Goal: Transaction & Acquisition: Obtain resource

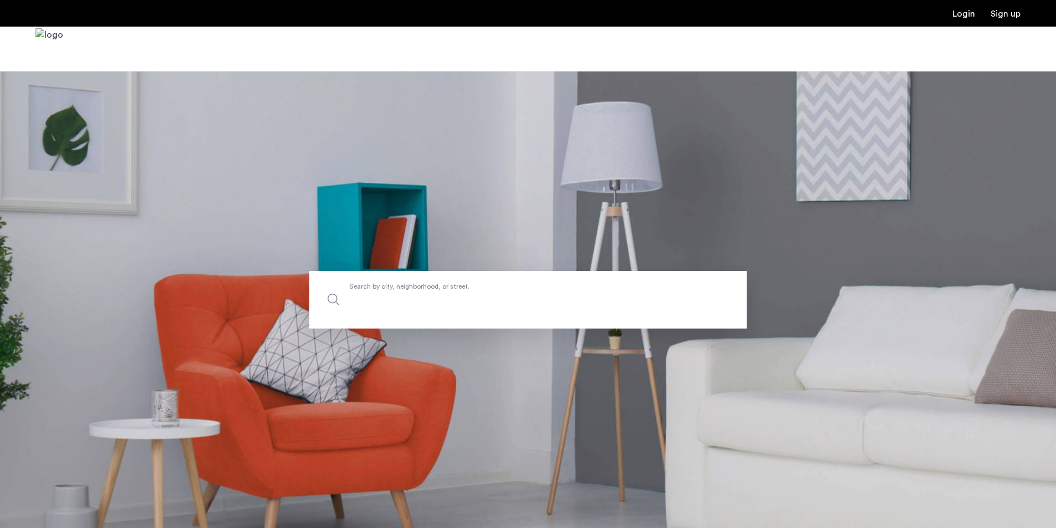
click at [426, 309] on input "Search by city, neighborhood, or street." at bounding box center [527, 300] width 437 height 58
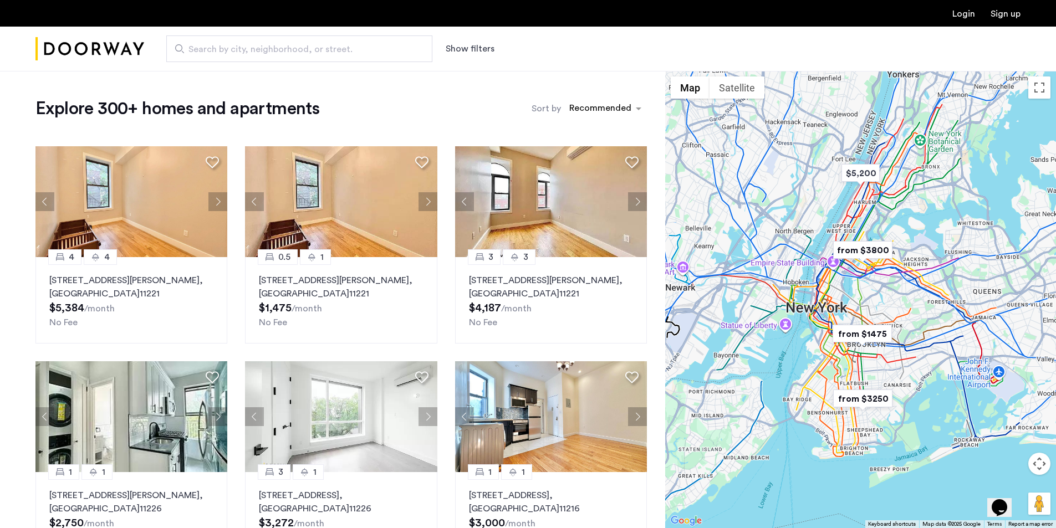
click at [472, 56] on div "Search by city, neighborhood, or street. Show filters" at bounding box center [582, 48] width 877 height 27
drag, startPoint x: 476, startPoint y: 48, endPoint x: 278, endPoint y: 99, distance: 204.4
click at [474, 53] on button "Show filters" at bounding box center [470, 48] width 49 height 13
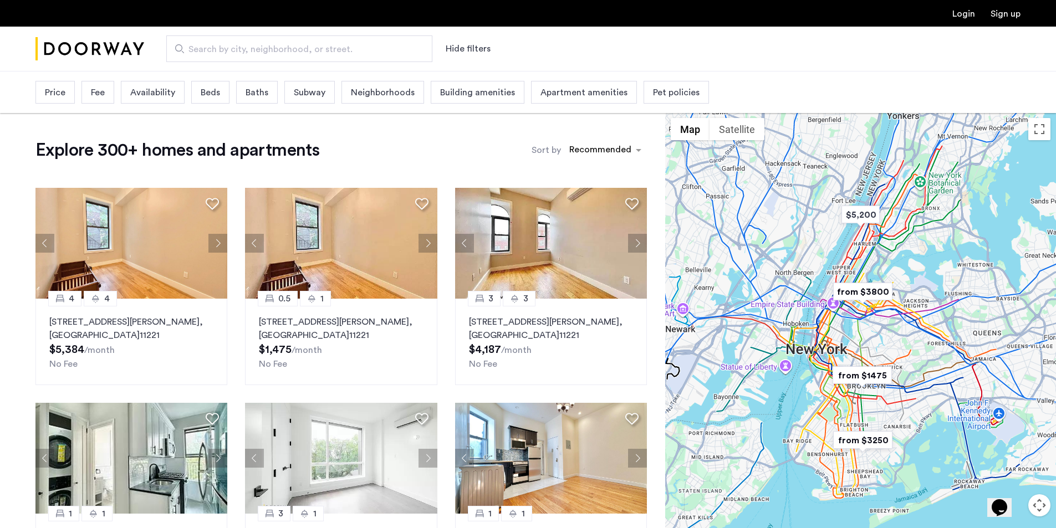
click at [50, 89] on span "Price" at bounding box center [55, 92] width 21 height 13
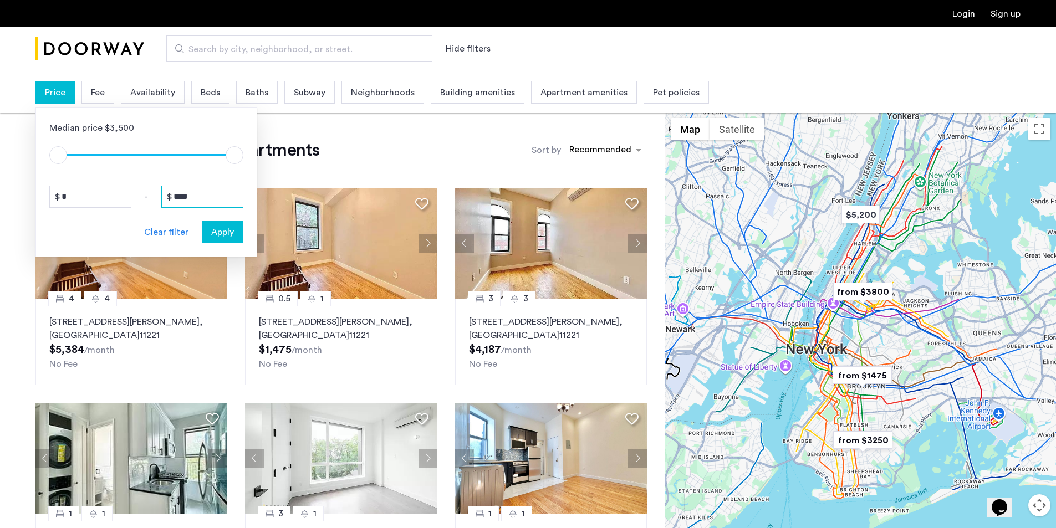
click at [185, 192] on input "****" at bounding box center [202, 197] width 82 height 22
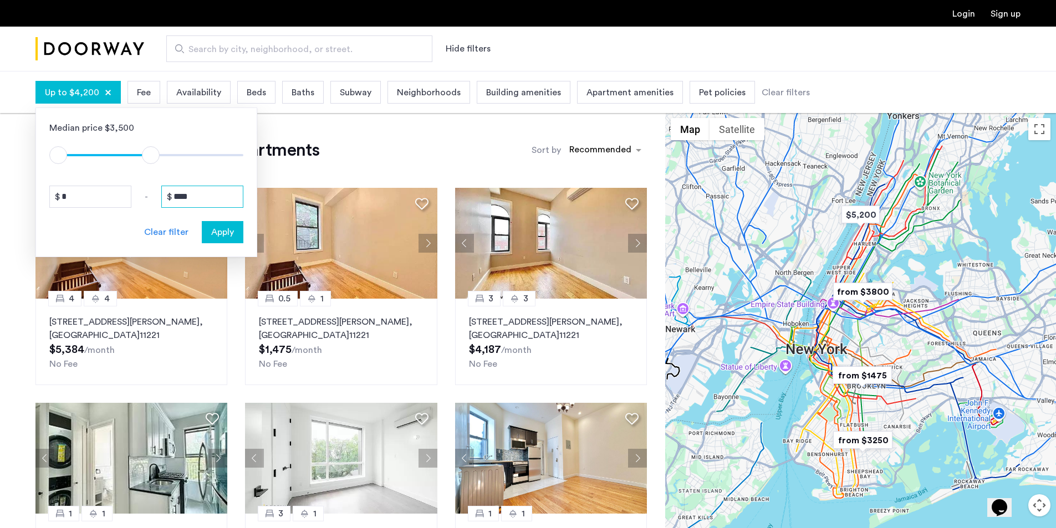
type input "****"
click at [228, 227] on span "Apply" at bounding box center [222, 232] width 23 height 13
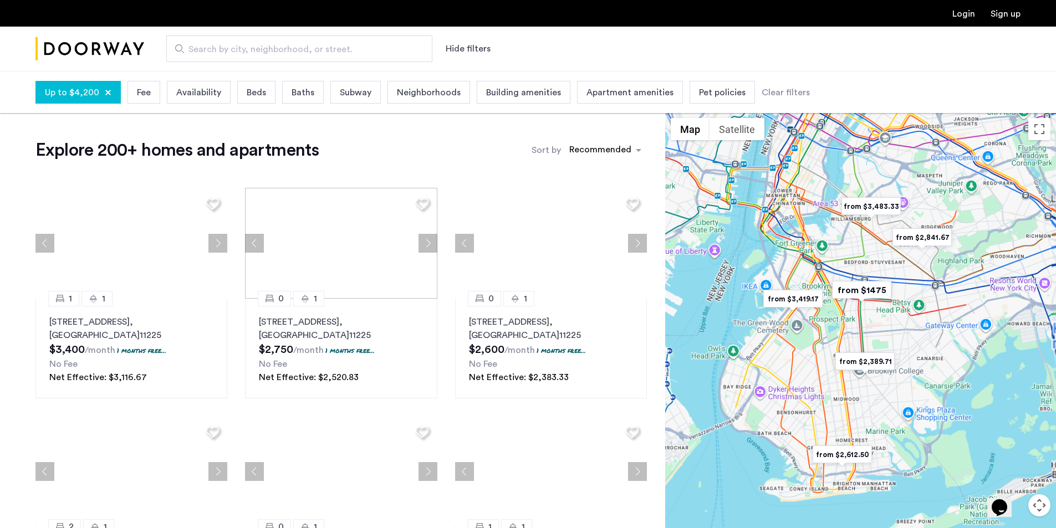
click at [257, 94] on span "Beds" at bounding box center [256, 92] width 19 height 13
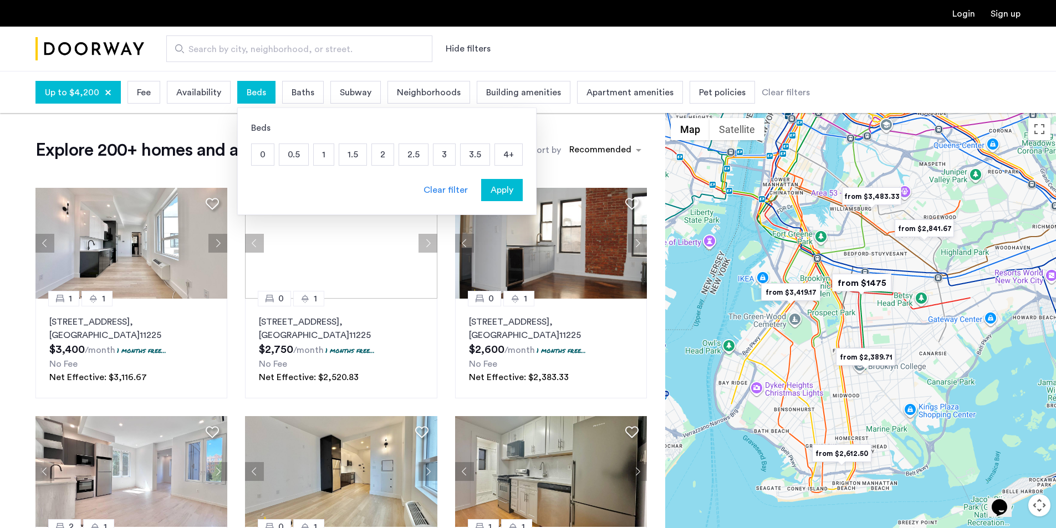
drag, startPoint x: 355, startPoint y: 154, endPoint x: 398, endPoint y: 162, distance: 42.9
click at [358, 154] on p "1.5" at bounding box center [352, 154] width 27 height 21
click at [399, 162] on p "2.5" at bounding box center [413, 154] width 29 height 21
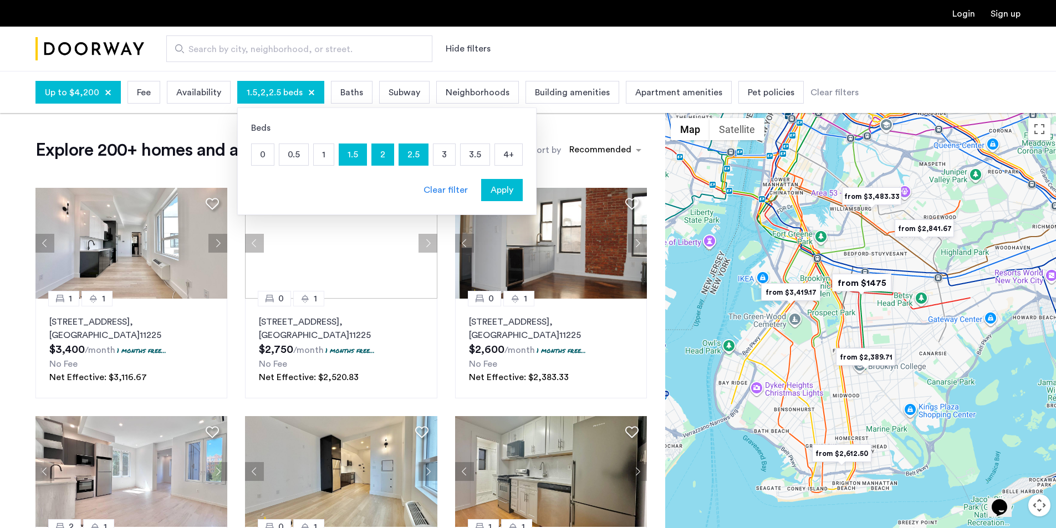
click at [381, 160] on p "2" at bounding box center [383, 154] width 22 height 21
click at [404, 157] on p "2.5" at bounding box center [413, 154] width 29 height 21
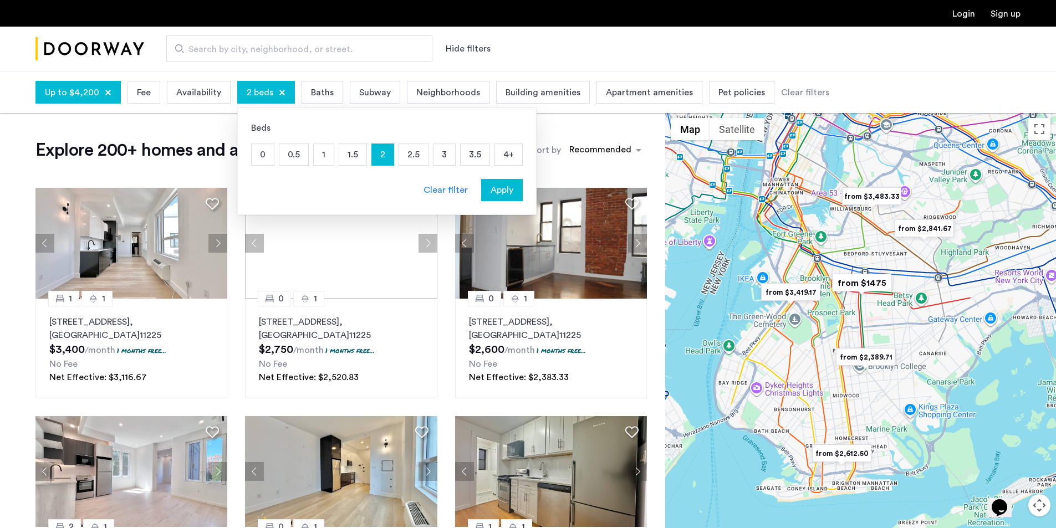
drag, startPoint x: 352, startPoint y: 155, endPoint x: 391, endPoint y: 155, distance: 38.8
click at [356, 155] on p "1.5" at bounding box center [352, 154] width 27 height 21
click at [493, 191] on span "Apply" at bounding box center [502, 190] width 23 height 13
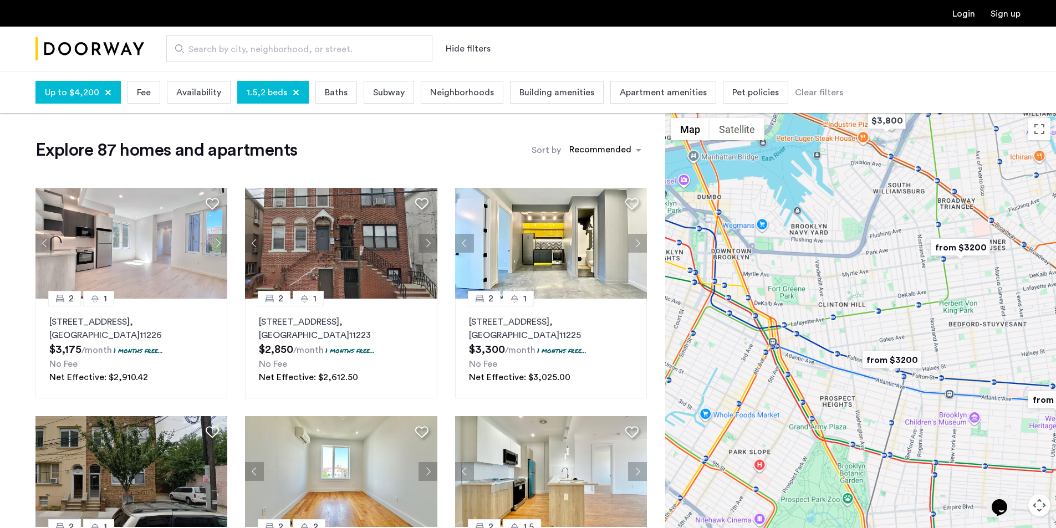
drag, startPoint x: 914, startPoint y: 307, endPoint x: 919, endPoint y: 275, distance: 32.6
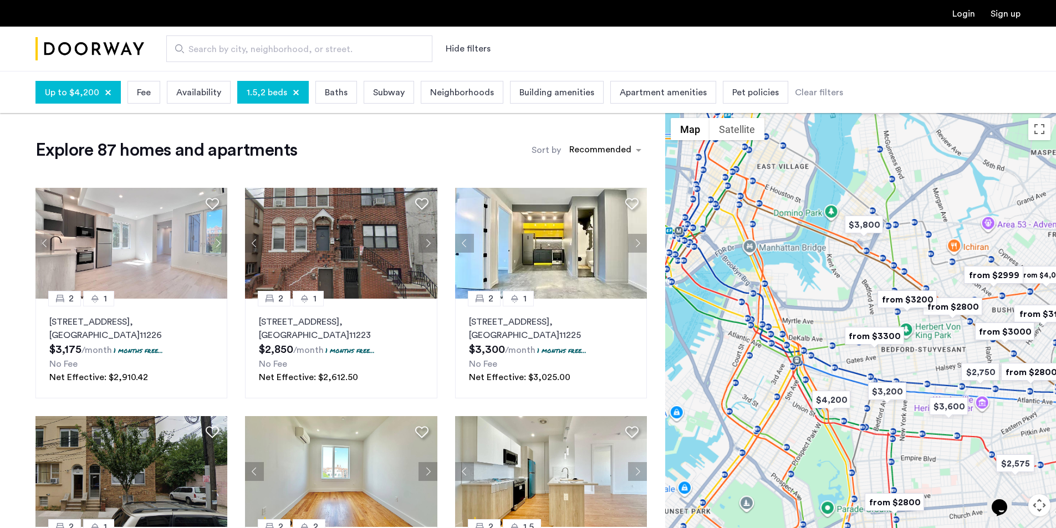
drag, startPoint x: 834, startPoint y: 383, endPoint x: 833, endPoint y: 400, distance: 17.2
click at [833, 400] on img "$4,200" at bounding box center [831, 400] width 47 height 25
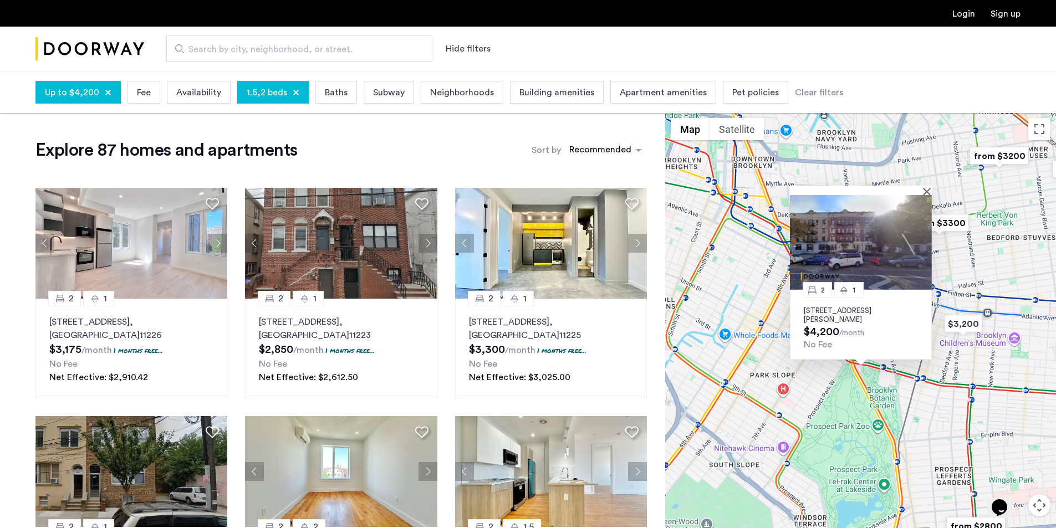
click at [853, 228] on img at bounding box center [861, 242] width 142 height 95
click at [102, 87] on div "Up to $4,200" at bounding box center [77, 92] width 85 height 23
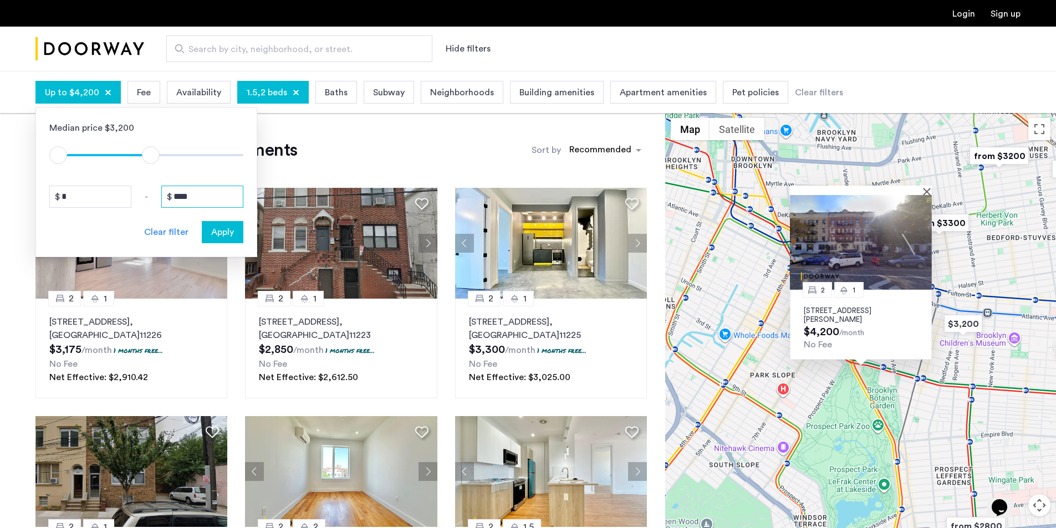
drag, startPoint x: 194, startPoint y: 200, endPoint x: 180, endPoint y: 200, distance: 13.9
click at [180, 200] on input "****" at bounding box center [202, 197] width 82 height 22
type input "****"
click at [233, 238] on span "Apply" at bounding box center [222, 232] width 23 height 13
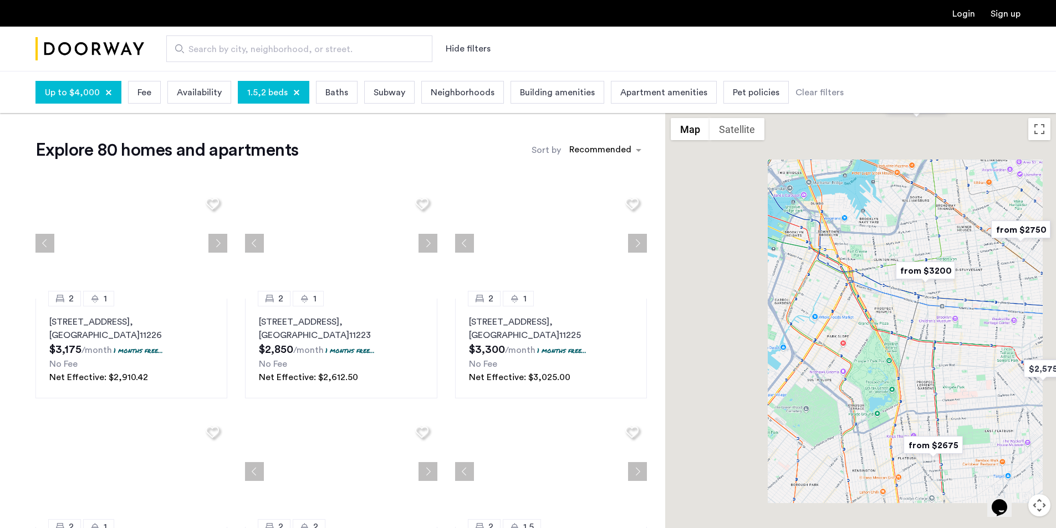
click at [251, 100] on div "1.5,2 beds" at bounding box center [274, 92] width 72 height 23
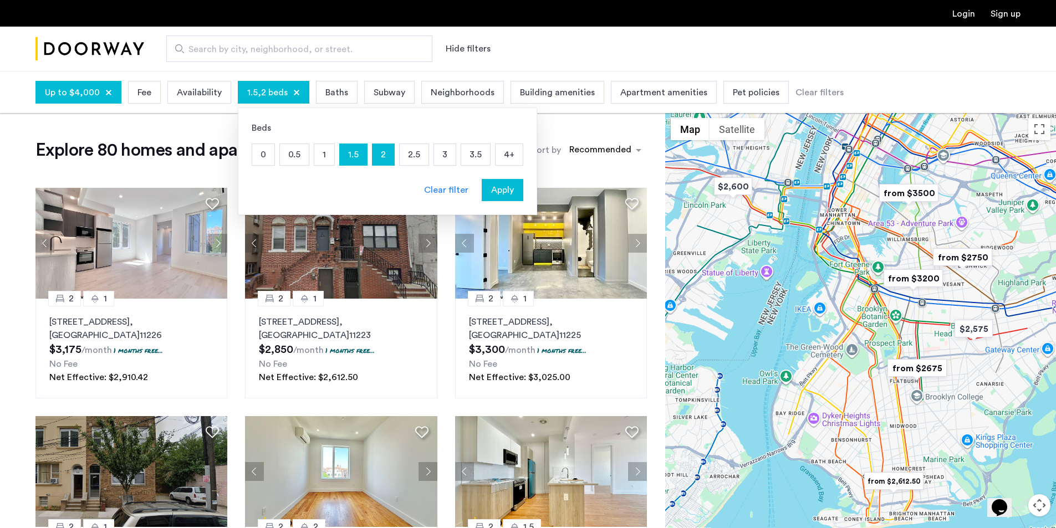
drag, startPoint x: 322, startPoint y: 154, endPoint x: 359, endPoint y: 148, distance: 37.0
click at [323, 154] on p "1" at bounding box center [324, 154] width 20 height 21
click at [378, 151] on p "2" at bounding box center [384, 154] width 22 height 21
drag, startPoint x: 358, startPoint y: 154, endPoint x: 364, endPoint y: 154, distance: 6.7
click at [364, 154] on div "1.5" at bounding box center [353, 155] width 28 height 22
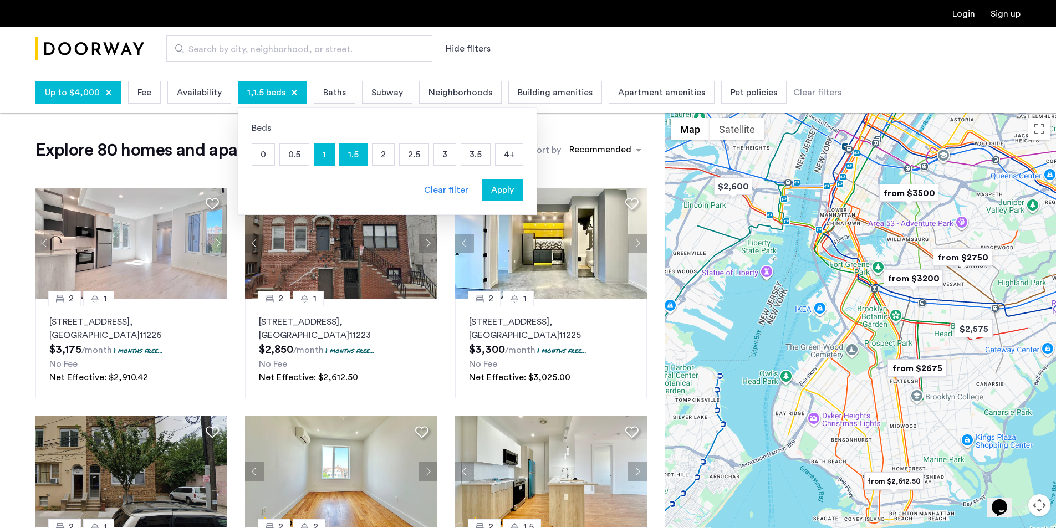
click at [495, 197] on button "Apply" at bounding box center [503, 190] width 42 height 22
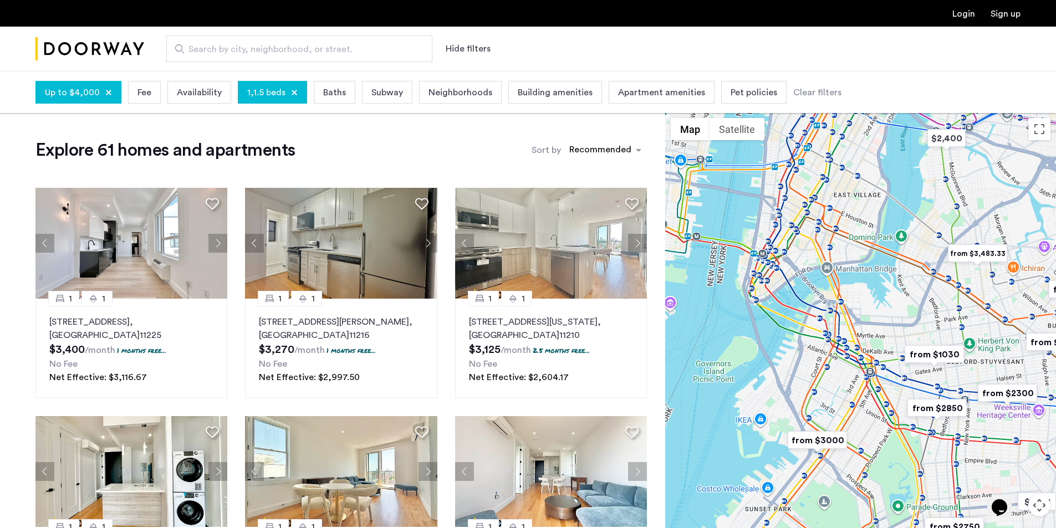
drag, startPoint x: 831, startPoint y: 375, endPoint x: 913, endPoint y: 405, distance: 88.1
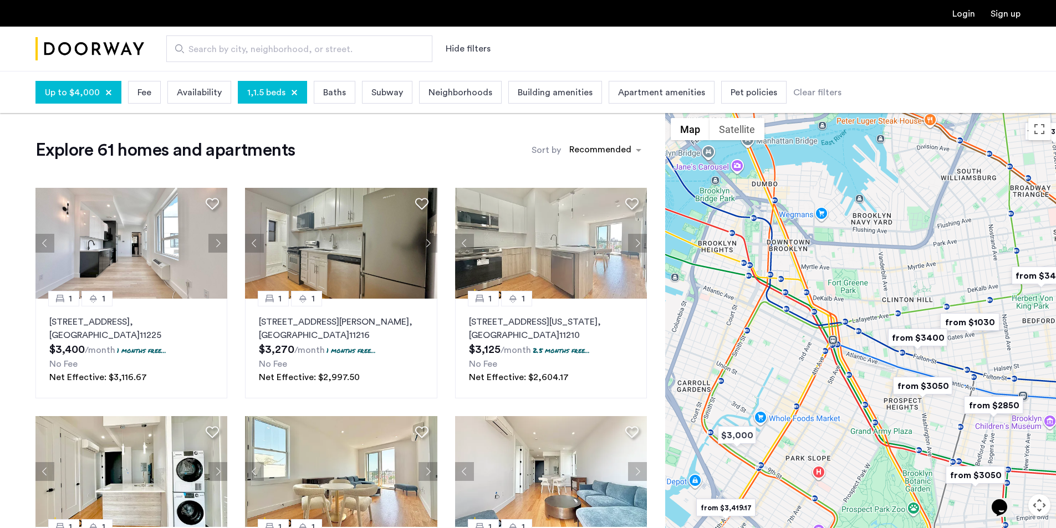
drag, startPoint x: 913, startPoint y: 391, endPoint x: 940, endPoint y: 340, distance: 57.5
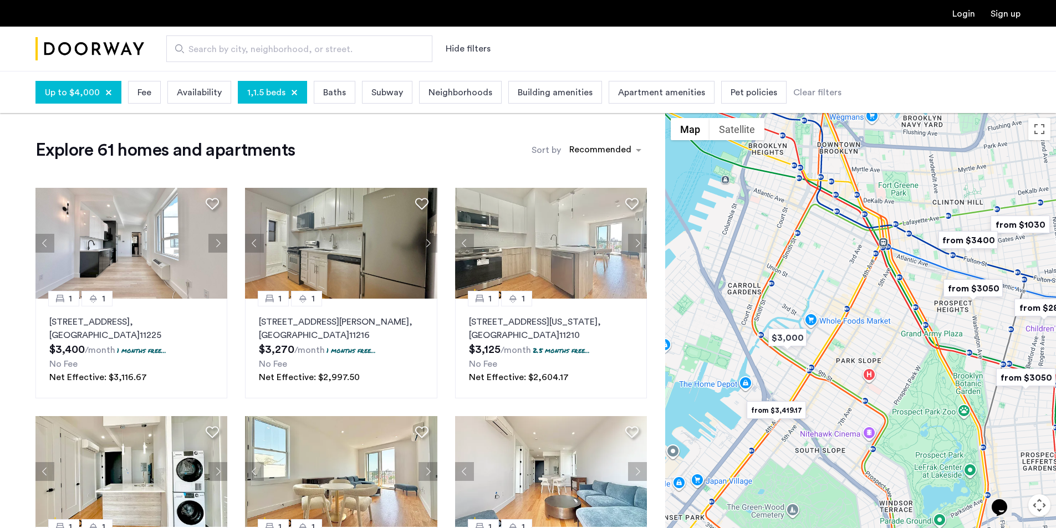
click at [1011, 229] on img "from $1030" at bounding box center [1020, 224] width 68 height 25
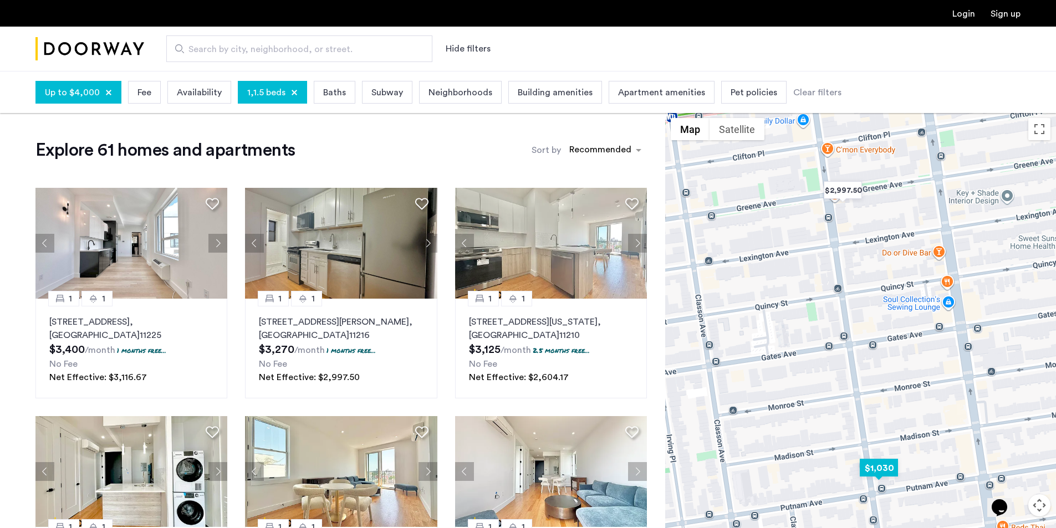
click at [882, 472] on img "$1,030" at bounding box center [878, 468] width 47 height 25
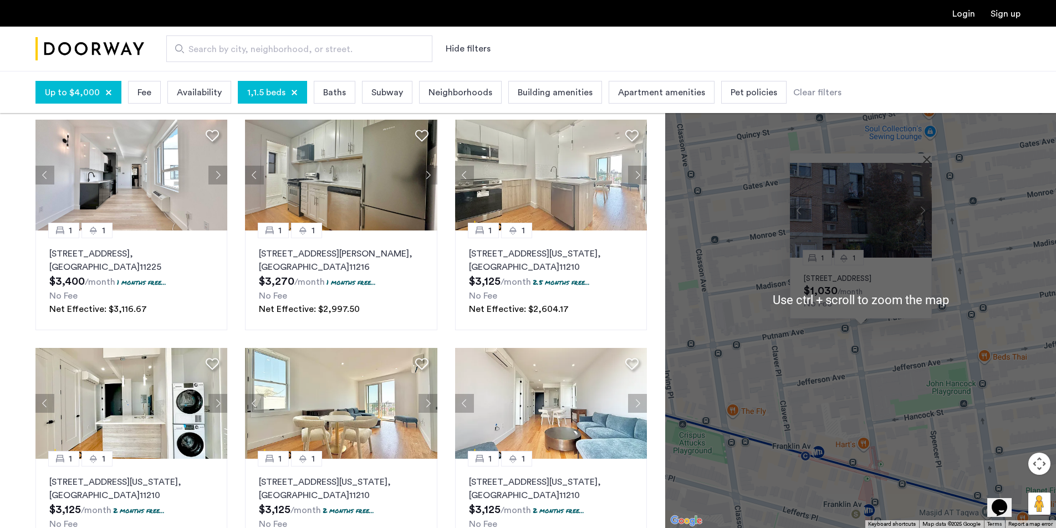
scroll to position [111, 0]
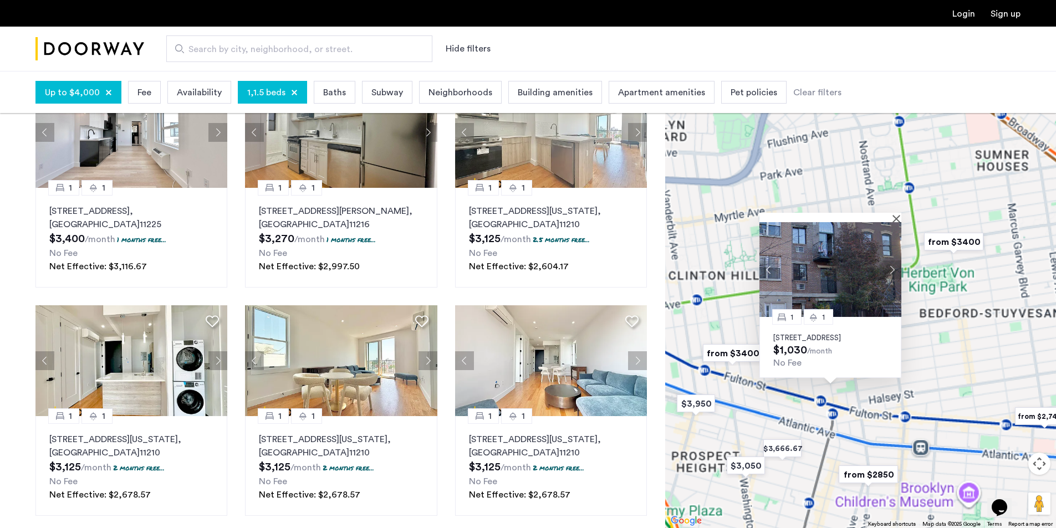
drag, startPoint x: 822, startPoint y: 386, endPoint x: 829, endPoint y: 337, distance: 49.9
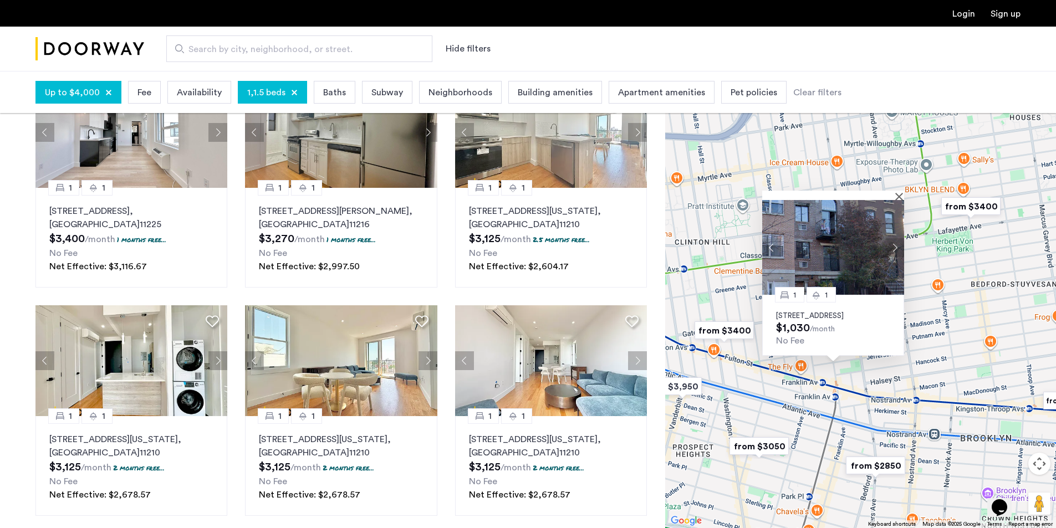
drag, startPoint x: 829, startPoint y: 337, endPoint x: 740, endPoint y: 196, distance: 166.7
click at [730, 192] on div "1 1 451 Franklin Avenue, Unit 3FRE, Brooklyn, NY 11238 $1,030 /month No Fee" at bounding box center [860, 299] width 391 height 457
click at [898, 192] on button "Close" at bounding box center [902, 196] width 8 height 8
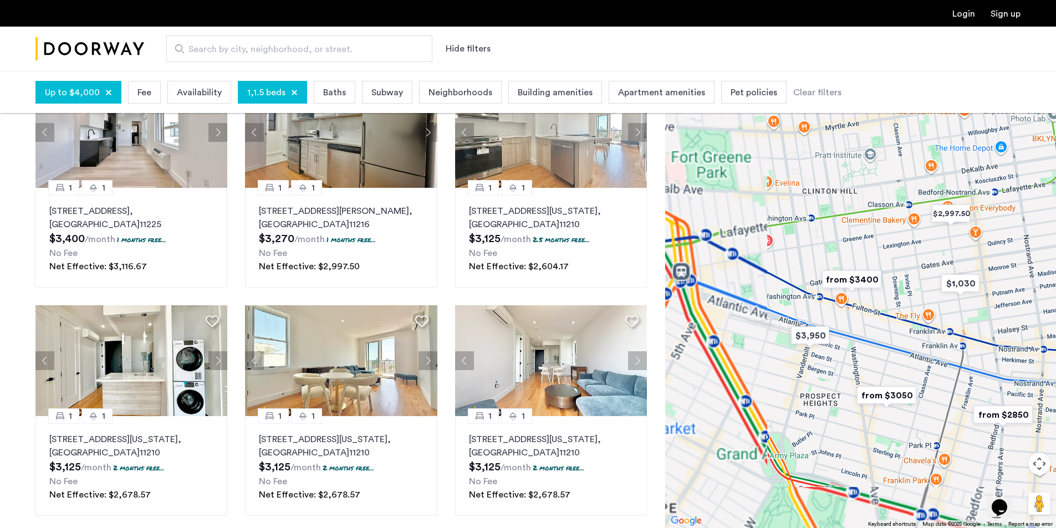
drag, startPoint x: 831, startPoint y: 229, endPoint x: 884, endPoint y: 207, distance: 58.0
click at [884, 207] on div "To navigate, press the arrow keys." at bounding box center [860, 299] width 391 height 457
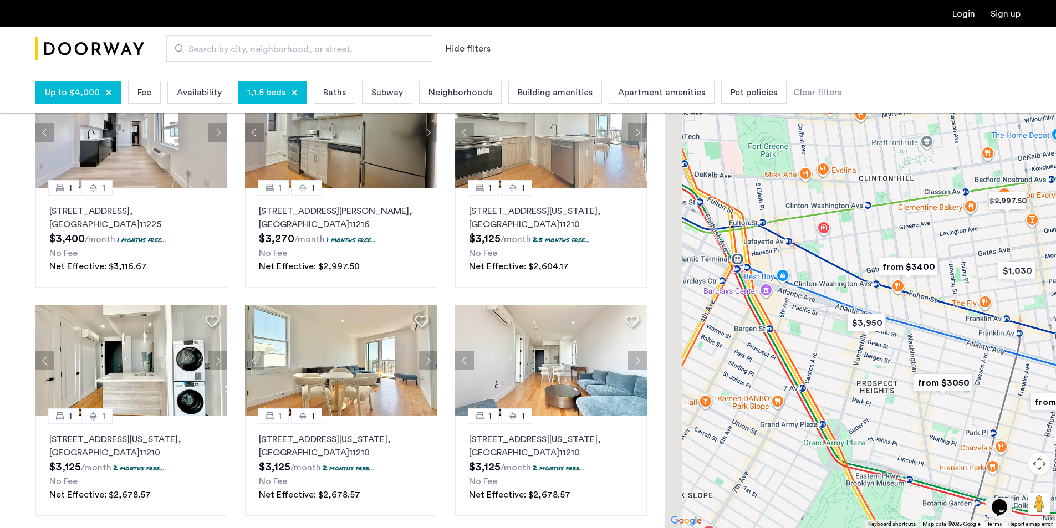
drag, startPoint x: 867, startPoint y: 250, endPoint x: 905, endPoint y: 247, distance: 38.4
click at [905, 247] on div at bounding box center [860, 299] width 391 height 457
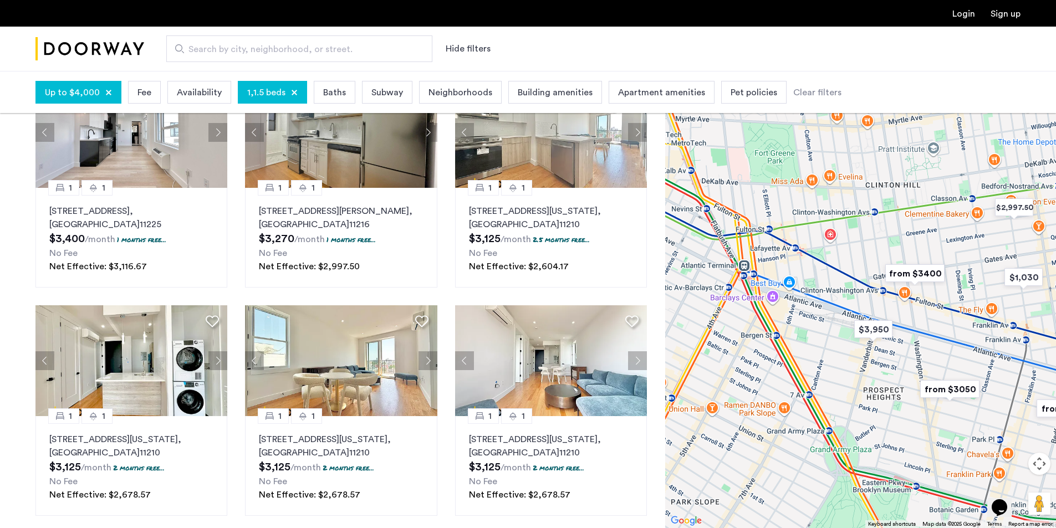
drag, startPoint x: 803, startPoint y: 322, endPoint x: 812, endPoint y: 338, distance: 18.1
click at [812, 338] on div at bounding box center [860, 299] width 391 height 457
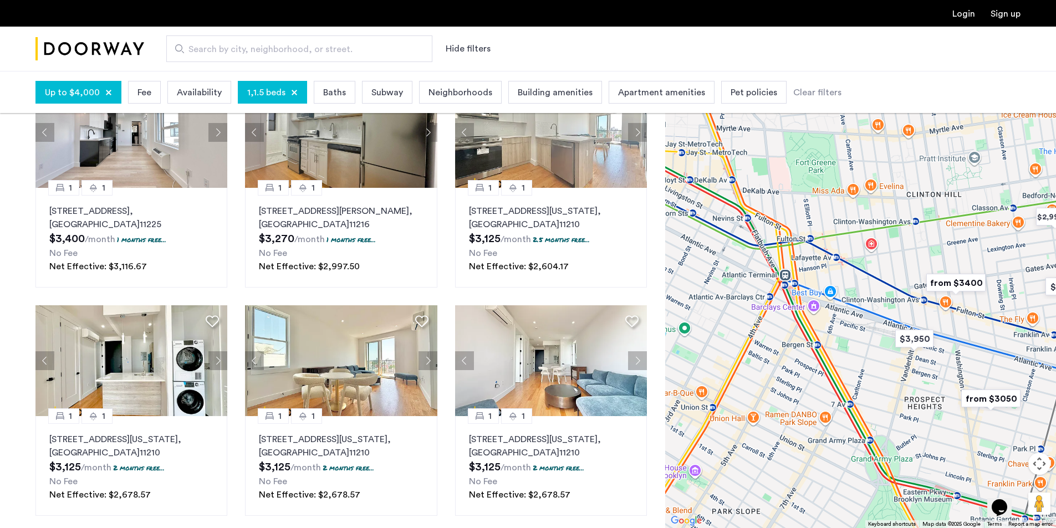
drag, startPoint x: 797, startPoint y: 345, endPoint x: 850, endPoint y: 348, distance: 53.8
click at [850, 348] on div at bounding box center [860, 299] width 391 height 457
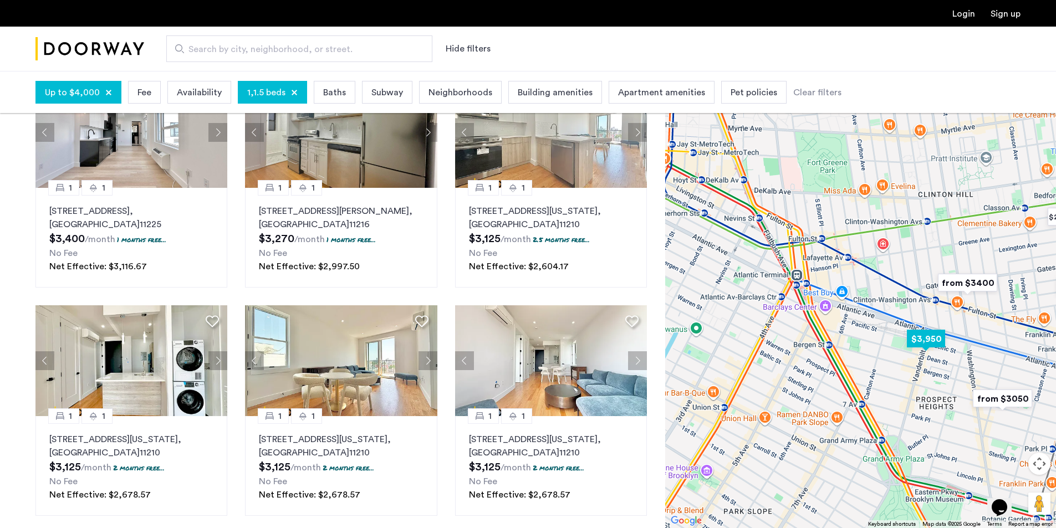
click at [922, 338] on img "$3,950" at bounding box center [926, 339] width 47 height 25
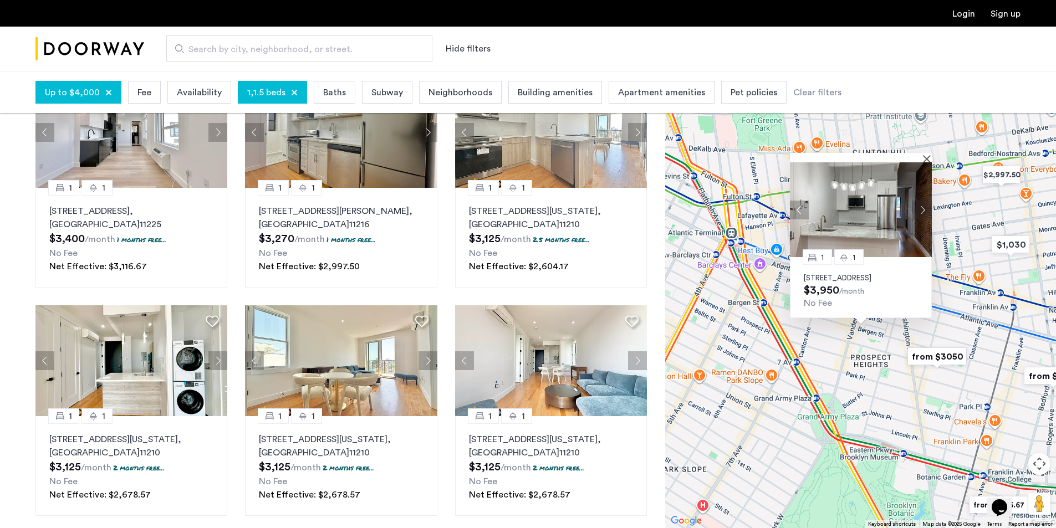
drag, startPoint x: 865, startPoint y: 198, endPoint x: 850, endPoint y: 201, distance: 15.7
click at [850, 201] on img at bounding box center [861, 209] width 142 height 95
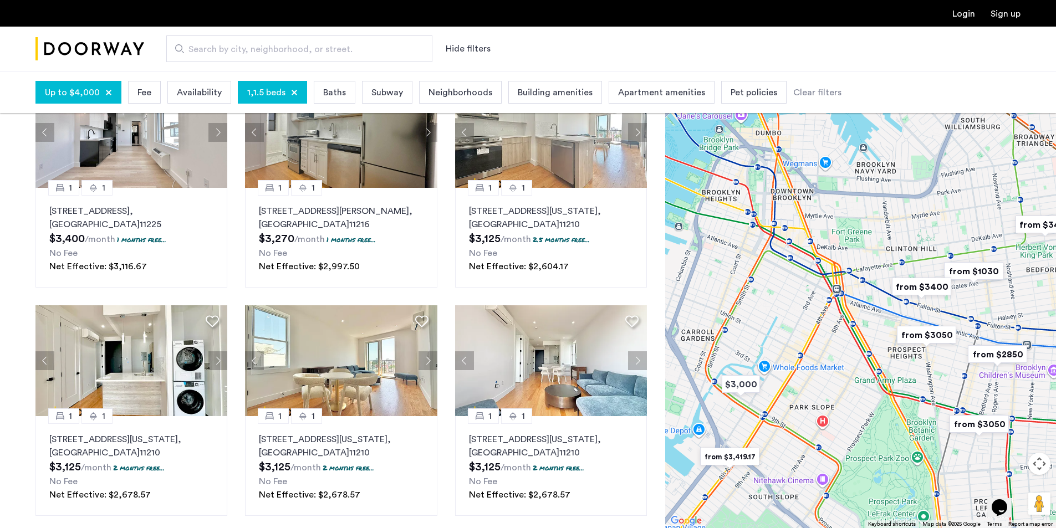
drag, startPoint x: 775, startPoint y: 239, endPoint x: 858, endPoint y: 294, distance: 100.1
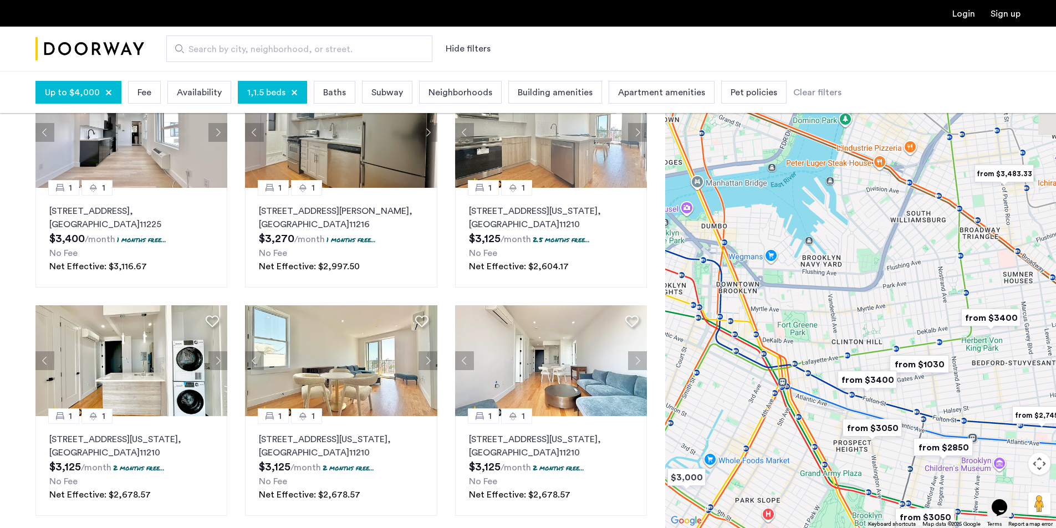
drag, startPoint x: 895, startPoint y: 204, endPoint x: 776, endPoint y: 375, distance: 208.4
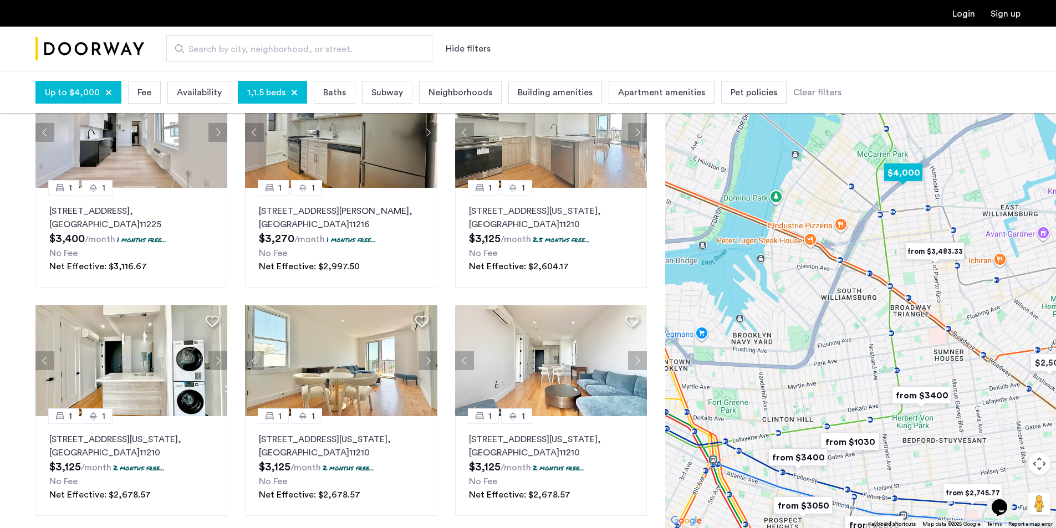
click at [911, 175] on img "$4,000" at bounding box center [903, 172] width 47 height 25
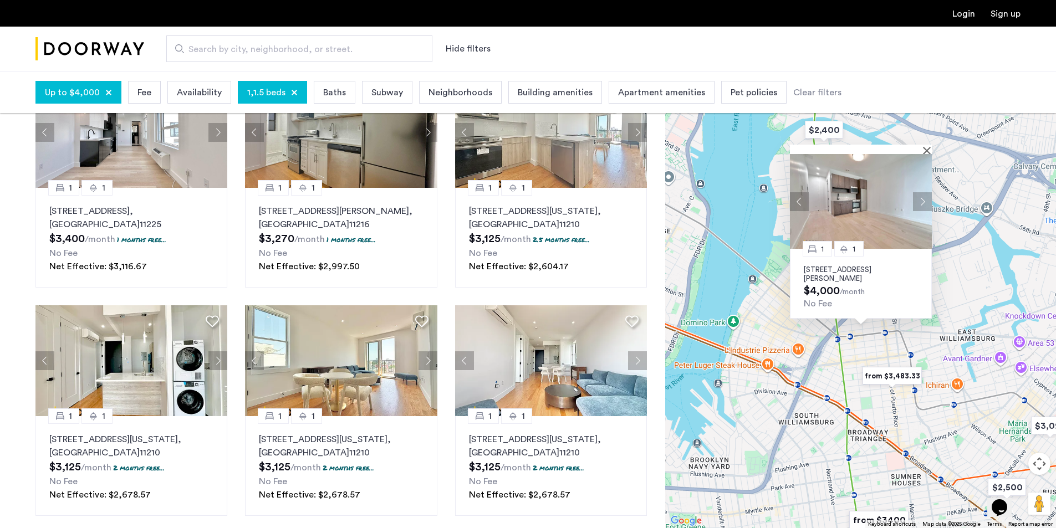
click at [923, 150] on div at bounding box center [857, 149] width 134 height 9
click at [929, 149] on button "Close" at bounding box center [929, 150] width 8 height 8
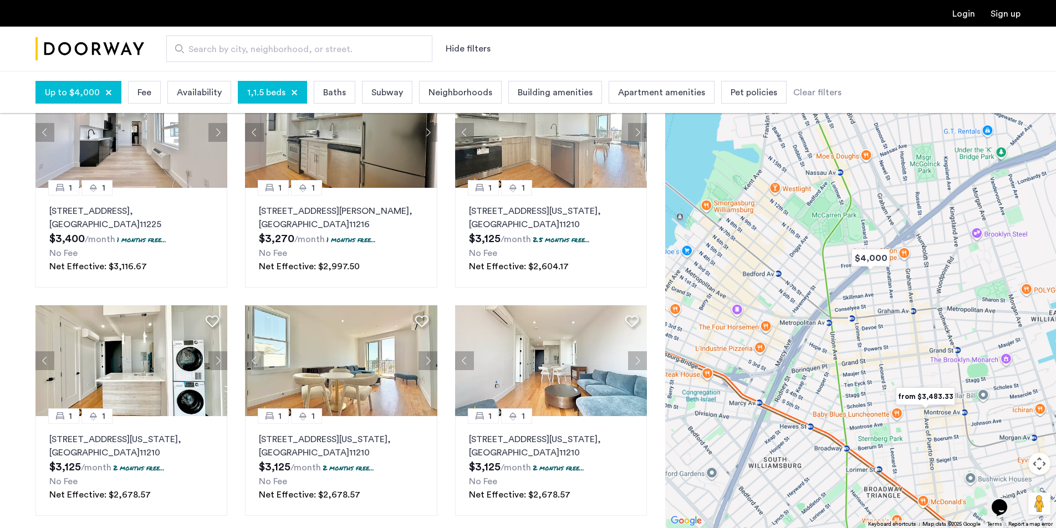
drag, startPoint x: 847, startPoint y: 361, endPoint x: 883, endPoint y: 396, distance: 50.6
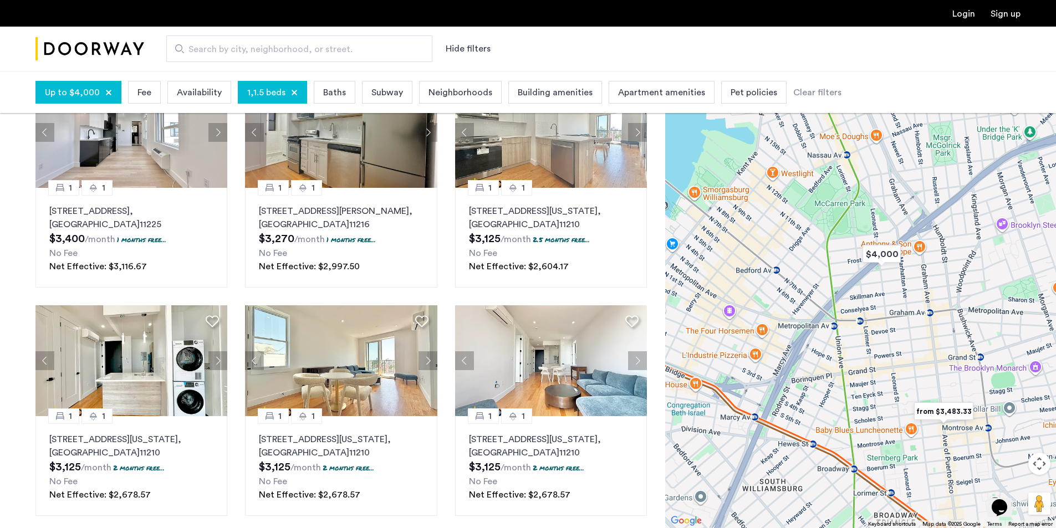
drag, startPoint x: 920, startPoint y: 421, endPoint x: 933, endPoint y: 426, distance: 13.9
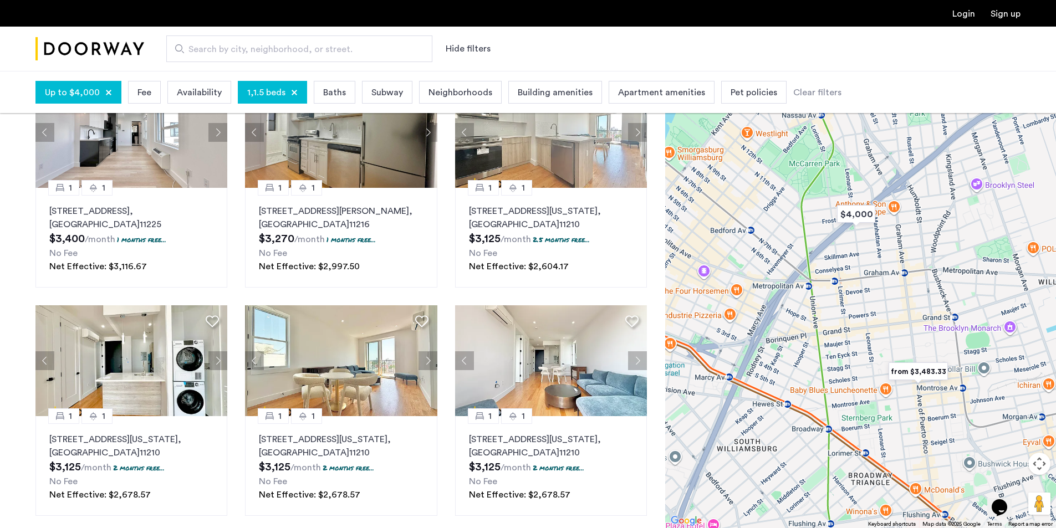
drag, startPoint x: 937, startPoint y: 416, endPoint x: 901, endPoint y: 373, distance: 55.9
click at [901, 373] on img "from $3,483.33" at bounding box center [918, 371] width 68 height 25
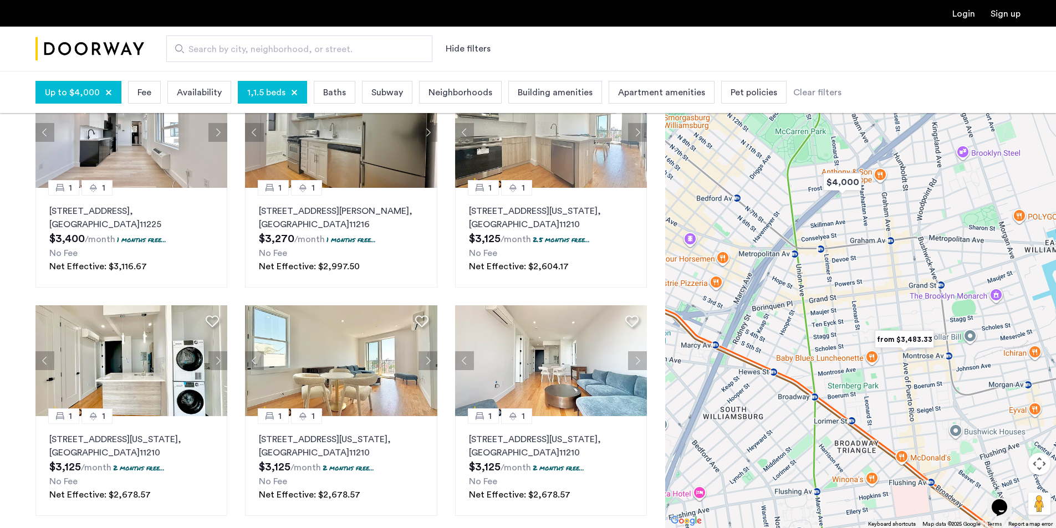
drag, startPoint x: 898, startPoint y: 399, endPoint x: 883, endPoint y: 359, distance: 42.3
click at [883, 360] on div at bounding box center [860, 299] width 391 height 457
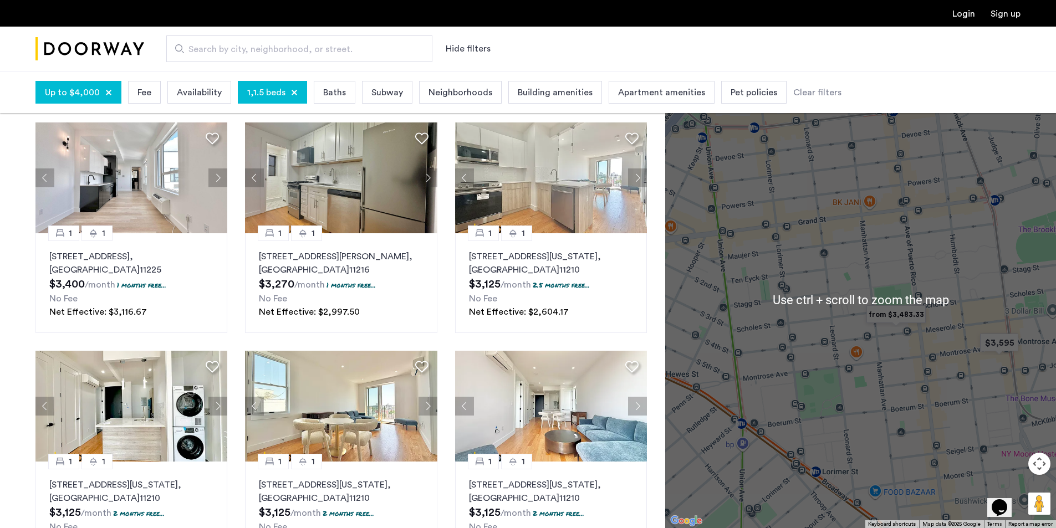
scroll to position [55, 0]
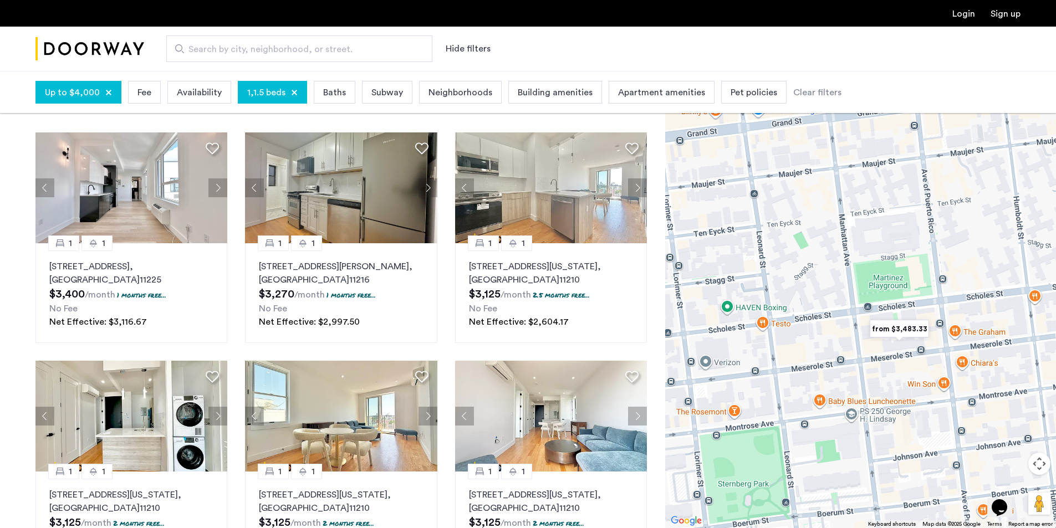
click at [899, 329] on img "from $3,483.33" at bounding box center [899, 329] width 68 height 25
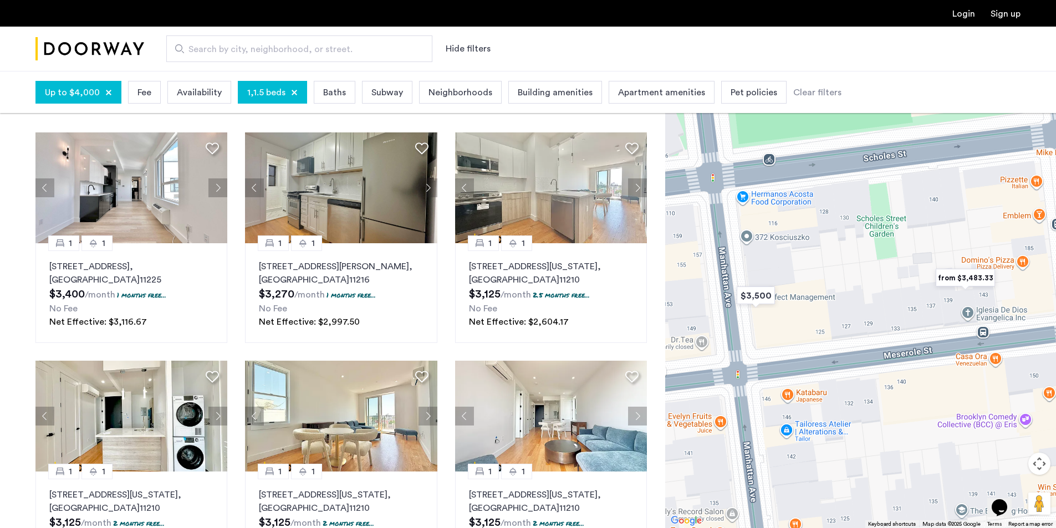
click at [963, 274] on img "from $3,483.33" at bounding box center [965, 278] width 68 height 25
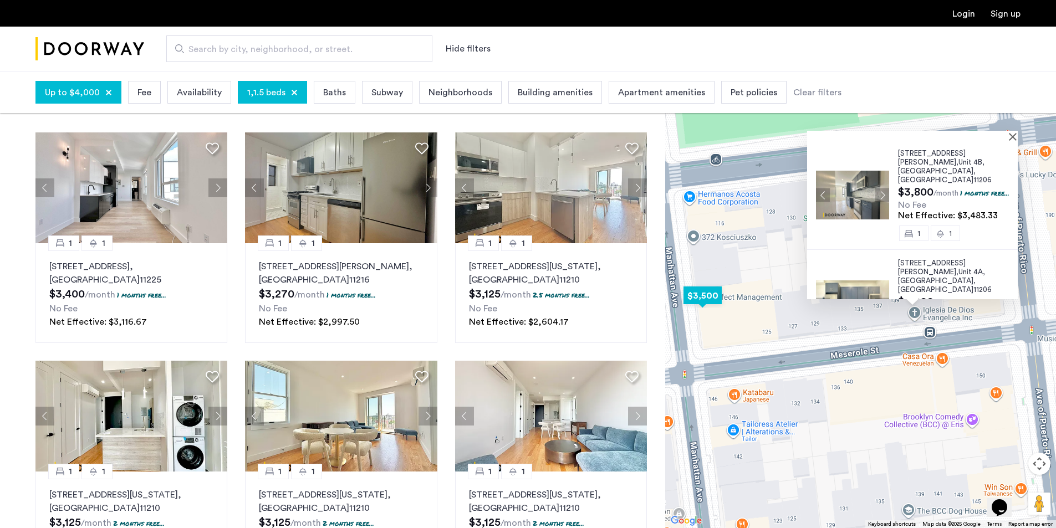
click at [712, 300] on img "$3,500" at bounding box center [702, 295] width 47 height 25
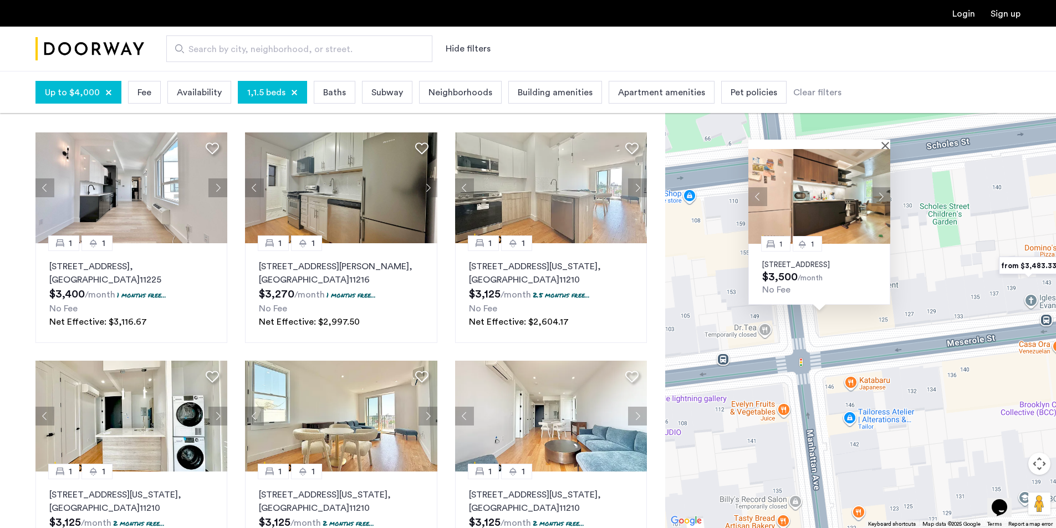
drag, startPoint x: 1015, startPoint y: 264, endPoint x: 888, endPoint y: 226, distance: 132.8
click at [888, 226] on div "1 1 152 Manhattan Avenue, Unit 2B, Brooklyn, NY 11206 $3,500 /month No Fee" at bounding box center [860, 299] width 391 height 457
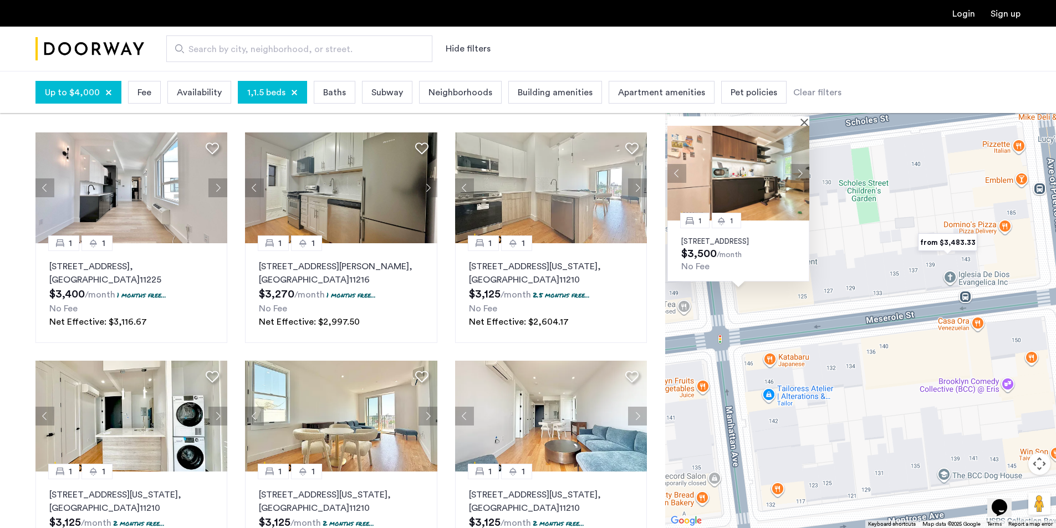
click at [946, 246] on img "from $3,483.33" at bounding box center [948, 242] width 68 height 25
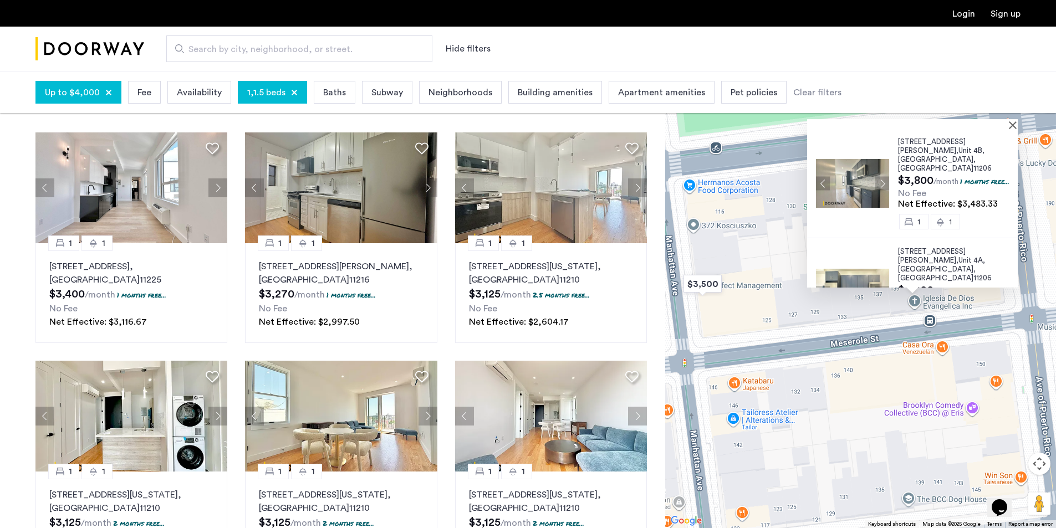
scroll to position [24, 0]
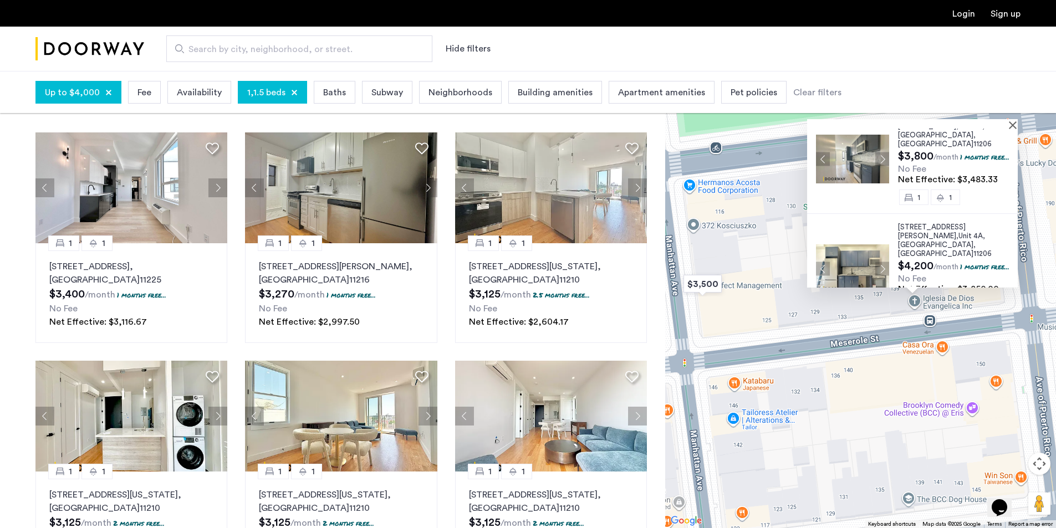
click at [842, 160] on img at bounding box center [852, 159] width 73 height 49
click at [877, 262] on button "Next apartment" at bounding box center [882, 269] width 14 height 14
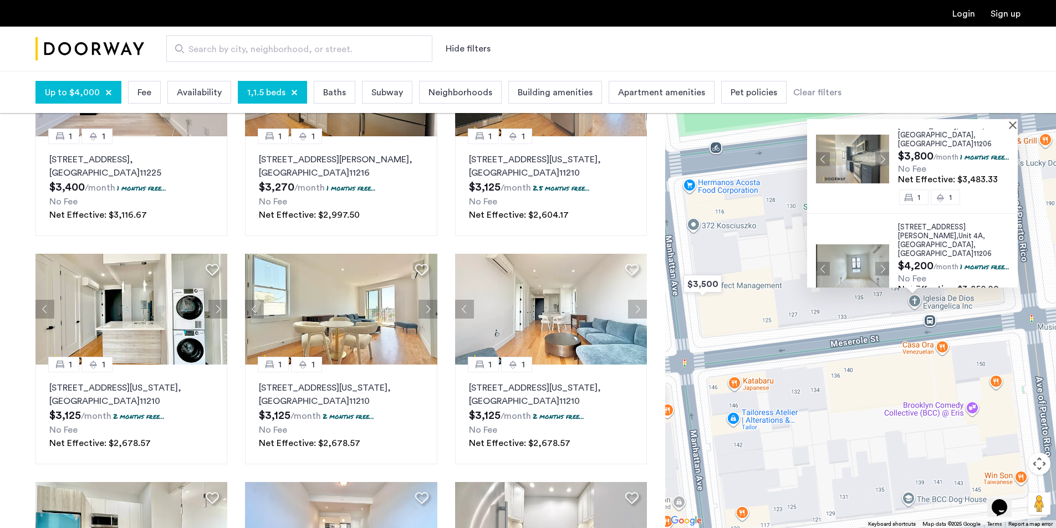
scroll to position [166, 0]
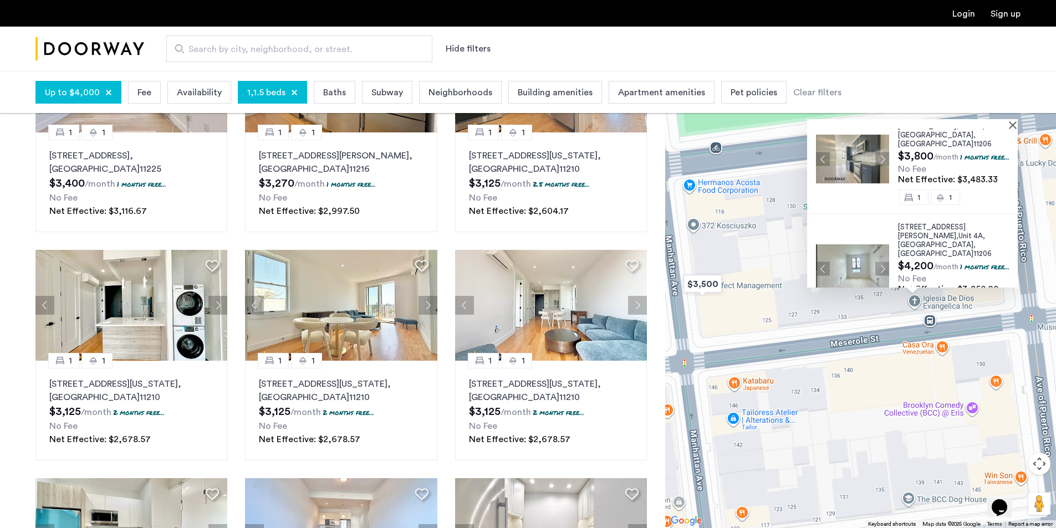
click at [864, 245] on img at bounding box center [852, 269] width 73 height 49
click at [688, 278] on img "$3,500" at bounding box center [702, 284] width 47 height 25
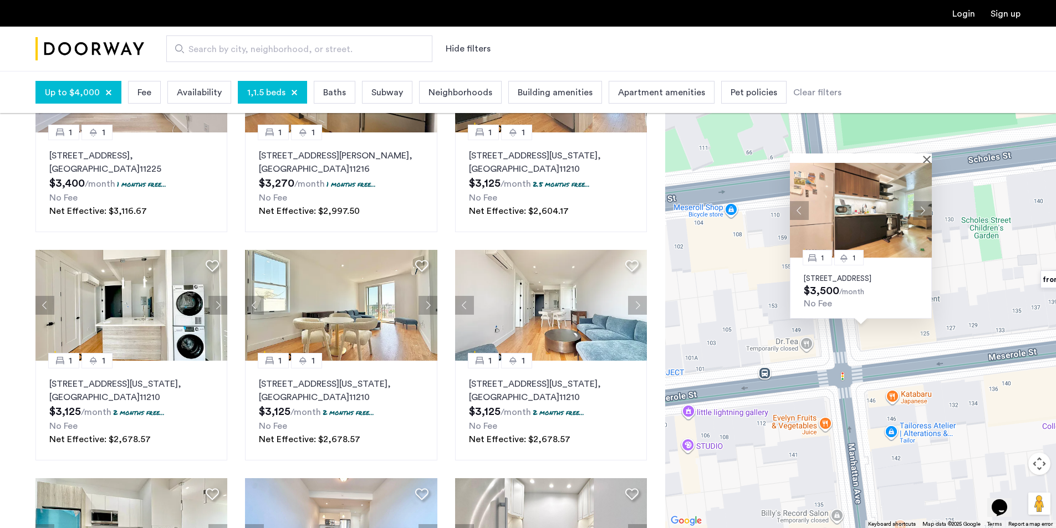
click at [852, 184] on img at bounding box center [861, 210] width 142 height 95
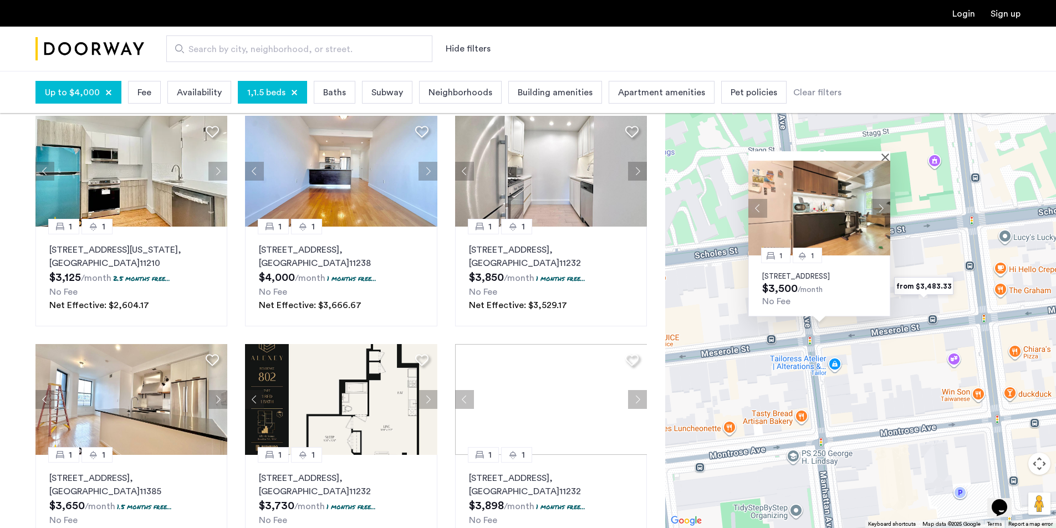
scroll to position [610, 0]
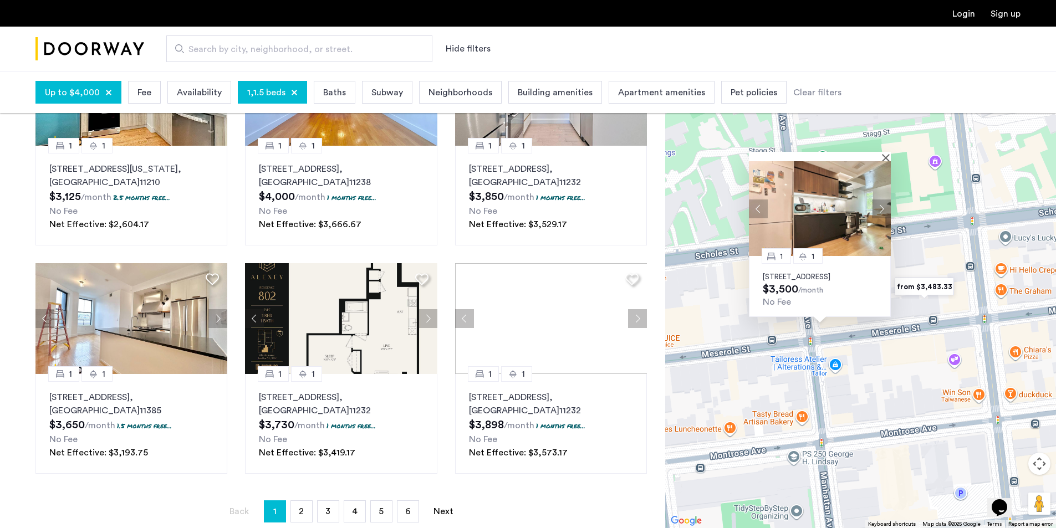
drag, startPoint x: 767, startPoint y: 248, endPoint x: 773, endPoint y: 279, distance: 31.8
drag, startPoint x: 773, startPoint y: 279, endPoint x: 721, endPoint y: 328, distance: 71.4
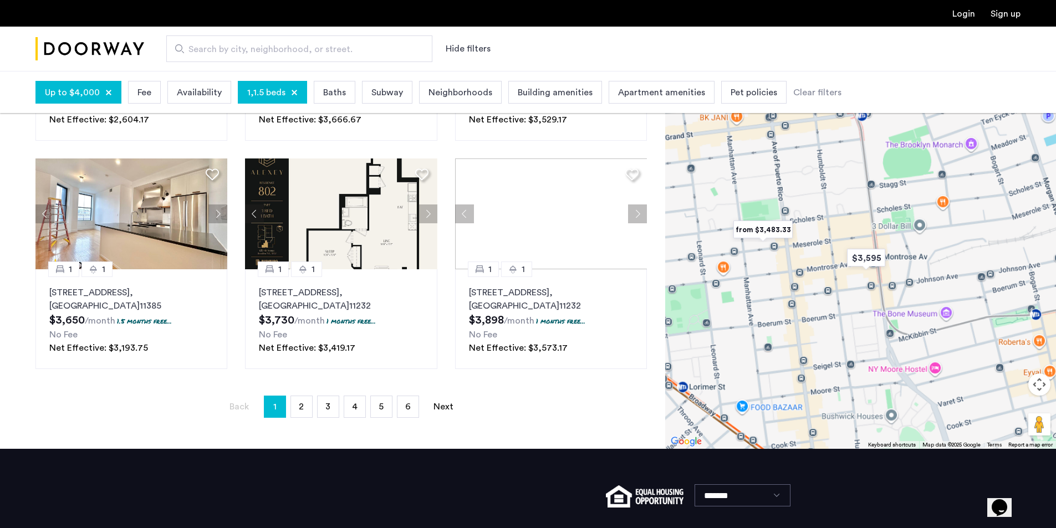
scroll to position [721, 0]
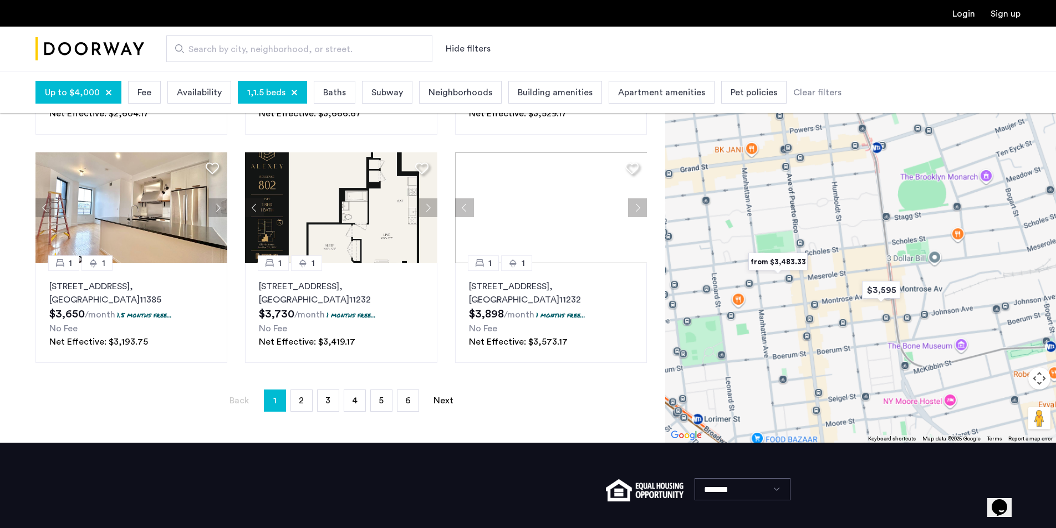
drag, startPoint x: 769, startPoint y: 318, endPoint x: 845, endPoint y: 390, distance: 104.7
click at [848, 409] on div at bounding box center [860, 214] width 391 height 457
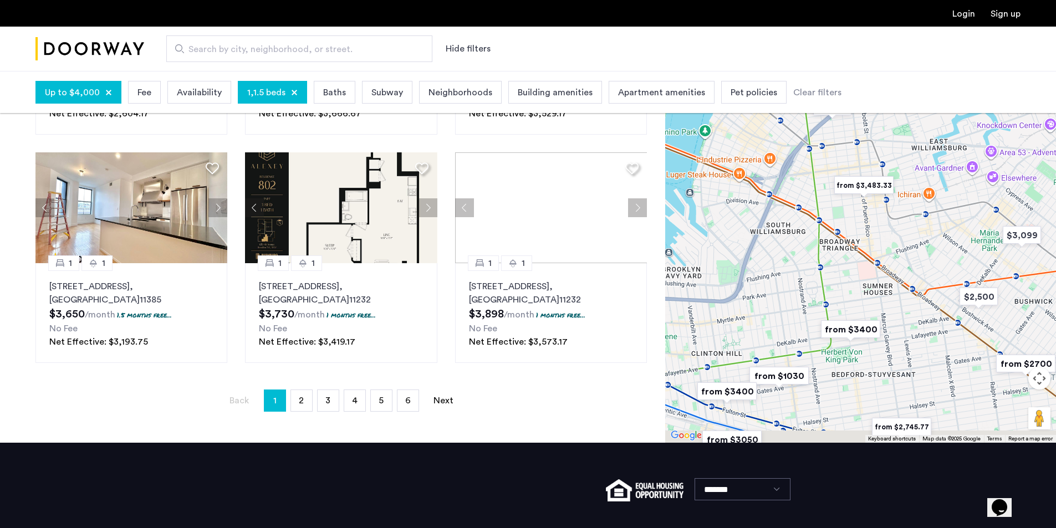
drag, startPoint x: 844, startPoint y: 302, endPoint x: 903, endPoint y: 159, distance: 154.6
click at [897, 166] on div at bounding box center [860, 214] width 391 height 457
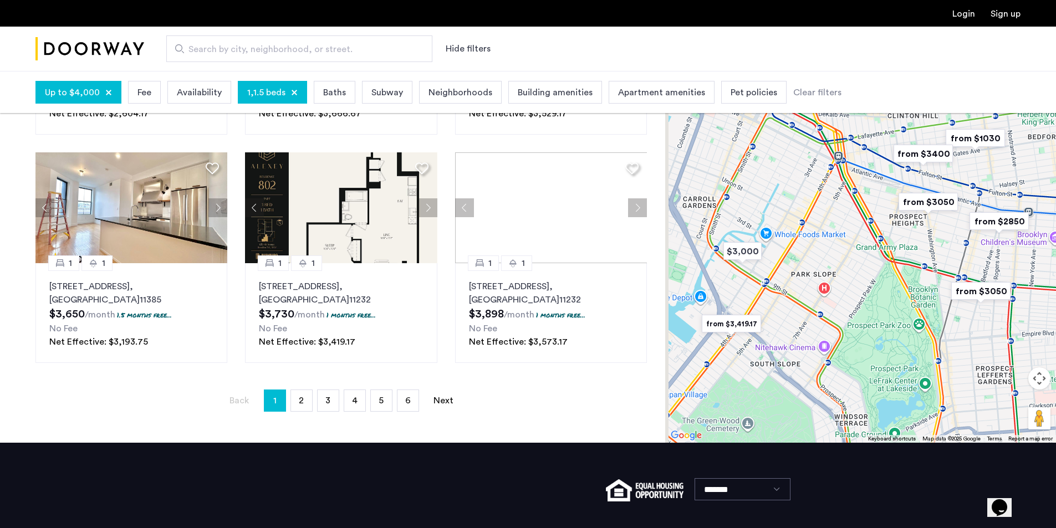
drag, startPoint x: 859, startPoint y: 275, endPoint x: 937, endPoint y: 388, distance: 137.2
click at [937, 388] on div at bounding box center [860, 214] width 391 height 457
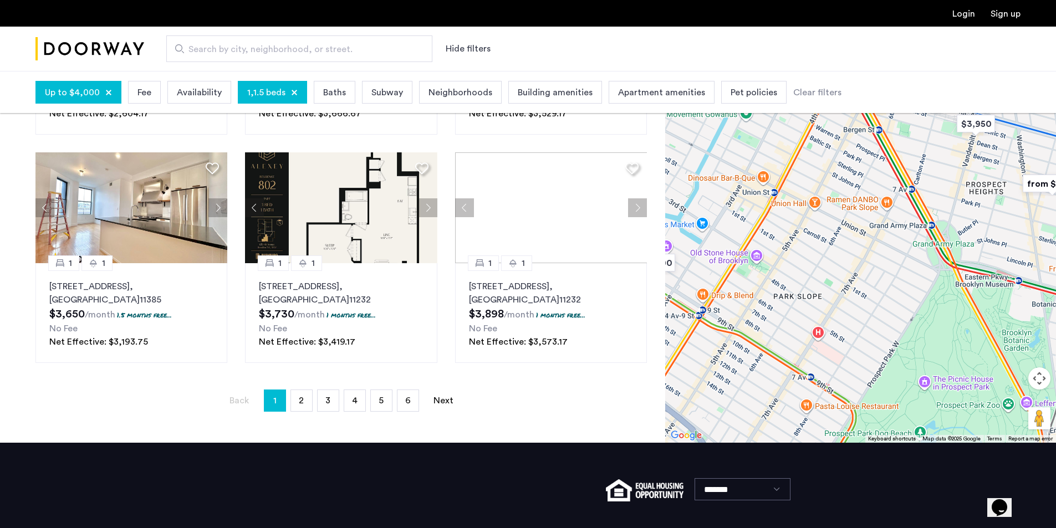
drag, startPoint x: 955, startPoint y: 222, endPoint x: 870, endPoint y: 305, distance: 118.4
click at [870, 305] on div at bounding box center [860, 214] width 391 height 457
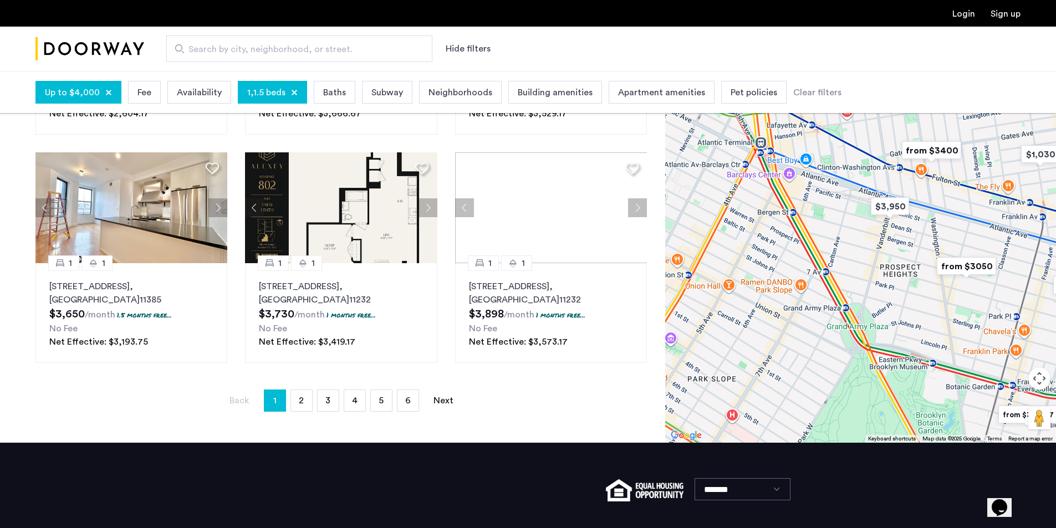
click at [950, 264] on img "from $3050" at bounding box center [967, 266] width 68 height 25
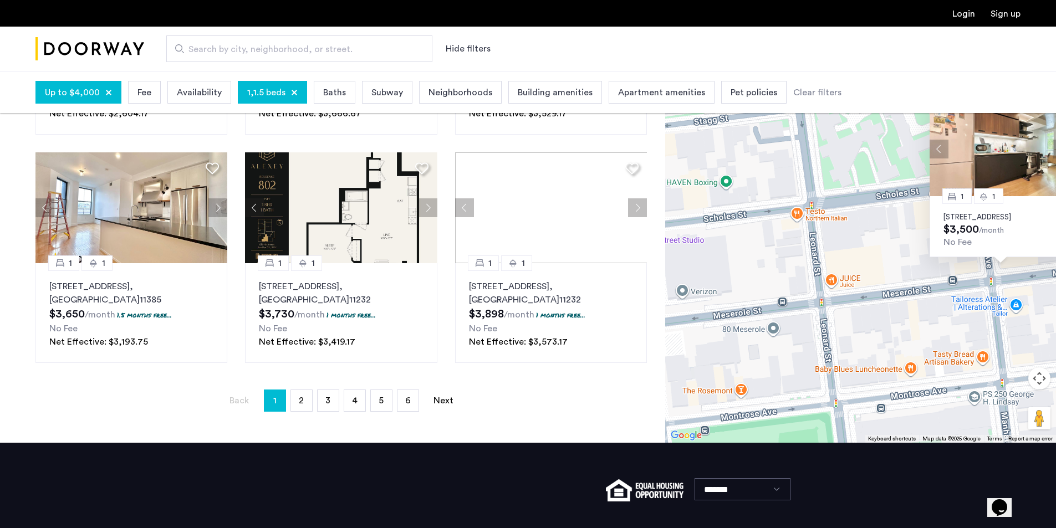
drag, startPoint x: 880, startPoint y: 247, endPoint x: 934, endPoint y: 267, distance: 57.7
click at [934, 267] on div "1 1 152 Manhattan Avenue, Unit 2B, Brooklyn, NY 11206 $3,500 /month No Fee" at bounding box center [860, 214] width 391 height 457
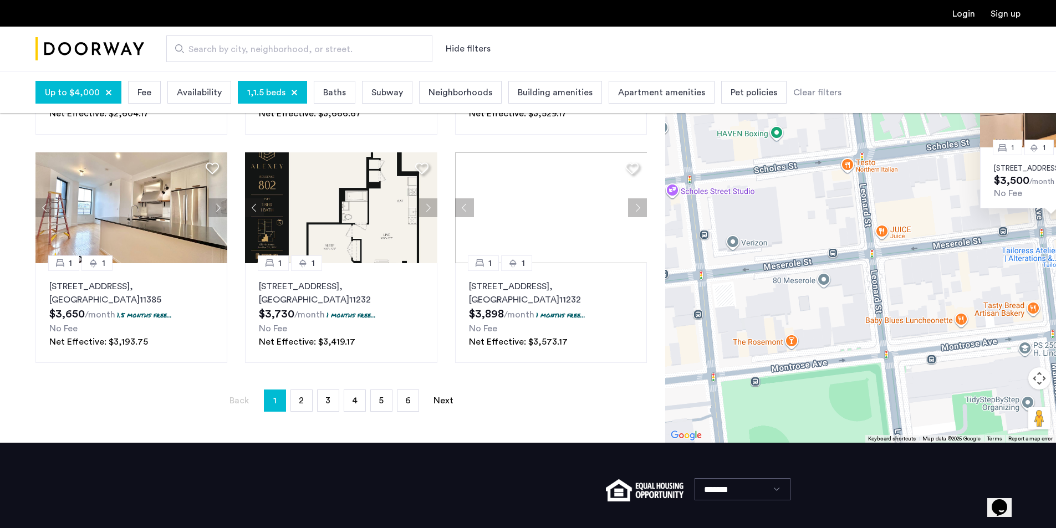
drag, startPoint x: 879, startPoint y: 259, endPoint x: 929, endPoint y: 208, distance: 71.8
click at [929, 208] on div "1 1 152 Manhattan Avenue, Unit 2B, Brooklyn, NY 11206 $3,500 /month No Fee" at bounding box center [860, 214] width 391 height 457
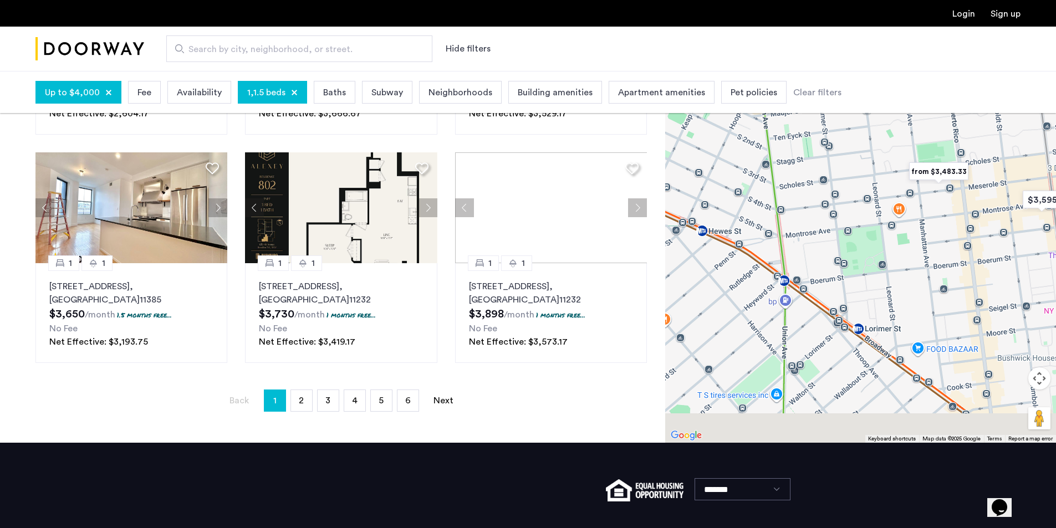
drag, startPoint x: 889, startPoint y: 242, endPoint x: 863, endPoint y: 133, distance: 112.3
click at [861, 137] on div at bounding box center [860, 214] width 391 height 457
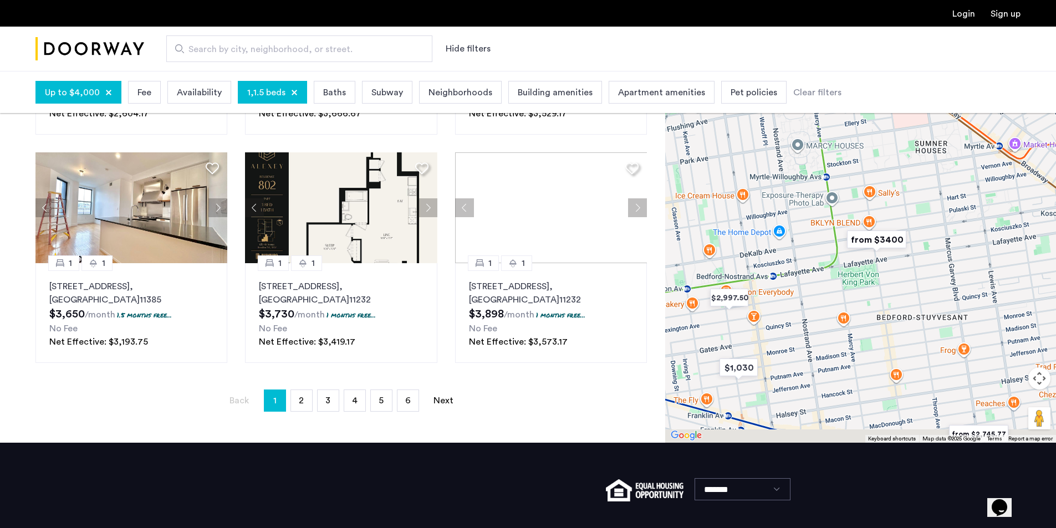
drag, startPoint x: 837, startPoint y: 263, endPoint x: 860, endPoint y: 160, distance: 105.6
click at [861, 155] on div at bounding box center [860, 214] width 391 height 457
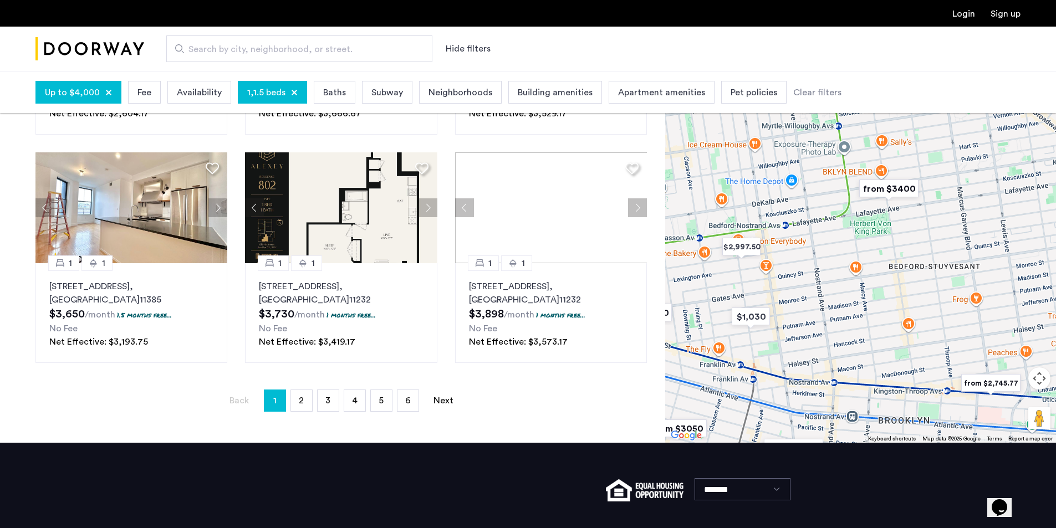
drag, startPoint x: 838, startPoint y: 337, endPoint x: 901, endPoint y: 183, distance: 165.9
click at [891, 211] on div at bounding box center [860, 214] width 391 height 457
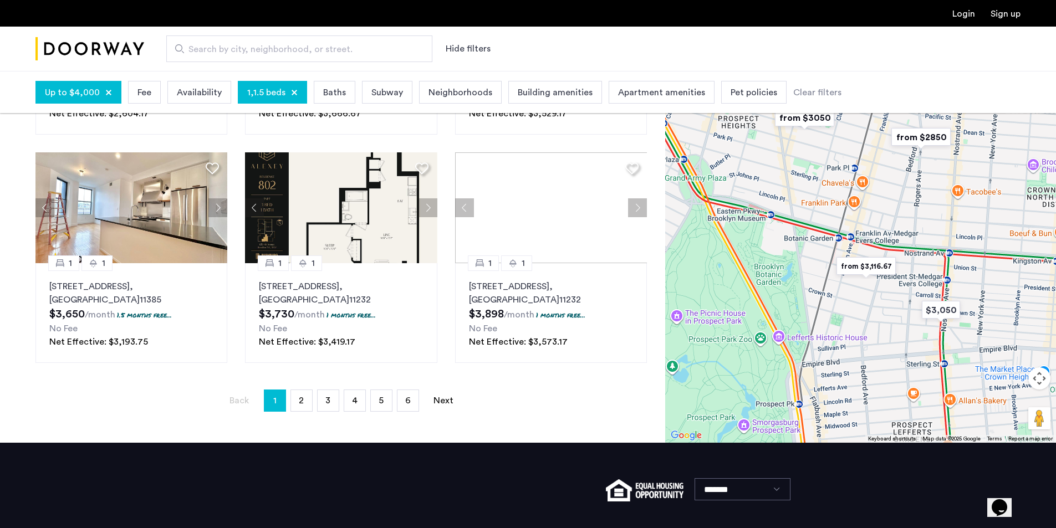
drag, startPoint x: 870, startPoint y: 235, endPoint x: 780, endPoint y: 440, distance: 223.9
click at [780, 440] on div at bounding box center [860, 214] width 391 height 457
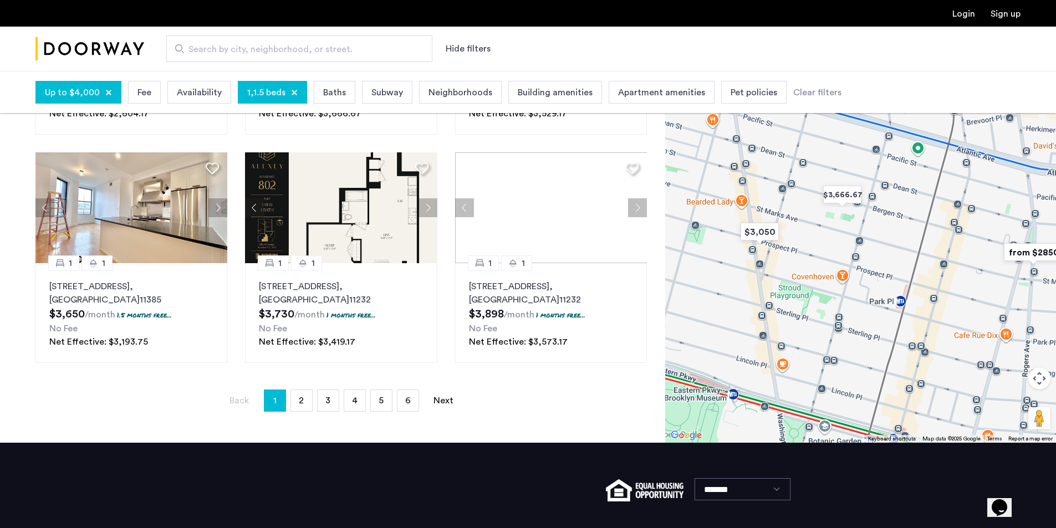
drag, startPoint x: 782, startPoint y: 188, endPoint x: 782, endPoint y: 293, distance: 105.3
click at [782, 293] on div at bounding box center [860, 214] width 391 height 457
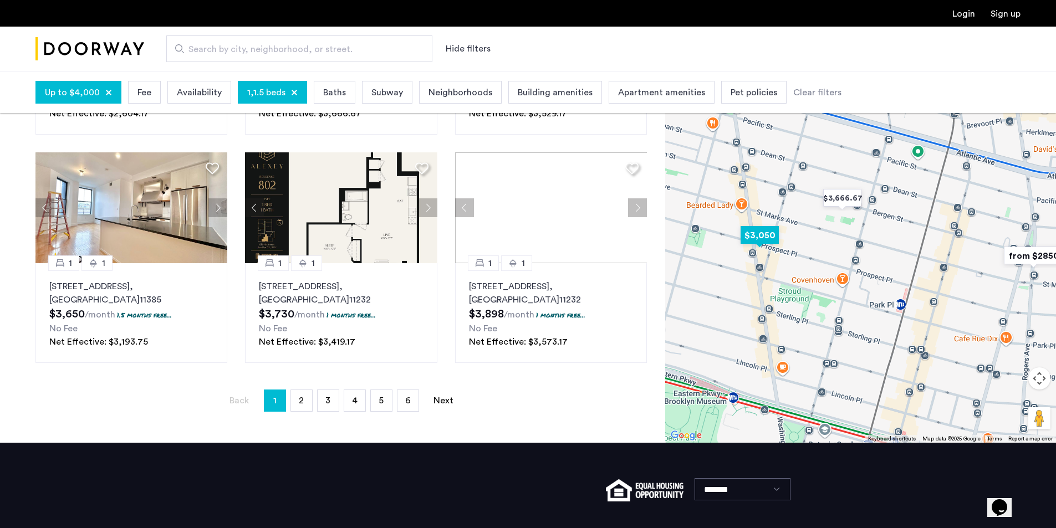
click at [760, 233] on img "$3,050" at bounding box center [759, 235] width 47 height 25
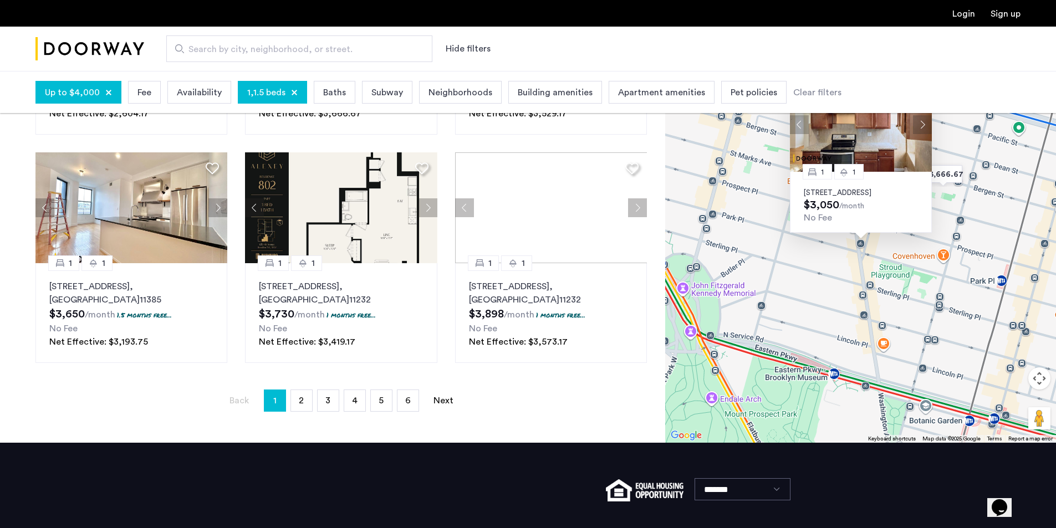
click at [847, 133] on img at bounding box center [861, 124] width 142 height 95
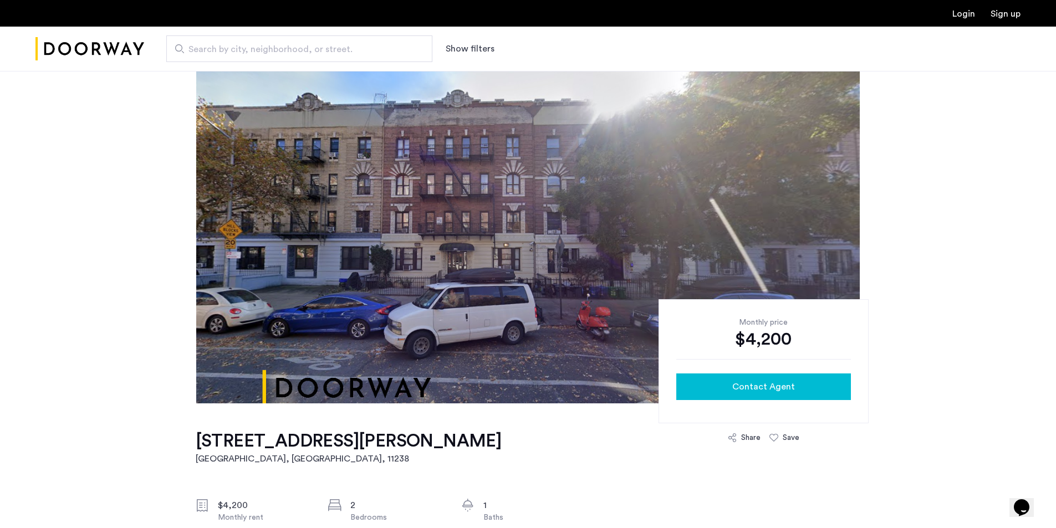
click at [784, 382] on span "Contact Agent" at bounding box center [763, 386] width 63 height 13
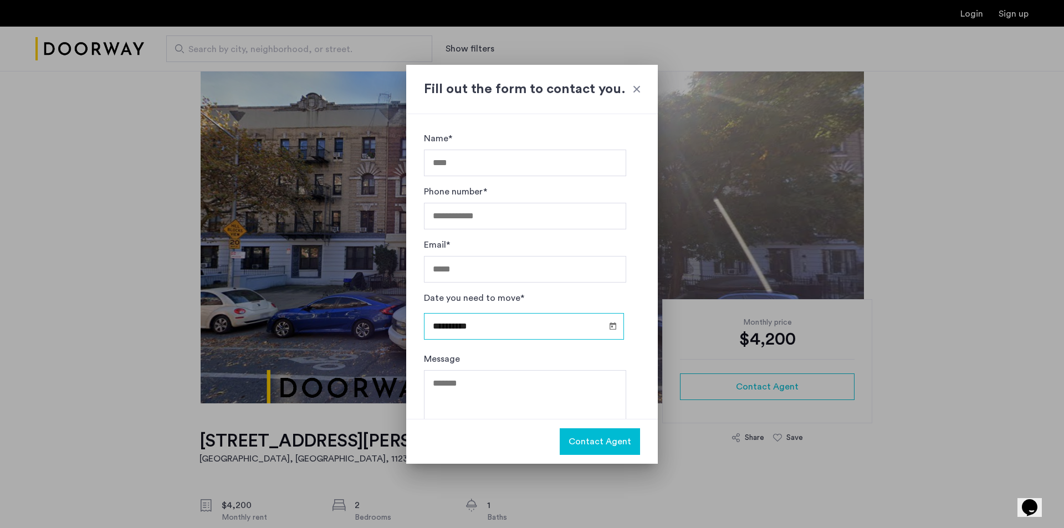
click at [503, 331] on input "**********" at bounding box center [524, 326] width 200 height 27
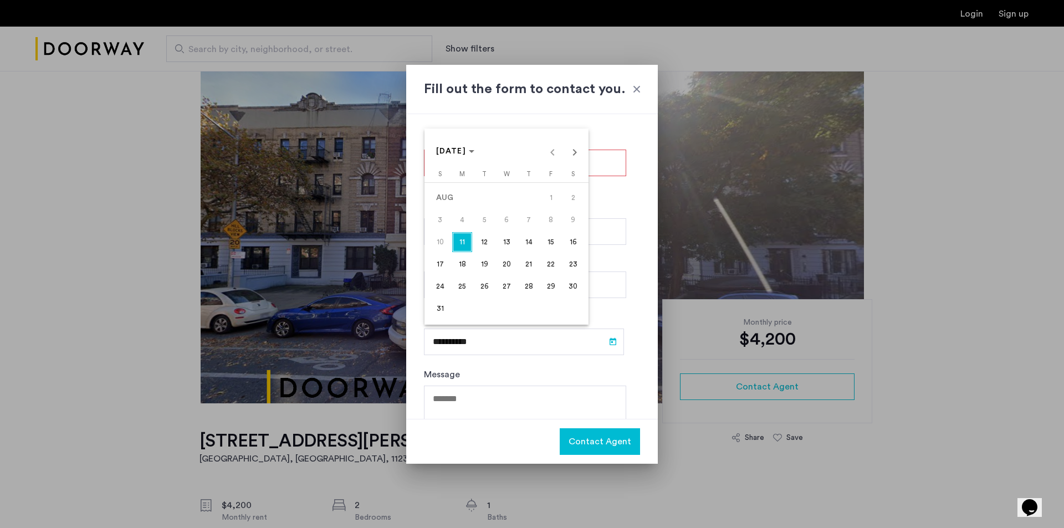
click at [627, 131] on div at bounding box center [532, 264] width 1064 height 528
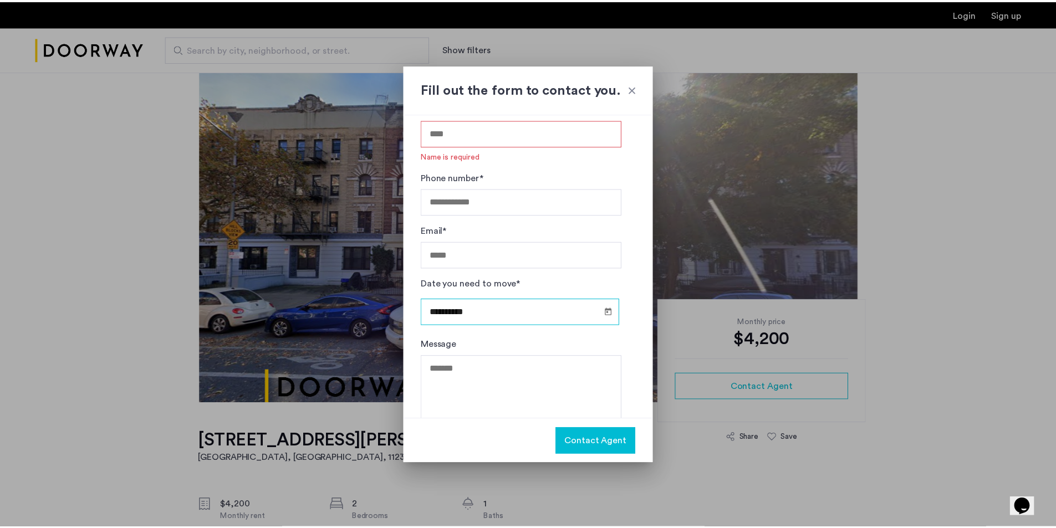
scroll to position [46, 0]
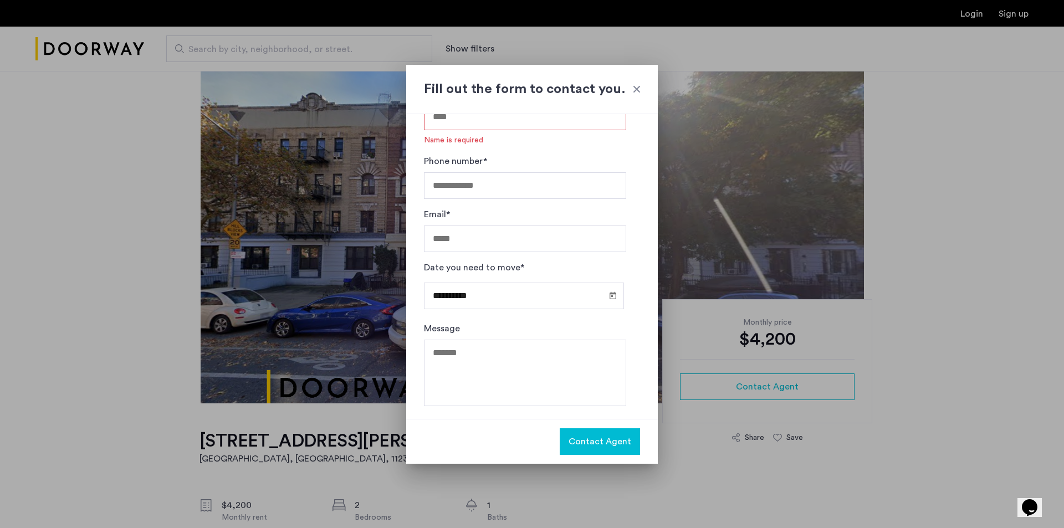
click at [644, 85] on div "Fill out the form to contact you." at bounding box center [532, 89] width 252 height 49
click at [637, 85] on div at bounding box center [636, 89] width 11 height 11
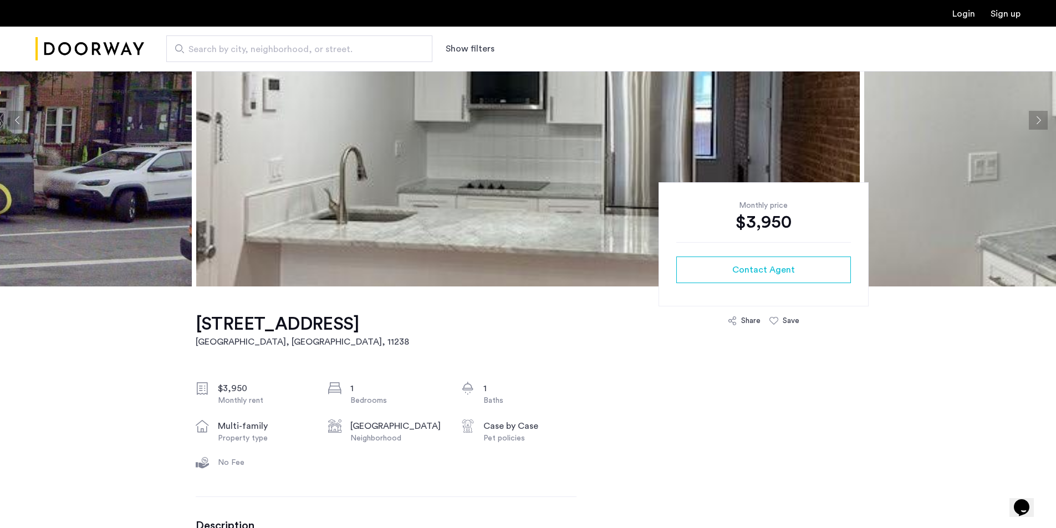
scroll to position [111, 0]
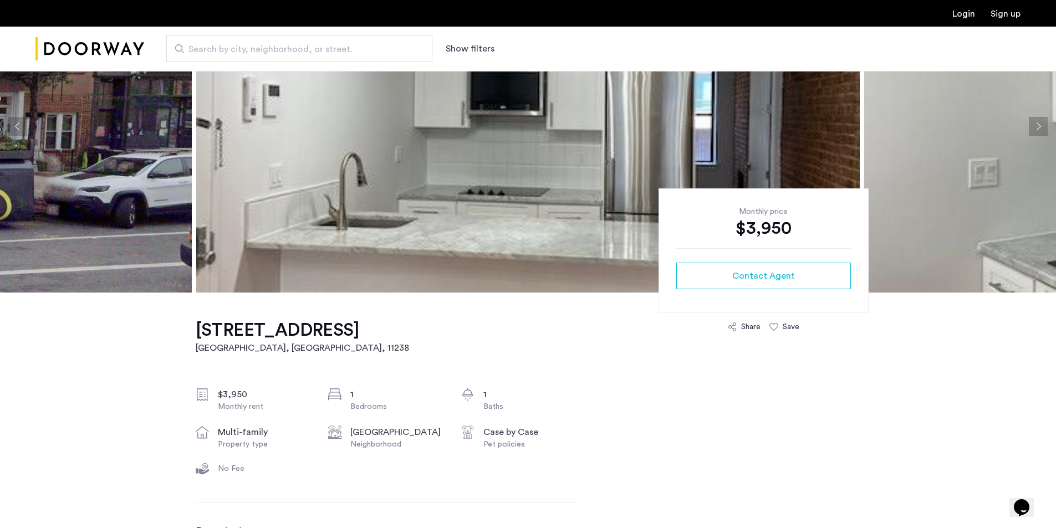
click at [1040, 124] on button "Next apartment" at bounding box center [1038, 126] width 19 height 19
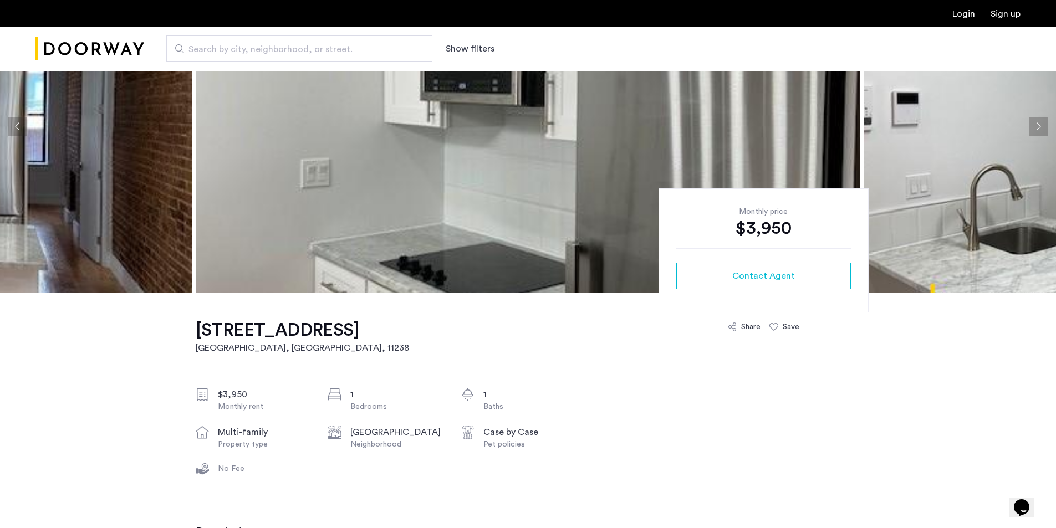
click at [1040, 124] on button "Next apartment" at bounding box center [1038, 126] width 19 height 19
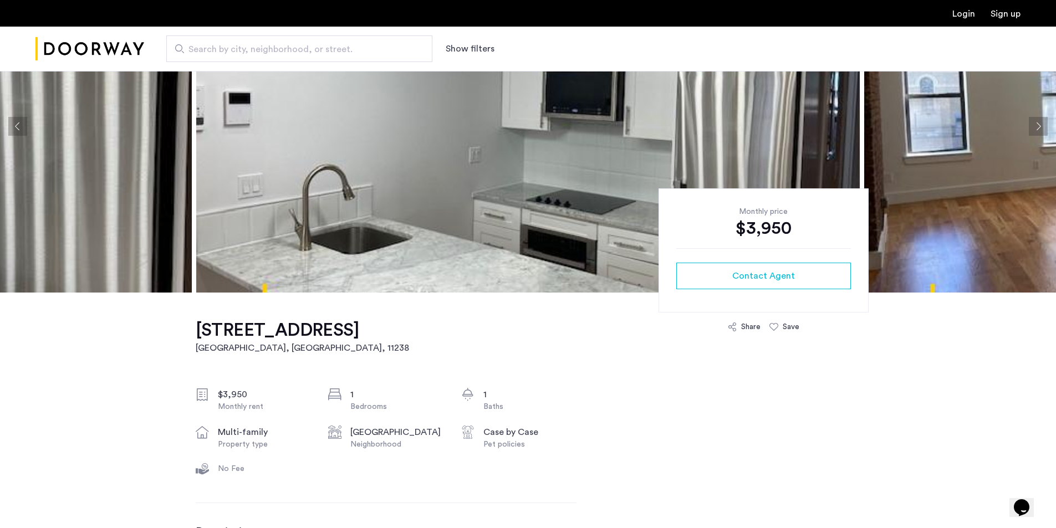
click at [1040, 124] on button "Next apartment" at bounding box center [1038, 126] width 19 height 19
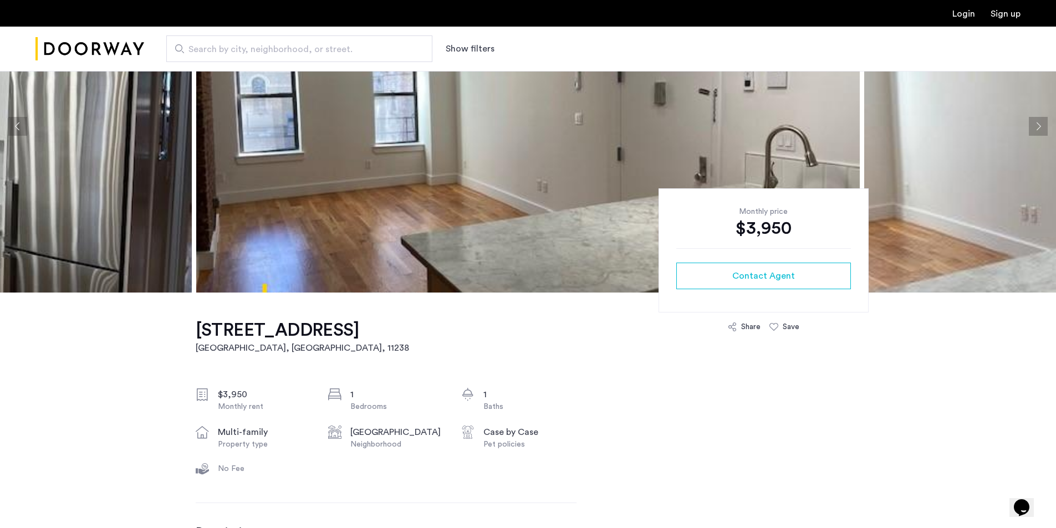
click at [1040, 124] on button "Next apartment" at bounding box center [1038, 126] width 19 height 19
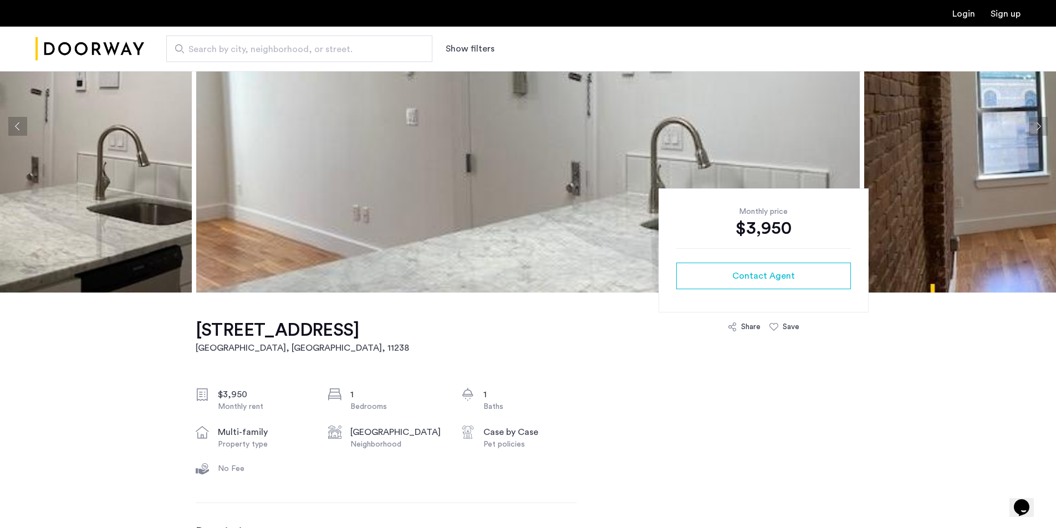
click at [1040, 124] on button "Next apartment" at bounding box center [1038, 126] width 19 height 19
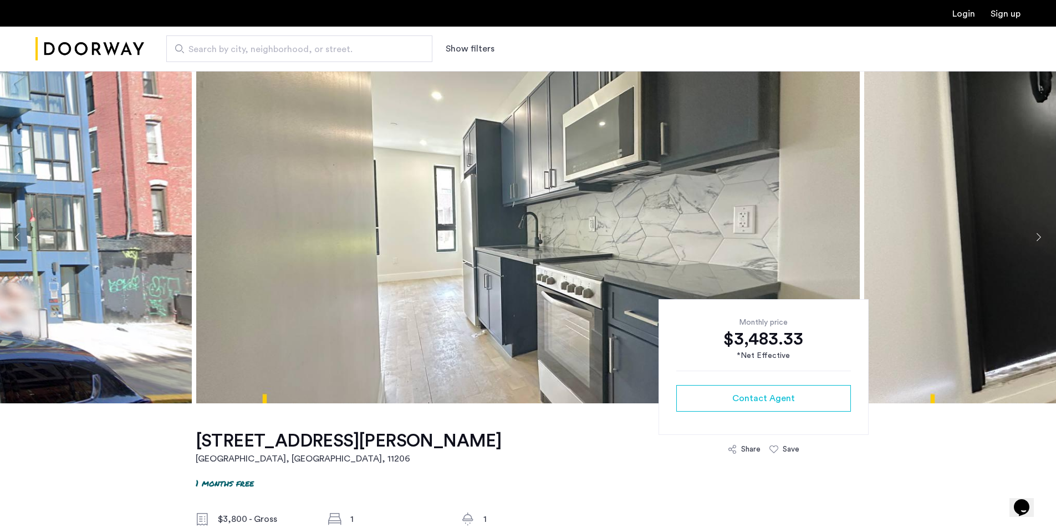
click at [1036, 236] on button "Next apartment" at bounding box center [1038, 237] width 19 height 19
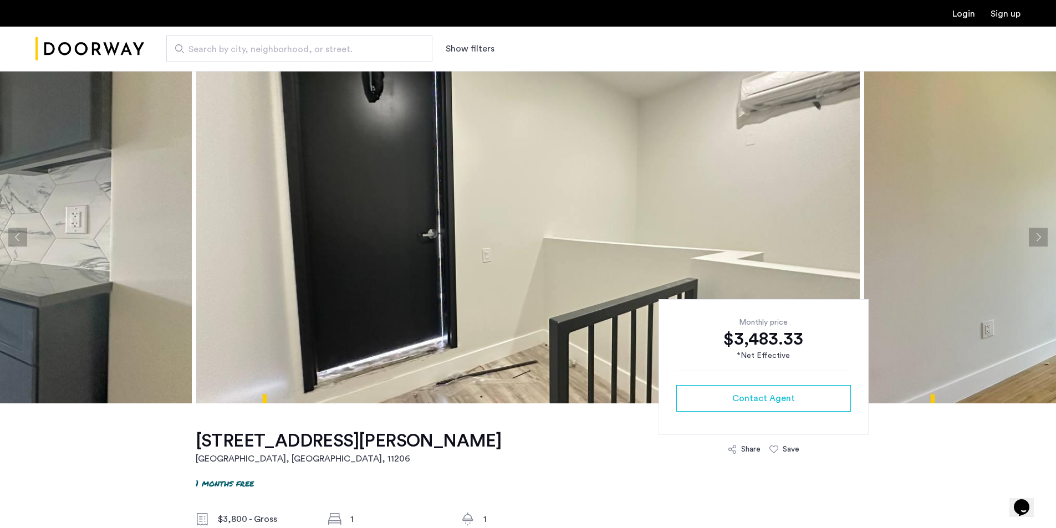
click at [1036, 236] on button "Next apartment" at bounding box center [1038, 237] width 19 height 19
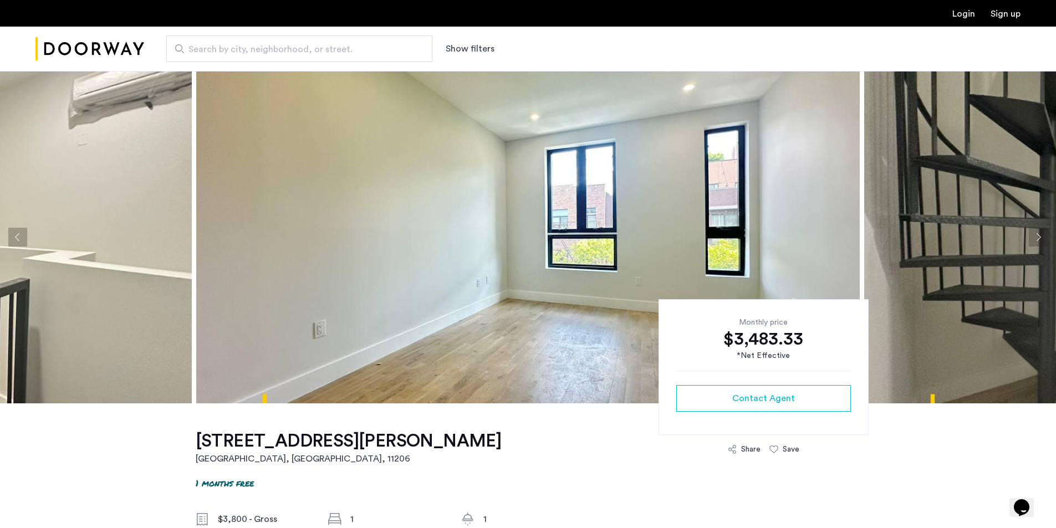
click at [1036, 236] on button "Next apartment" at bounding box center [1038, 237] width 19 height 19
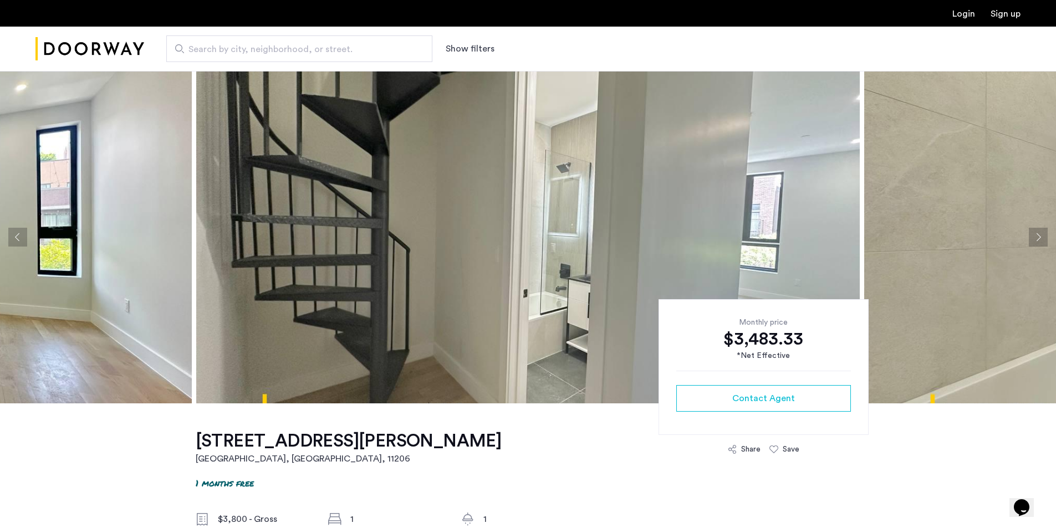
click at [1036, 236] on button "Next apartment" at bounding box center [1038, 237] width 19 height 19
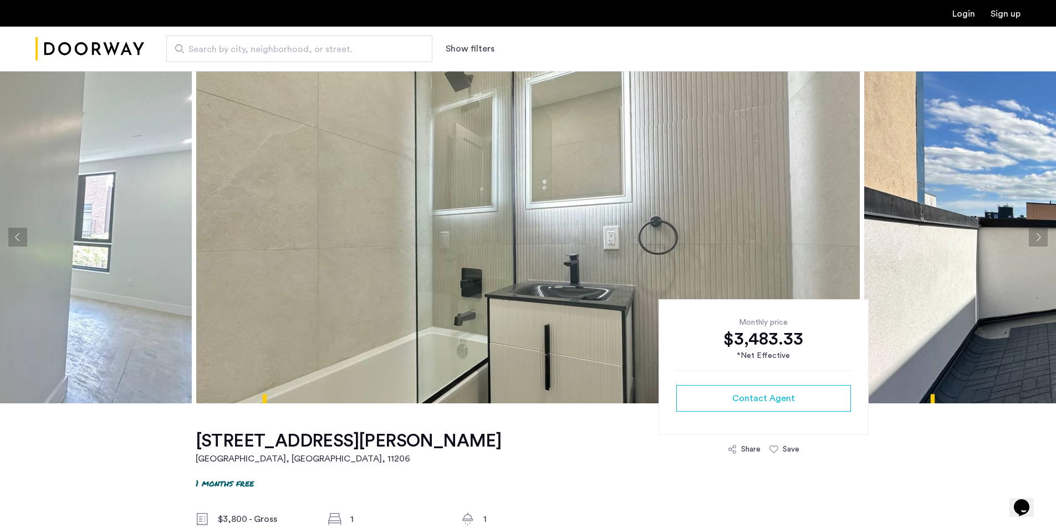
click at [1036, 236] on button "Next apartment" at bounding box center [1038, 237] width 19 height 19
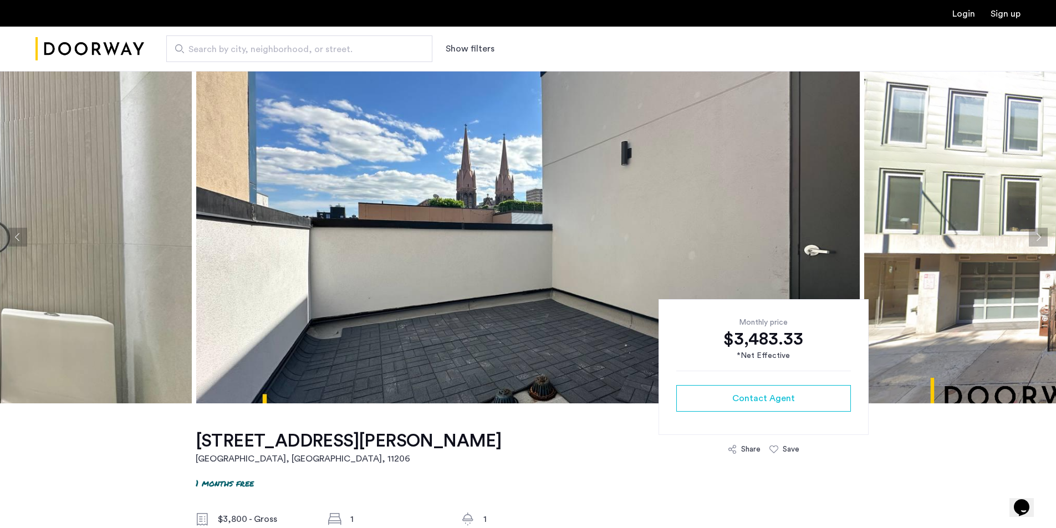
click at [1036, 236] on button "Next apartment" at bounding box center [1038, 237] width 19 height 19
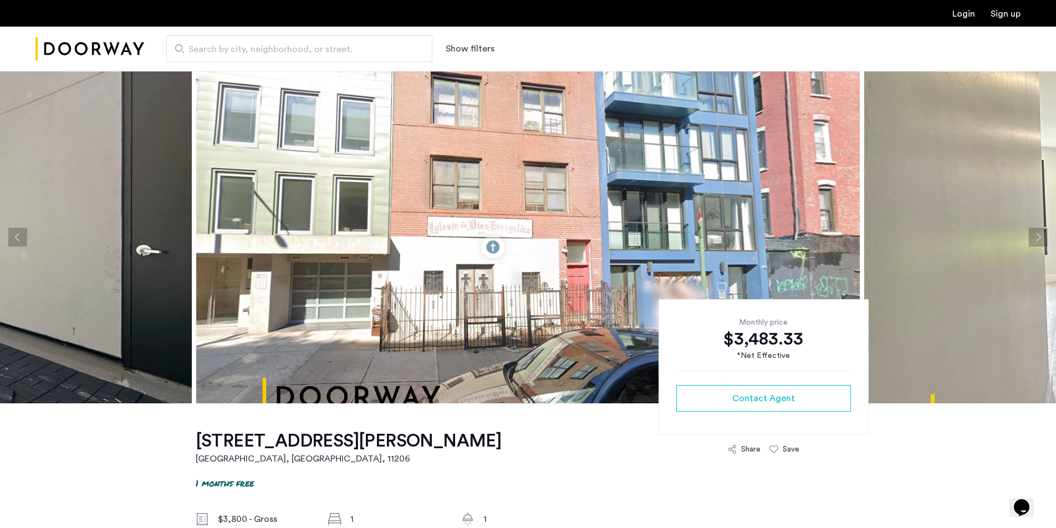
click at [1036, 236] on button "Next apartment" at bounding box center [1038, 237] width 19 height 19
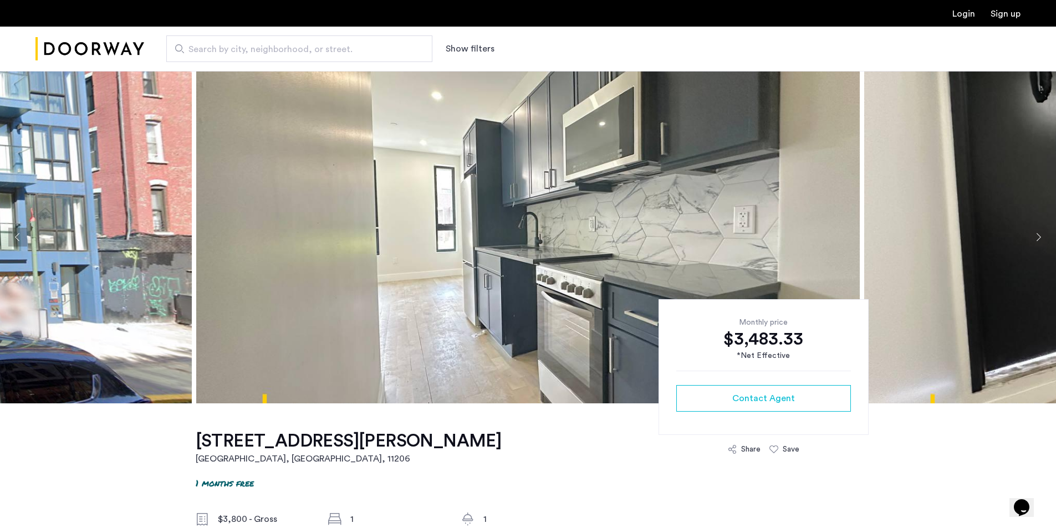
click at [1036, 236] on button "Next apartment" at bounding box center [1038, 237] width 19 height 19
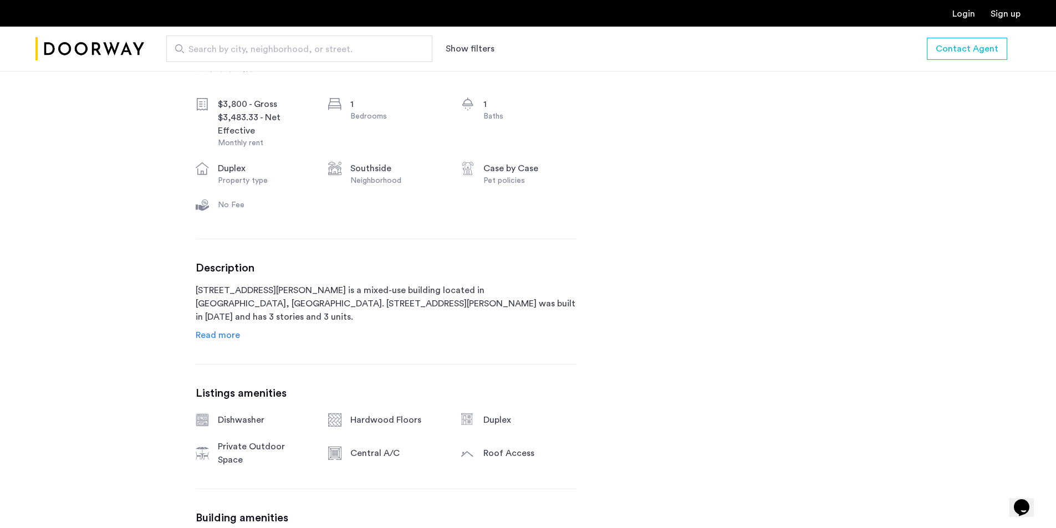
scroll to position [222, 0]
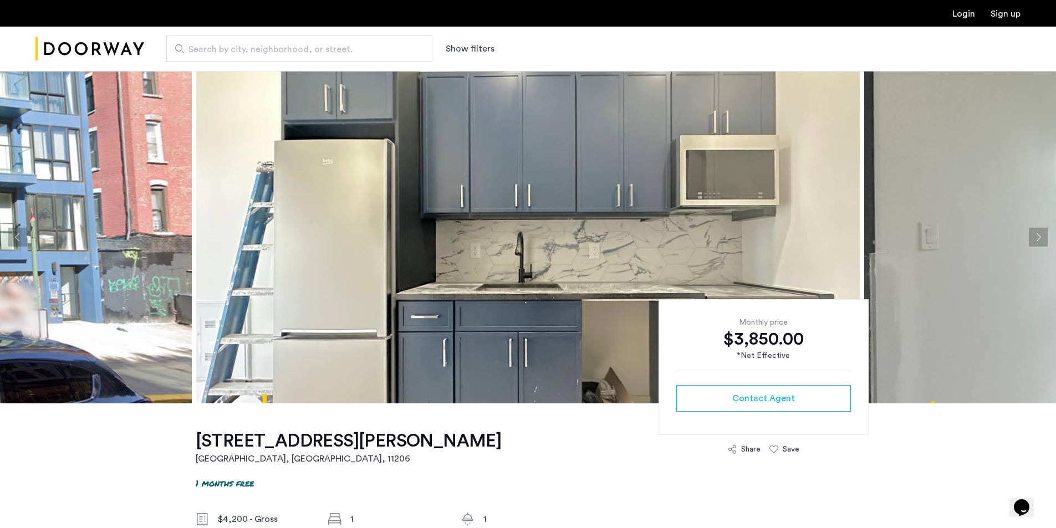
click at [1042, 241] on button "Next apartment" at bounding box center [1038, 237] width 19 height 19
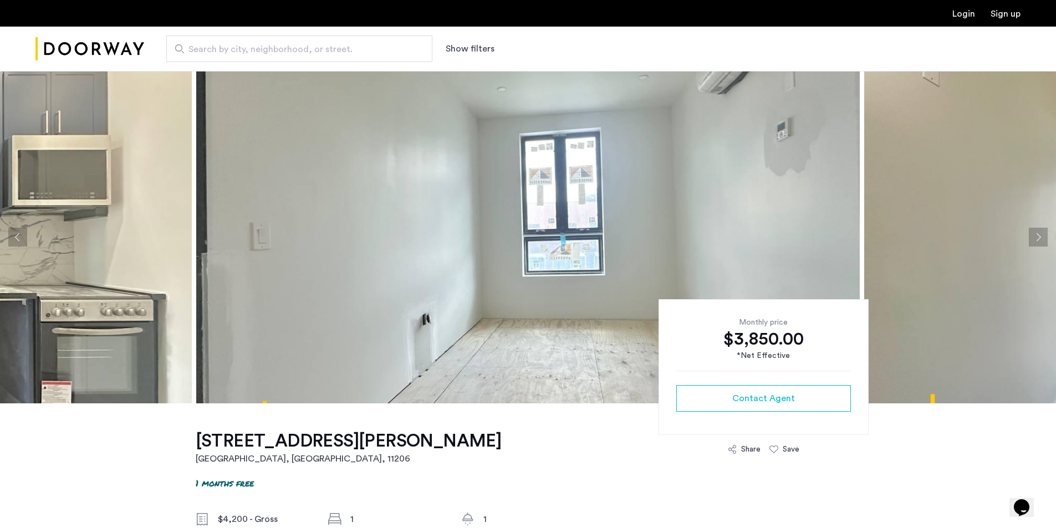
click at [1042, 241] on button "Next apartment" at bounding box center [1038, 237] width 19 height 19
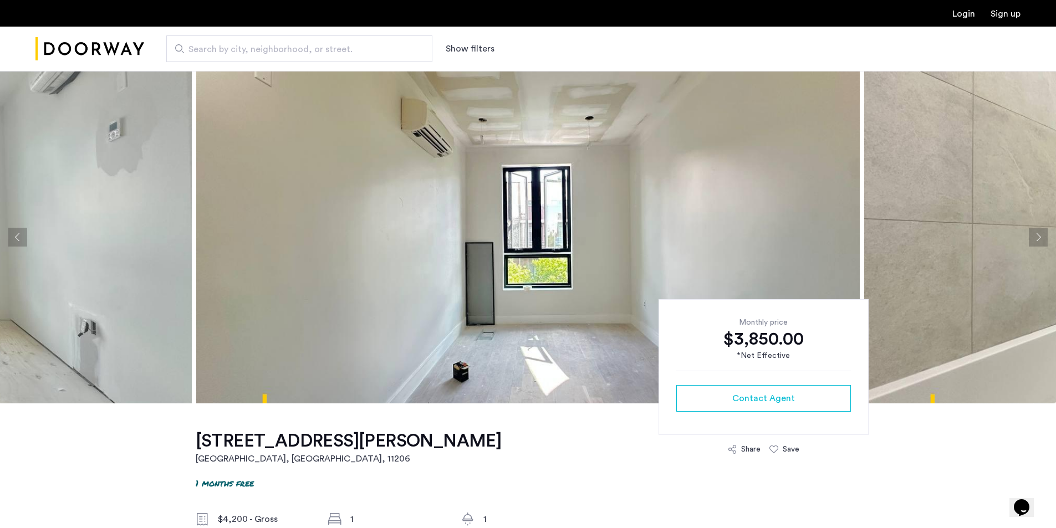
click at [1042, 241] on button "Next apartment" at bounding box center [1038, 237] width 19 height 19
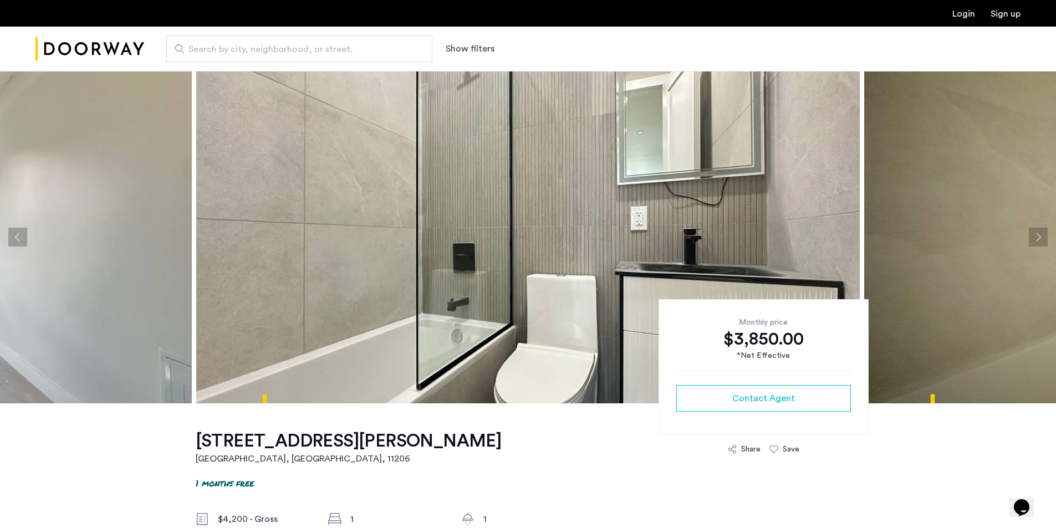
click at [1042, 241] on button "Next apartment" at bounding box center [1038, 237] width 19 height 19
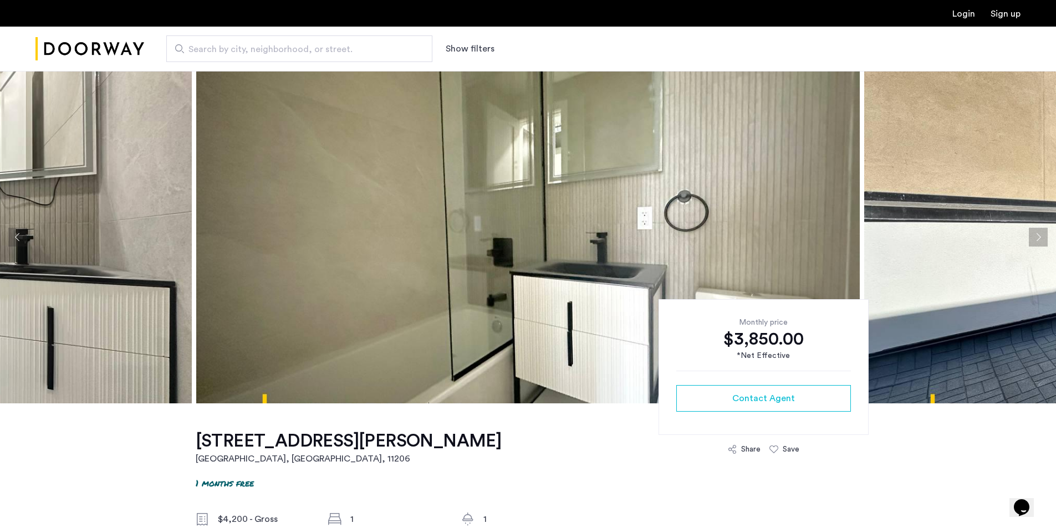
click at [1031, 232] on button "Next apartment" at bounding box center [1038, 237] width 19 height 19
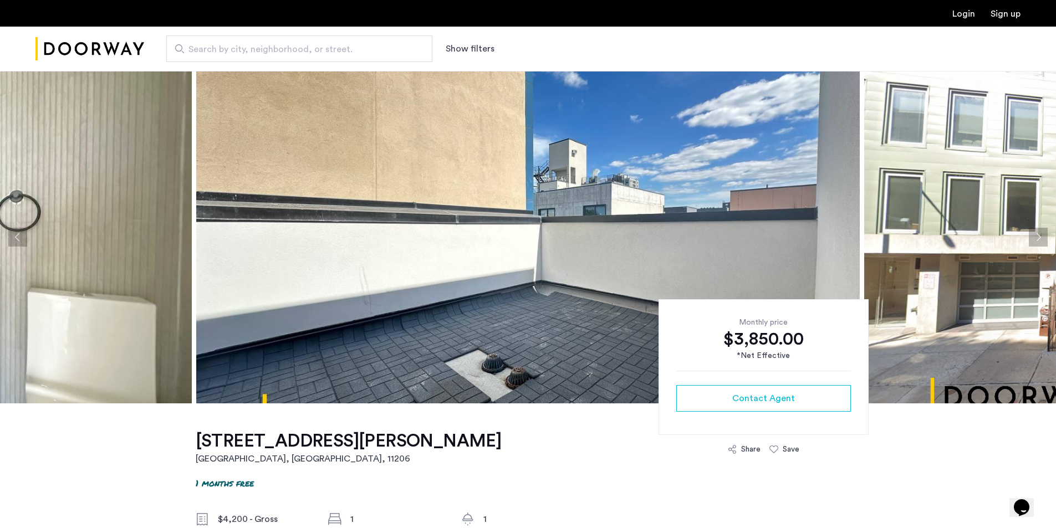
click at [1031, 232] on button "Next apartment" at bounding box center [1038, 237] width 19 height 19
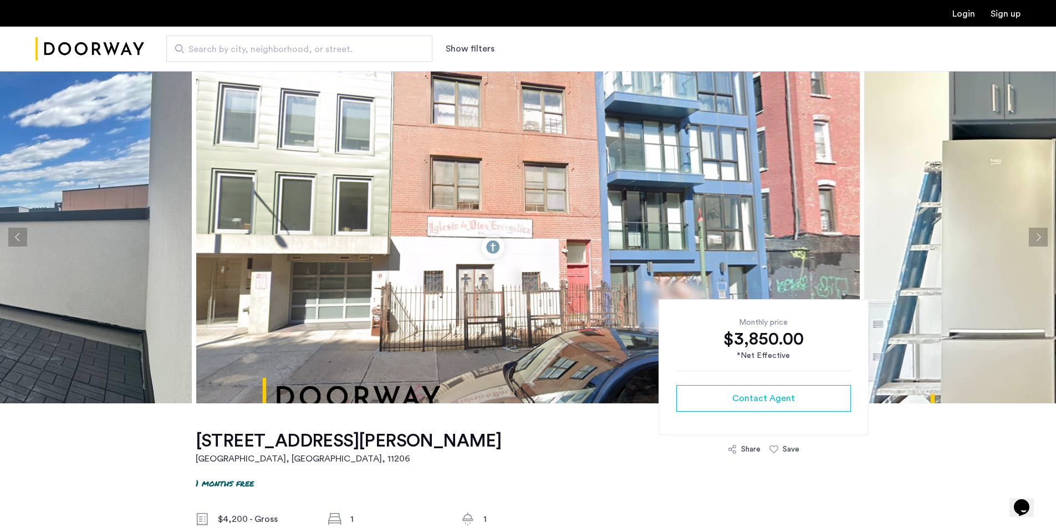
click at [1031, 232] on button "Next apartment" at bounding box center [1038, 237] width 19 height 19
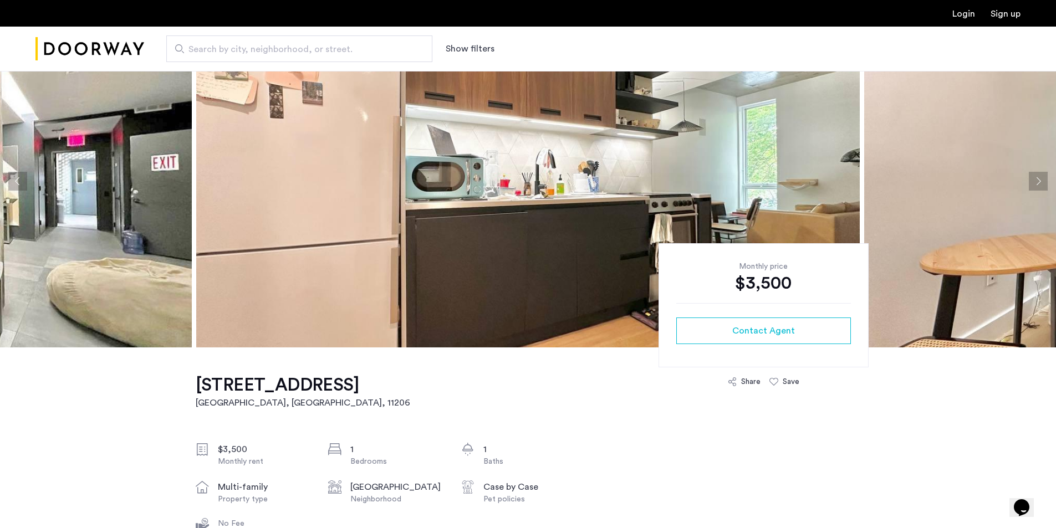
scroll to position [55, 0]
click at [1041, 181] on button "Next apartment" at bounding box center [1038, 181] width 19 height 19
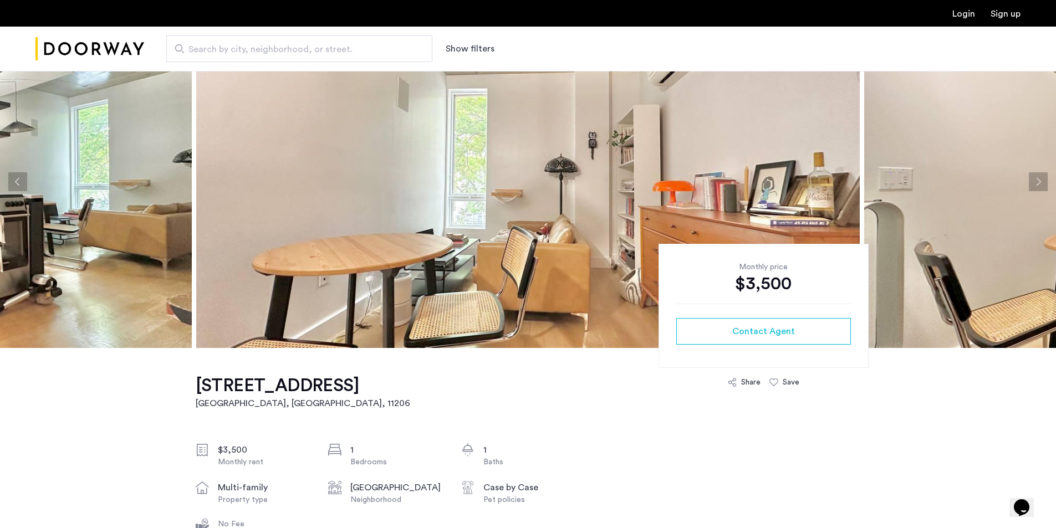
click at [1041, 181] on button "Next apartment" at bounding box center [1038, 181] width 19 height 19
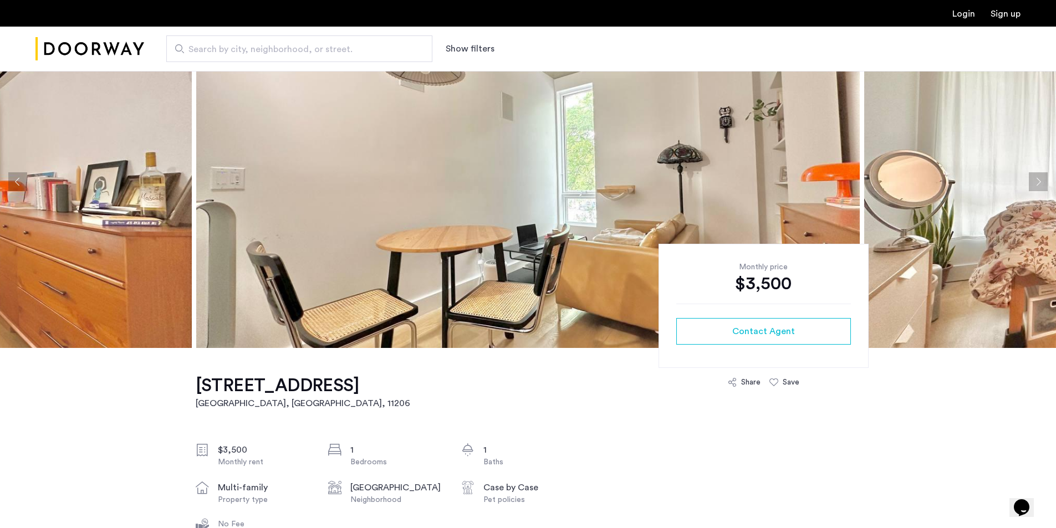
click at [1041, 181] on button "Next apartment" at bounding box center [1038, 181] width 19 height 19
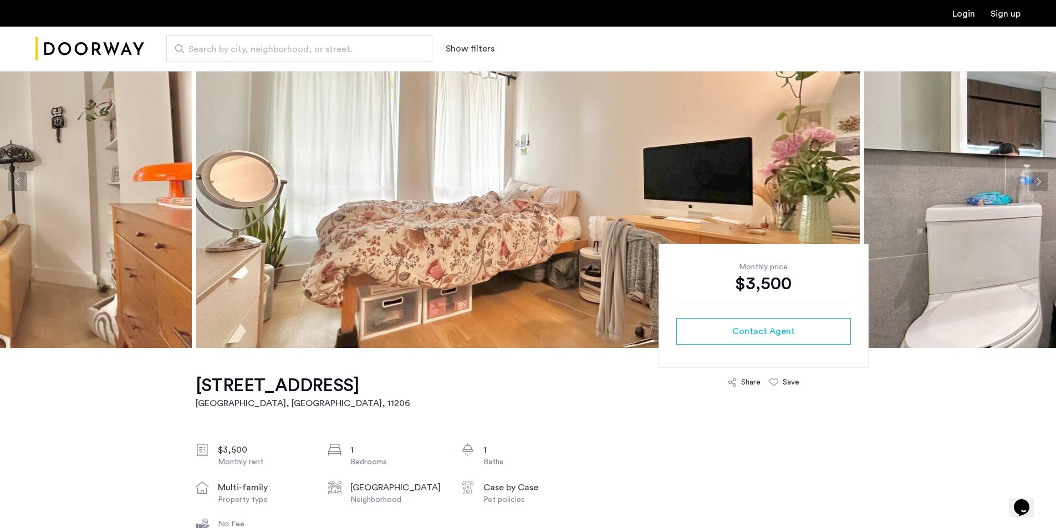
click at [1041, 181] on button "Next apartment" at bounding box center [1038, 181] width 19 height 19
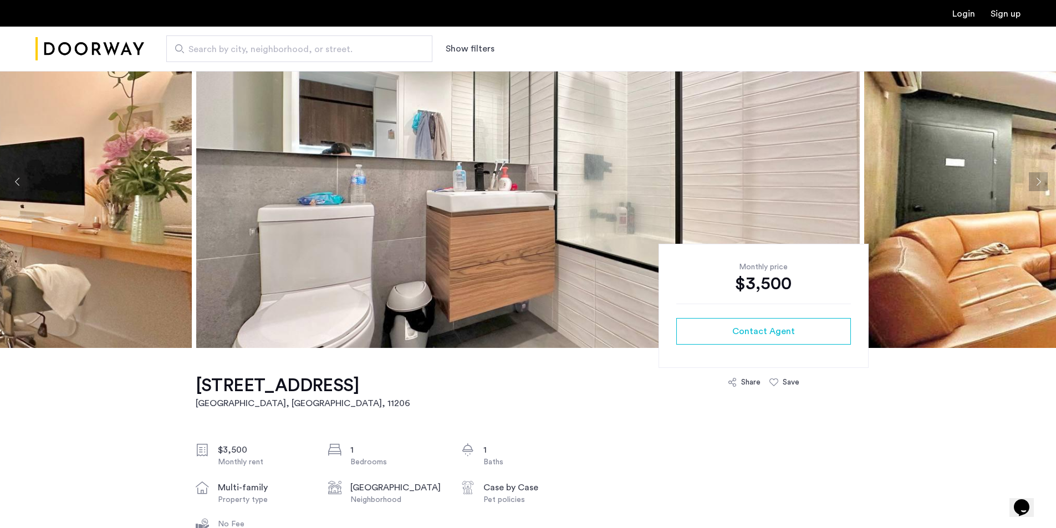
click at [1041, 181] on button "Next apartment" at bounding box center [1038, 181] width 19 height 19
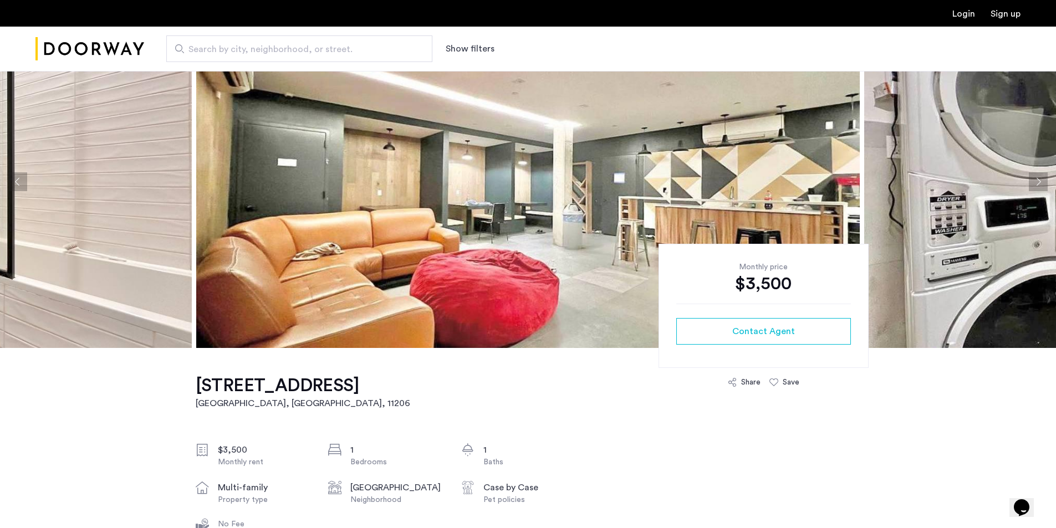
click at [1041, 181] on button "Next apartment" at bounding box center [1038, 181] width 19 height 19
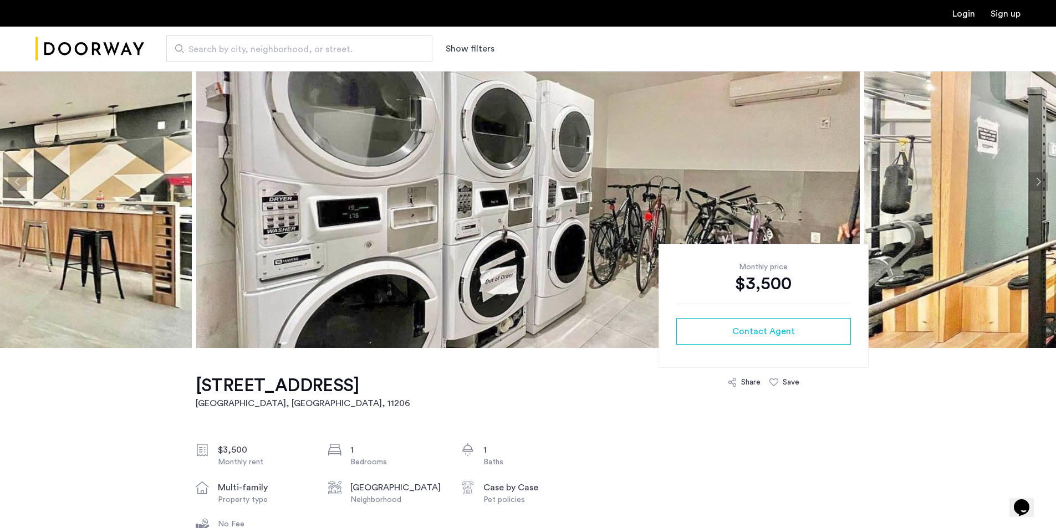
click at [1041, 181] on button "Next apartment" at bounding box center [1038, 181] width 19 height 19
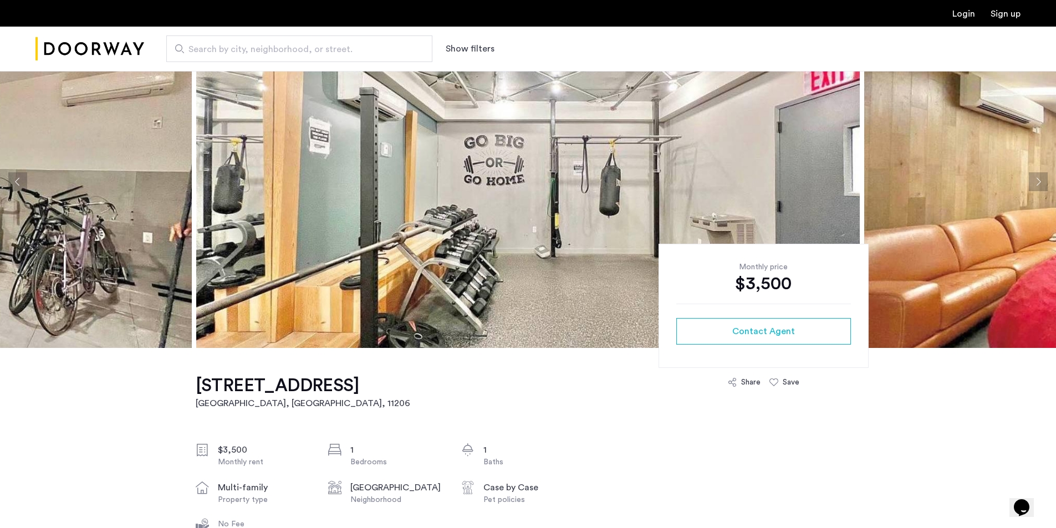
click at [1041, 181] on button "Next apartment" at bounding box center [1038, 181] width 19 height 19
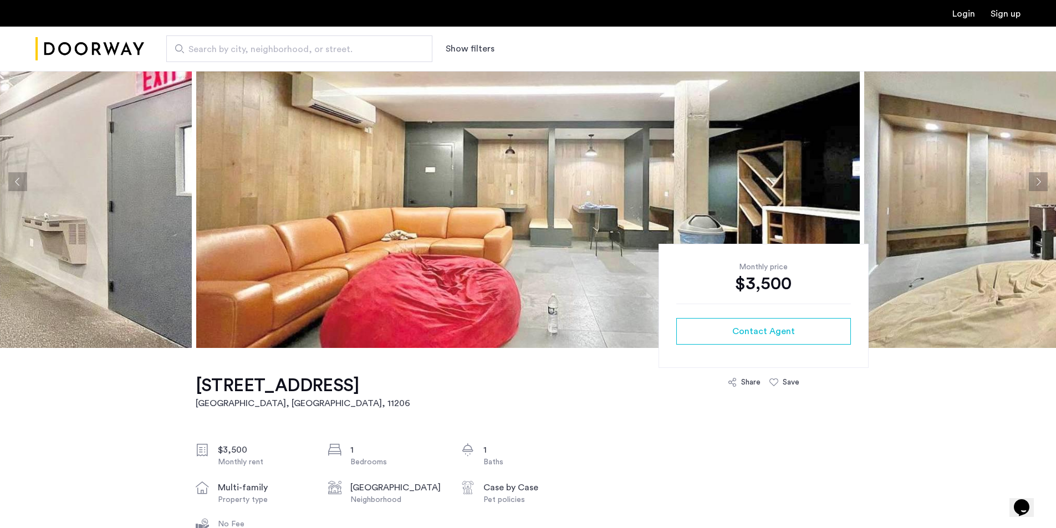
click at [1041, 181] on button "Next apartment" at bounding box center [1038, 181] width 19 height 19
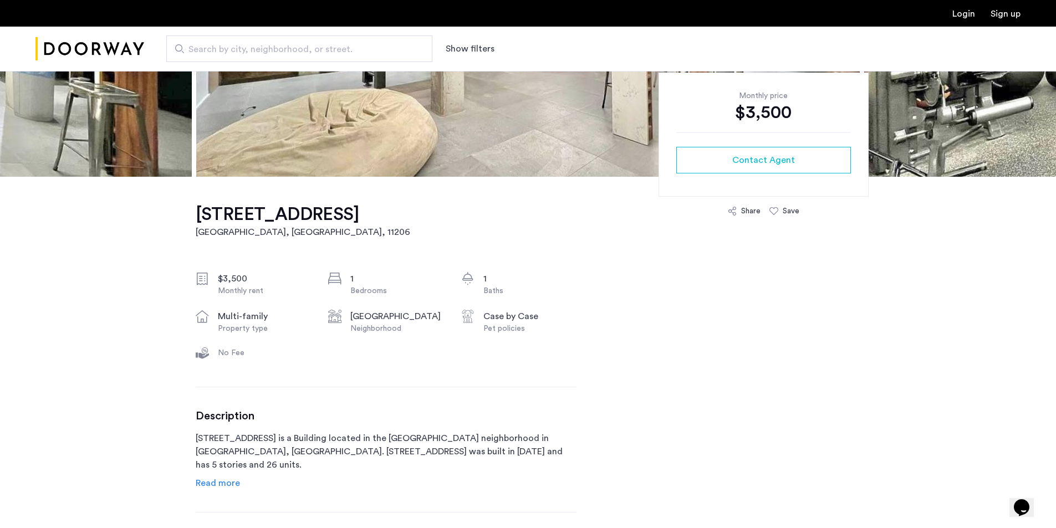
scroll to position [0, 0]
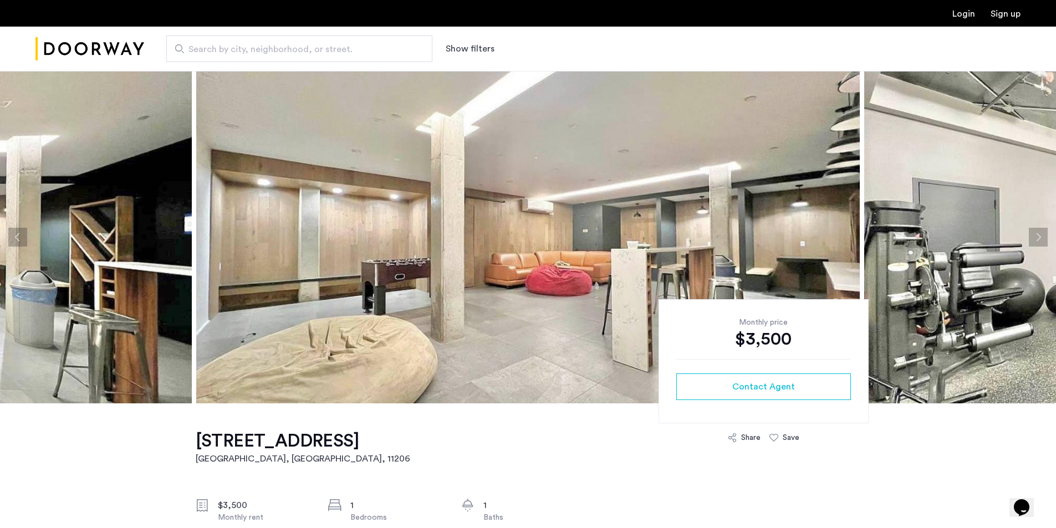
click at [1033, 237] on button "Next apartment" at bounding box center [1038, 237] width 19 height 19
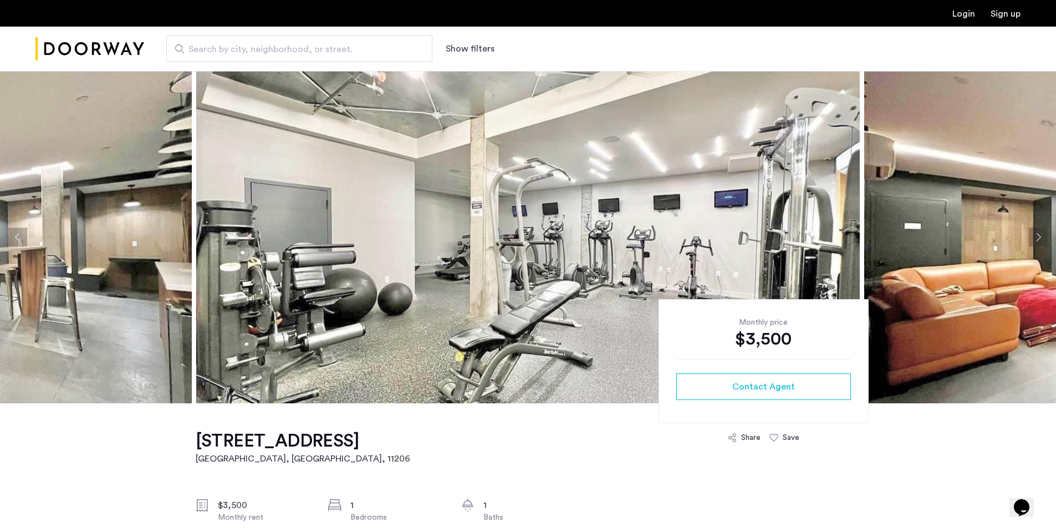
click at [1033, 237] on button "Next apartment" at bounding box center [1038, 237] width 19 height 19
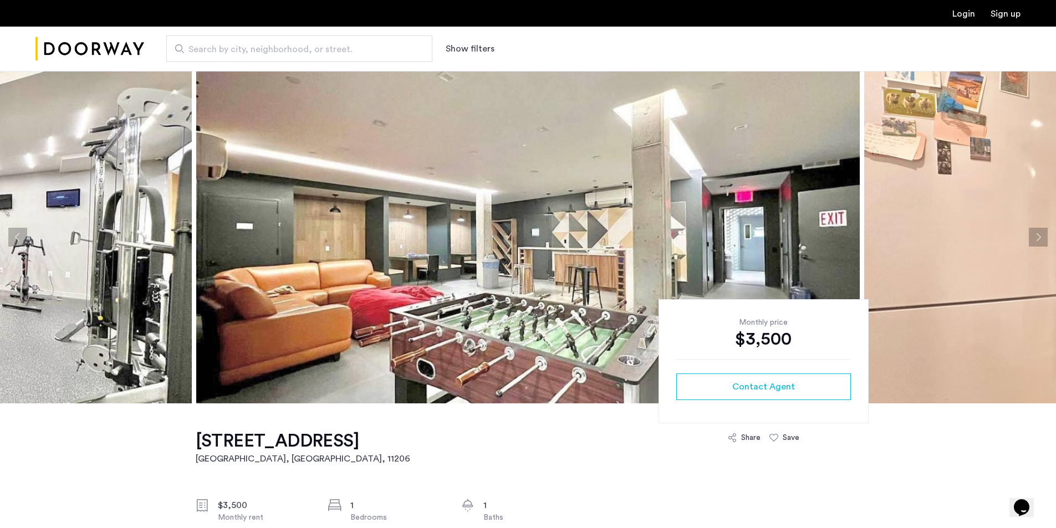
click at [1033, 237] on button "Next apartment" at bounding box center [1038, 237] width 19 height 19
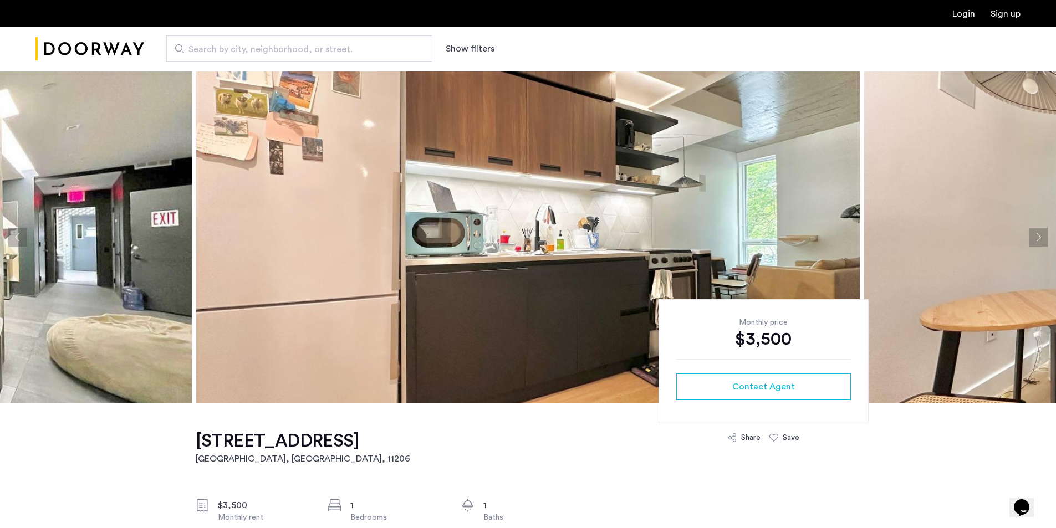
click at [1033, 237] on button "Next apartment" at bounding box center [1038, 237] width 19 height 19
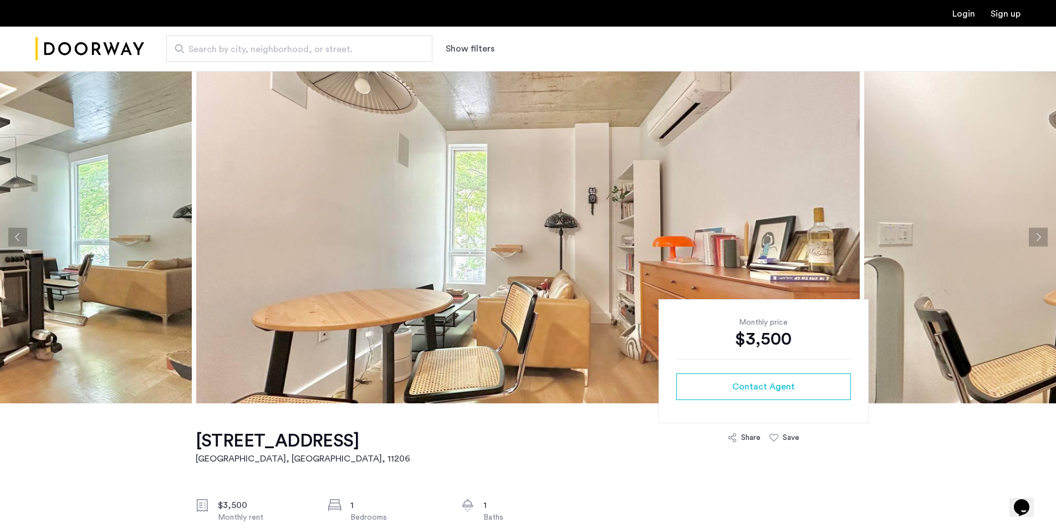
click at [22, 239] on button "Previous apartment" at bounding box center [17, 237] width 19 height 19
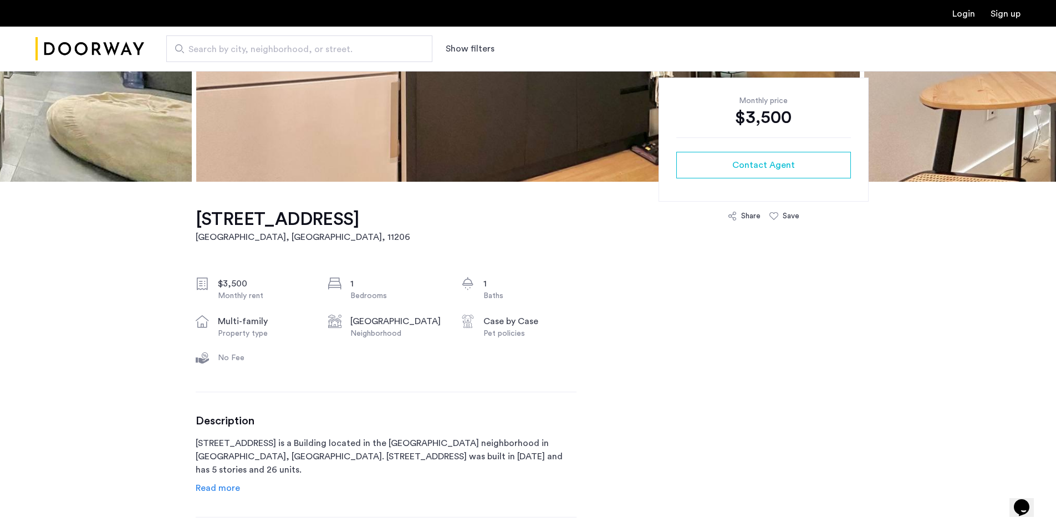
scroll to position [333, 0]
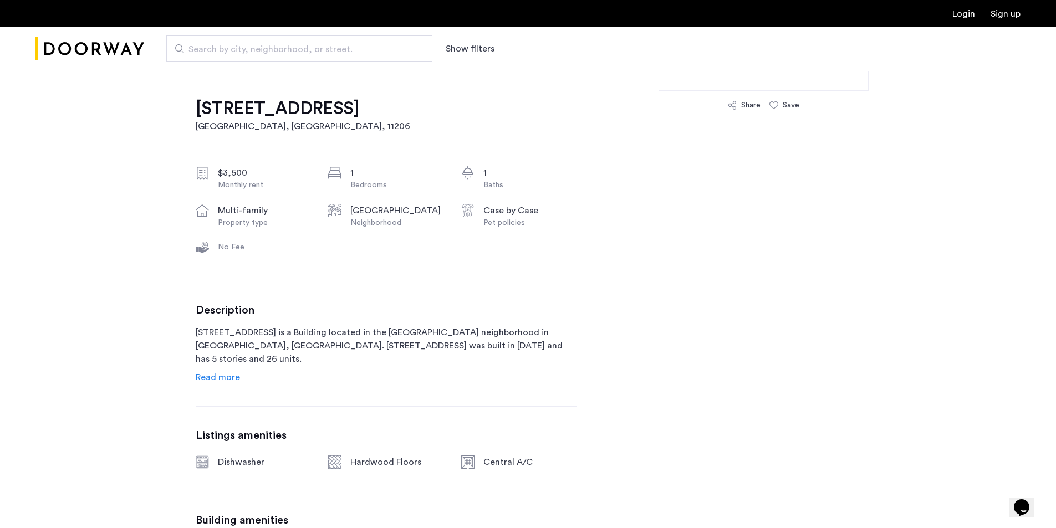
click at [222, 380] on span "Read more" at bounding box center [218, 377] width 44 height 9
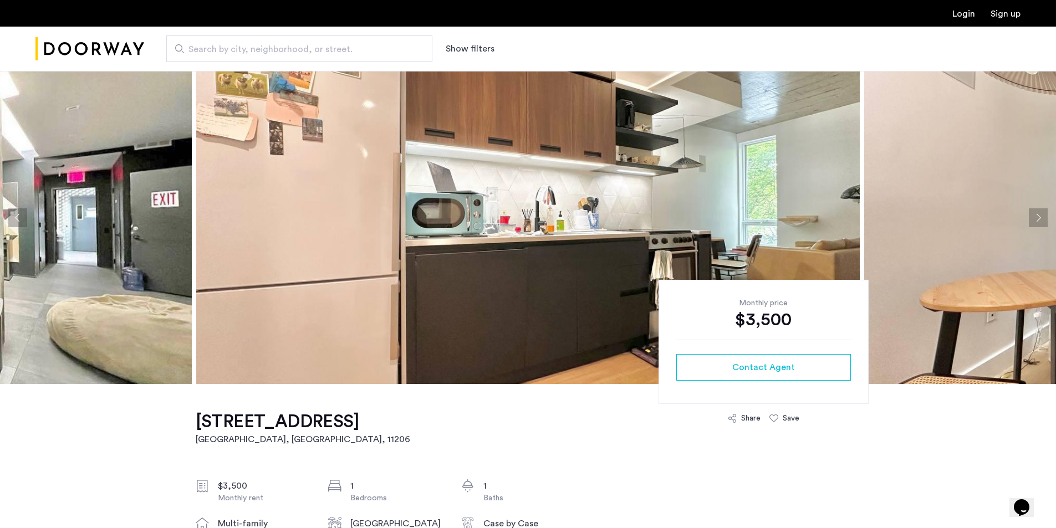
scroll to position [0, 0]
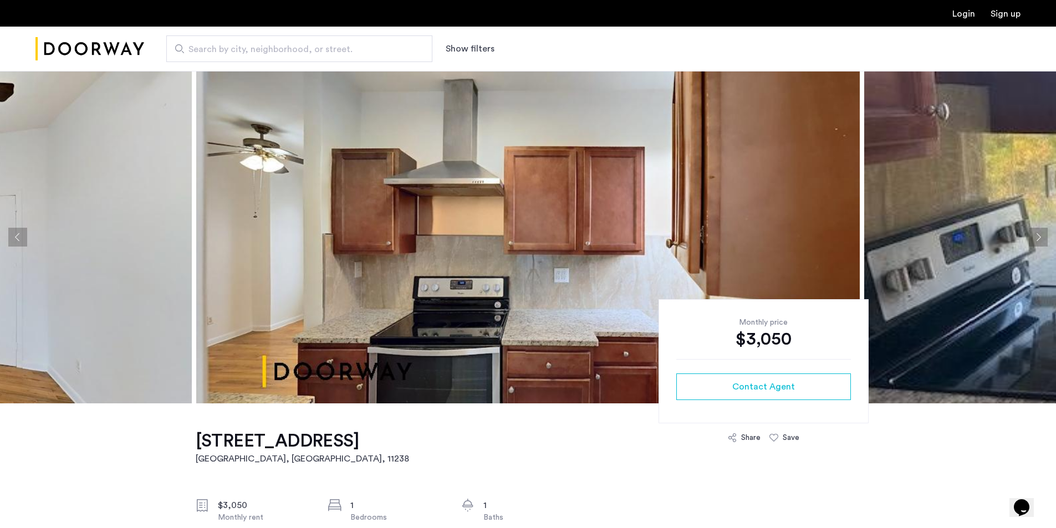
click at [1041, 243] on button "Next apartment" at bounding box center [1038, 237] width 19 height 19
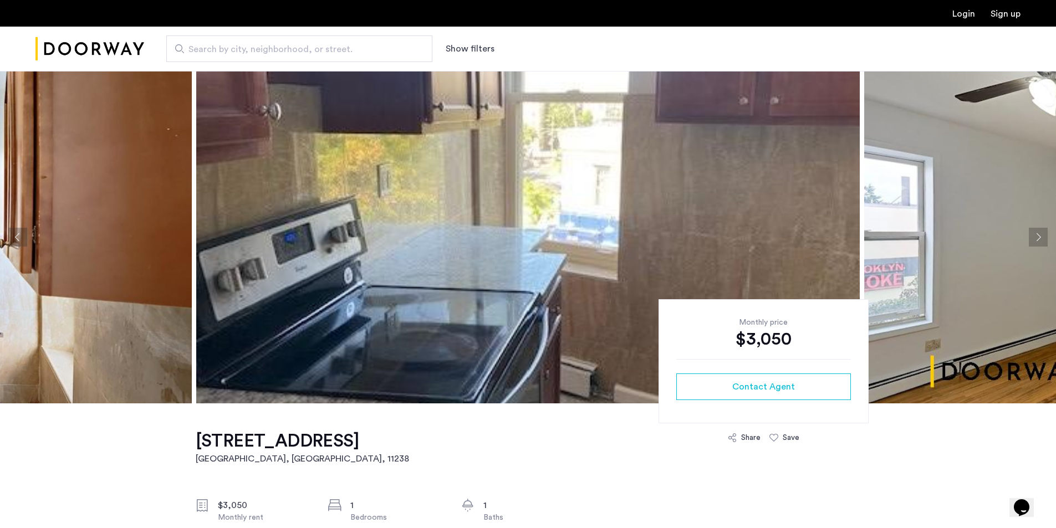
click at [1040, 241] on button "Next apartment" at bounding box center [1038, 237] width 19 height 19
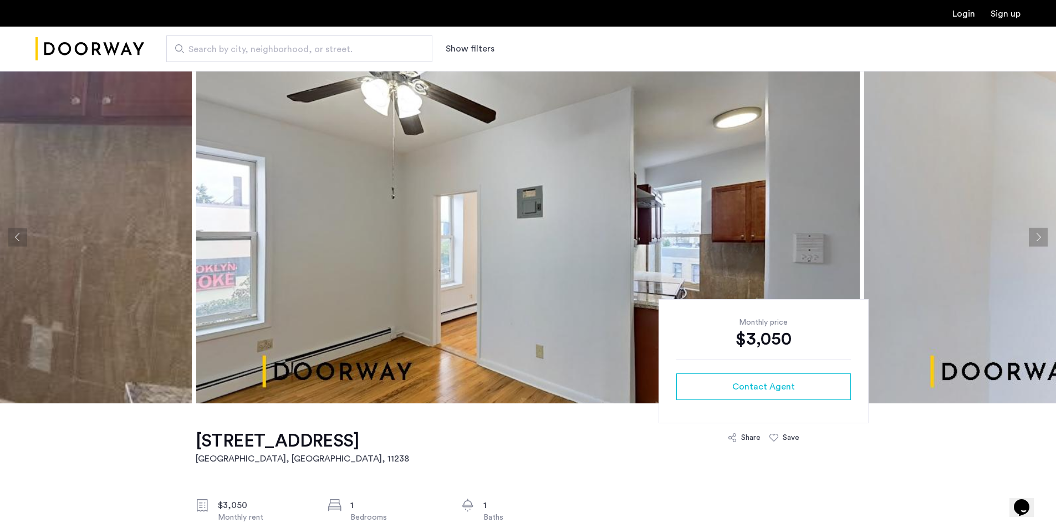
click at [1040, 241] on button "Next apartment" at bounding box center [1038, 237] width 19 height 19
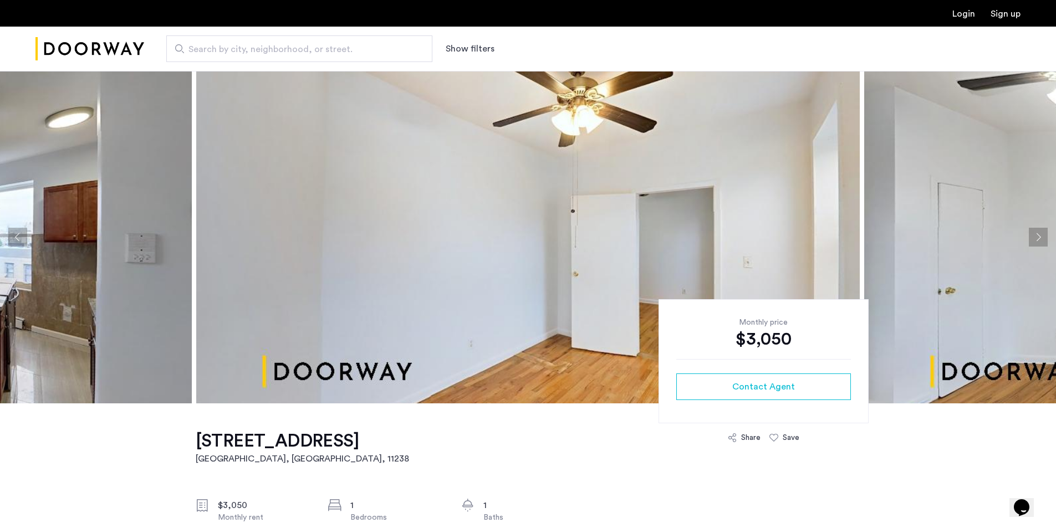
click at [1040, 241] on button "Next apartment" at bounding box center [1038, 237] width 19 height 19
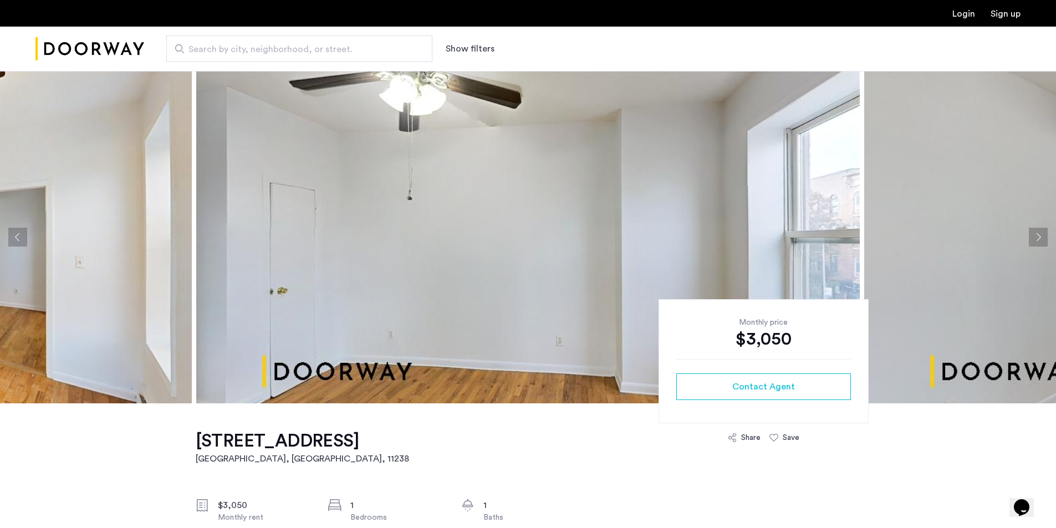
click at [1040, 241] on button "Next apartment" at bounding box center [1038, 237] width 19 height 19
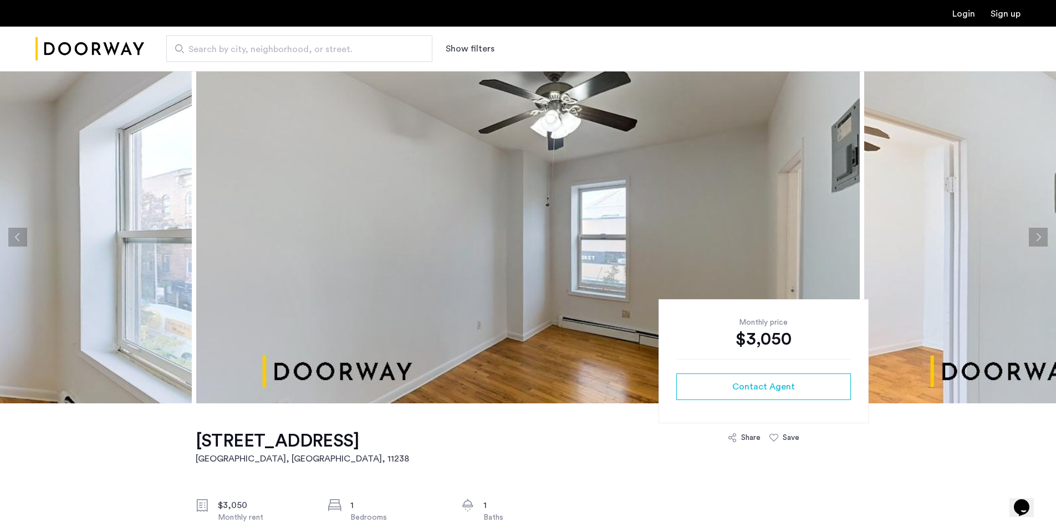
click at [1040, 241] on button "Next apartment" at bounding box center [1038, 237] width 19 height 19
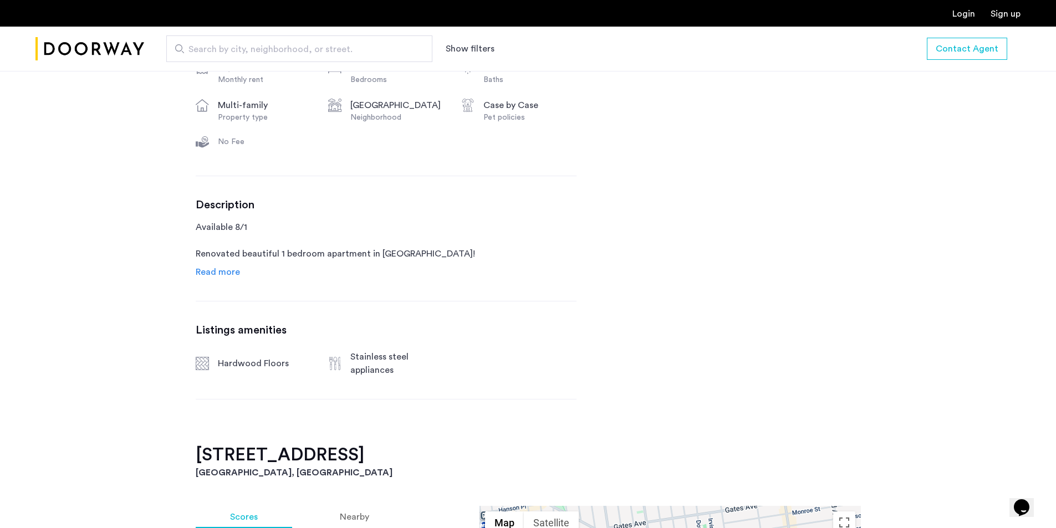
scroll to position [444, 0]
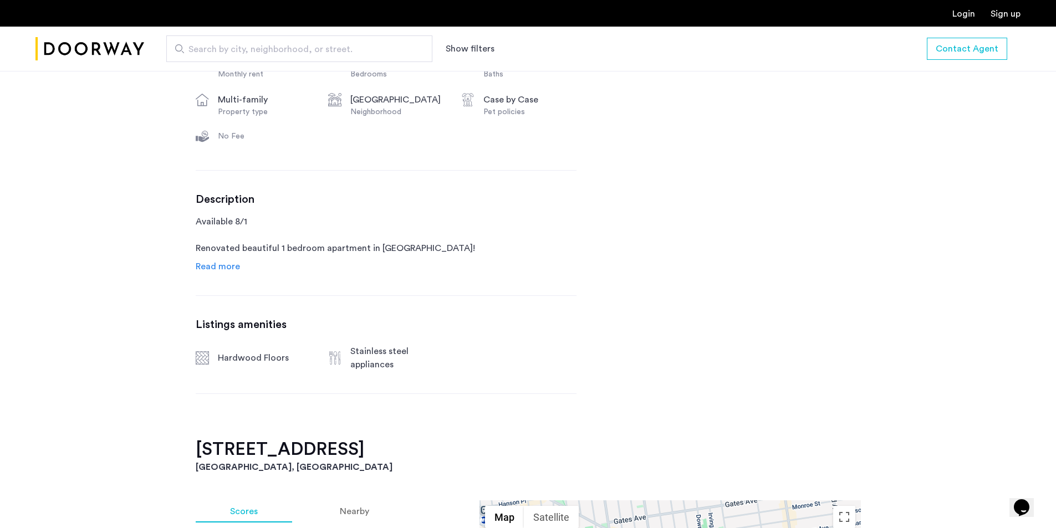
click at [219, 271] on span "Read more" at bounding box center [218, 266] width 44 height 9
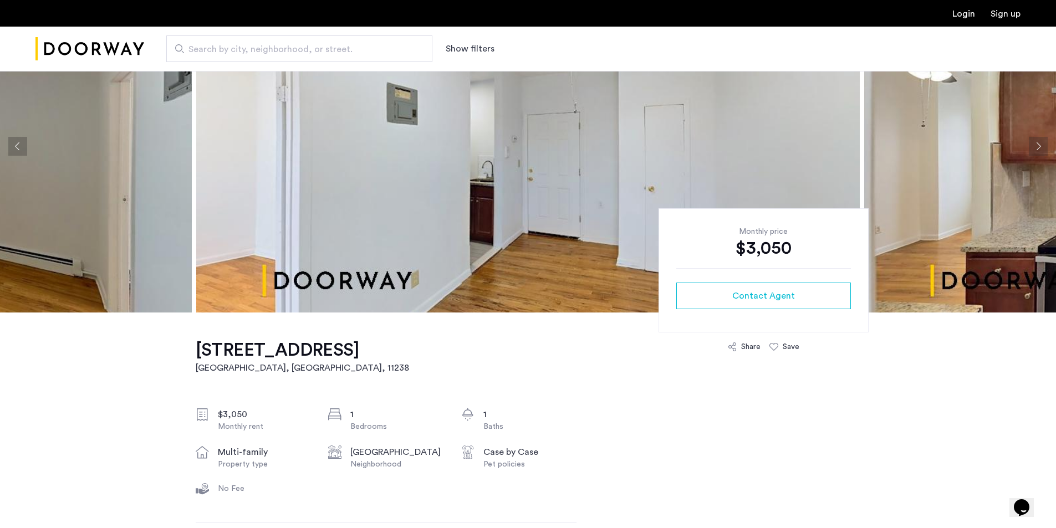
scroll to position [0, 0]
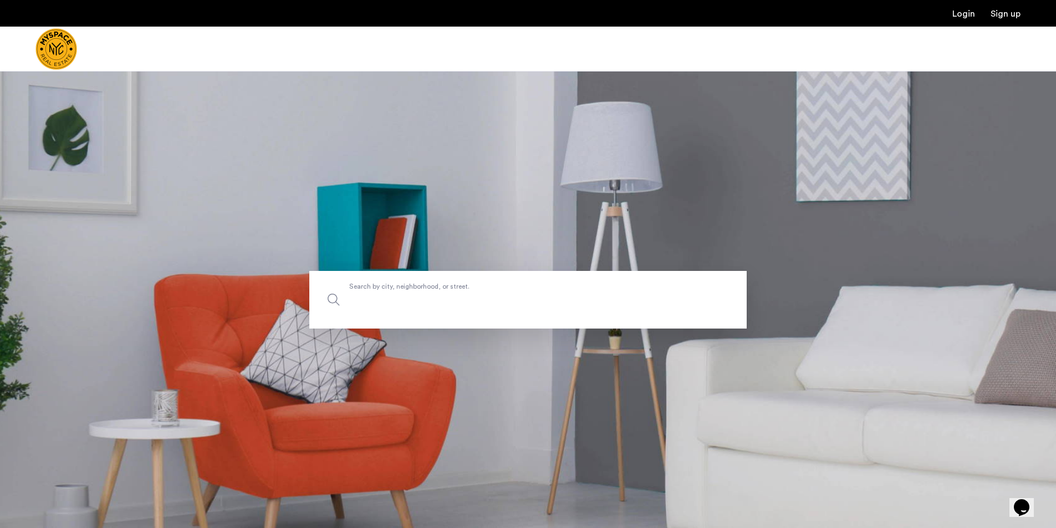
click at [320, 320] on input "Search by city, neighborhood, or street." at bounding box center [527, 300] width 437 height 58
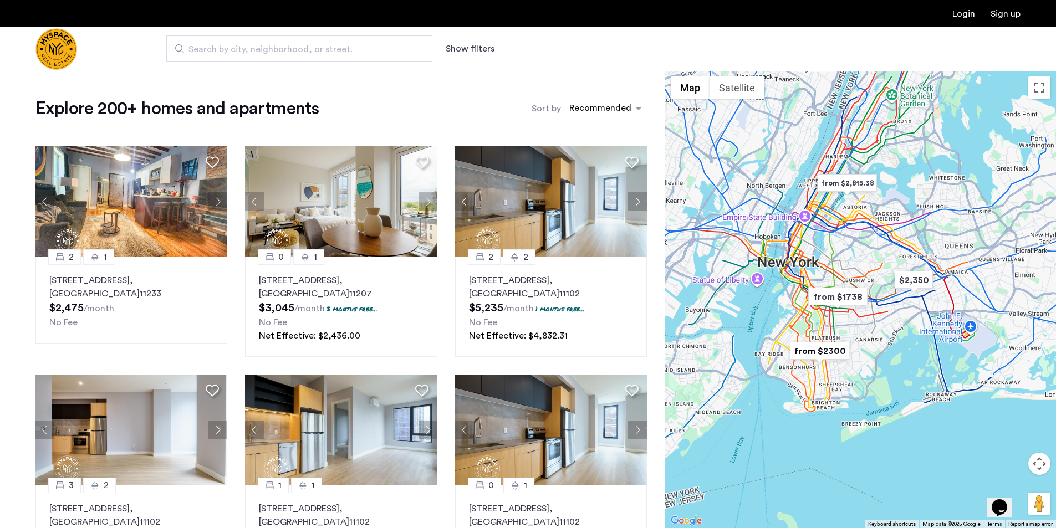
click at [484, 49] on button "Show filters" at bounding box center [470, 48] width 49 height 13
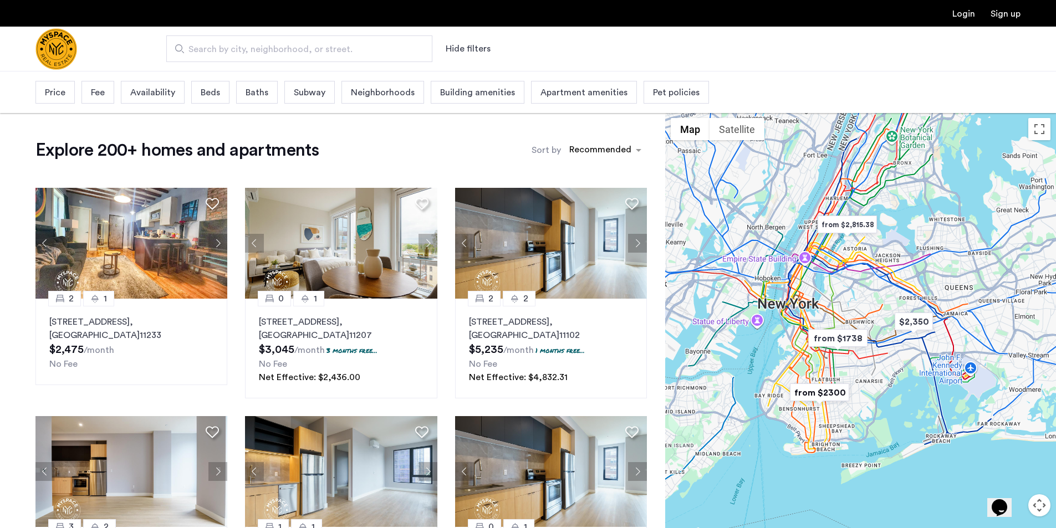
click at [67, 95] on div "Price" at bounding box center [54, 92] width 39 height 23
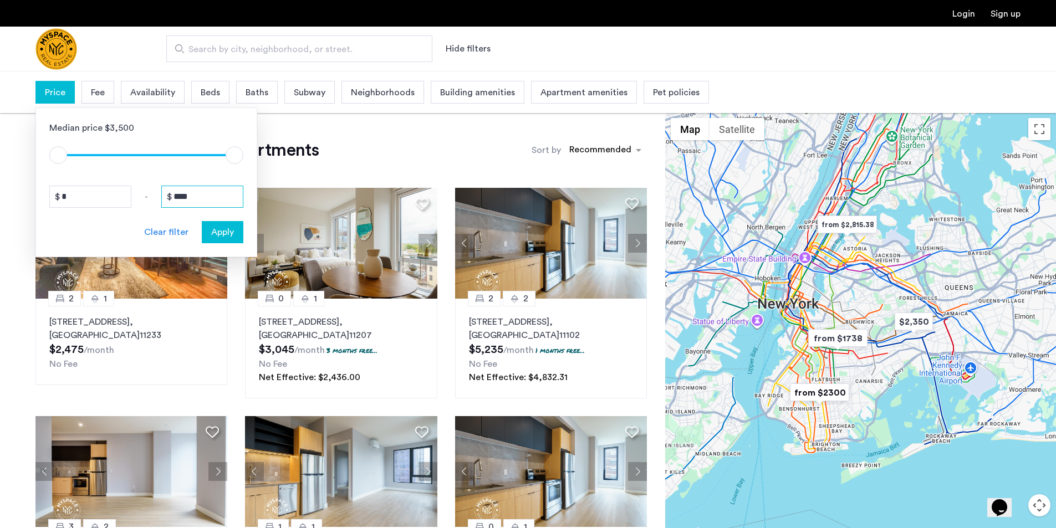
drag, startPoint x: 209, startPoint y: 193, endPoint x: 160, endPoint y: 195, distance: 49.4
click at [160, 195] on div "* - ****" at bounding box center [146, 197] width 194 height 22
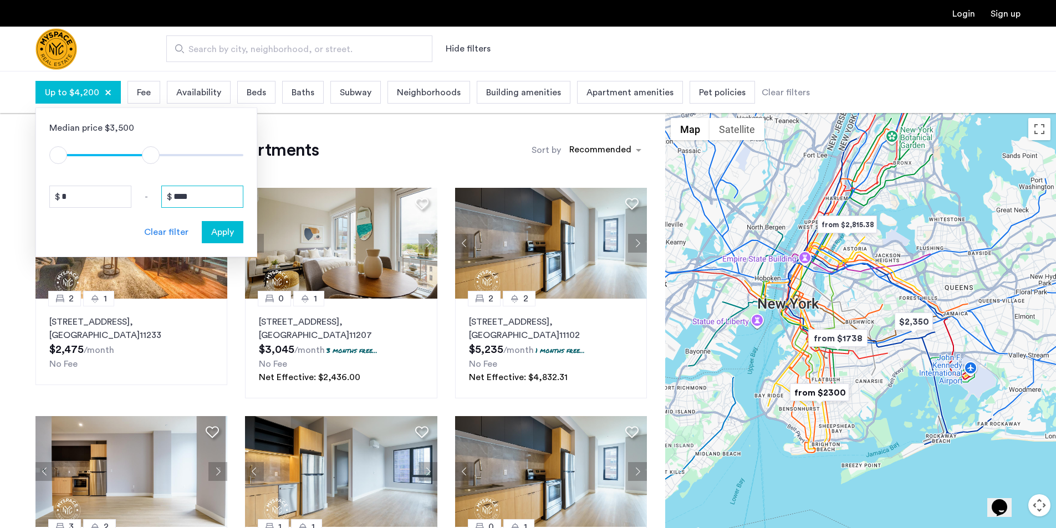
type input "****"
click at [216, 230] on span "Apply" at bounding box center [222, 232] width 23 height 13
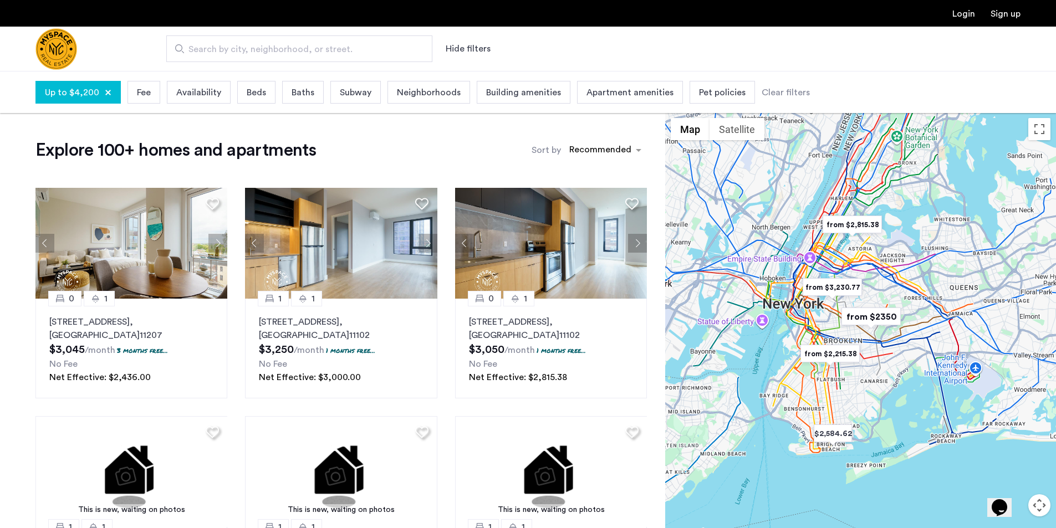
click at [251, 92] on span "Beds" at bounding box center [256, 92] width 19 height 13
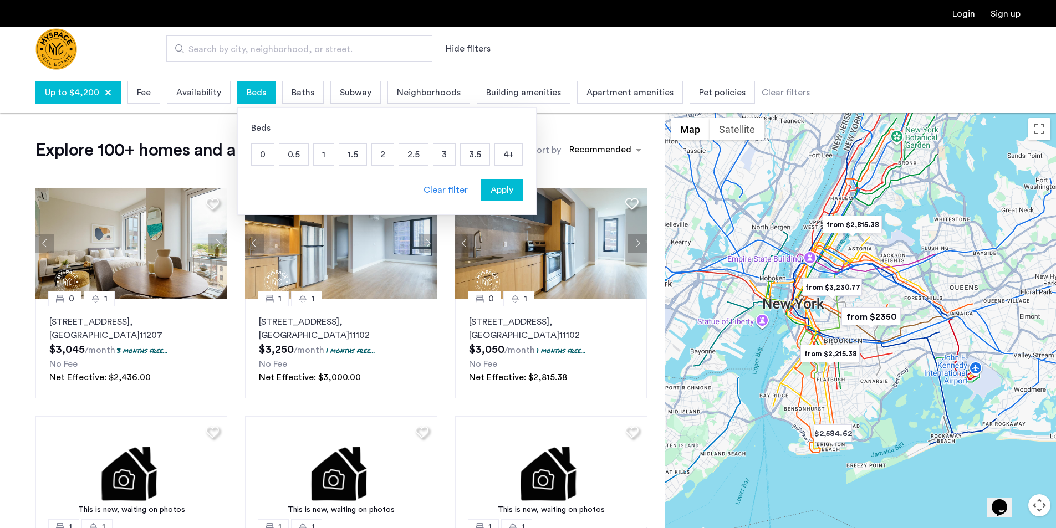
drag, startPoint x: 344, startPoint y: 159, endPoint x: 355, endPoint y: 159, distance: 10.5
click at [345, 159] on p "1.5" at bounding box center [352, 154] width 27 height 21
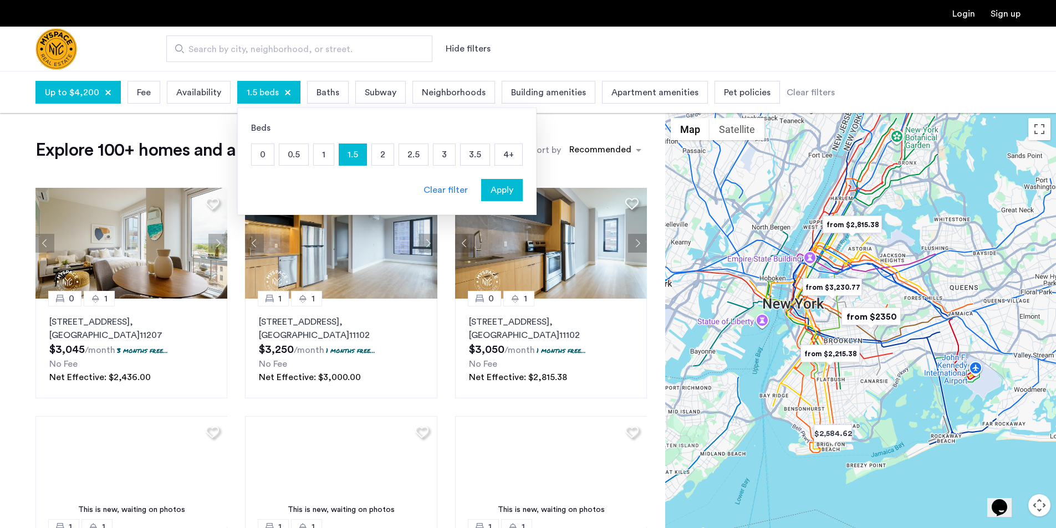
click at [372, 157] on p "2" at bounding box center [383, 154] width 22 height 21
click at [493, 182] on button "Apply" at bounding box center [502, 190] width 42 height 22
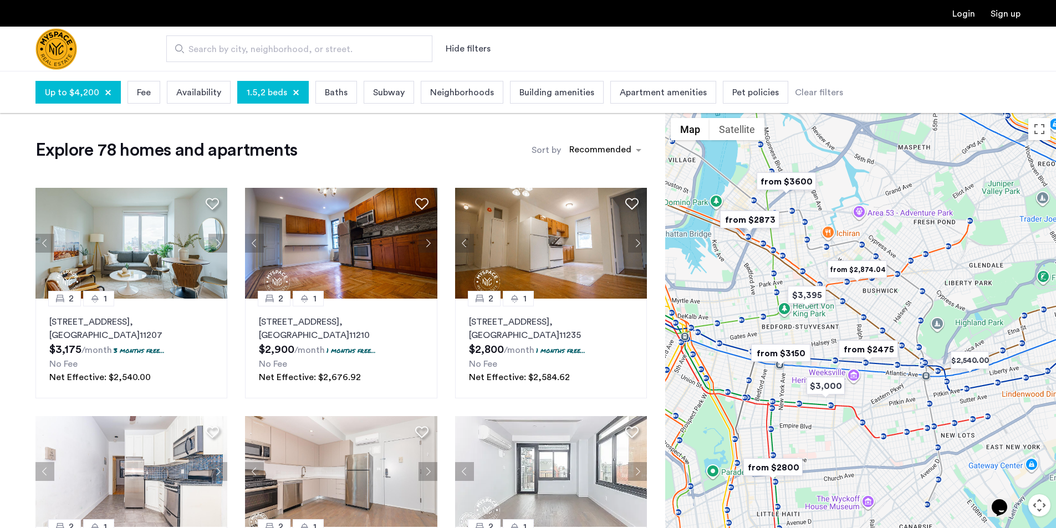
drag, startPoint x: 821, startPoint y: 326, endPoint x: 781, endPoint y: 356, distance: 49.5
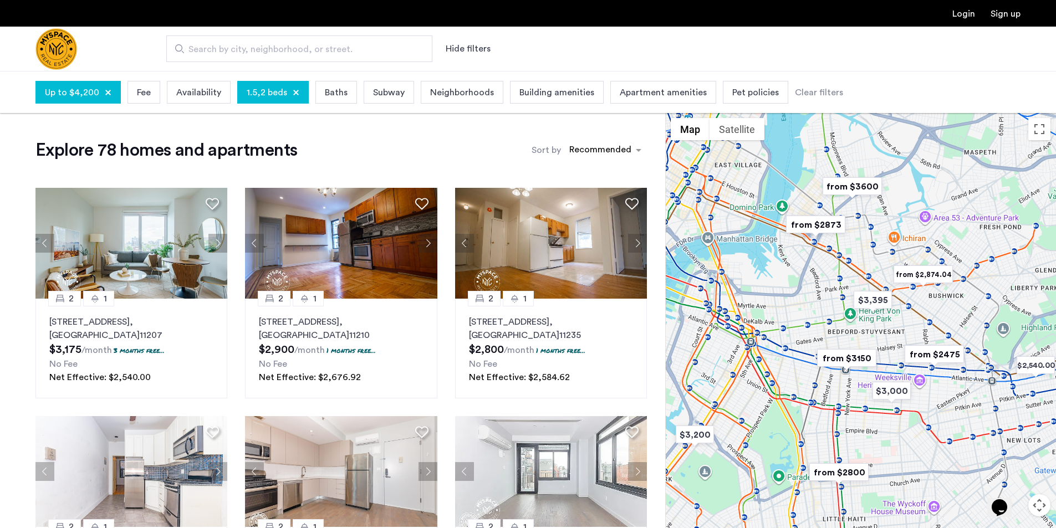
drag, startPoint x: 712, startPoint y: 242, endPoint x: 808, endPoint y: 248, distance: 95.6
click at [808, 248] on div at bounding box center [860, 341] width 391 height 457
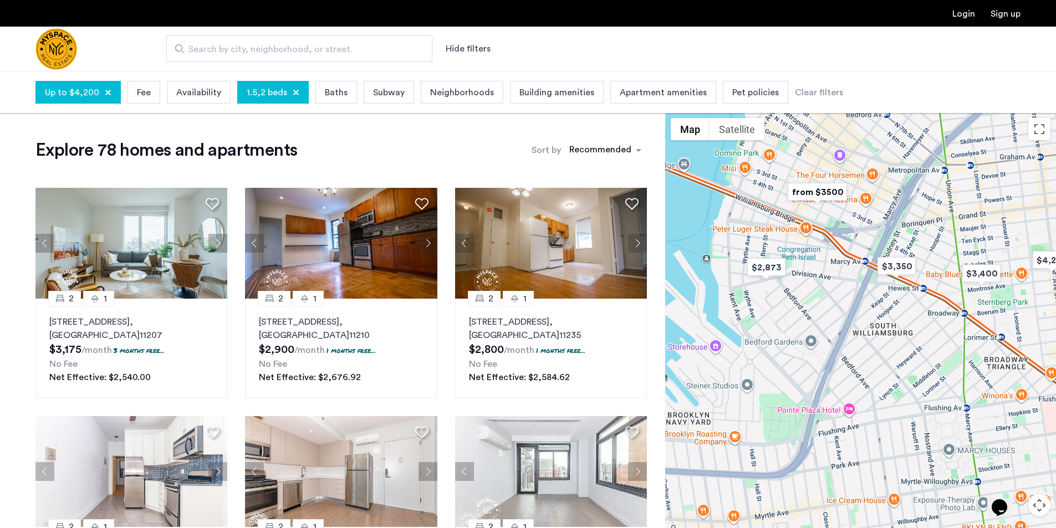
click at [823, 193] on img "from $3500" at bounding box center [817, 192] width 68 height 25
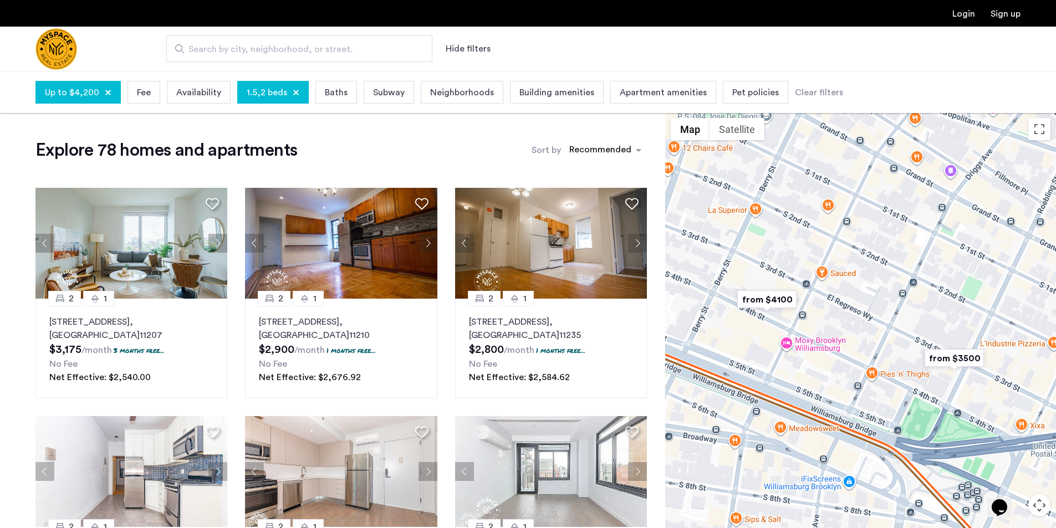
click at [973, 350] on img "from $3500" at bounding box center [954, 358] width 68 height 25
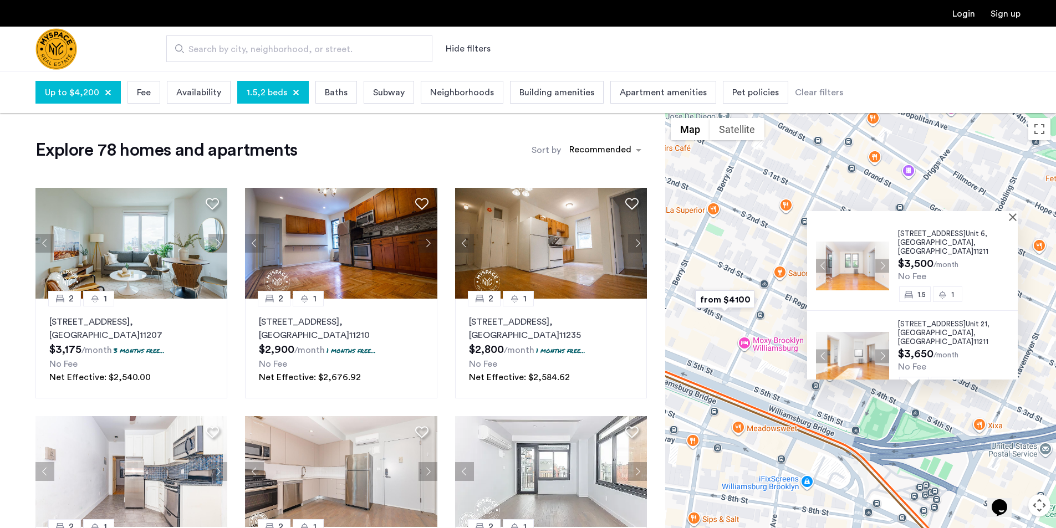
click at [721, 304] on img "from $4100" at bounding box center [725, 299] width 68 height 25
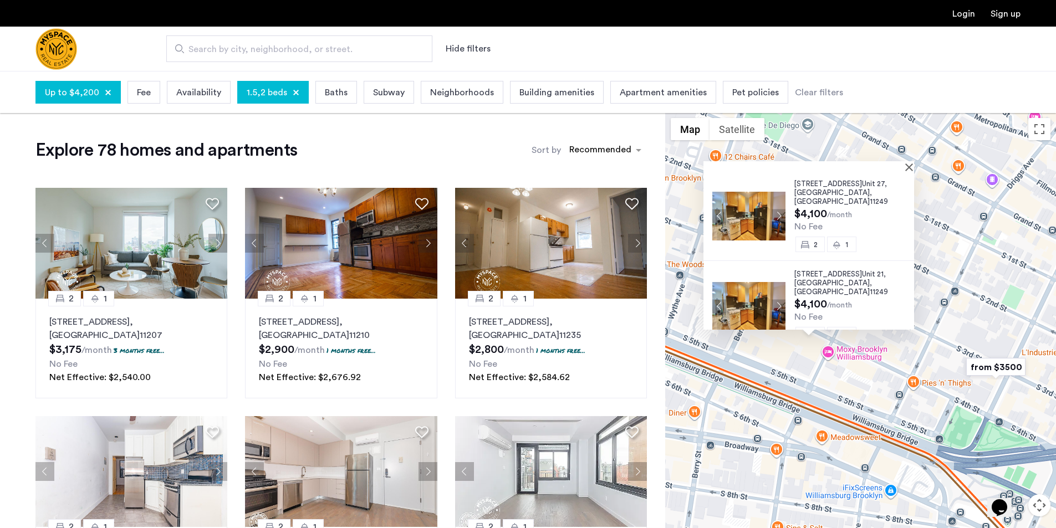
click at [725, 206] on img at bounding box center [748, 215] width 73 height 49
click at [999, 361] on img "from $3500" at bounding box center [996, 367] width 68 height 25
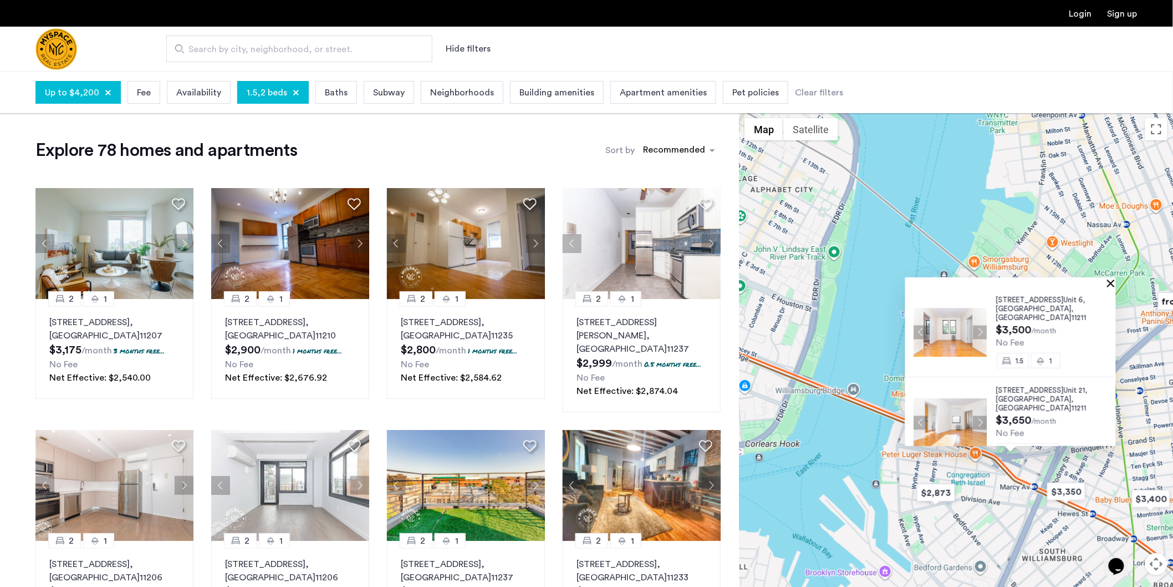
click at [1056, 284] on button "Close" at bounding box center [1113, 283] width 8 height 8
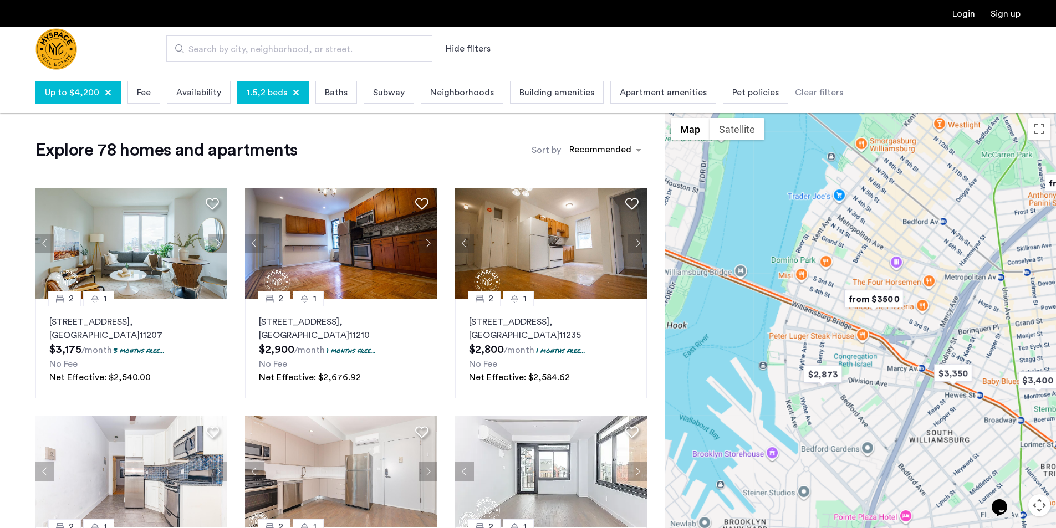
drag, startPoint x: 925, startPoint y: 329, endPoint x: 910, endPoint y: 262, distance: 69.2
click at [911, 262] on div at bounding box center [860, 341] width 391 height 457
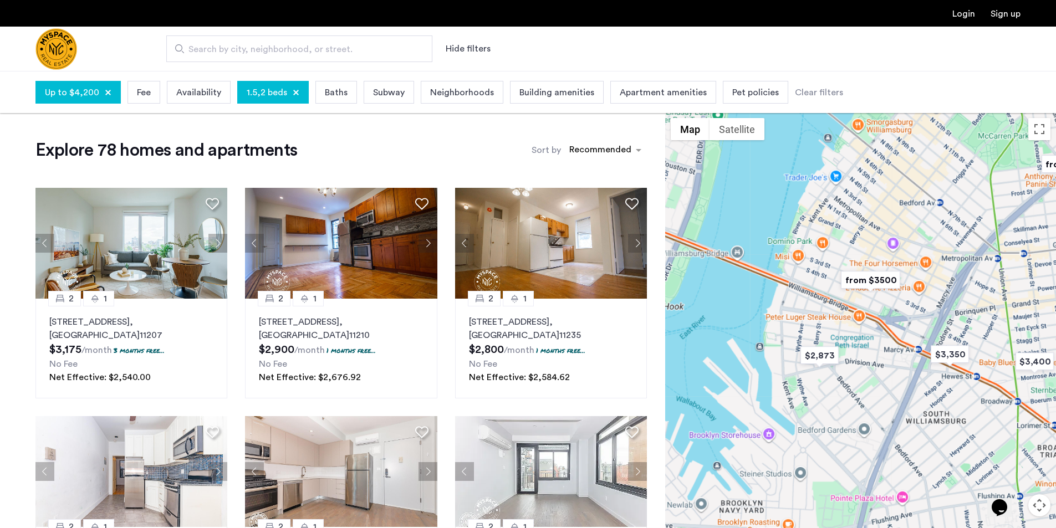
drag, startPoint x: 885, startPoint y: 361, endPoint x: 825, endPoint y: 298, distance: 87.1
click at [825, 298] on div at bounding box center [860, 341] width 391 height 457
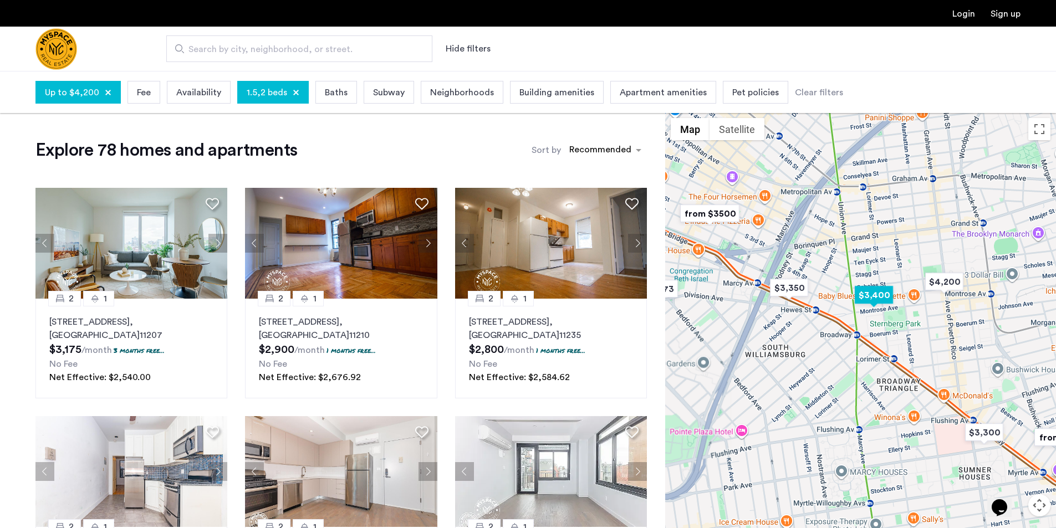
drag, startPoint x: 959, startPoint y: 293, endPoint x: 857, endPoint y: 288, distance: 102.7
click at [857, 288] on img "$3,400" at bounding box center [873, 295] width 47 height 25
click at [864, 291] on img "$3,400" at bounding box center [873, 295] width 47 height 25
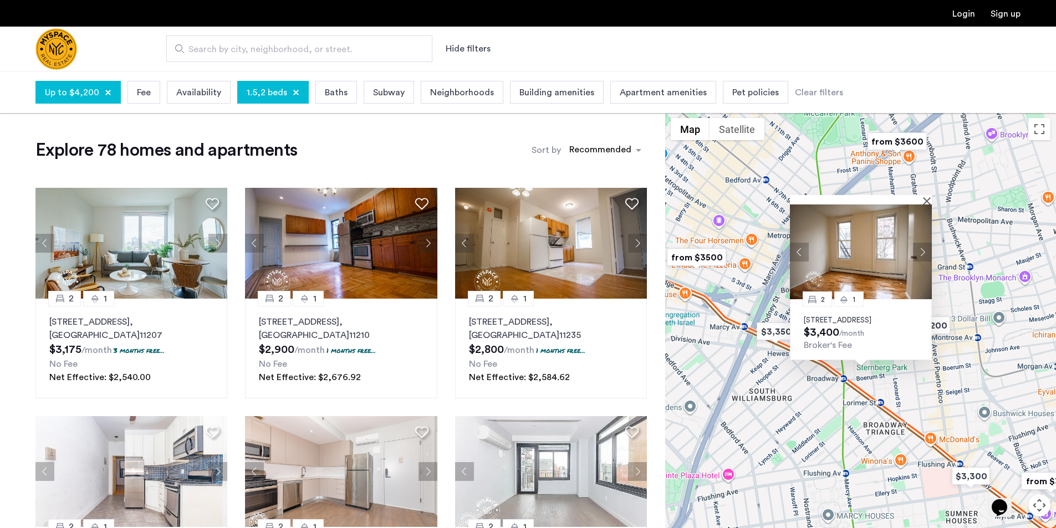
click at [930, 205] on img at bounding box center [861, 252] width 142 height 95
click at [927, 197] on button "Close" at bounding box center [929, 201] width 8 height 8
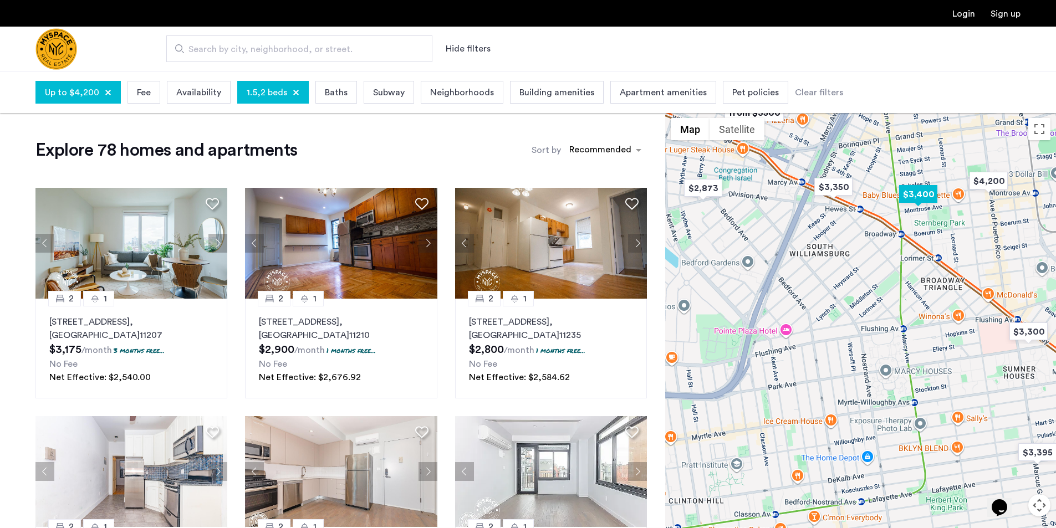
drag, startPoint x: 879, startPoint y: 360, endPoint x: 943, endPoint y: 192, distance: 179.7
click at [943, 192] on div at bounding box center [860, 341] width 391 height 457
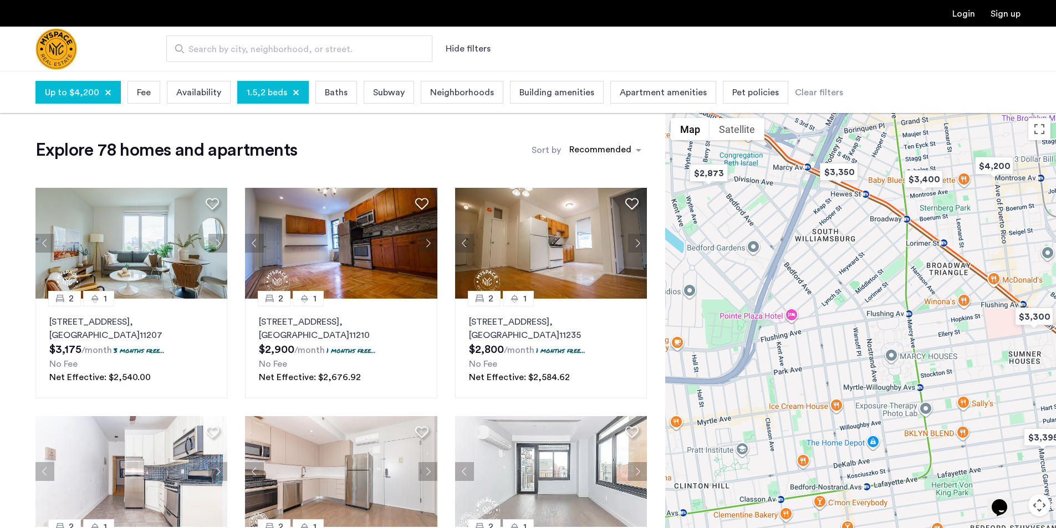
drag, startPoint x: 895, startPoint y: 313, endPoint x: 970, endPoint y: 184, distance: 150.1
click at [968, 186] on div at bounding box center [860, 341] width 391 height 457
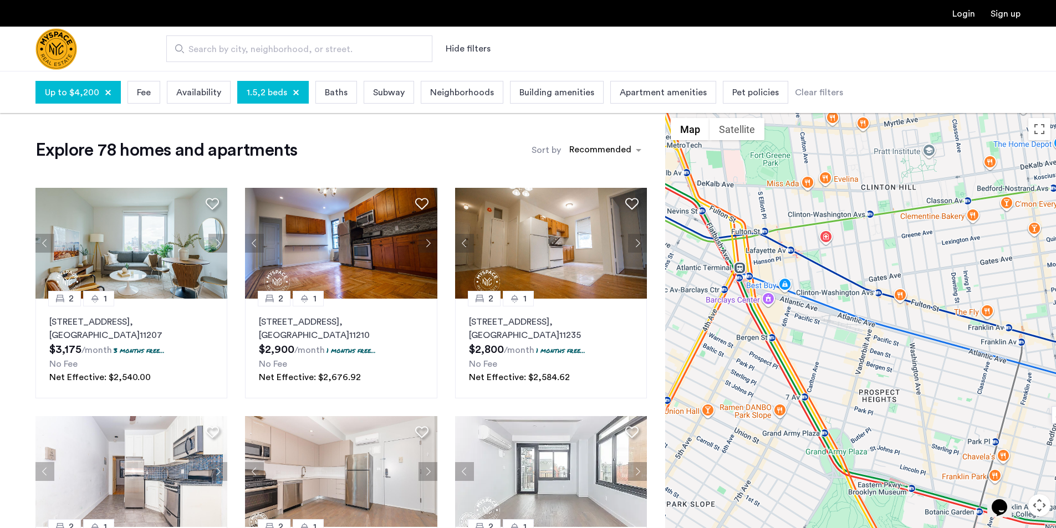
drag, startPoint x: 851, startPoint y: 352, endPoint x: 866, endPoint y: 405, distance: 55.3
click at [866, 405] on div at bounding box center [860, 341] width 391 height 457
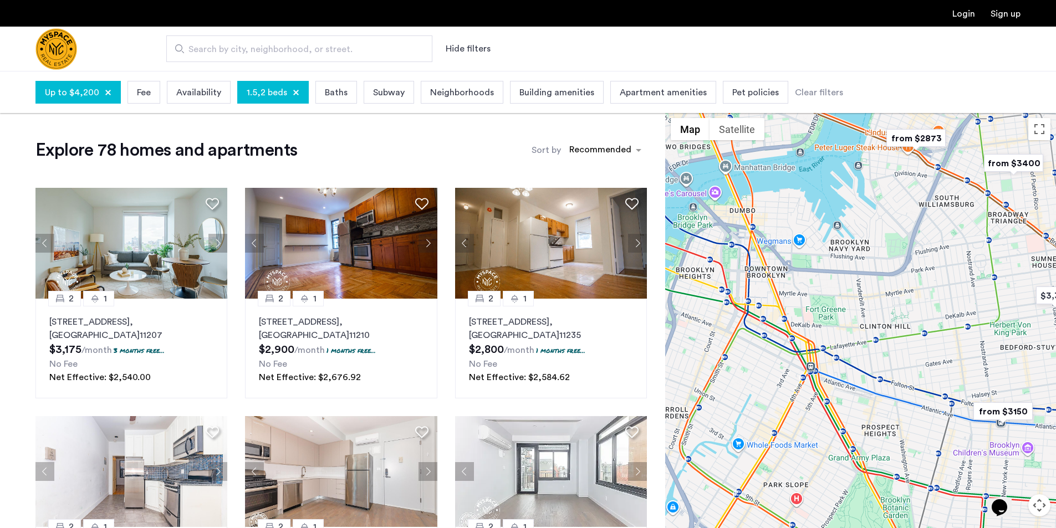
click at [258, 92] on span "1.5,2 beds" at bounding box center [267, 92] width 40 height 13
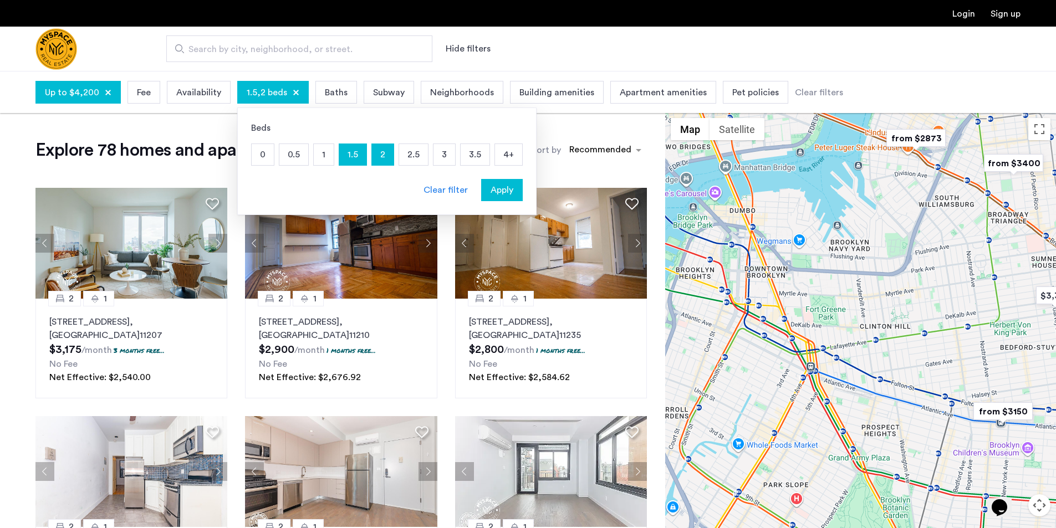
click at [323, 157] on p "1" at bounding box center [324, 154] width 20 height 21
click at [380, 157] on p "2" at bounding box center [383, 154] width 22 height 21
click at [88, 85] on div "Up to $4,200" at bounding box center [77, 92] width 85 height 23
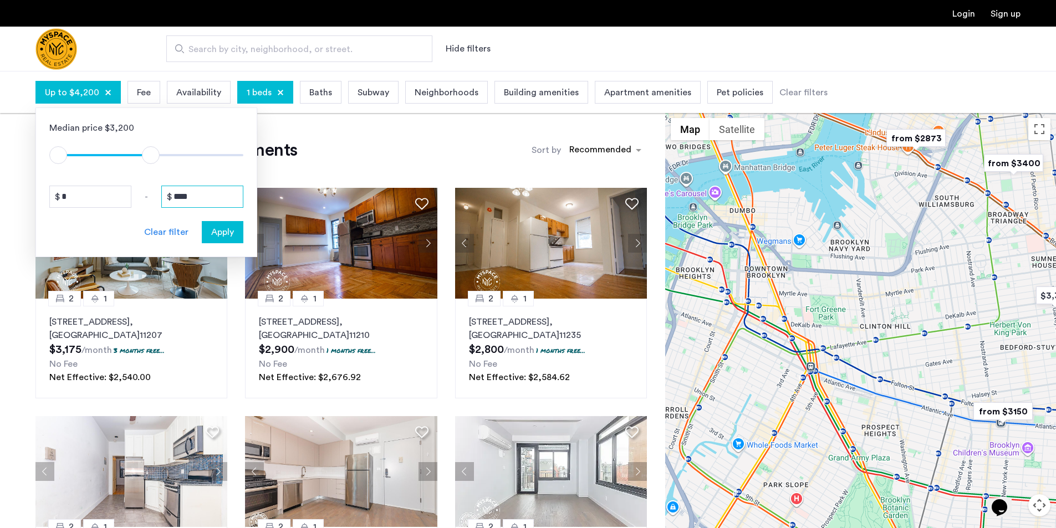
drag, startPoint x: 203, startPoint y: 202, endPoint x: 180, endPoint y: 195, distance: 24.8
click at [180, 195] on input "****" at bounding box center [202, 197] width 82 height 22
type input "****"
click at [239, 235] on div "Apply" at bounding box center [222, 232] width 35 height 13
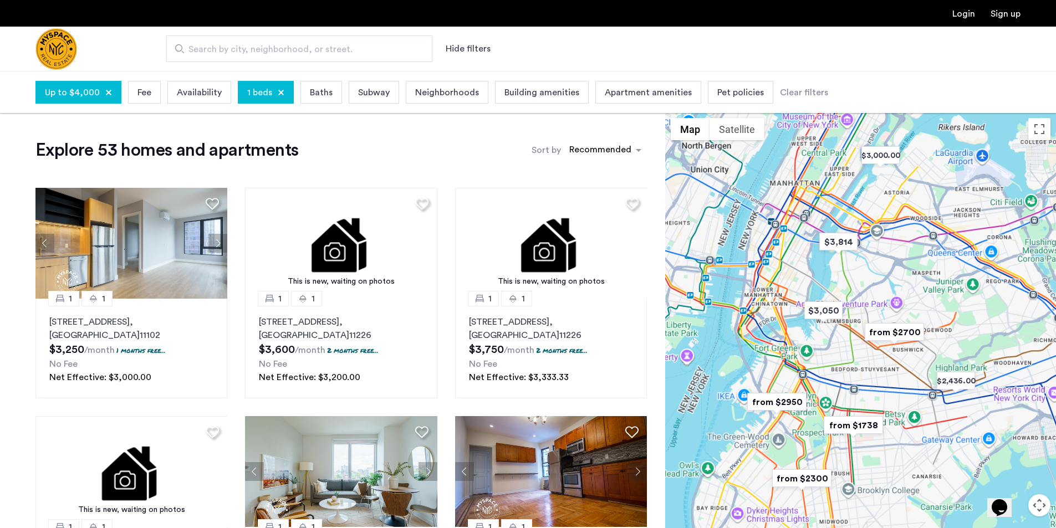
click at [278, 100] on div "1 beds" at bounding box center [266, 92] width 56 height 23
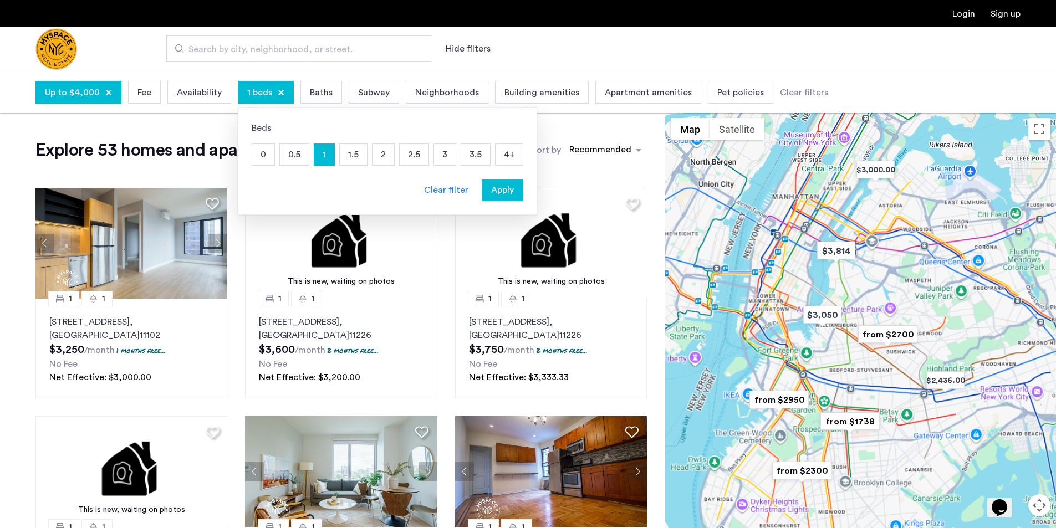
click at [340, 155] on p "1.5" at bounding box center [353, 154] width 27 height 21
click at [498, 189] on span "Apply" at bounding box center [502, 190] width 23 height 13
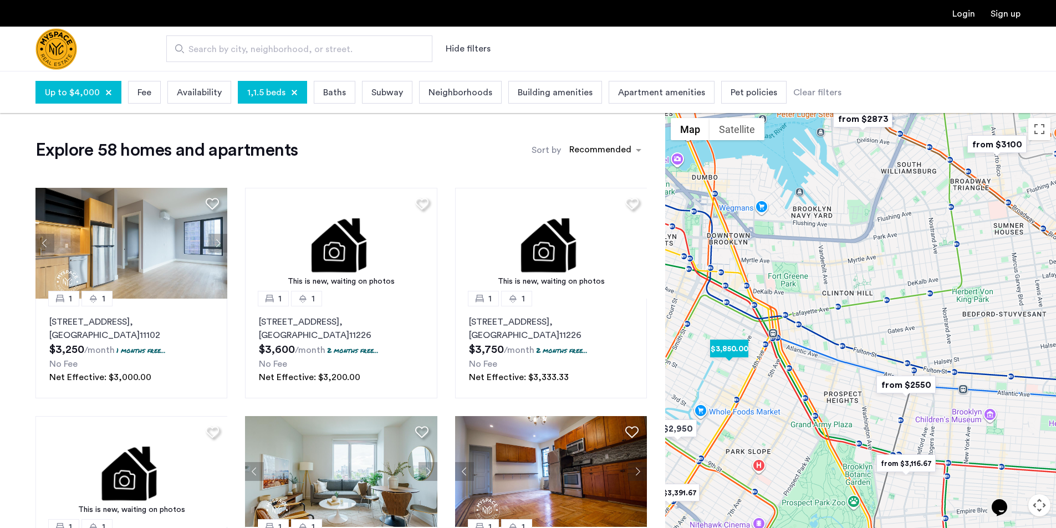
click at [722, 346] on img "$3,850.00" at bounding box center [729, 349] width 47 height 25
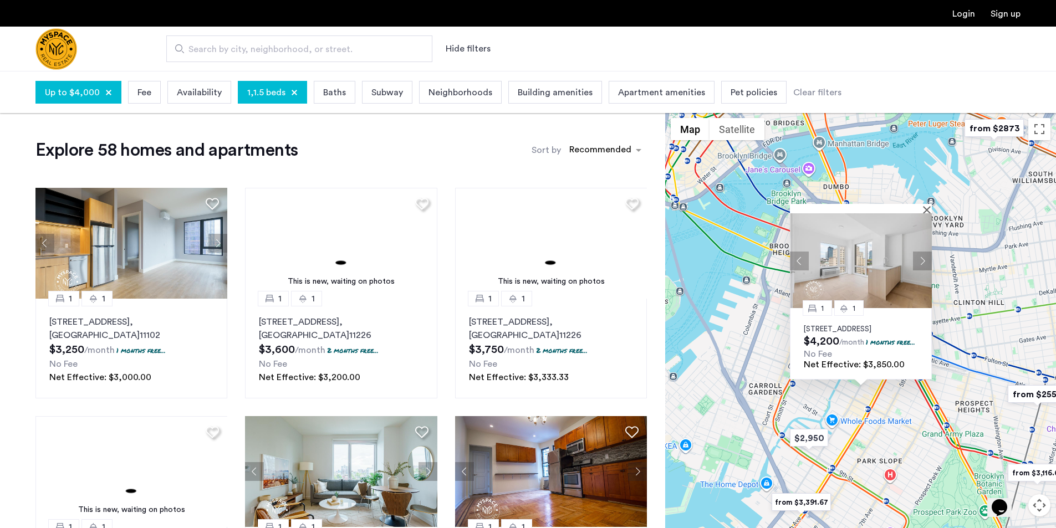
click at [863, 234] on img at bounding box center [861, 260] width 142 height 95
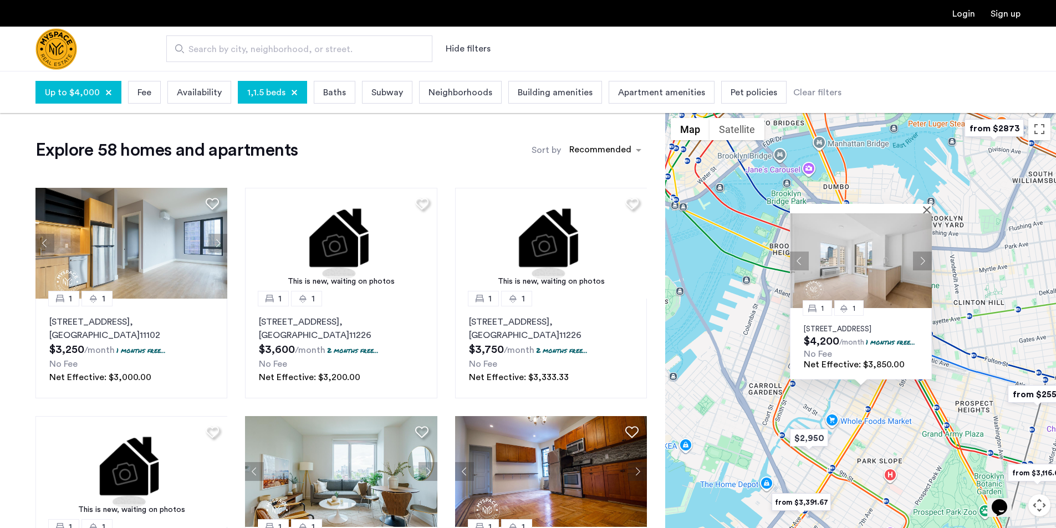
click at [925, 204] on div at bounding box center [861, 208] width 142 height 9
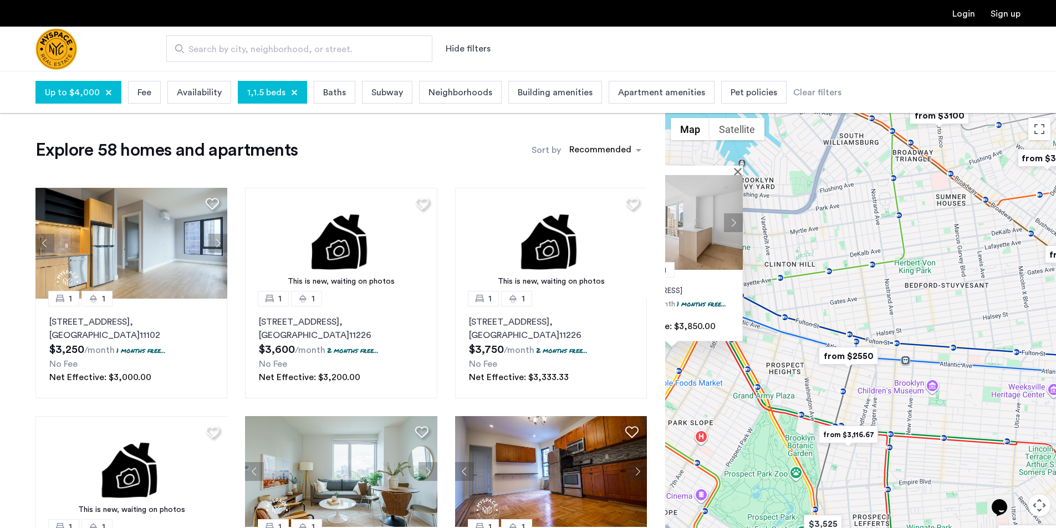
drag, startPoint x: 933, startPoint y: 432, endPoint x: 812, endPoint y: 369, distance: 136.1
click at [741, 391] on div "1 1 526 Baltic Street, Unit 12A, Brooklyn, NY 11217 $4,200 /month 1 months free…" at bounding box center [860, 341] width 391 height 457
click at [736, 165] on div at bounding box center [672, 169] width 142 height 9
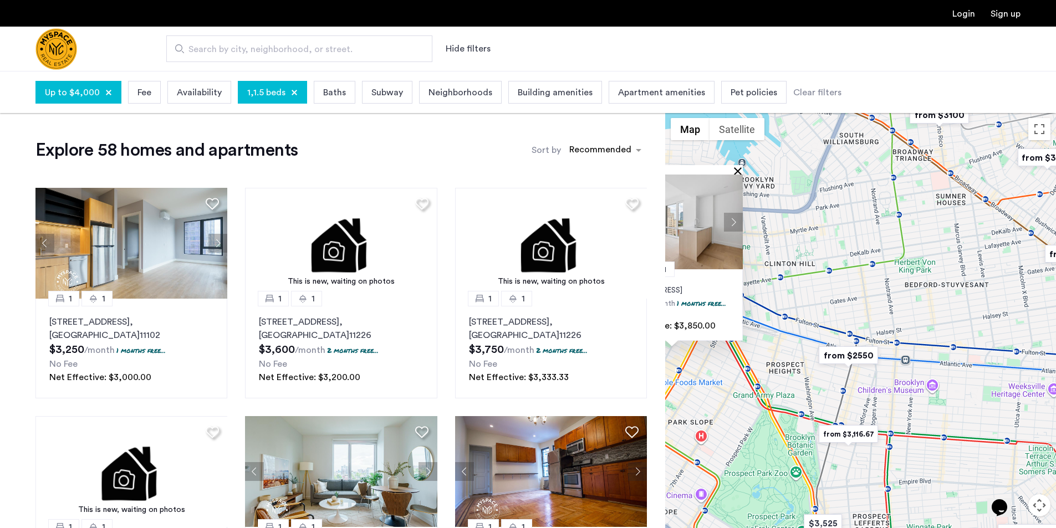
click at [738, 167] on button "Close" at bounding box center [740, 171] width 8 height 8
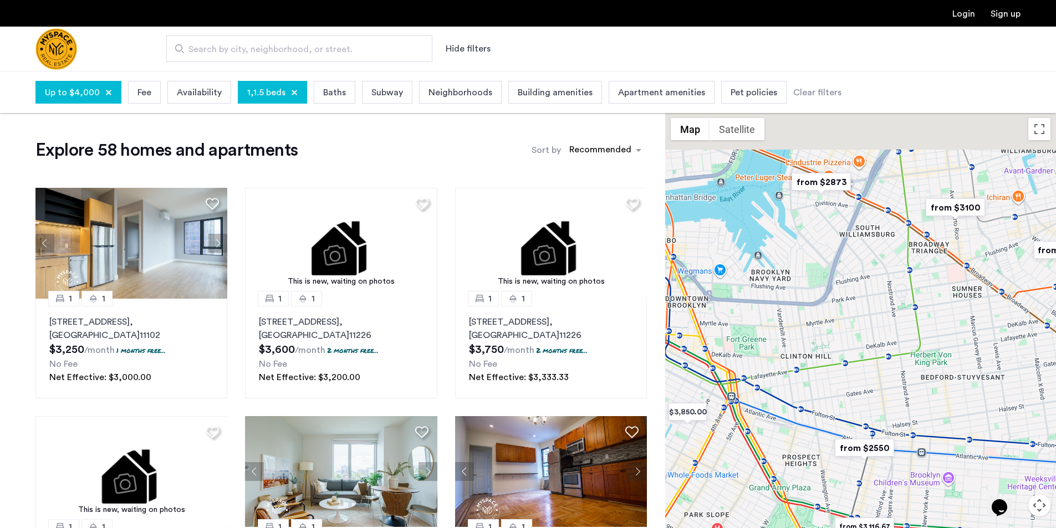
drag, startPoint x: 809, startPoint y: 234, endPoint x: 869, endPoint y: 356, distance: 135.6
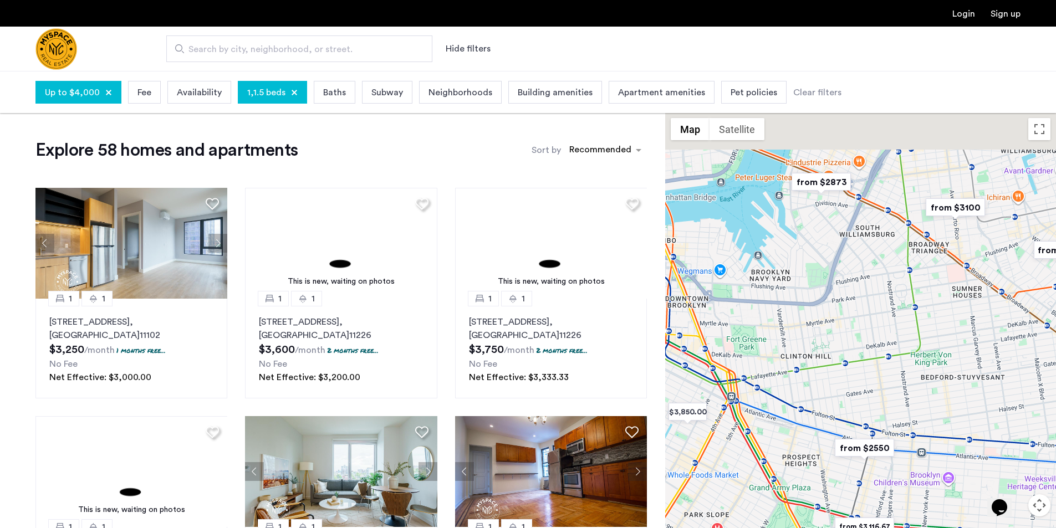
click at [829, 388] on div at bounding box center [860, 341] width 391 height 457
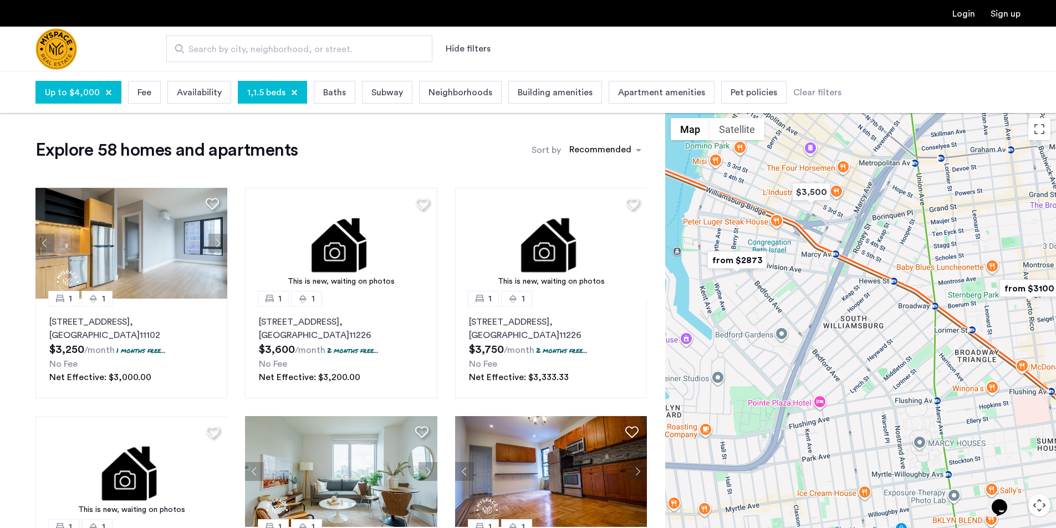
drag, startPoint x: 990, startPoint y: 282, endPoint x: 917, endPoint y: 288, distance: 72.9
click at [917, 288] on div at bounding box center [860, 341] width 391 height 457
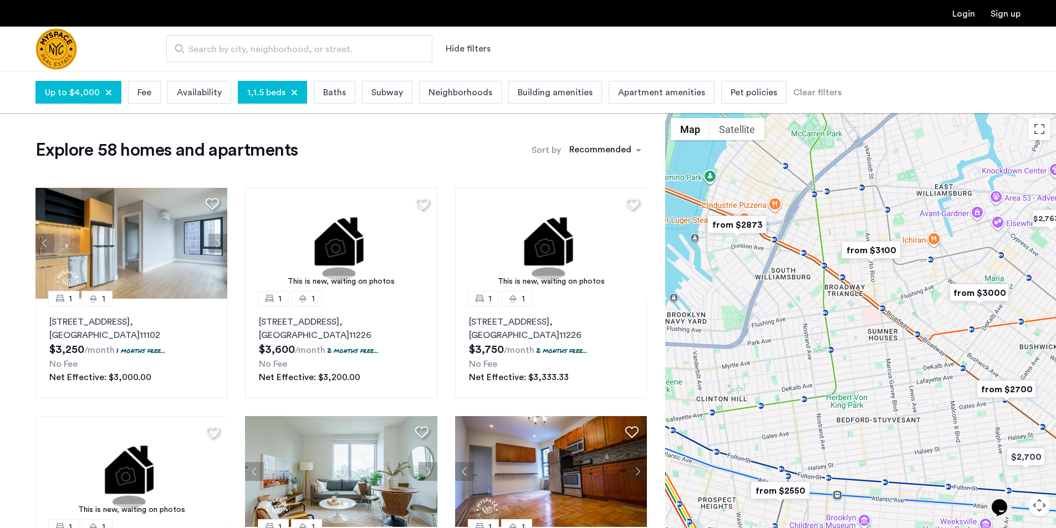
drag, startPoint x: 787, startPoint y: 329, endPoint x: 899, endPoint y: 73, distance: 280.3
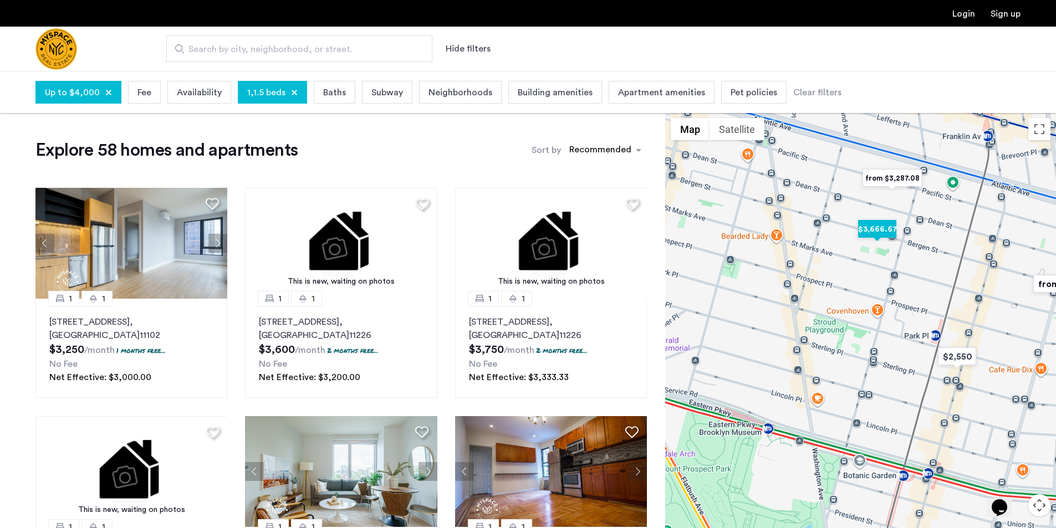
click at [882, 227] on img "$3,666.67" at bounding box center [877, 229] width 47 height 25
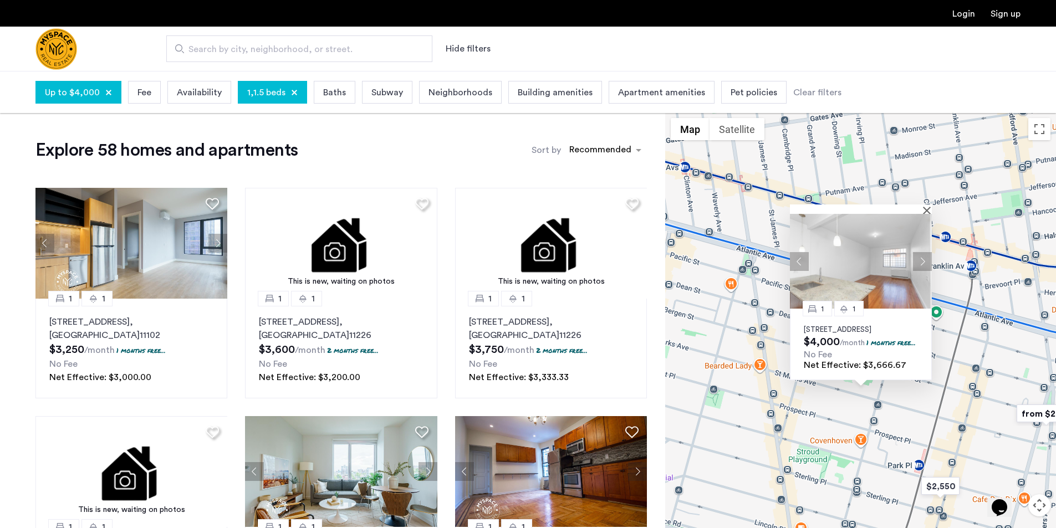
click at [881, 234] on img at bounding box center [861, 261] width 142 height 95
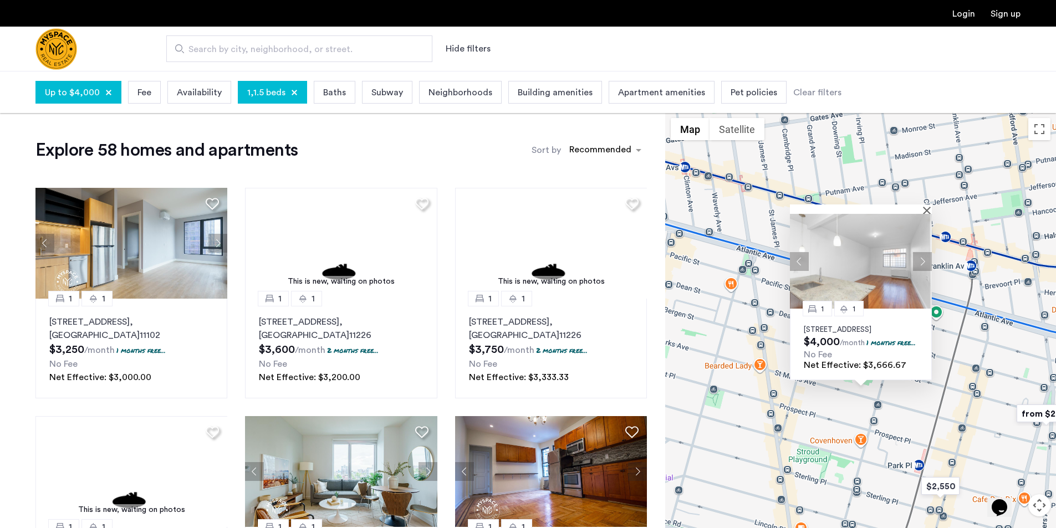
click at [924, 205] on div at bounding box center [857, 209] width 134 height 9
click at [929, 206] on button "Close" at bounding box center [929, 210] width 8 height 8
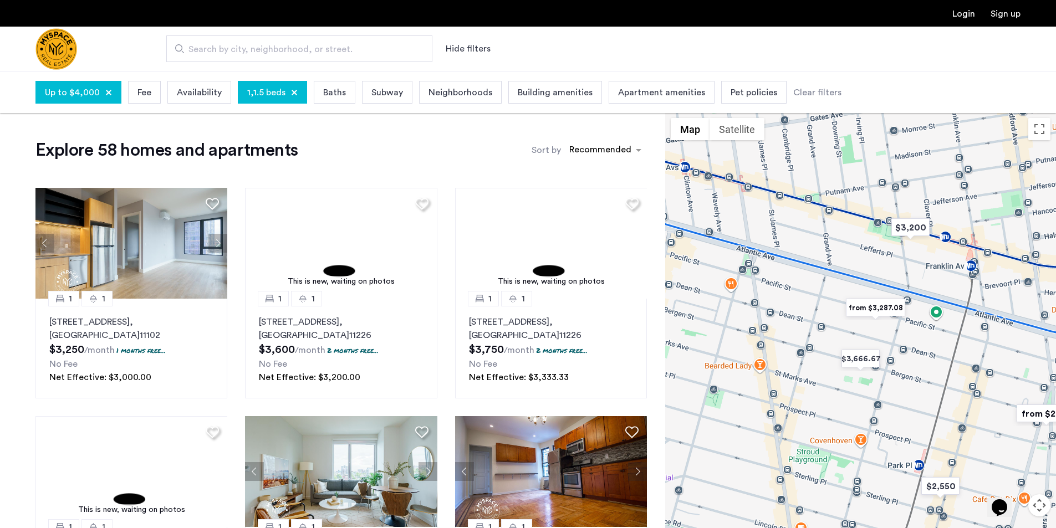
click at [871, 309] on img "from $3,287.08" at bounding box center [876, 308] width 68 height 25
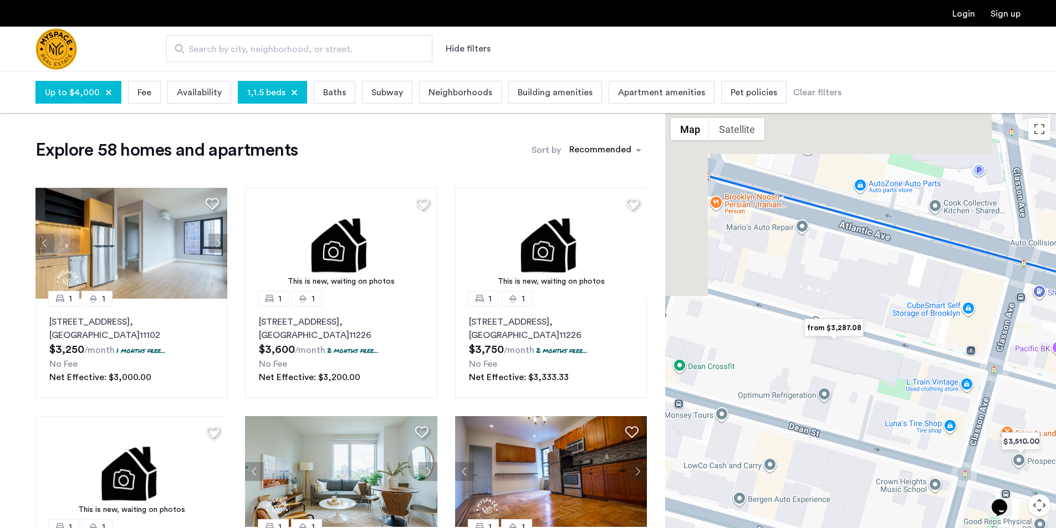
drag, startPoint x: 838, startPoint y: 332, endPoint x: 905, endPoint y: 389, distance: 88.0
click at [905, 389] on div at bounding box center [860, 341] width 391 height 457
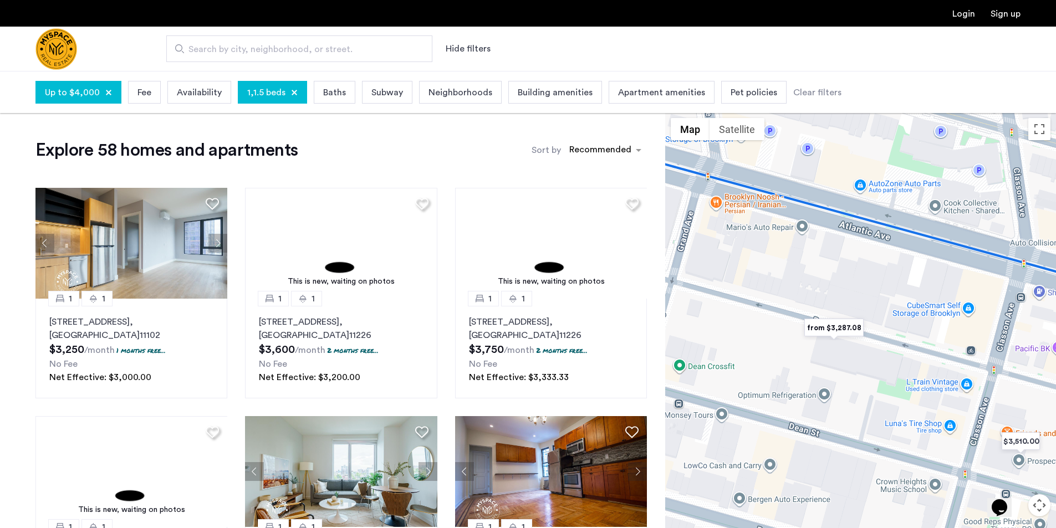
click at [823, 327] on img "from $3,287.08" at bounding box center [834, 327] width 68 height 25
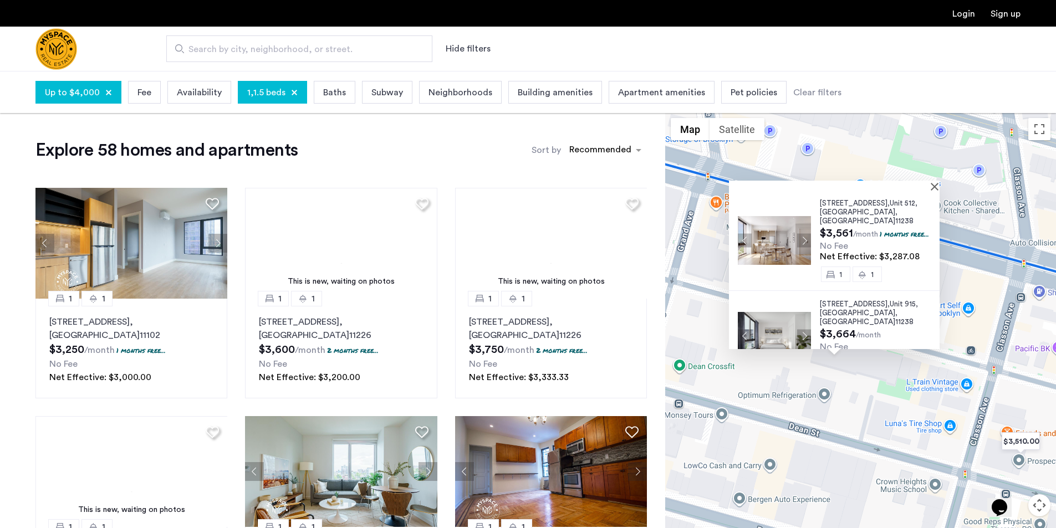
click at [775, 231] on img at bounding box center [774, 240] width 73 height 49
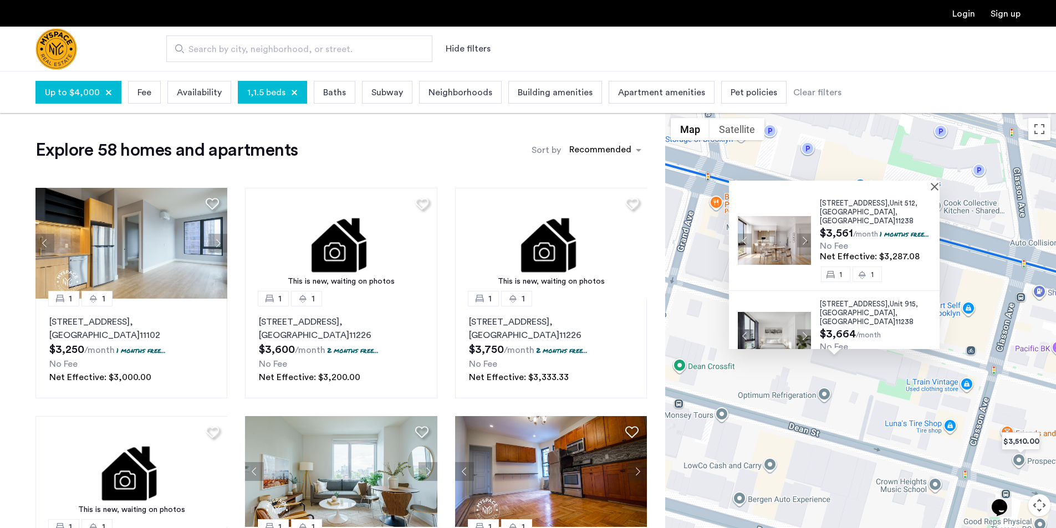
click at [778, 318] on img at bounding box center [774, 336] width 73 height 49
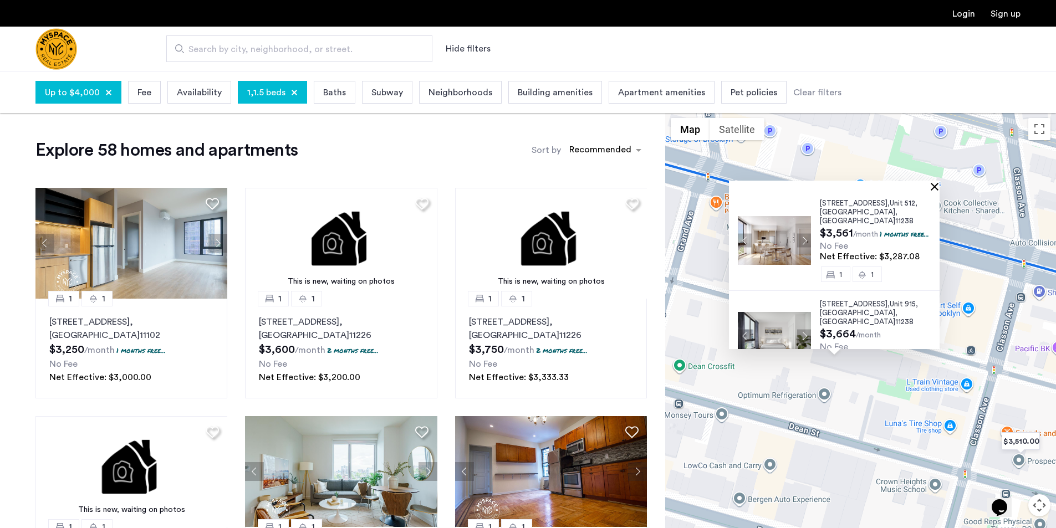
click at [938, 185] on button "Close" at bounding box center [937, 186] width 8 height 8
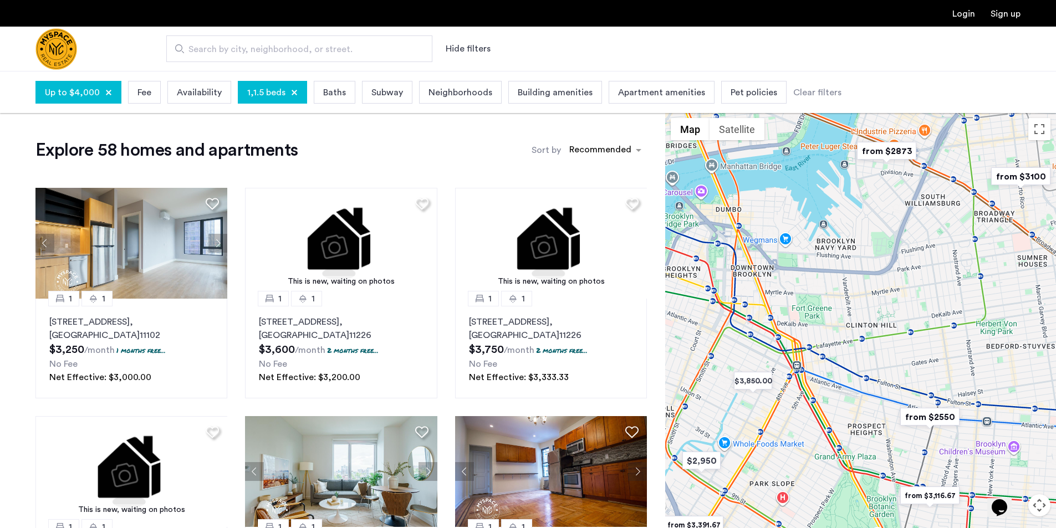
drag, startPoint x: 800, startPoint y: 264, endPoint x: 911, endPoint y: 417, distance: 189.0
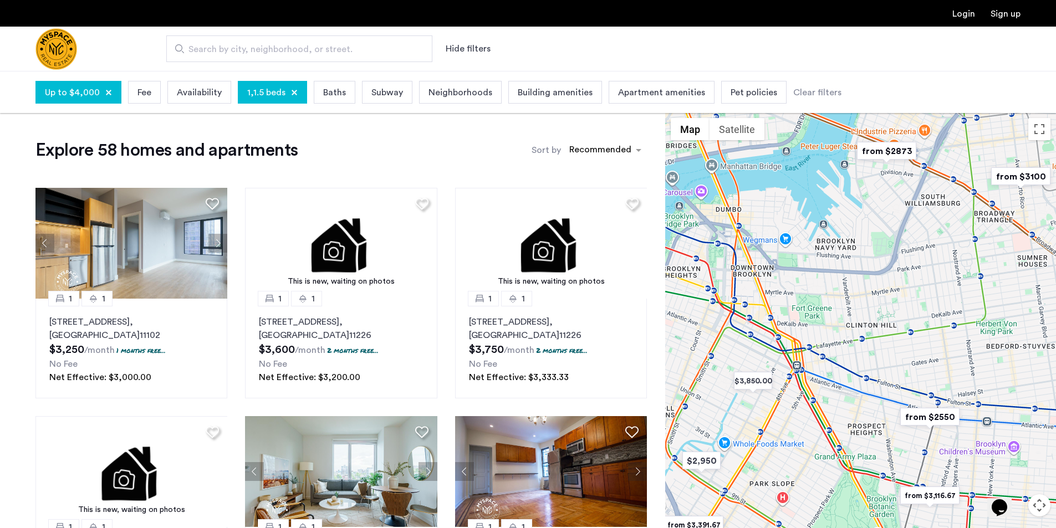
click at [911, 417] on img "from $2550" at bounding box center [930, 417] width 68 height 25
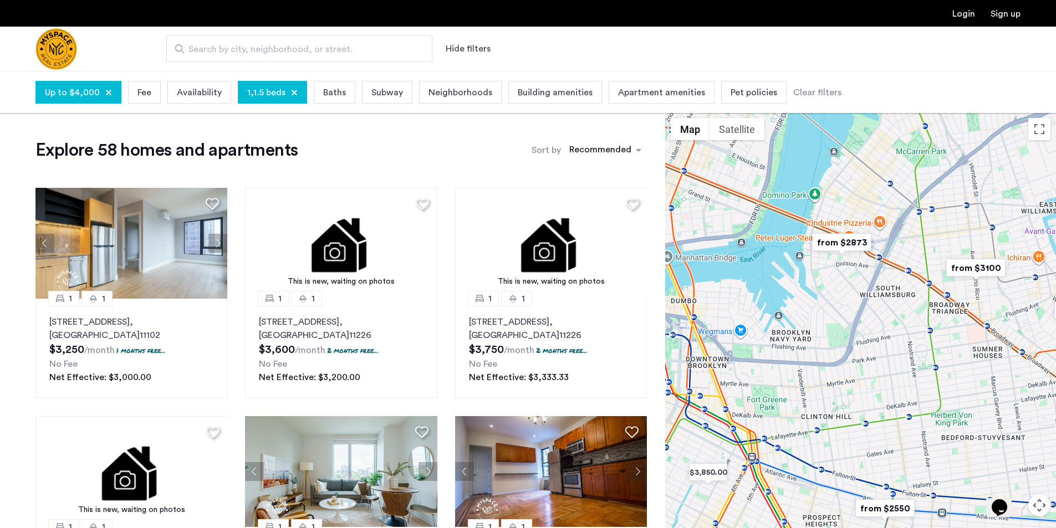
drag, startPoint x: 898, startPoint y: 343, endPoint x: 860, endPoint y: 386, distance: 57.8
click at [852, 439] on div at bounding box center [860, 341] width 391 height 457
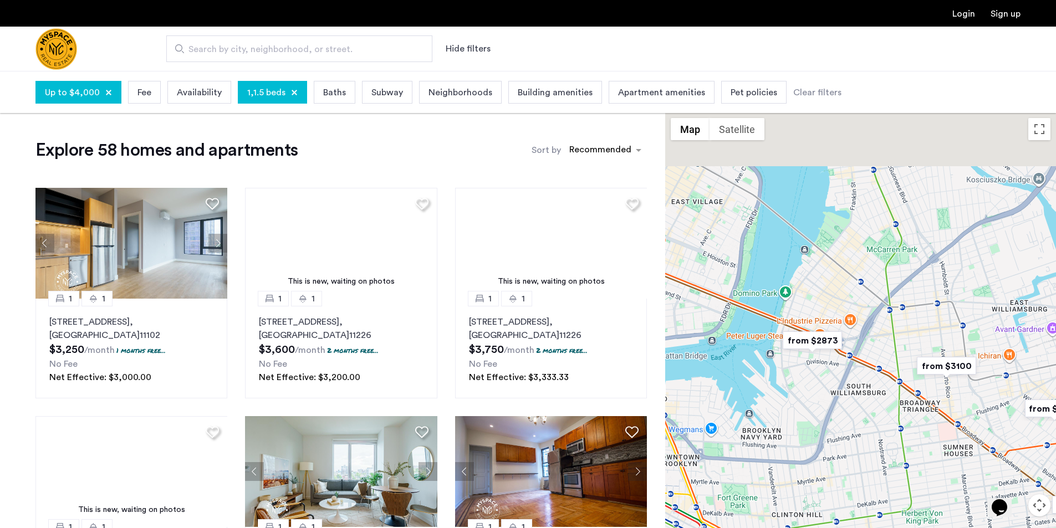
drag, startPoint x: 911, startPoint y: 247, endPoint x: 900, endPoint y: 320, distance: 73.5
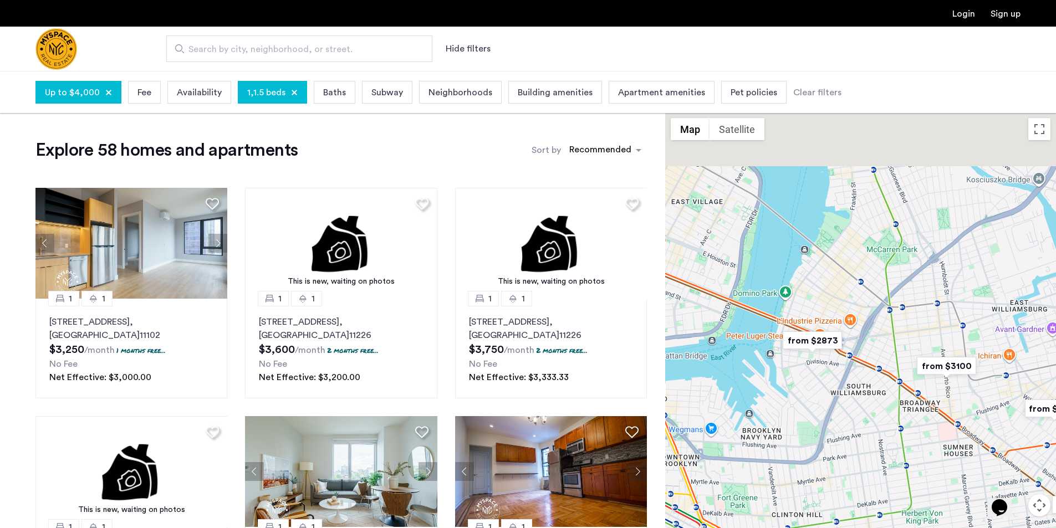
click at [900, 320] on div at bounding box center [860, 341] width 391 height 457
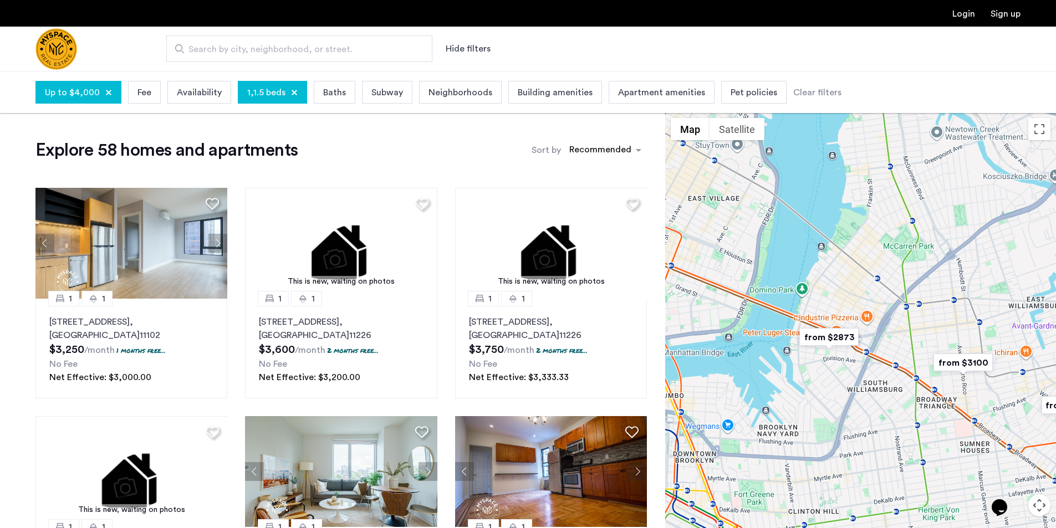
drag, startPoint x: 872, startPoint y: 323, endPoint x: 989, endPoint y: 118, distance: 235.7
click at [989, 118] on div at bounding box center [860, 341] width 391 height 457
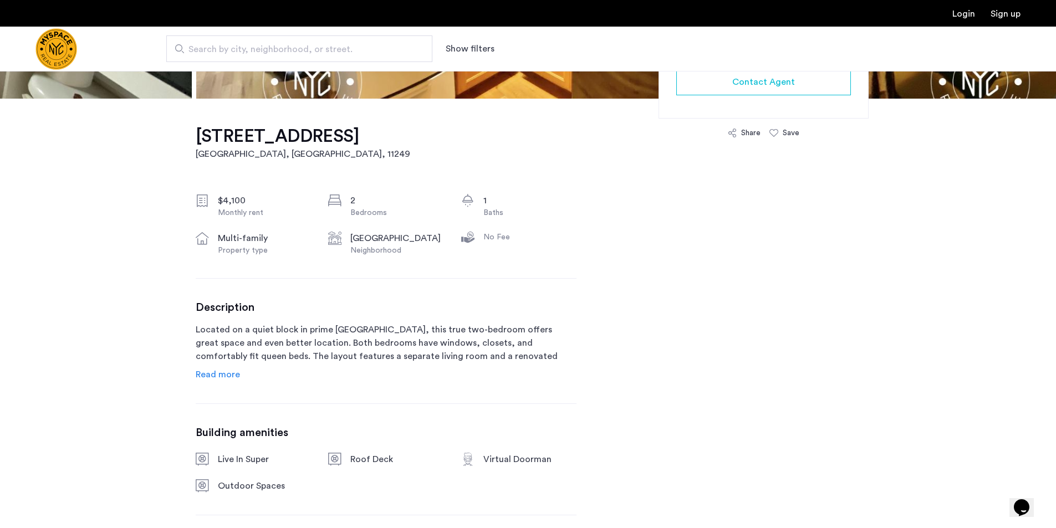
scroll to position [277, 0]
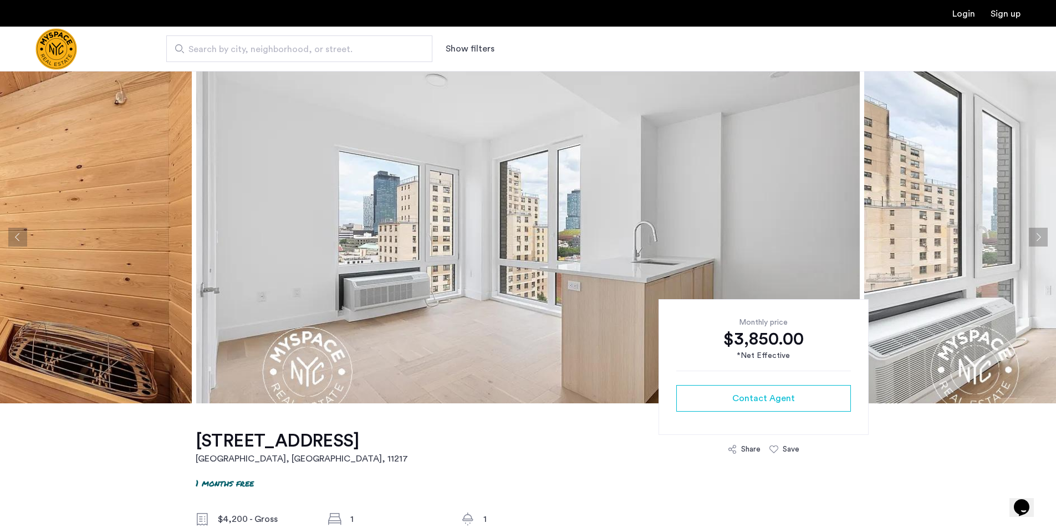
scroll to position [55, 0]
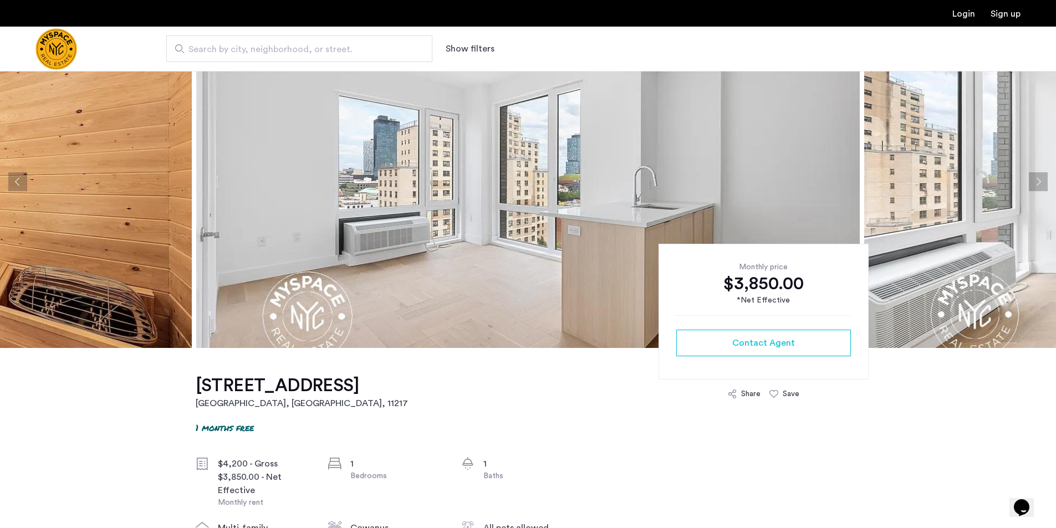
click at [1043, 184] on button "Next apartment" at bounding box center [1038, 181] width 19 height 19
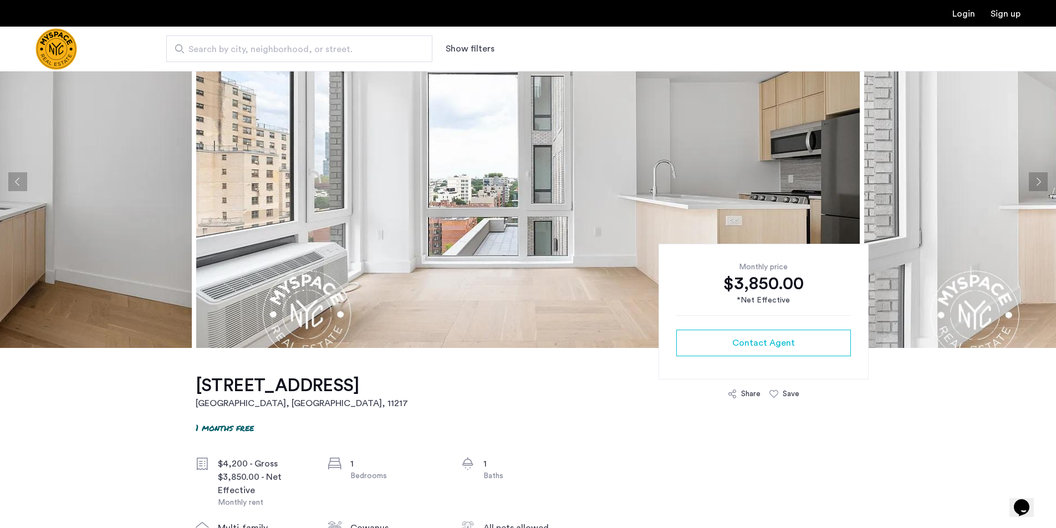
click at [1043, 184] on button "Next apartment" at bounding box center [1038, 181] width 19 height 19
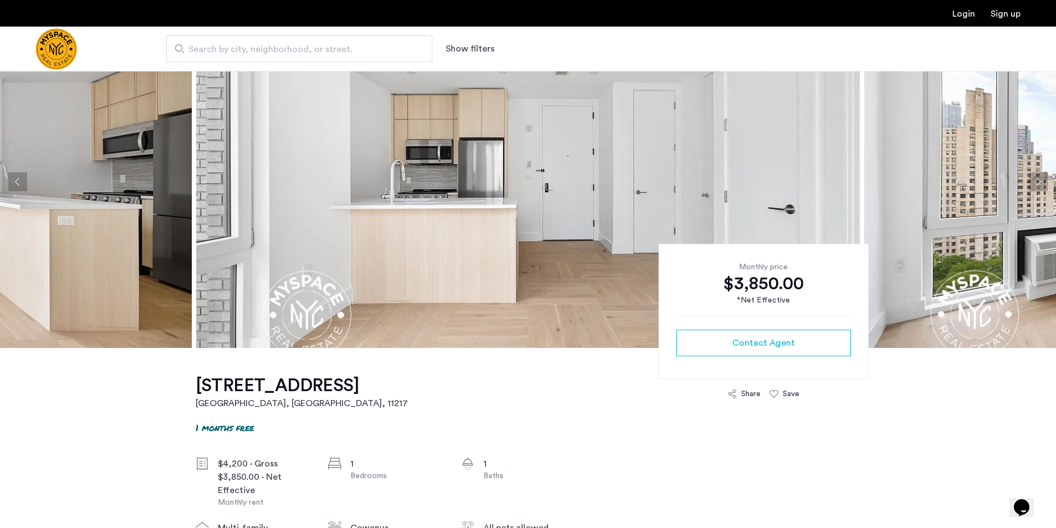
click at [1043, 184] on button "Next apartment" at bounding box center [1038, 181] width 19 height 19
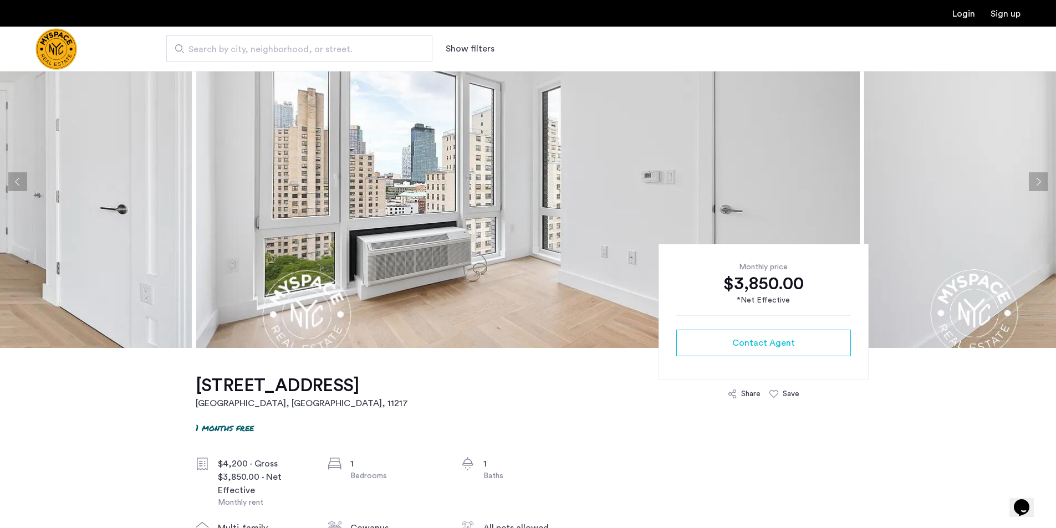
click at [1043, 184] on button "Next apartment" at bounding box center [1038, 181] width 19 height 19
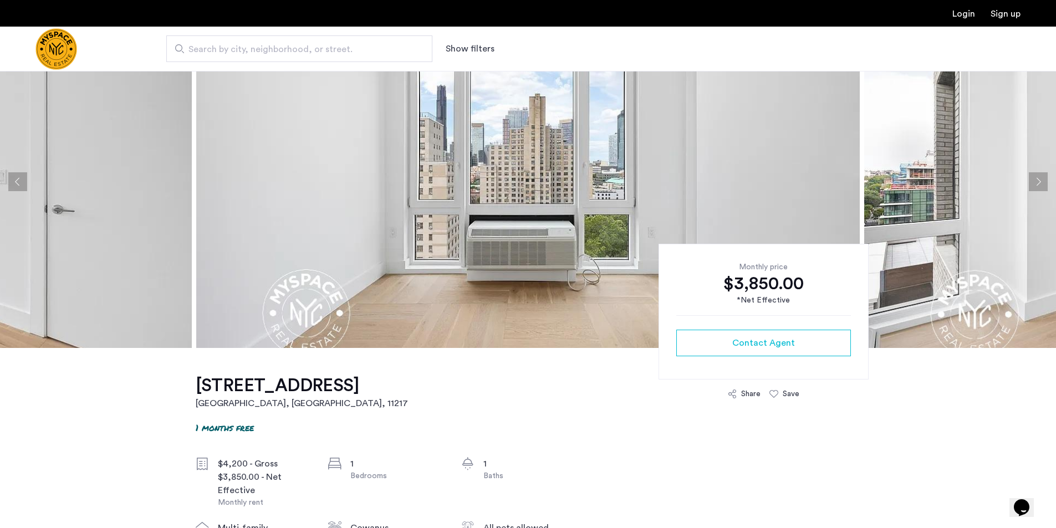
click at [1043, 184] on button "Next apartment" at bounding box center [1038, 181] width 19 height 19
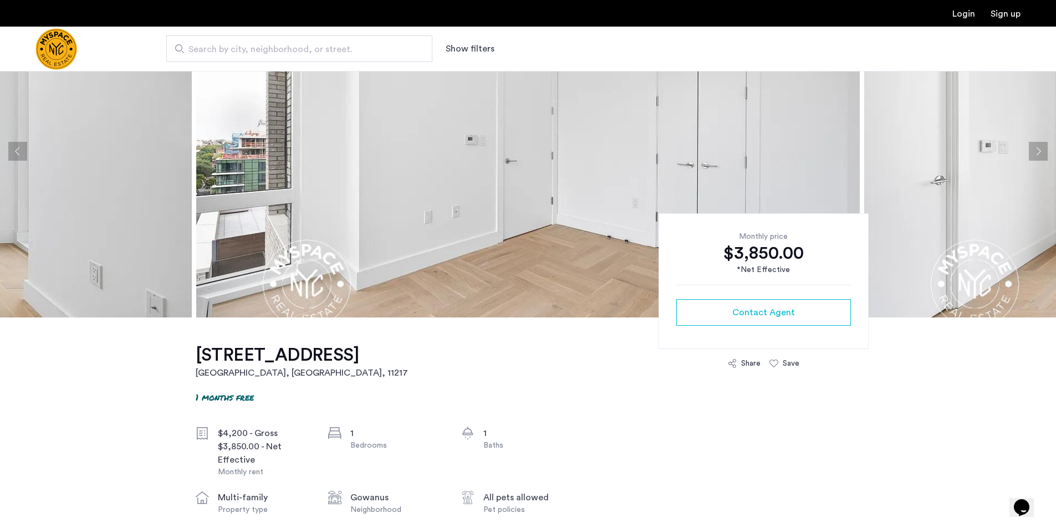
scroll to position [0, 0]
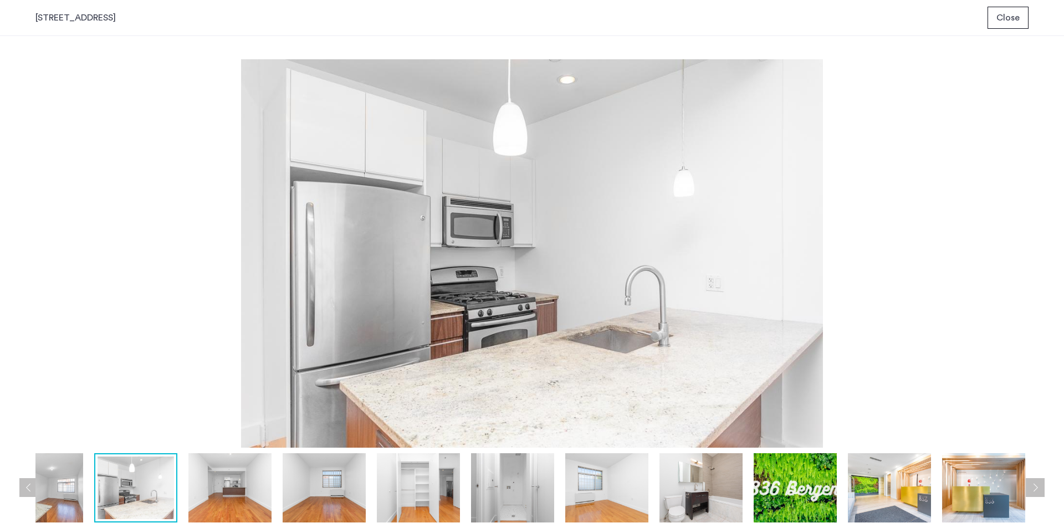
click at [996, 17] on button "Close" at bounding box center [1008, 18] width 41 height 22
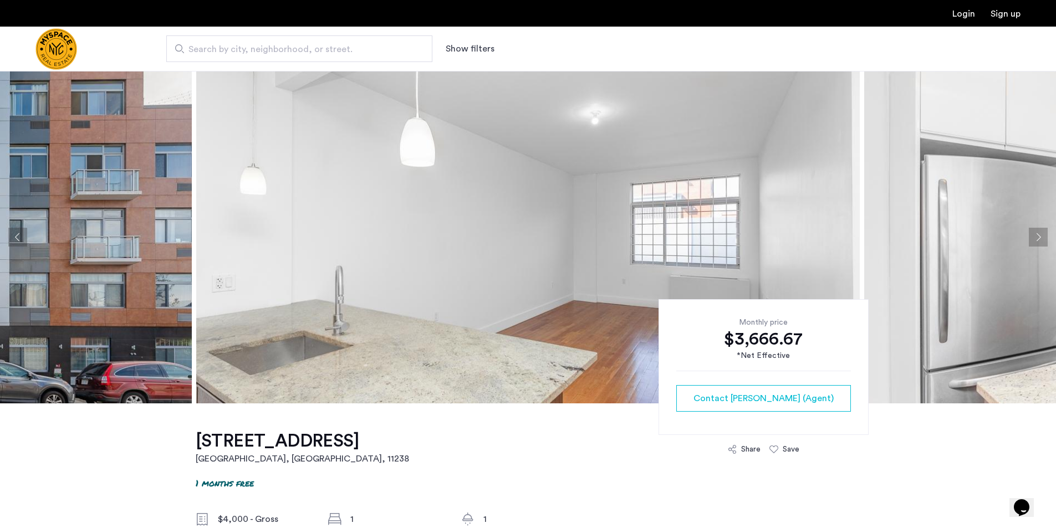
click at [1037, 242] on button "Next apartment" at bounding box center [1038, 237] width 19 height 19
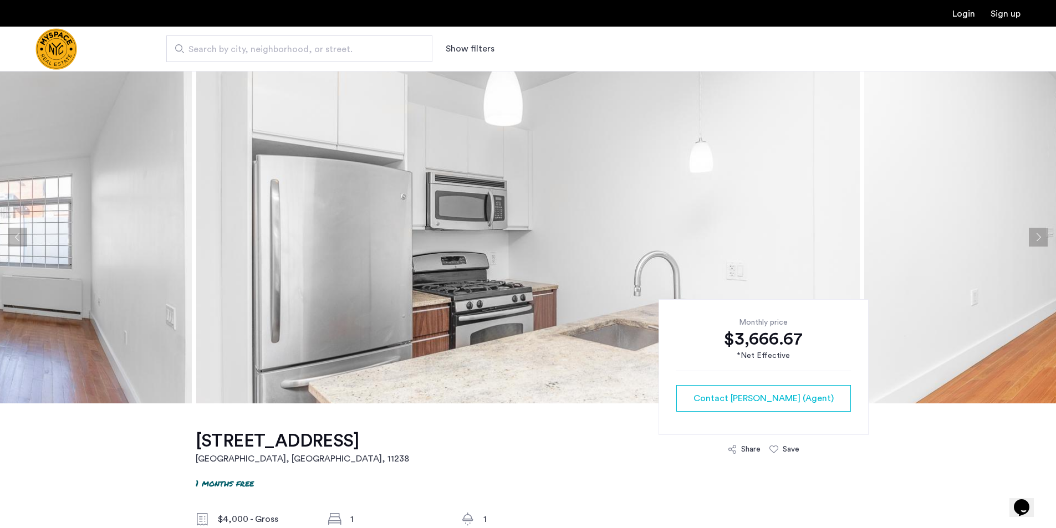
click at [1037, 242] on button "Next apartment" at bounding box center [1038, 237] width 19 height 19
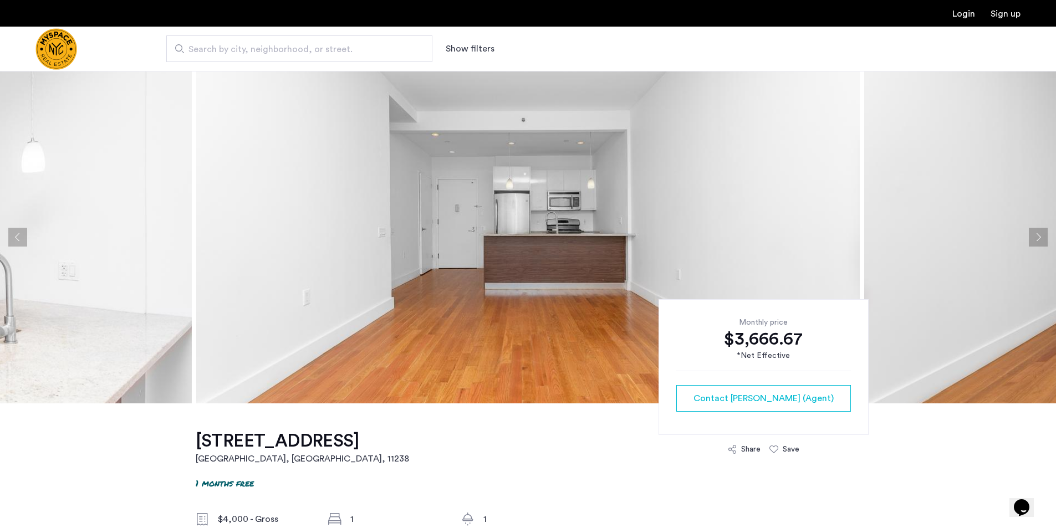
click at [1037, 242] on button "Next apartment" at bounding box center [1038, 237] width 19 height 19
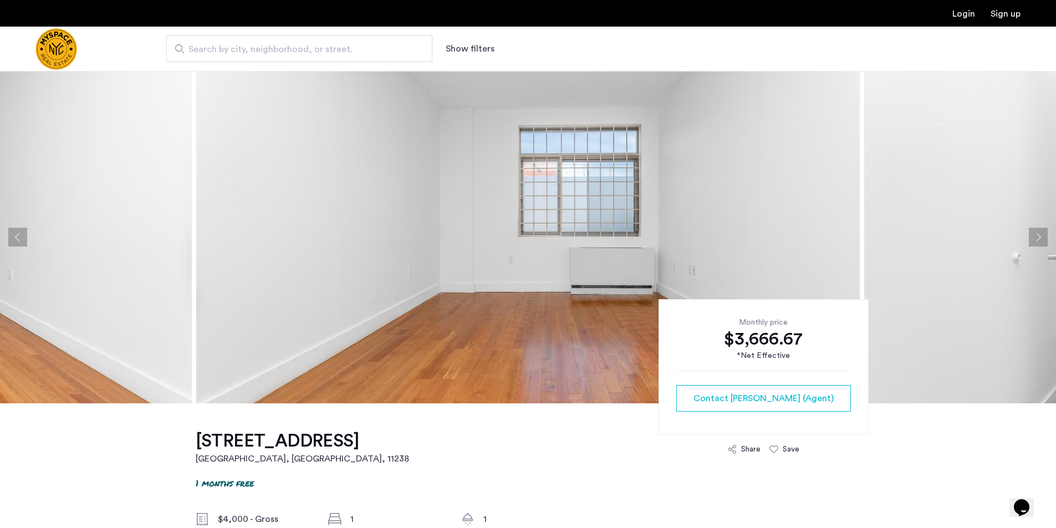
click at [1037, 242] on button "Next apartment" at bounding box center [1038, 237] width 19 height 19
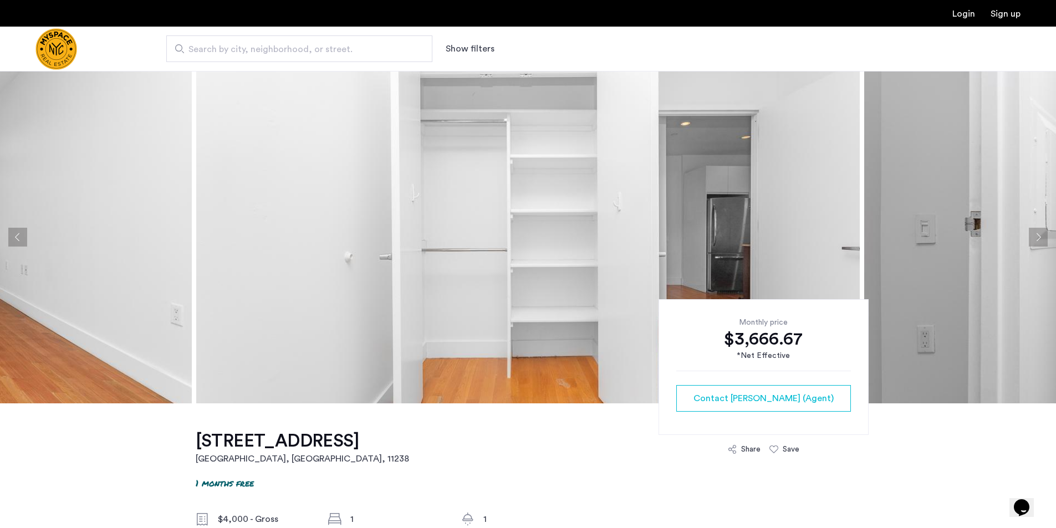
click at [1037, 242] on button "Next apartment" at bounding box center [1038, 237] width 19 height 19
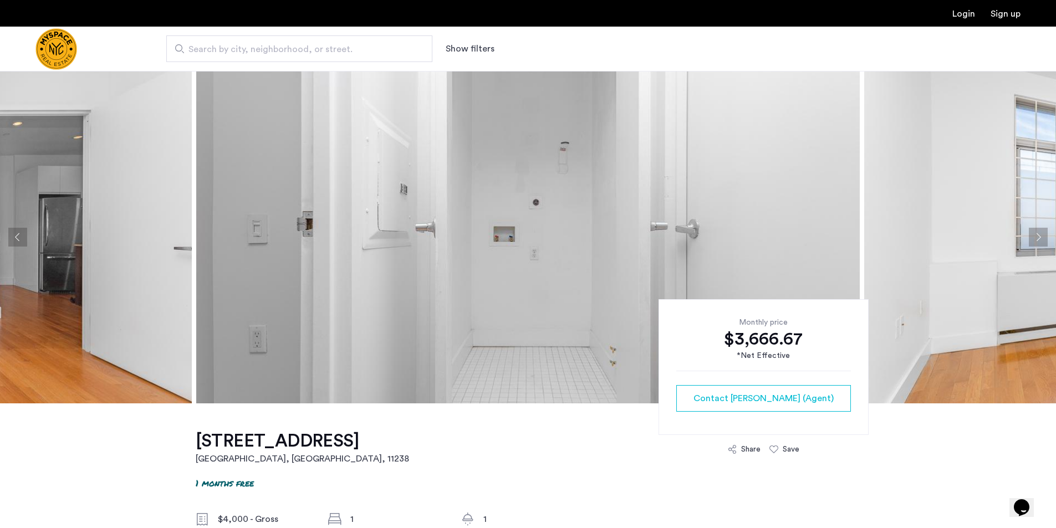
click at [1037, 242] on button "Next apartment" at bounding box center [1038, 237] width 19 height 19
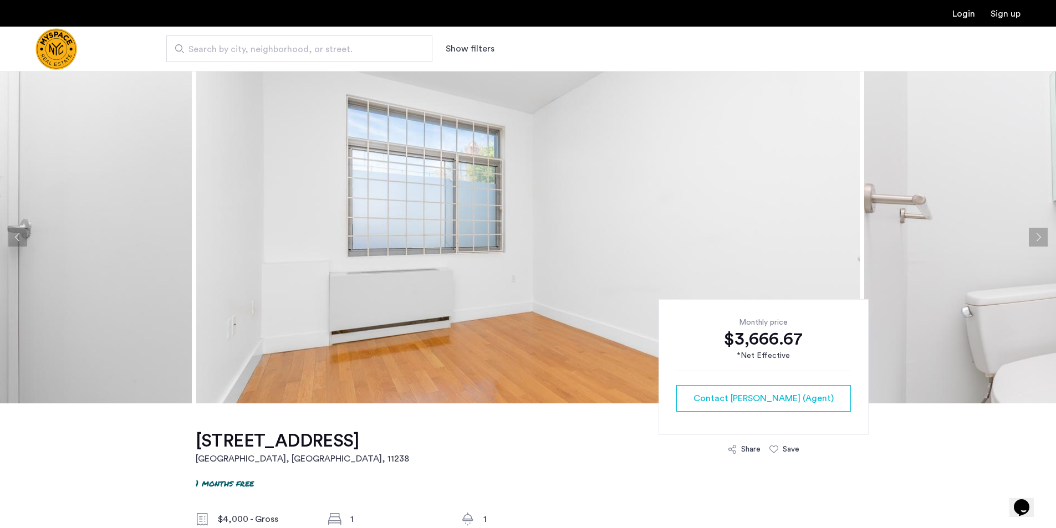
click at [1037, 242] on button "Next apartment" at bounding box center [1038, 237] width 19 height 19
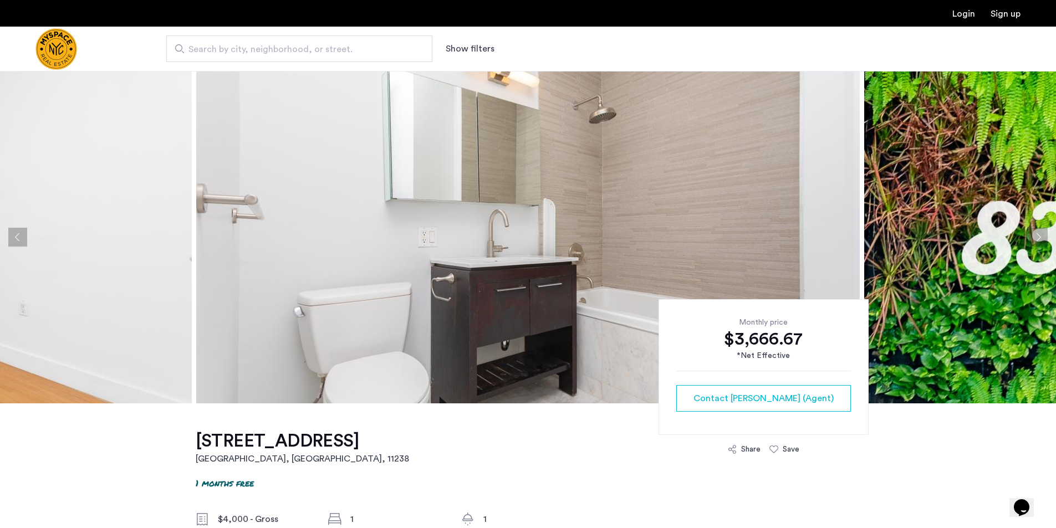
click at [1037, 242] on button "Next apartment" at bounding box center [1038, 237] width 19 height 19
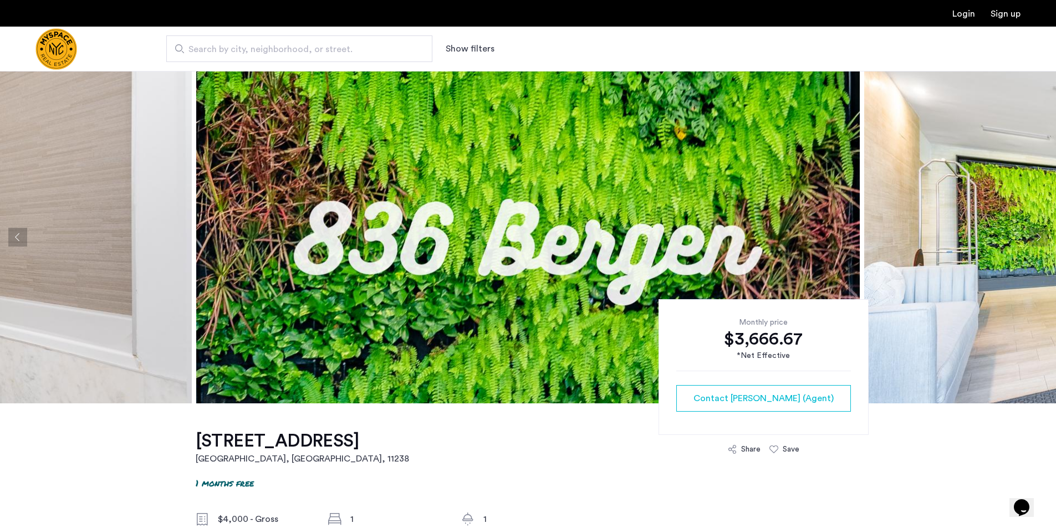
click at [1037, 242] on button "Next apartment" at bounding box center [1038, 237] width 19 height 19
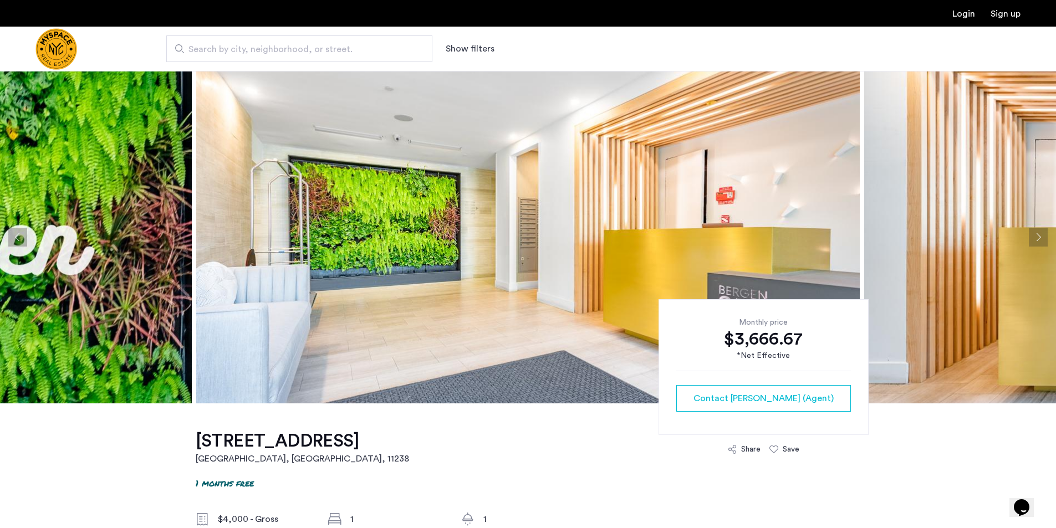
click at [1037, 242] on button "Next apartment" at bounding box center [1038, 237] width 19 height 19
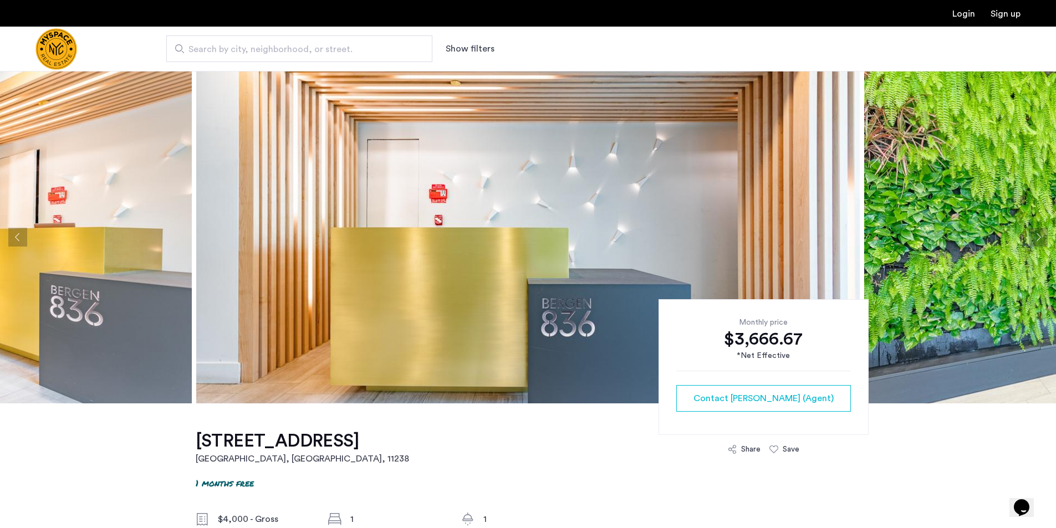
click at [1037, 242] on button "Next apartment" at bounding box center [1038, 237] width 19 height 19
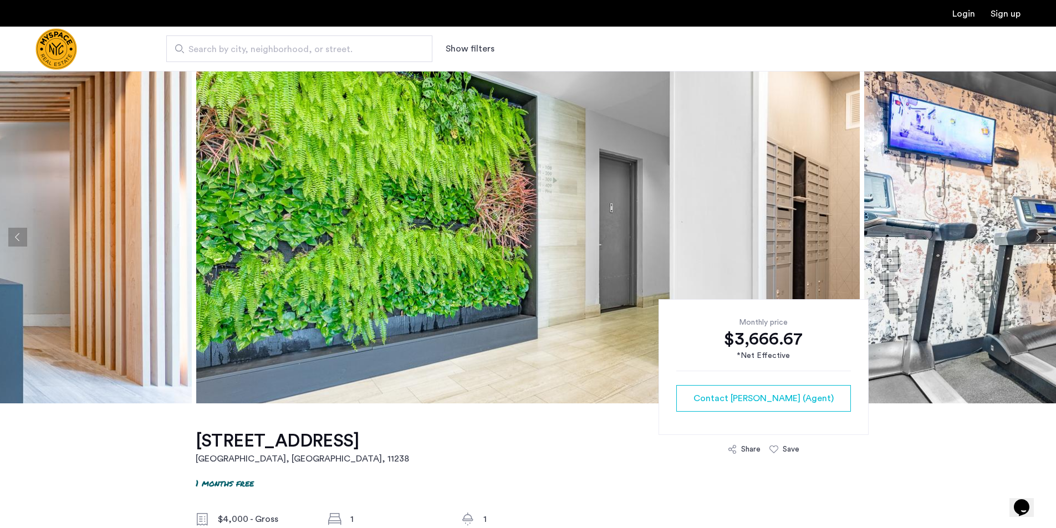
click at [1037, 242] on button "Next apartment" at bounding box center [1038, 237] width 19 height 19
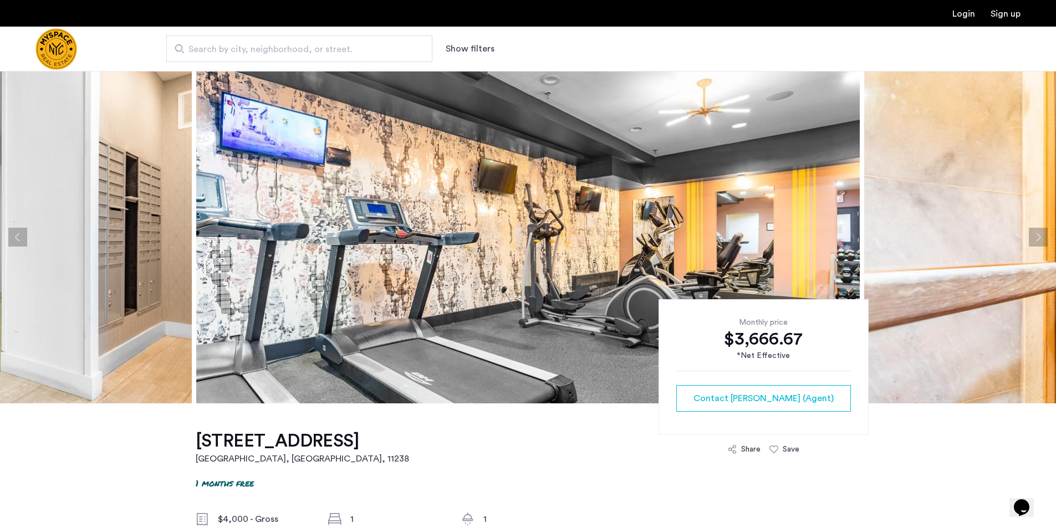
click at [1037, 242] on button "Next apartment" at bounding box center [1038, 237] width 19 height 19
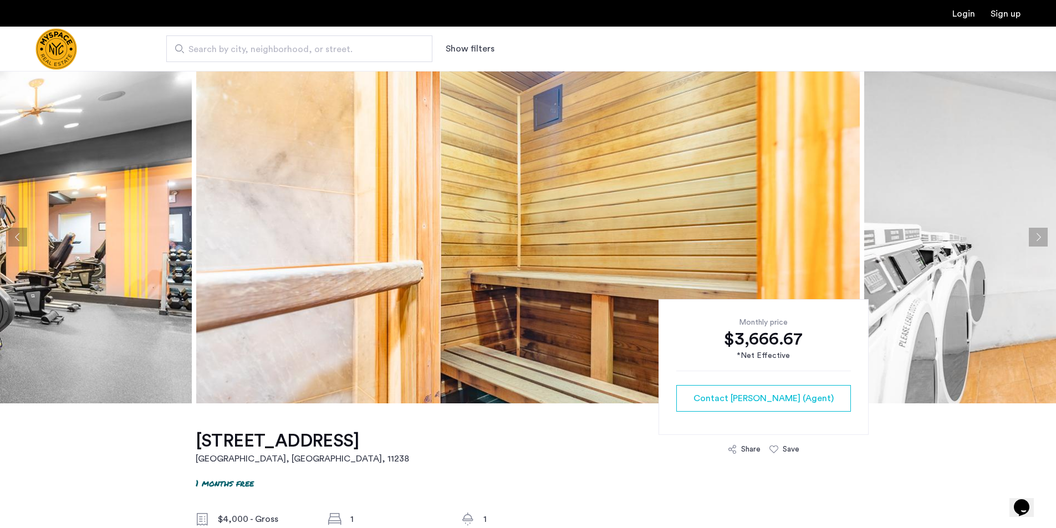
click at [1037, 242] on button "Next apartment" at bounding box center [1038, 237] width 19 height 19
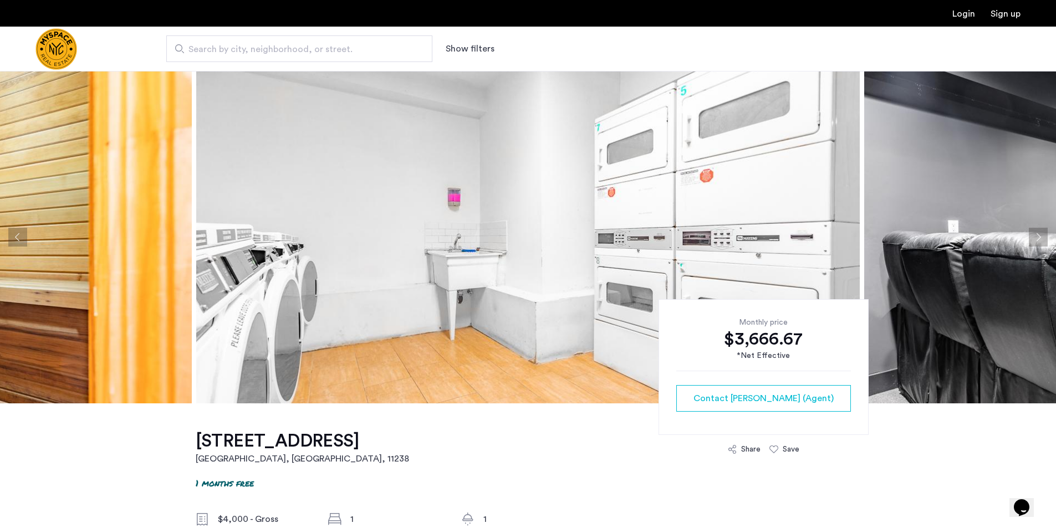
click at [1037, 242] on button "Next apartment" at bounding box center [1038, 237] width 19 height 19
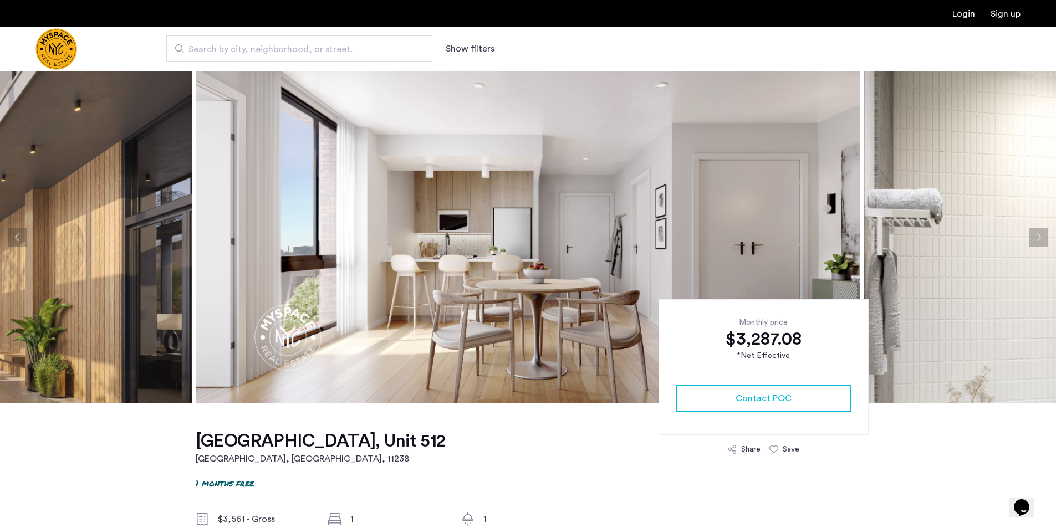
click at [1040, 236] on button "Next apartment" at bounding box center [1038, 237] width 19 height 19
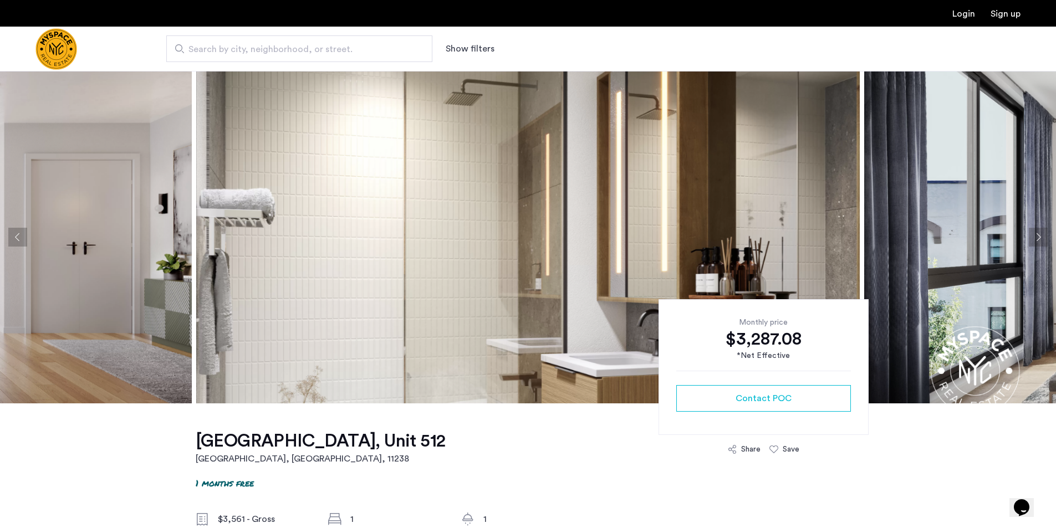
click at [1040, 236] on button "Next apartment" at bounding box center [1038, 237] width 19 height 19
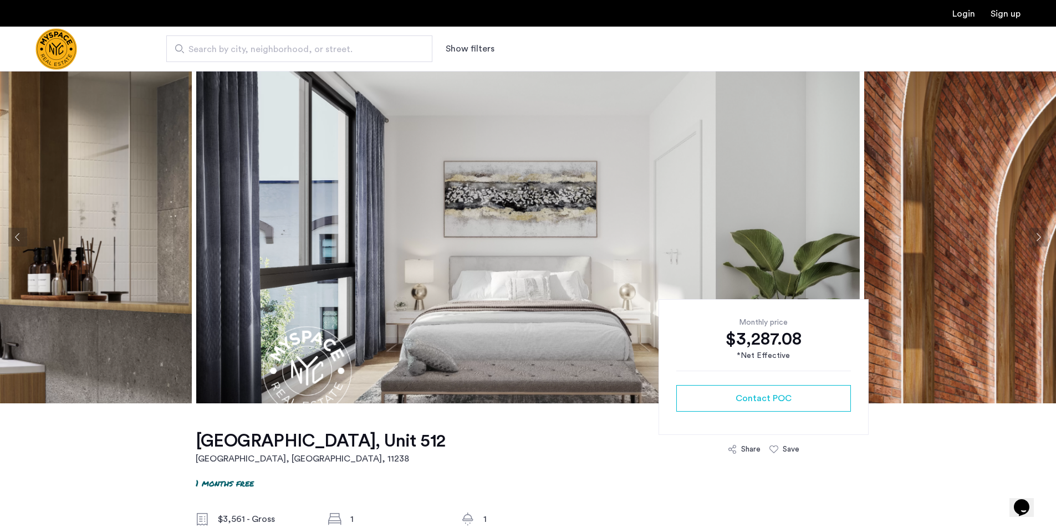
click at [1040, 236] on button "Next apartment" at bounding box center [1038, 237] width 19 height 19
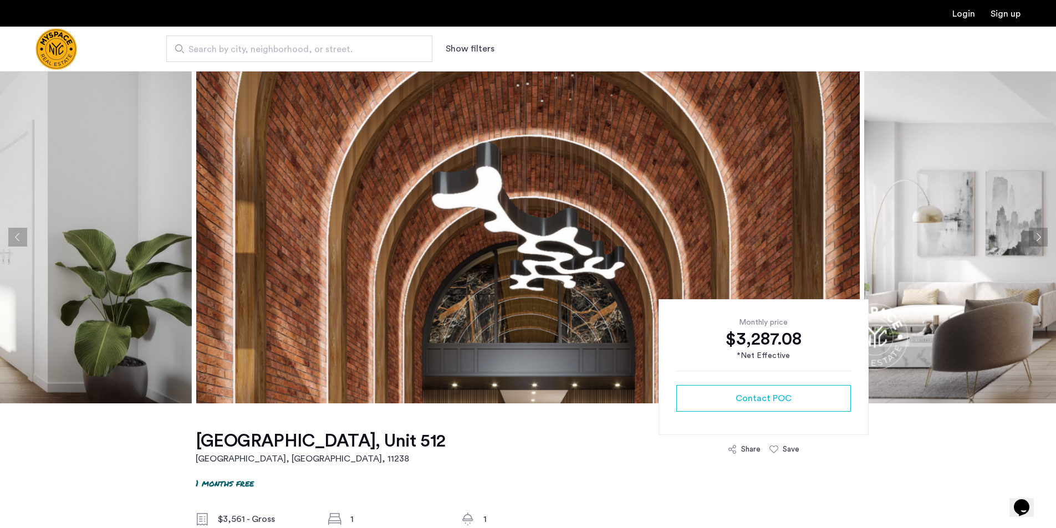
click at [1040, 236] on button "Next apartment" at bounding box center [1038, 237] width 19 height 19
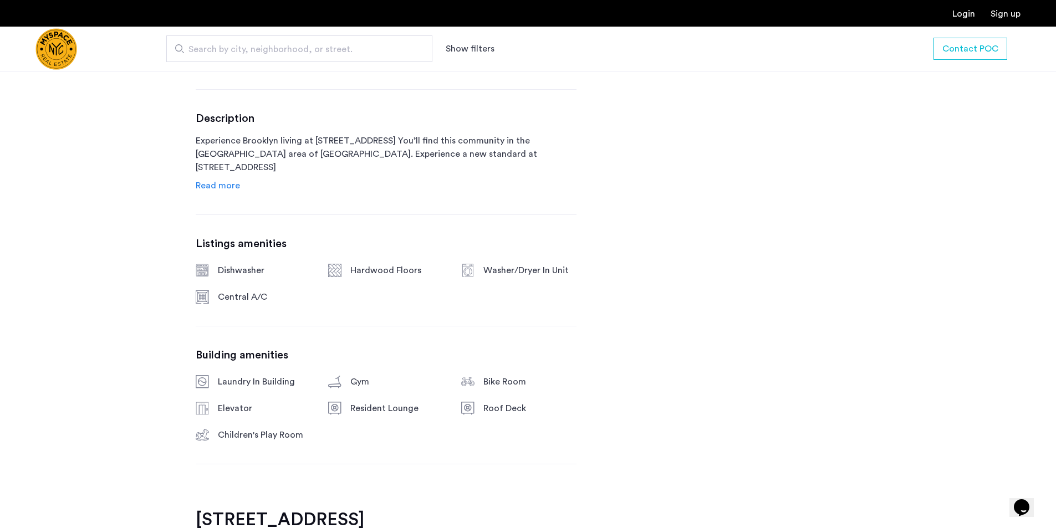
scroll to position [610, 0]
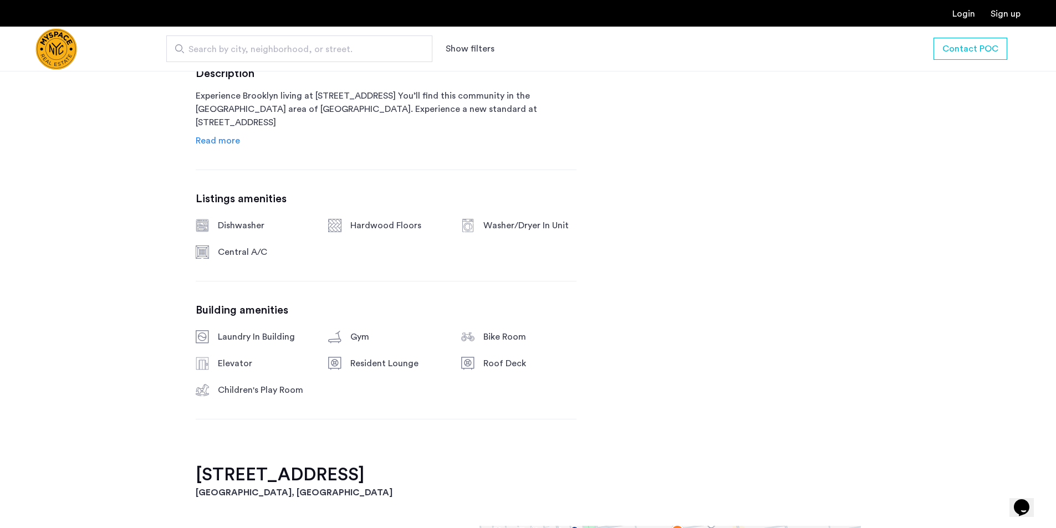
click at [233, 141] on span "Read more" at bounding box center [218, 140] width 44 height 9
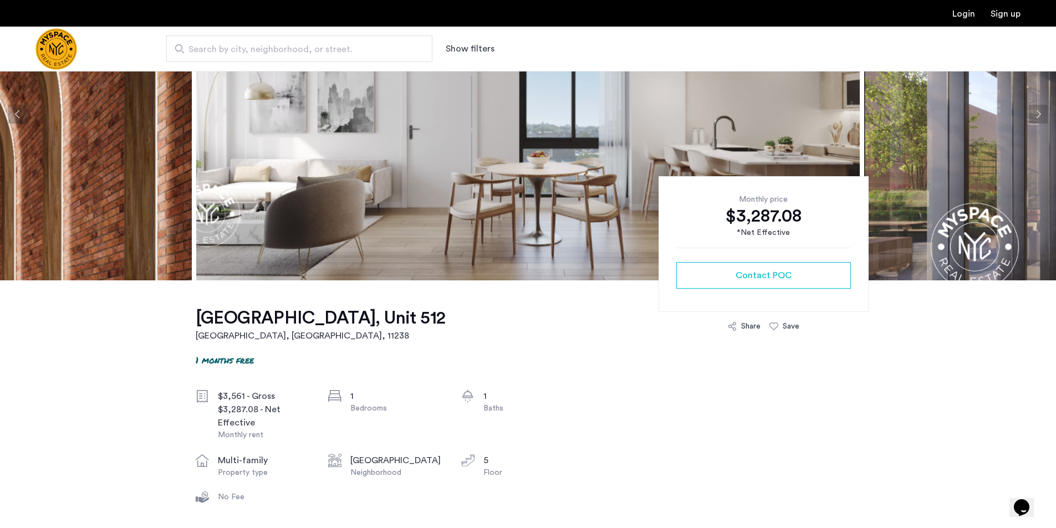
scroll to position [55, 0]
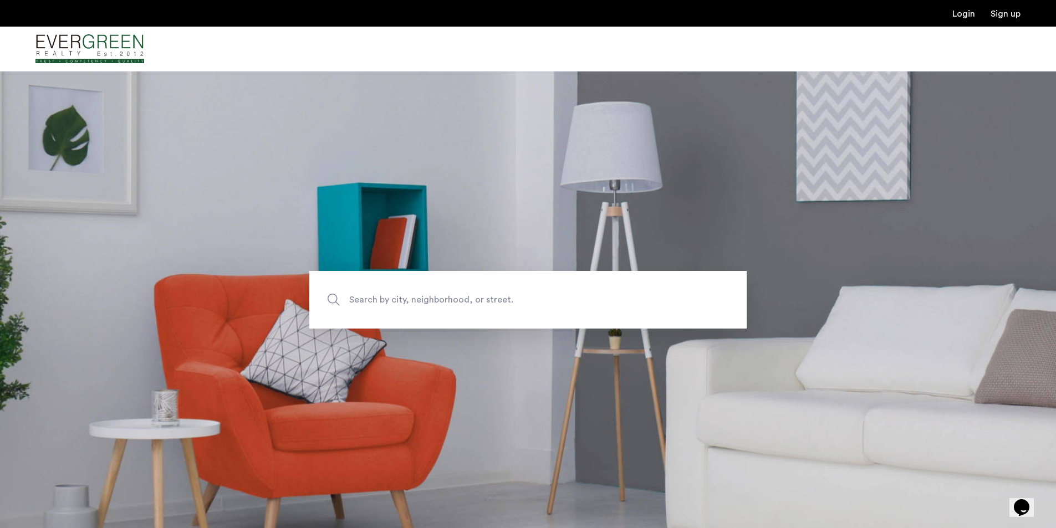
click at [390, 298] on span "Search by city, neighborhood, or street." at bounding box center [502, 299] width 306 height 15
click at [390, 298] on input "Search by city, neighborhood, or street." at bounding box center [527, 300] width 437 height 58
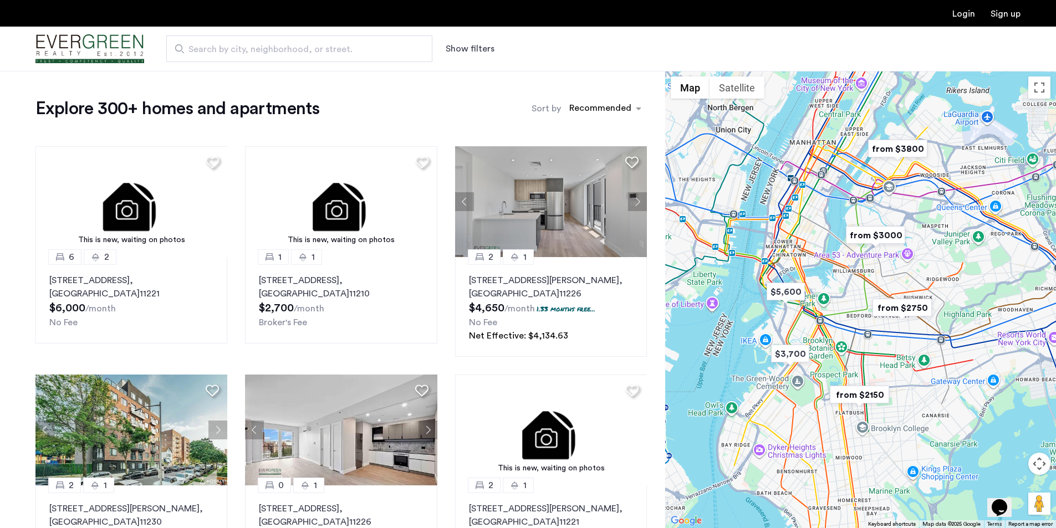
click at [482, 51] on button "Show filters" at bounding box center [470, 48] width 49 height 13
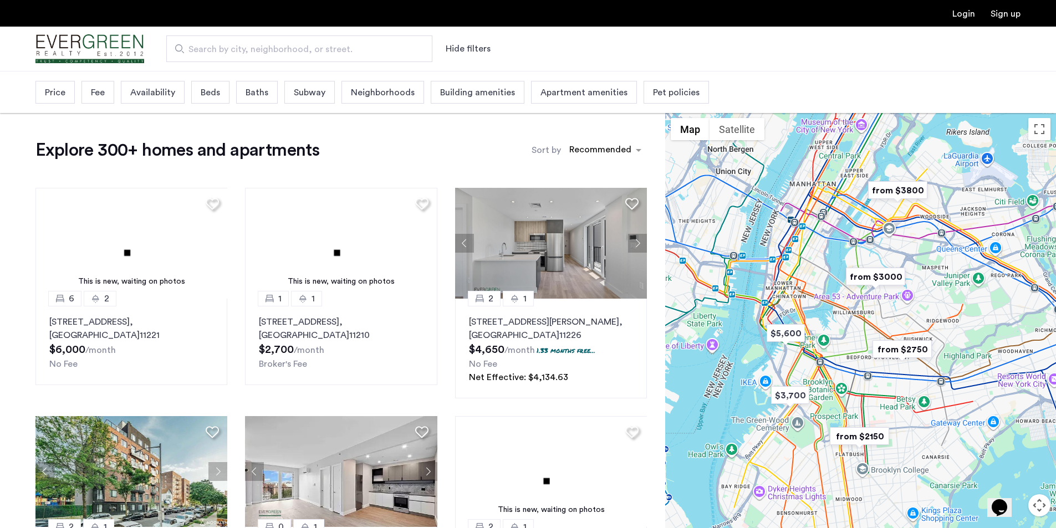
click at [117, 91] on div "Price Fee Availability Beds Baths Subway Neighborhoods Building amenities Apart…" at bounding box center [372, 92] width 674 height 28
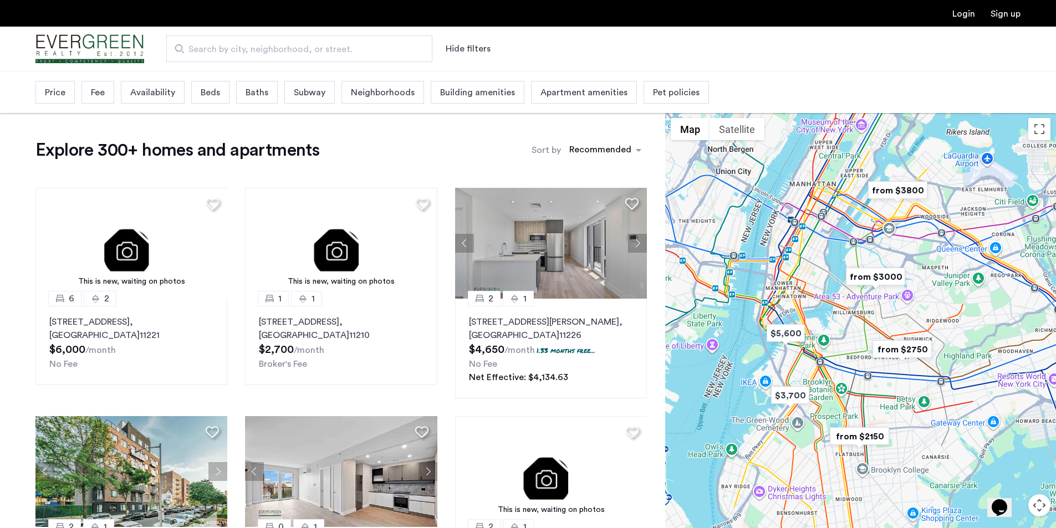
click at [99, 94] on span "Fee" at bounding box center [98, 92] width 14 height 13
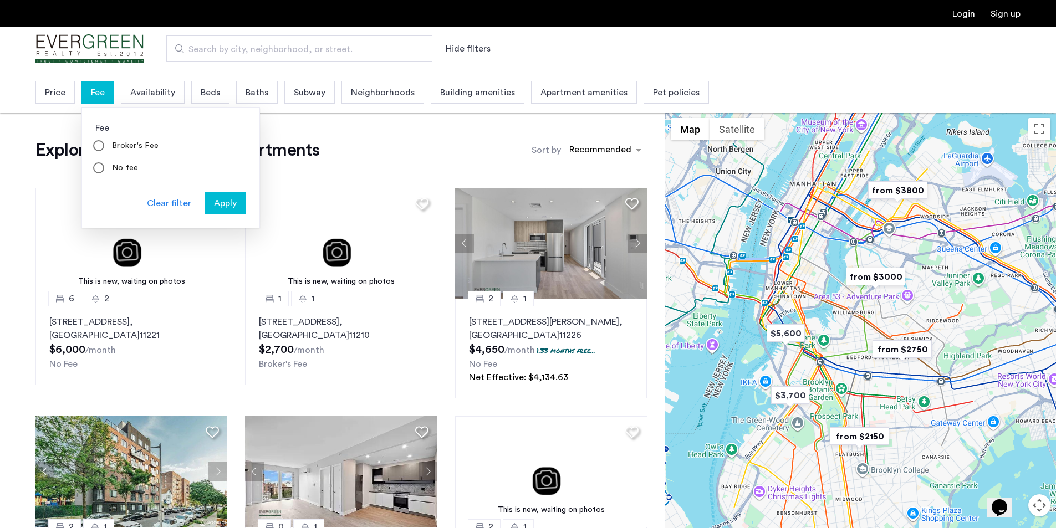
click at [58, 90] on span "Price" at bounding box center [55, 92] width 21 height 13
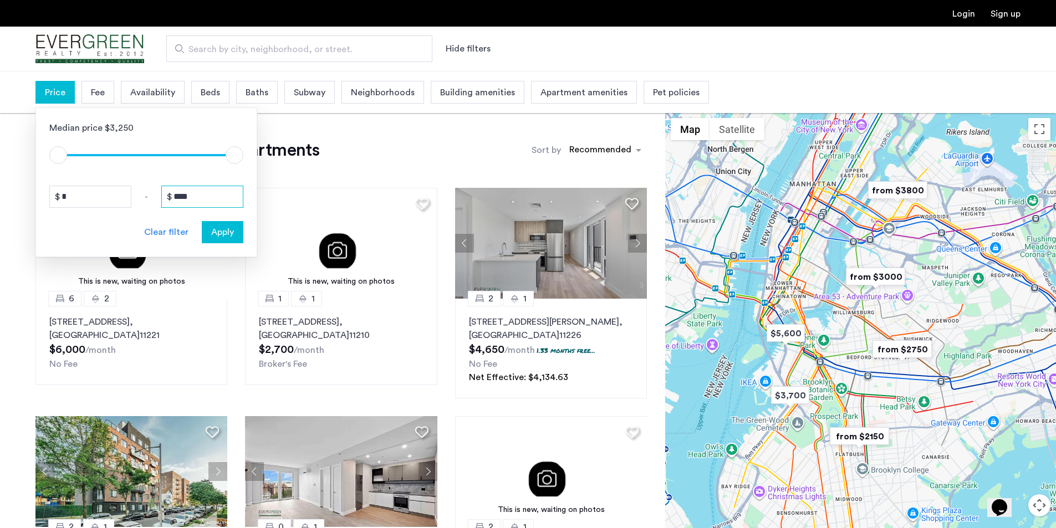
drag, startPoint x: 211, startPoint y: 200, endPoint x: 172, endPoint y: 196, distance: 38.4
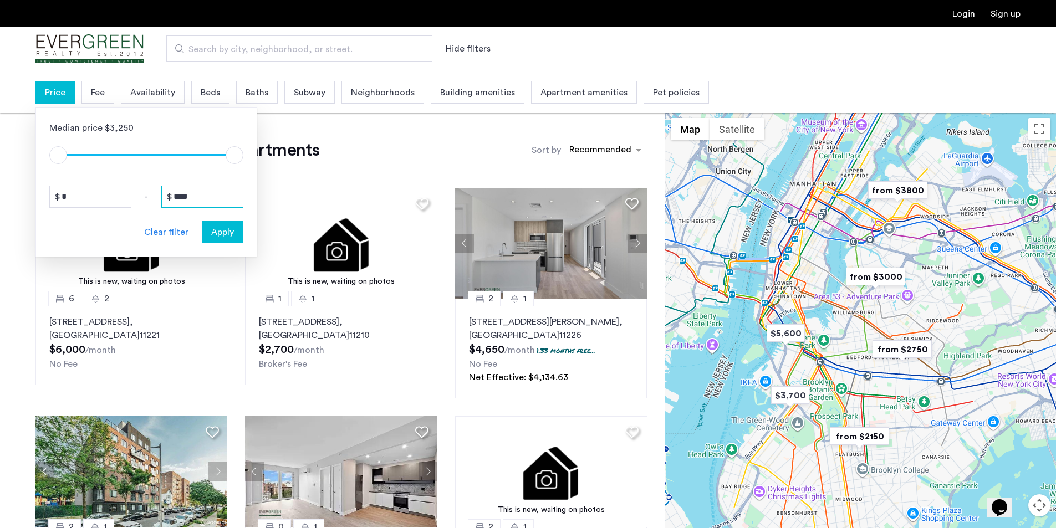
click at [166, 200] on input "****" at bounding box center [202, 197] width 82 height 22
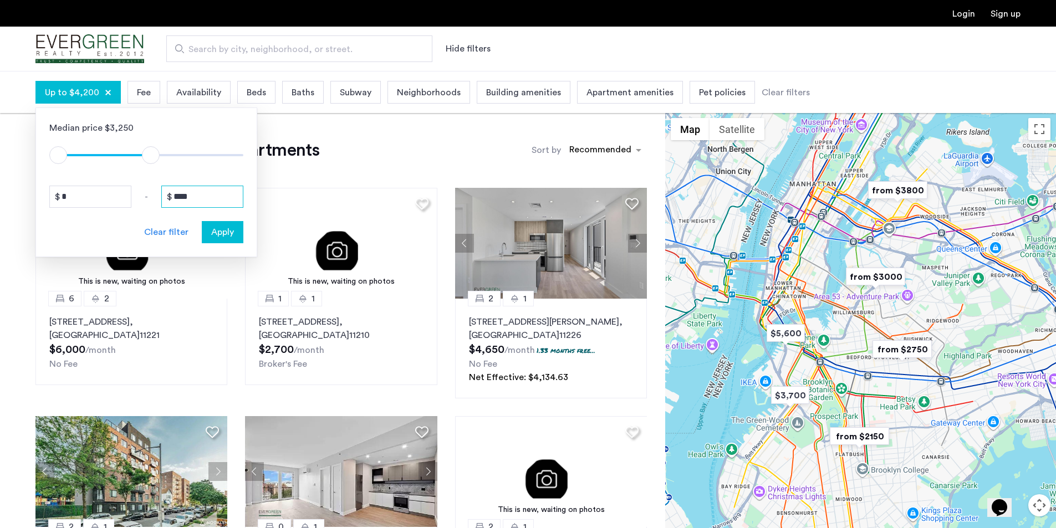
type input "****"
click at [216, 223] on button "Apply" at bounding box center [223, 232] width 42 height 22
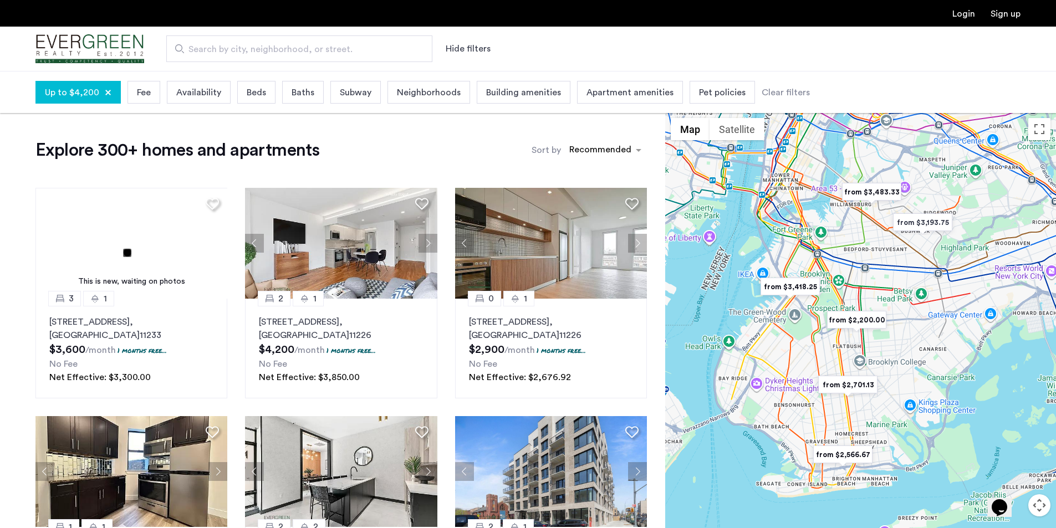
click at [260, 91] on span "Beds" at bounding box center [256, 92] width 19 height 13
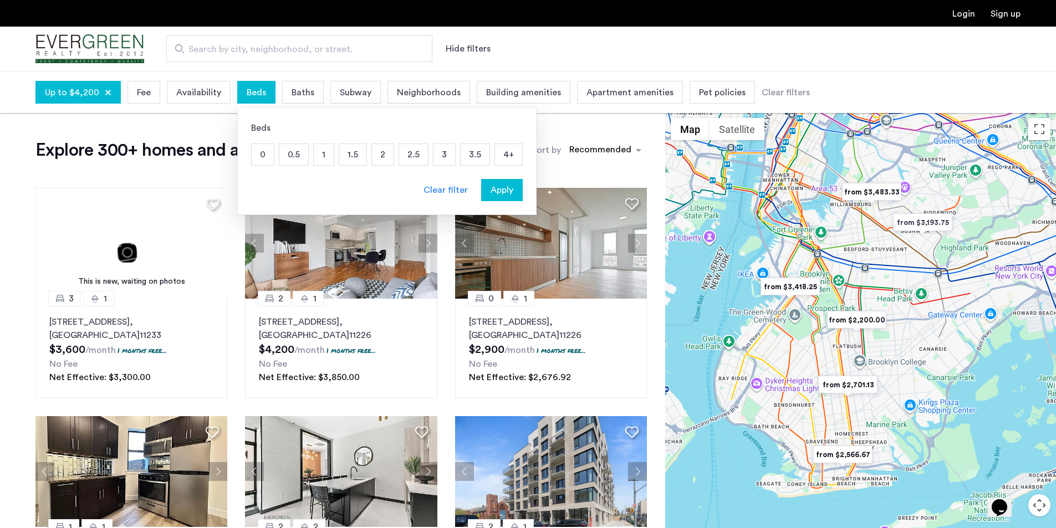
click at [354, 151] on p "1.5" at bounding box center [352, 154] width 27 height 21
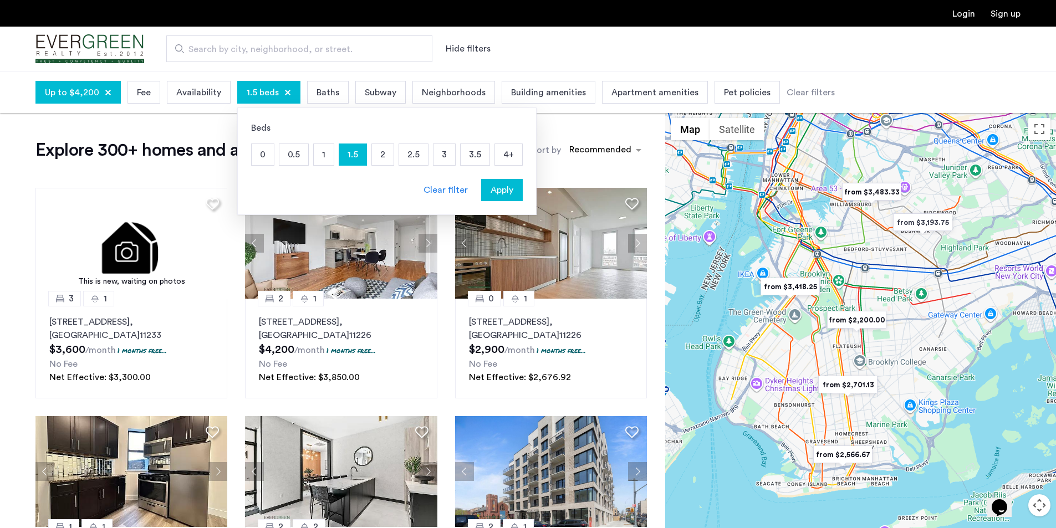
click at [386, 151] on p "2" at bounding box center [383, 154] width 22 height 21
click at [494, 183] on button "Apply" at bounding box center [502, 190] width 42 height 22
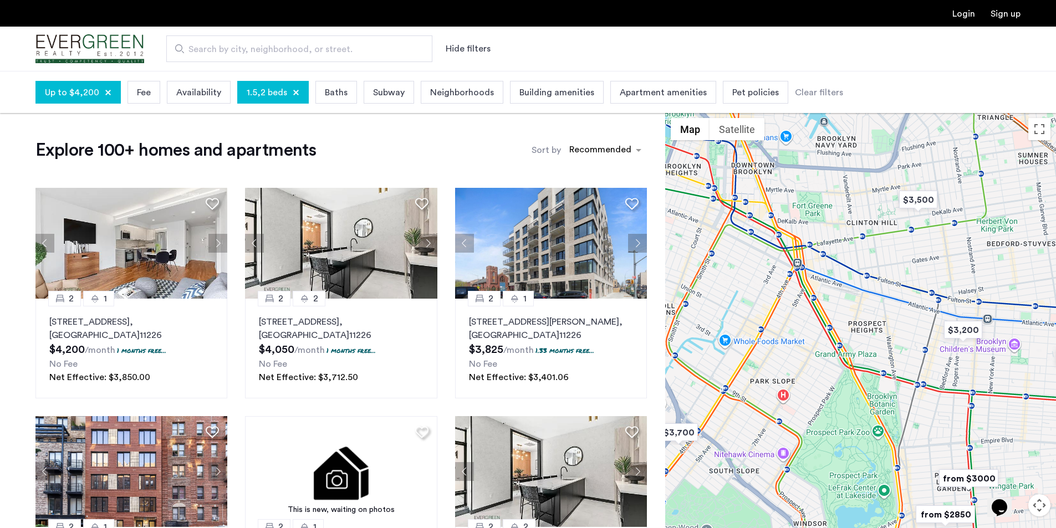
drag, startPoint x: 879, startPoint y: 277, endPoint x: 990, endPoint y: 150, distance: 168.6
click at [990, 150] on div at bounding box center [860, 341] width 391 height 457
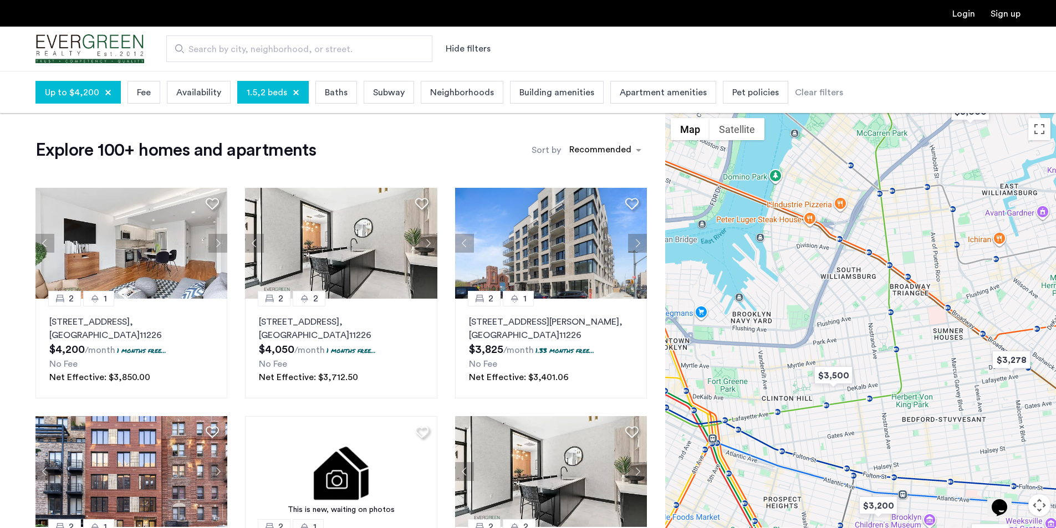
drag, startPoint x: 978, startPoint y: 193, endPoint x: 892, endPoint y: 361, distance: 188.9
click at [893, 373] on div at bounding box center [860, 341] width 391 height 457
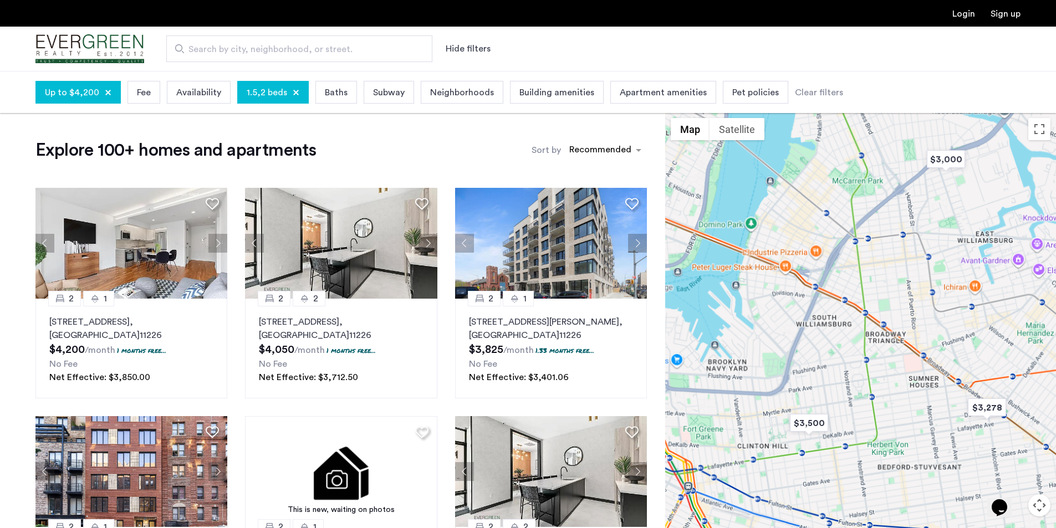
drag, startPoint x: 928, startPoint y: 243, endPoint x: 858, endPoint y: 390, distance: 162.9
click at [858, 393] on div at bounding box center [860, 341] width 391 height 457
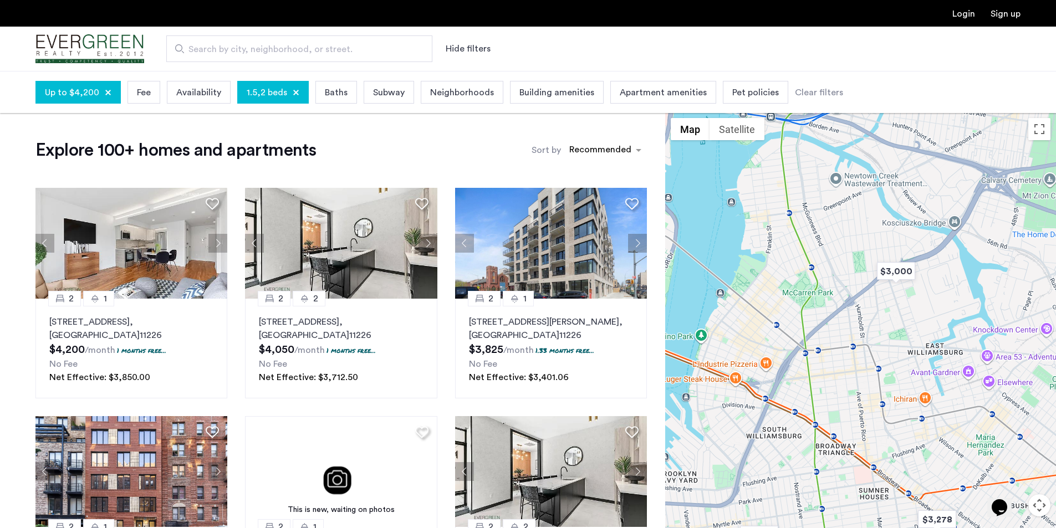
click at [100, 96] on div "Up to $4,200" at bounding box center [77, 92] width 85 height 23
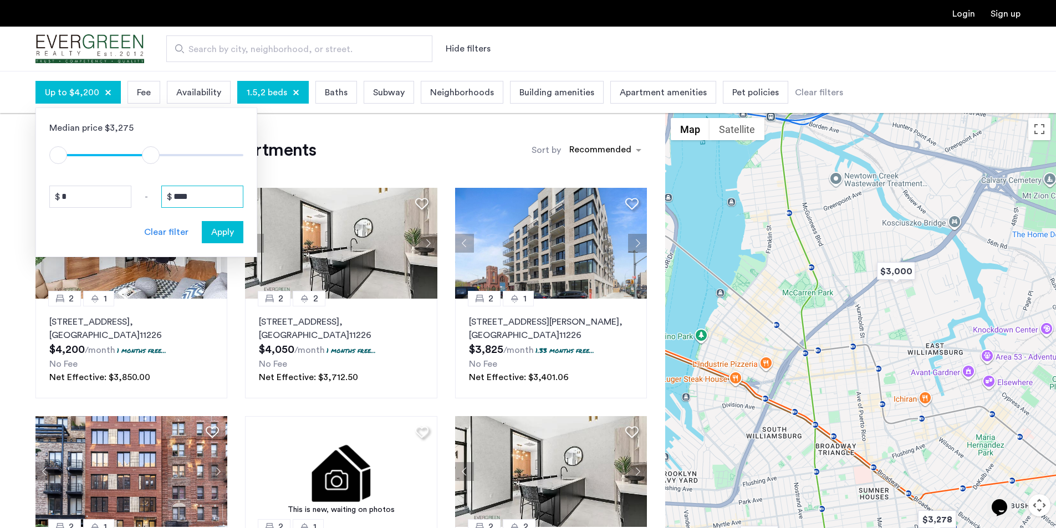
drag, startPoint x: 201, startPoint y: 203, endPoint x: 178, endPoint y: 199, distance: 23.6
click at [178, 199] on input "****" at bounding box center [202, 197] width 82 height 22
type input "****"
click at [208, 227] on div "Apply" at bounding box center [222, 232] width 35 height 13
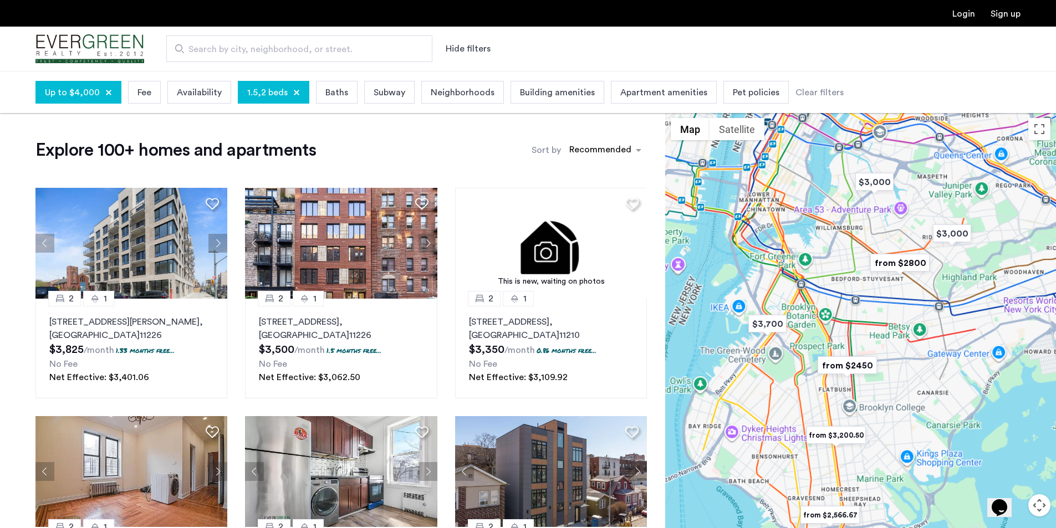
click at [253, 93] on span "1.5,2 beds" at bounding box center [267, 92] width 40 height 13
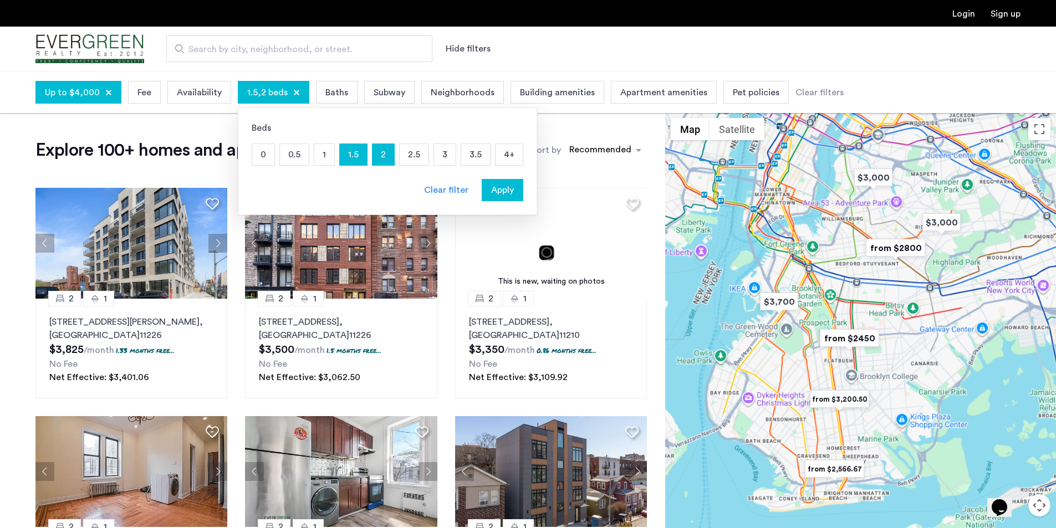
click at [316, 158] on p "1" at bounding box center [324, 154] width 20 height 21
click at [379, 157] on p "2" at bounding box center [384, 154] width 22 height 21
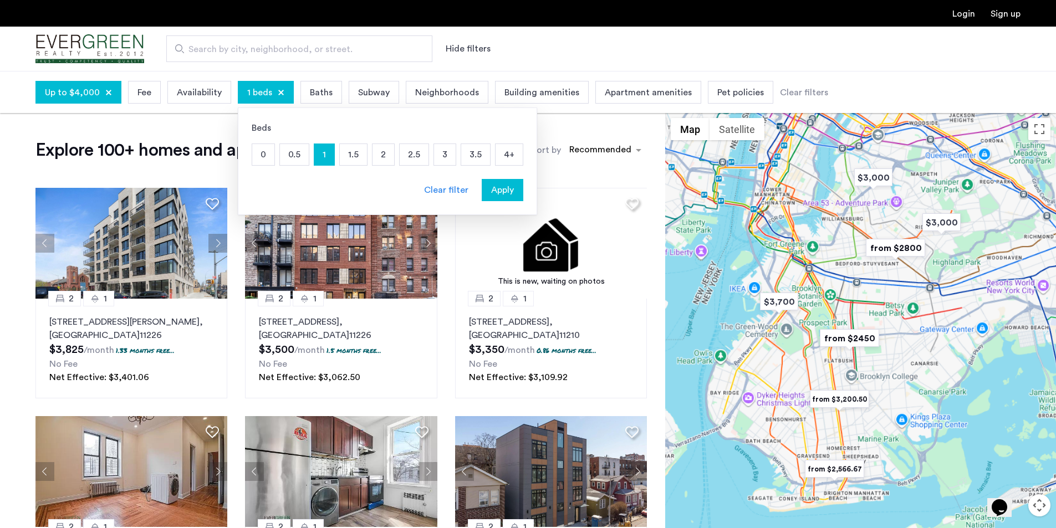
click at [353, 149] on p "1.5" at bounding box center [353, 154] width 27 height 21
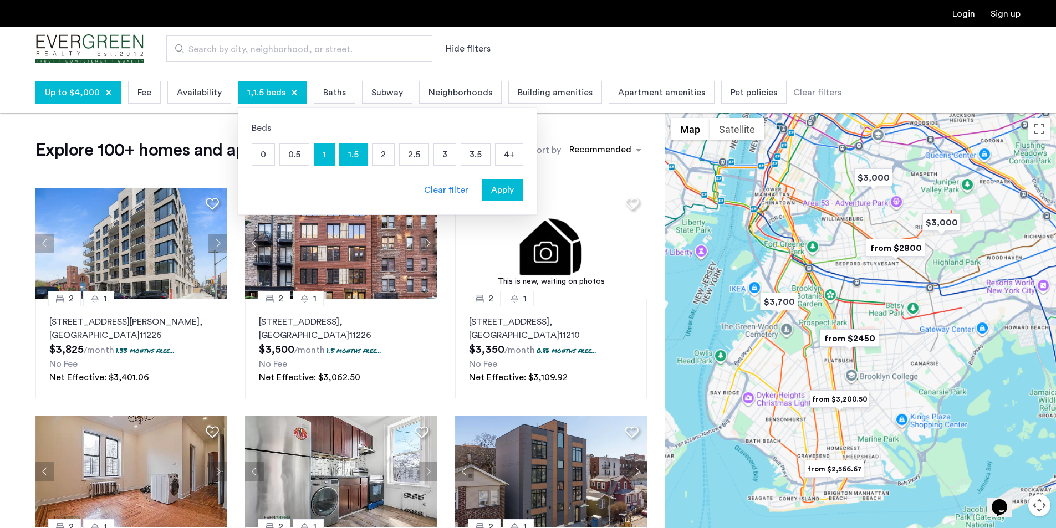
click at [508, 194] on span "Apply" at bounding box center [502, 190] width 23 height 13
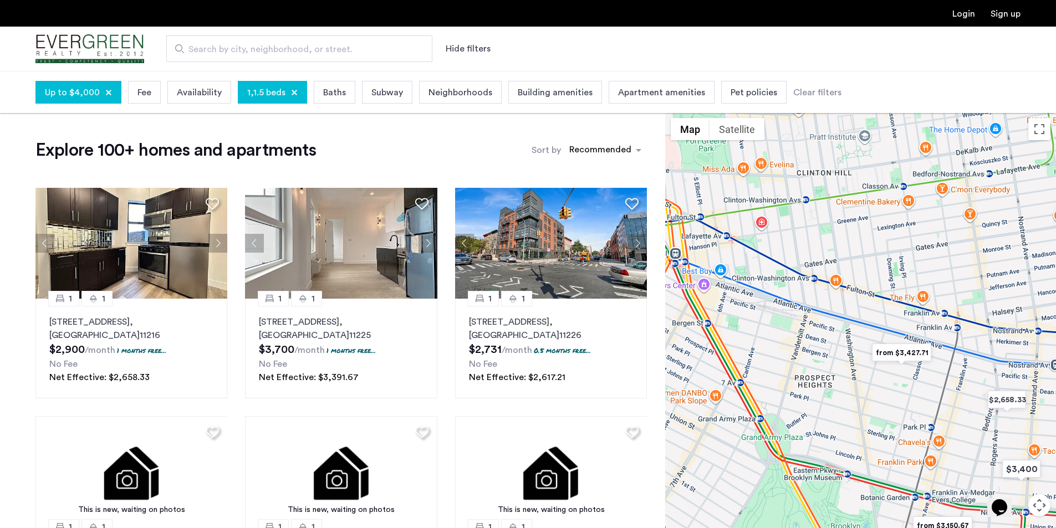
click at [907, 358] on img "from $3,427.71" at bounding box center [902, 352] width 68 height 25
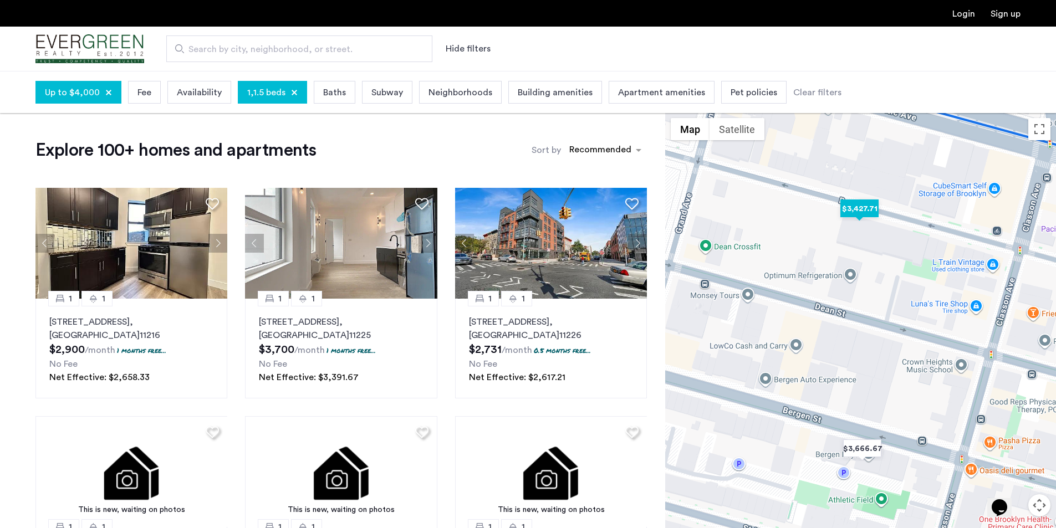
click at [853, 212] on img "$3,427.71" at bounding box center [859, 208] width 47 height 25
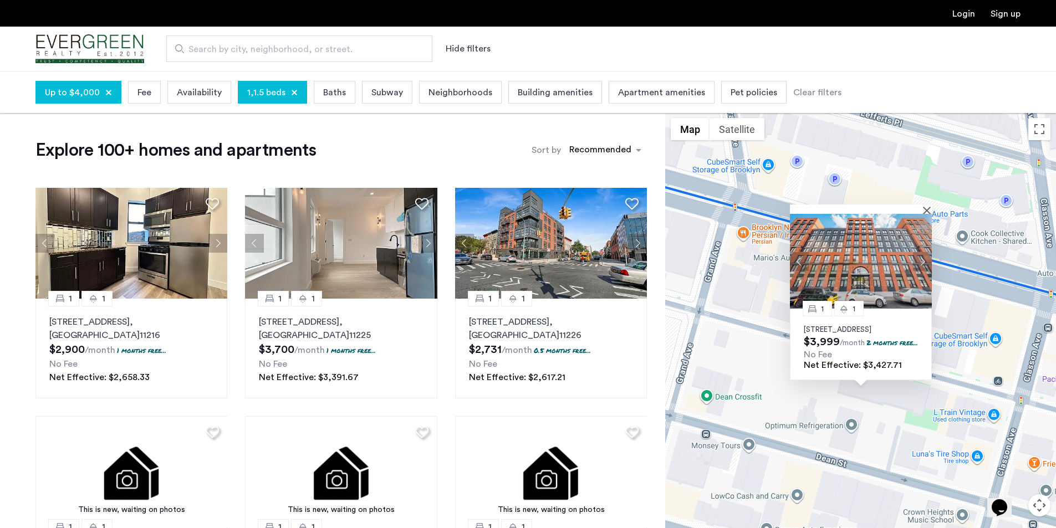
click at [882, 250] on img at bounding box center [861, 261] width 142 height 95
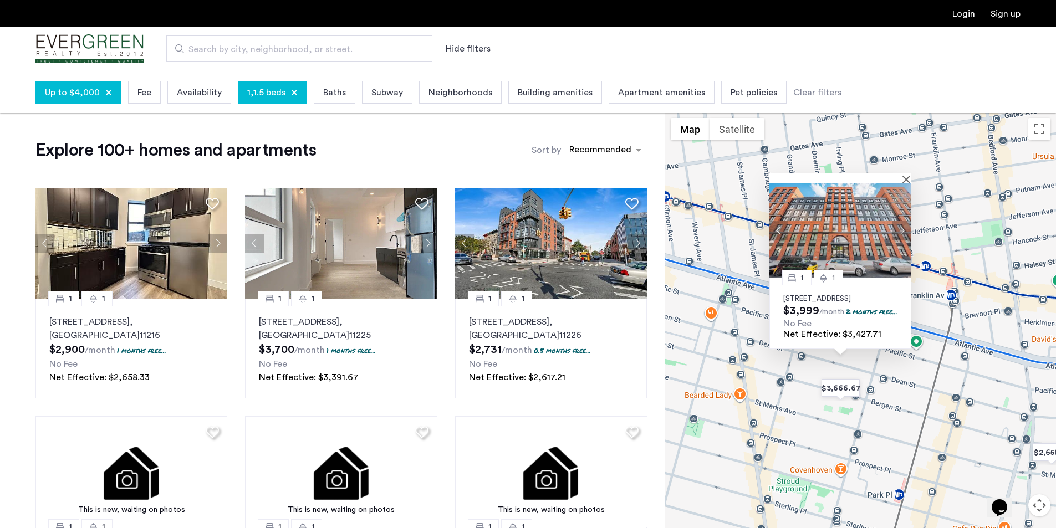
click at [906, 174] on div at bounding box center [841, 178] width 142 height 9
click at [906, 175] on button "Close" at bounding box center [909, 179] width 8 height 8
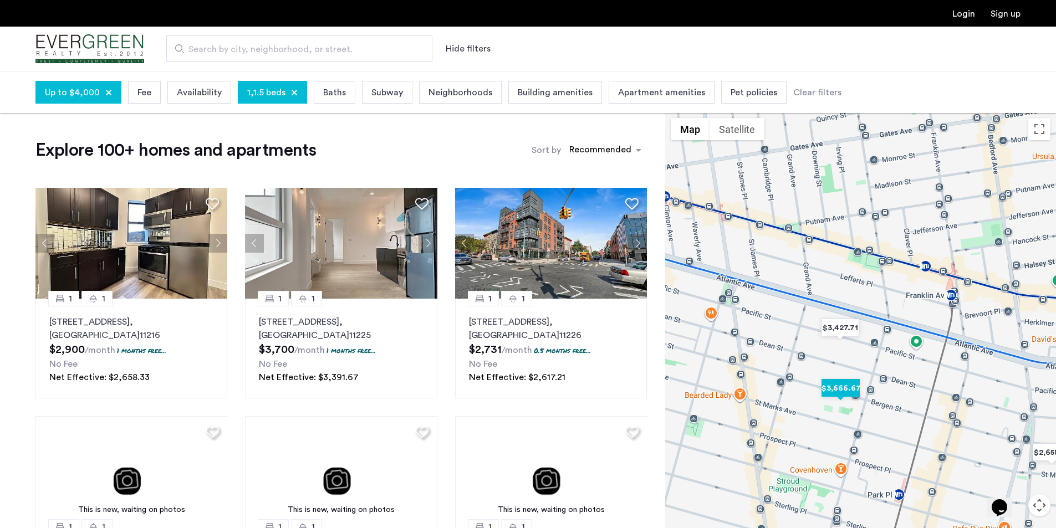
click at [842, 393] on img "$3,666.67" at bounding box center [840, 388] width 47 height 25
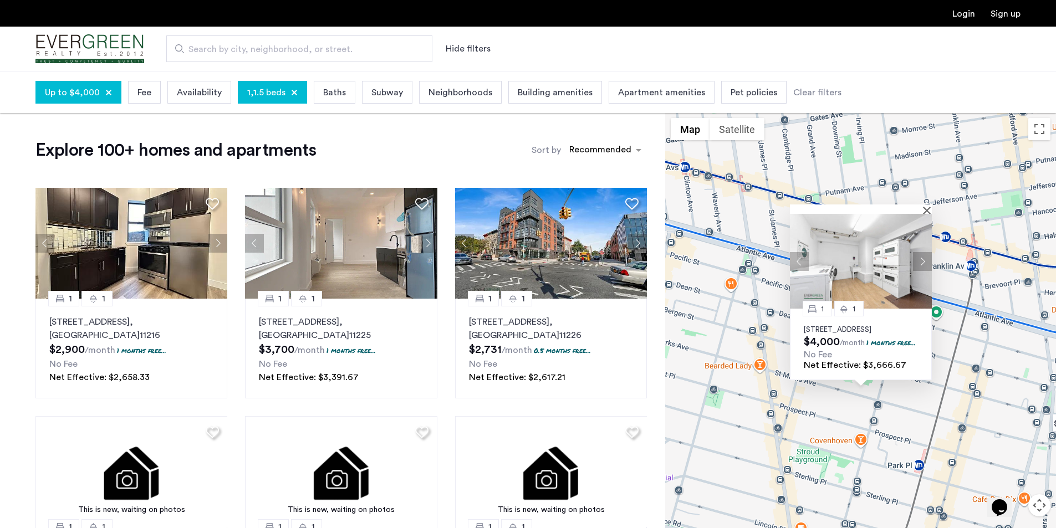
click at [871, 251] on img at bounding box center [861, 261] width 142 height 95
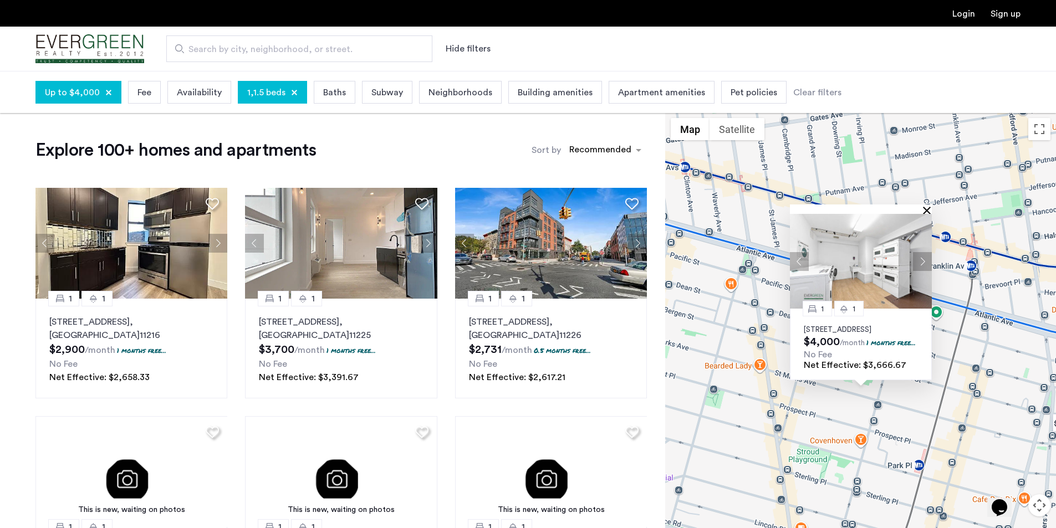
click at [928, 206] on button "Close" at bounding box center [929, 210] width 8 height 8
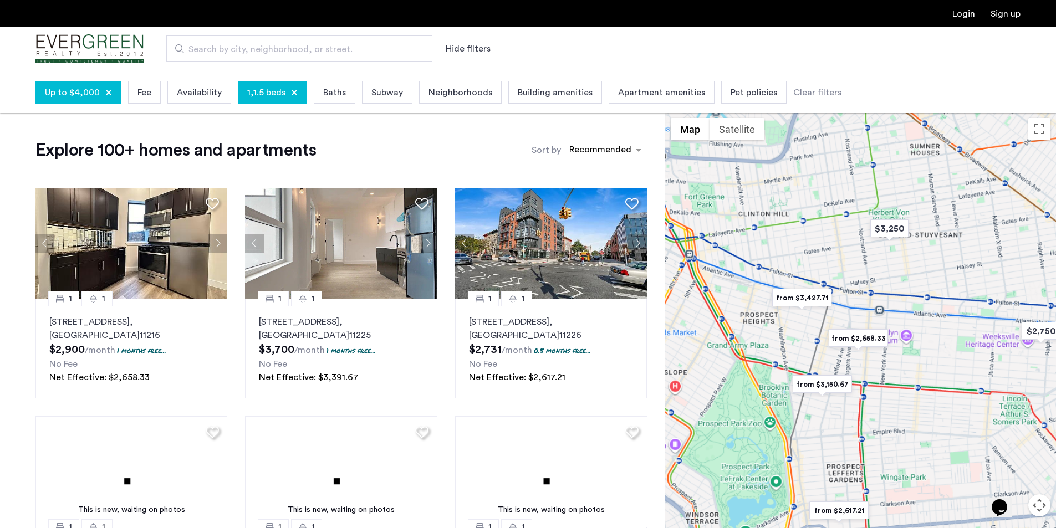
drag, startPoint x: 750, startPoint y: 318, endPoint x: 858, endPoint y: 286, distance: 112.8
click at [857, 286] on div "To navigate, press the arrow keys." at bounding box center [860, 341] width 391 height 457
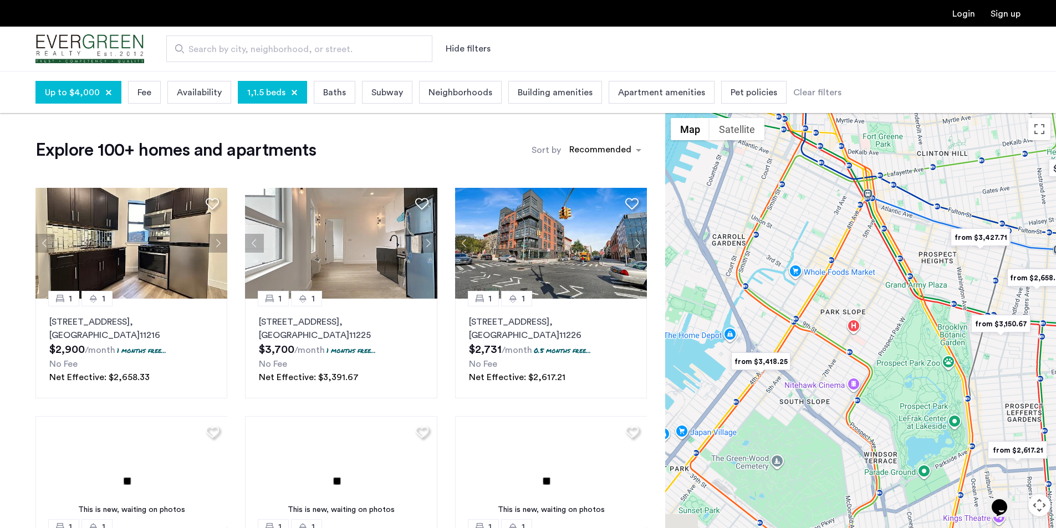
click at [851, 312] on div at bounding box center [860, 341] width 391 height 457
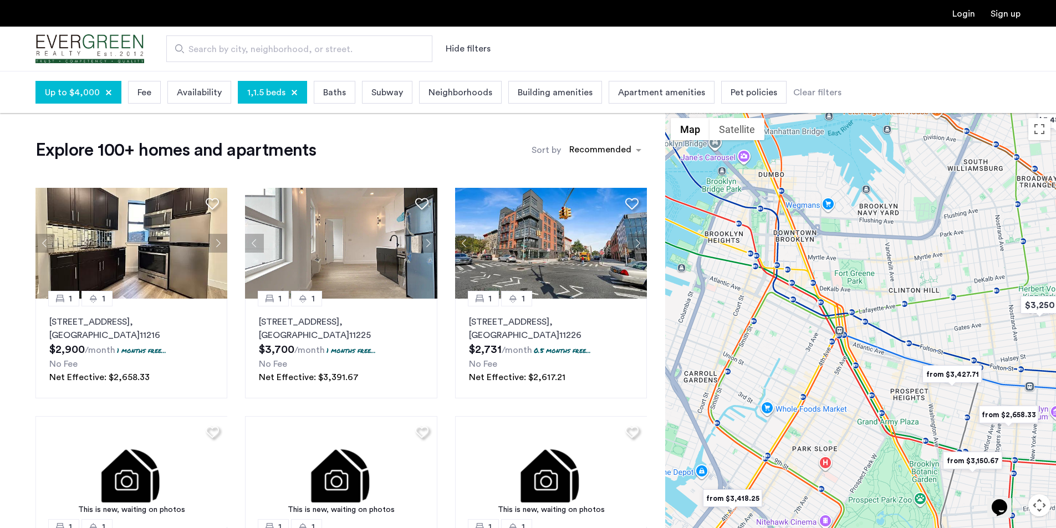
drag, startPoint x: 858, startPoint y: 319, endPoint x: 829, endPoint y: 432, distance: 116.9
click at [829, 432] on div at bounding box center [860, 341] width 391 height 457
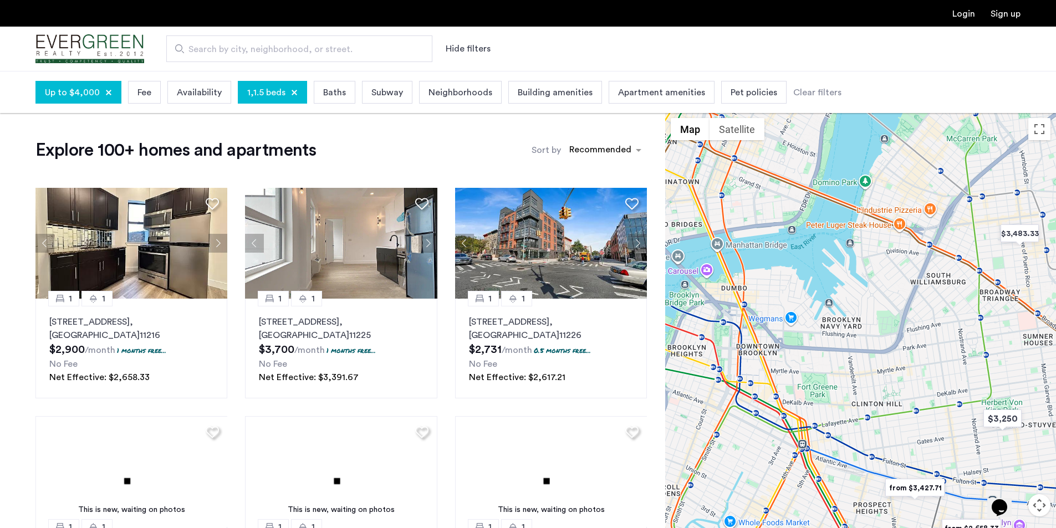
drag, startPoint x: 930, startPoint y: 272, endPoint x: 844, endPoint y: 358, distance: 121.9
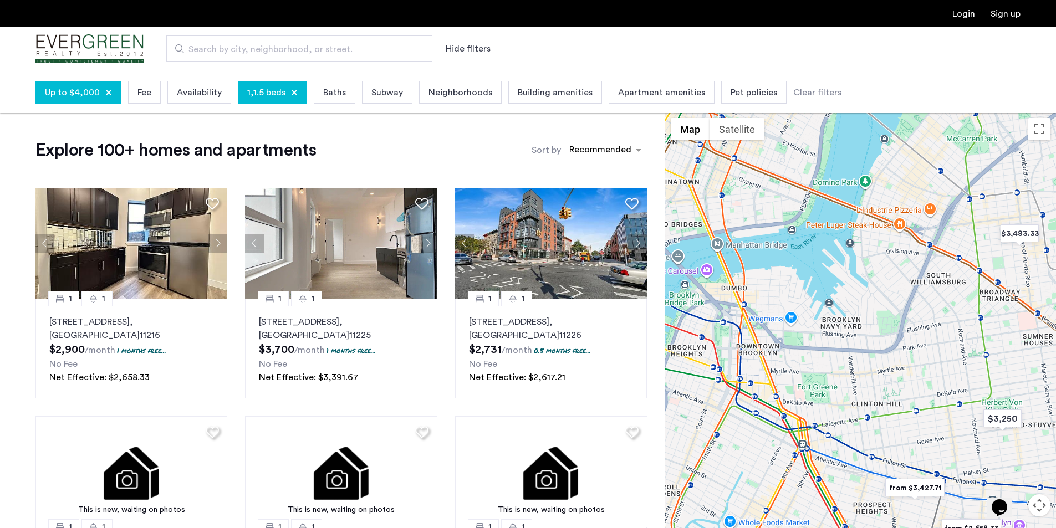
click at [844, 358] on div at bounding box center [860, 341] width 391 height 457
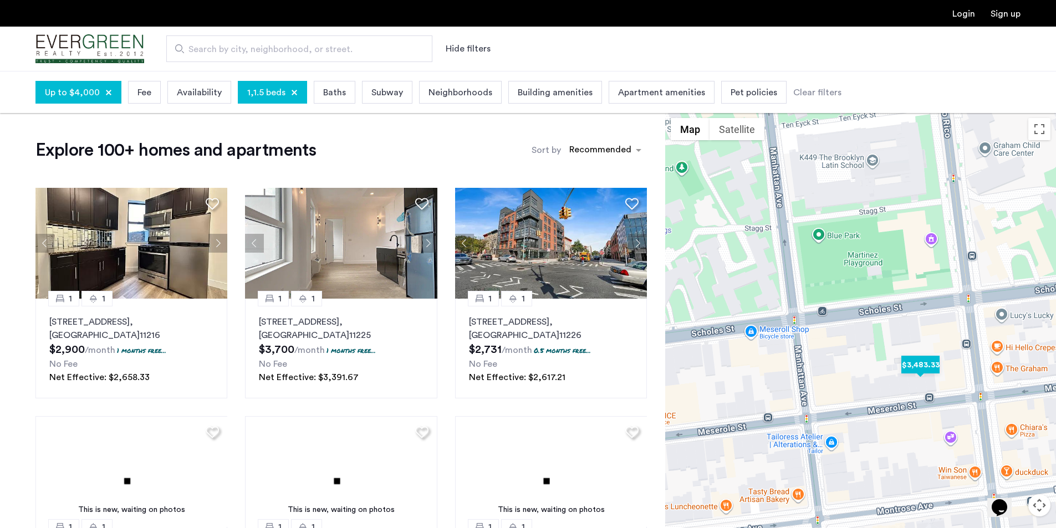
click at [921, 367] on img "$3,483.33" at bounding box center [920, 365] width 47 height 25
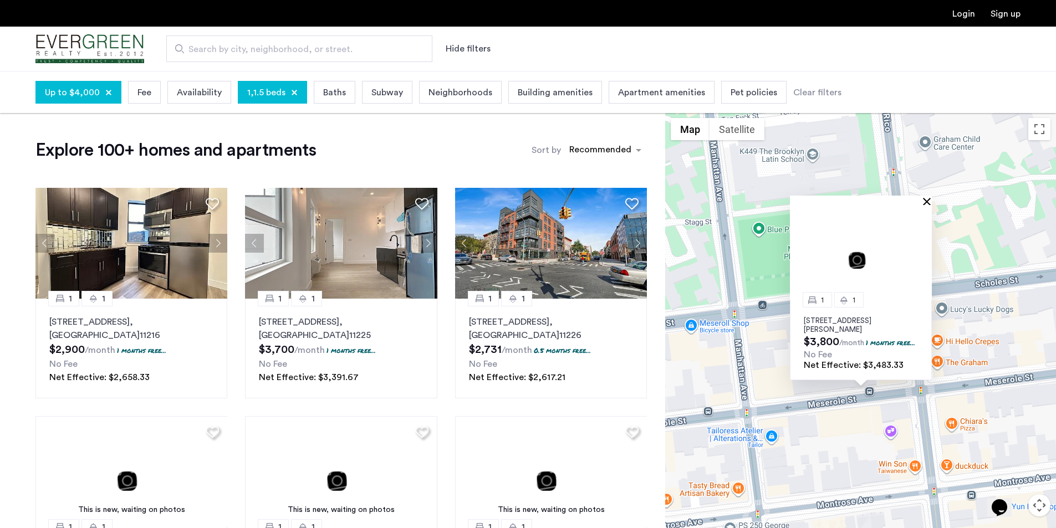
click at [925, 197] on button "Close" at bounding box center [929, 201] width 8 height 8
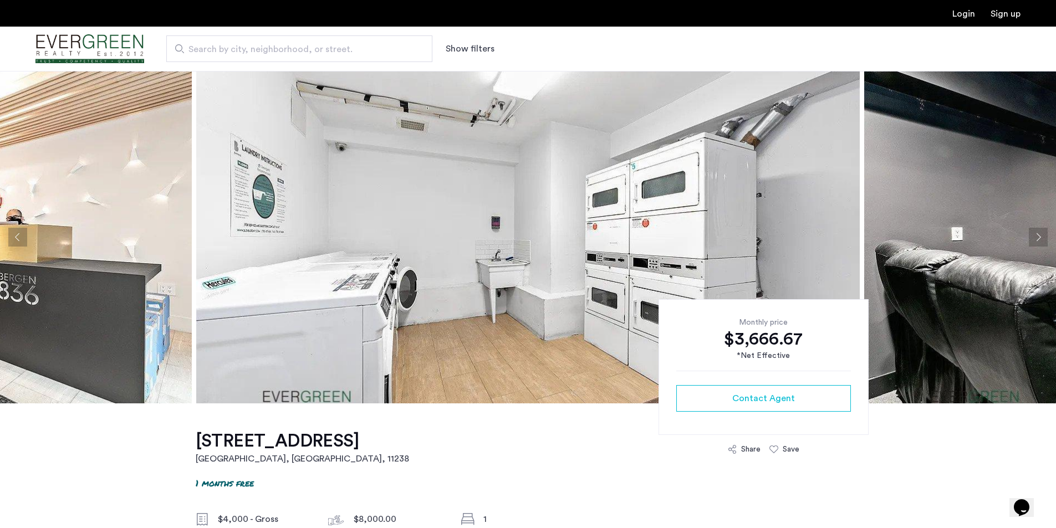
click at [1031, 239] on button "Next apartment" at bounding box center [1038, 237] width 19 height 19
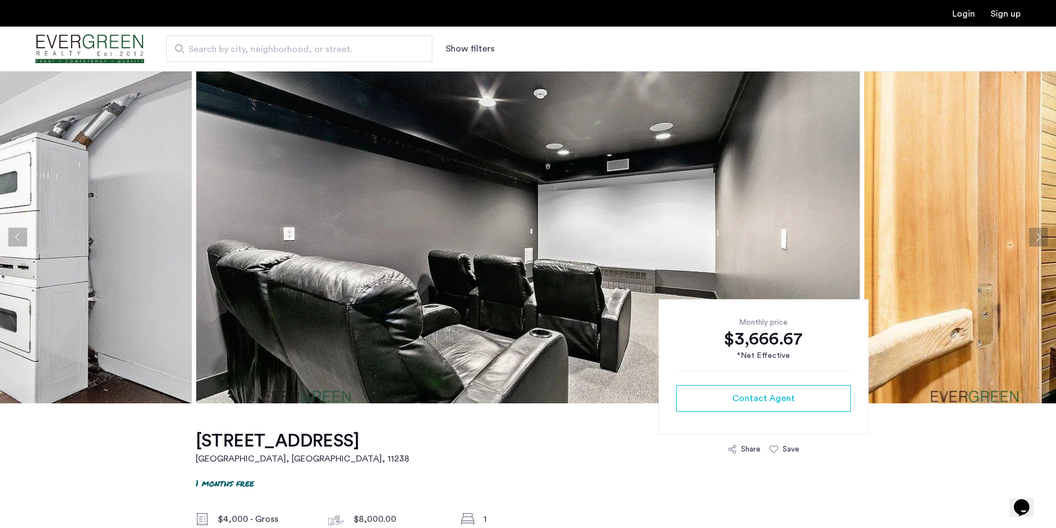
click at [1031, 239] on button "Next apartment" at bounding box center [1038, 237] width 19 height 19
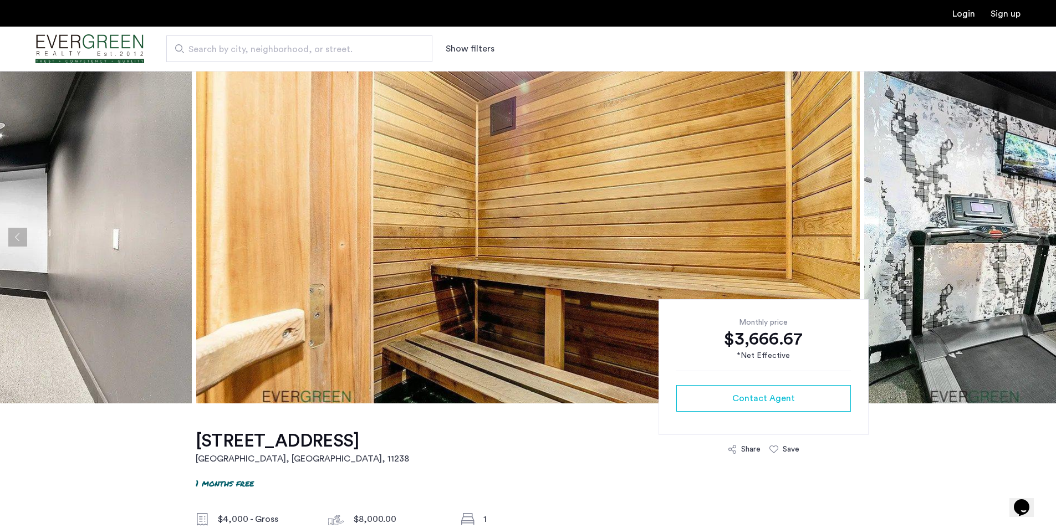
click at [1031, 239] on button "Next apartment" at bounding box center [1038, 237] width 19 height 19
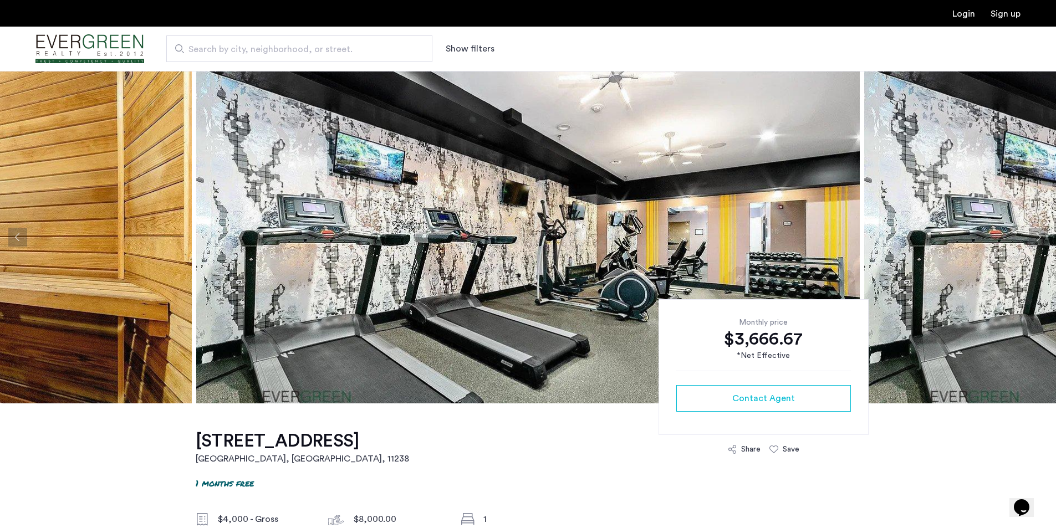
click at [1031, 239] on button "Next apartment" at bounding box center [1038, 237] width 19 height 19
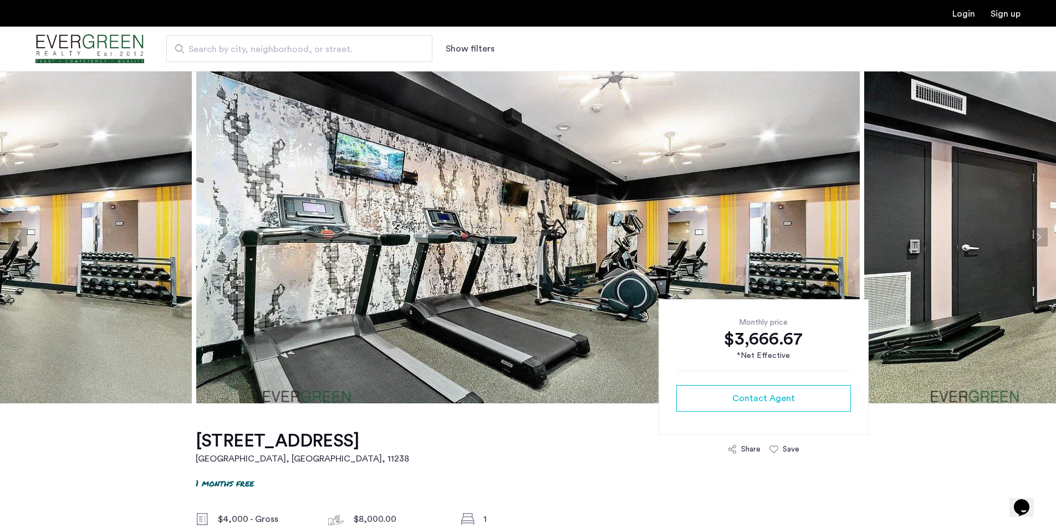
click at [1031, 239] on button "Next apartment" at bounding box center [1038, 237] width 19 height 19
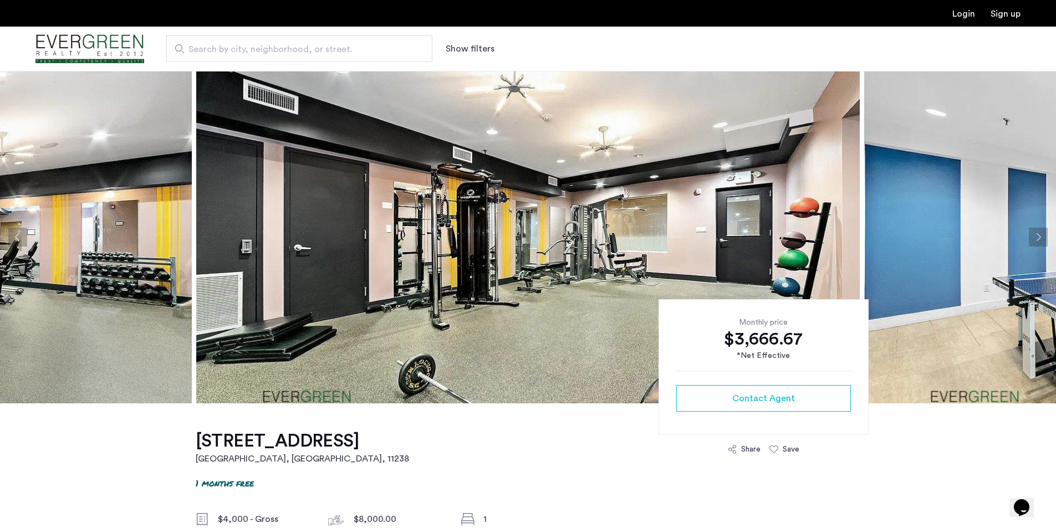
click at [1031, 239] on button "Next apartment" at bounding box center [1038, 237] width 19 height 19
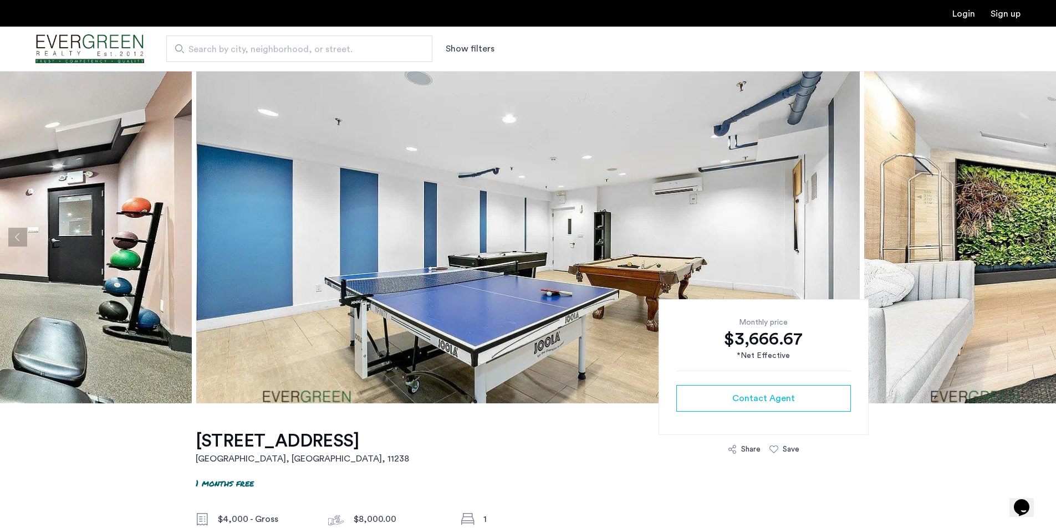
click at [1031, 239] on button "Next apartment" at bounding box center [1038, 237] width 19 height 19
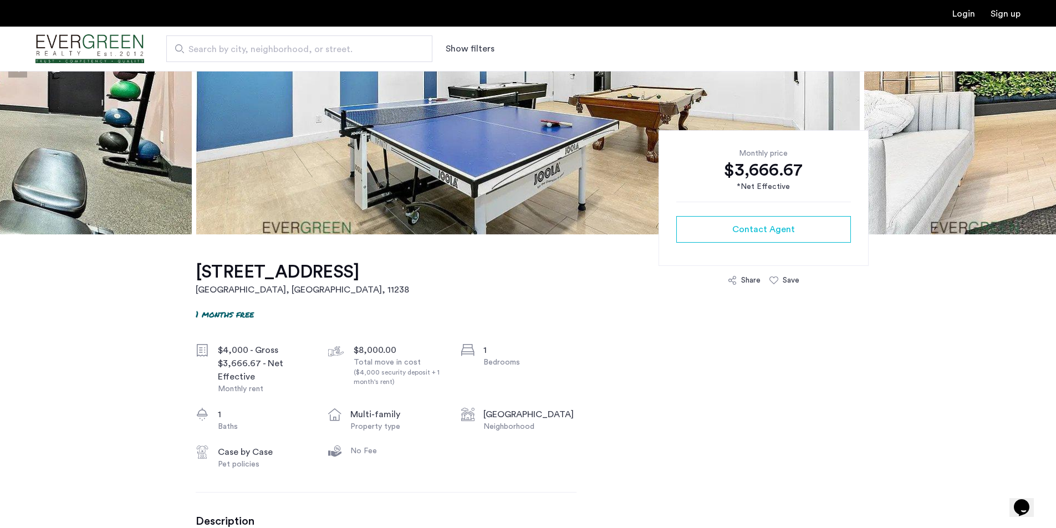
scroll to position [444, 0]
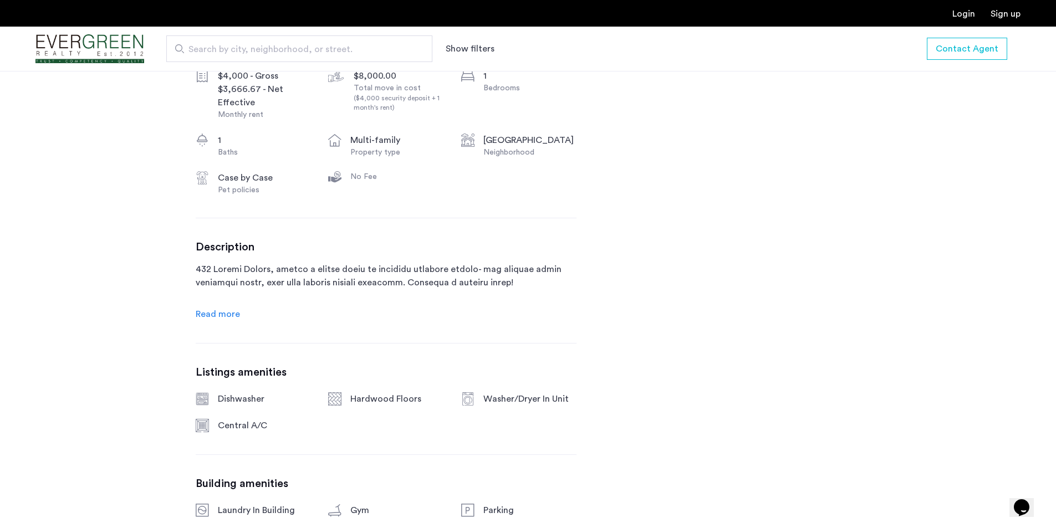
click at [211, 313] on span "Read more" at bounding box center [218, 314] width 44 height 9
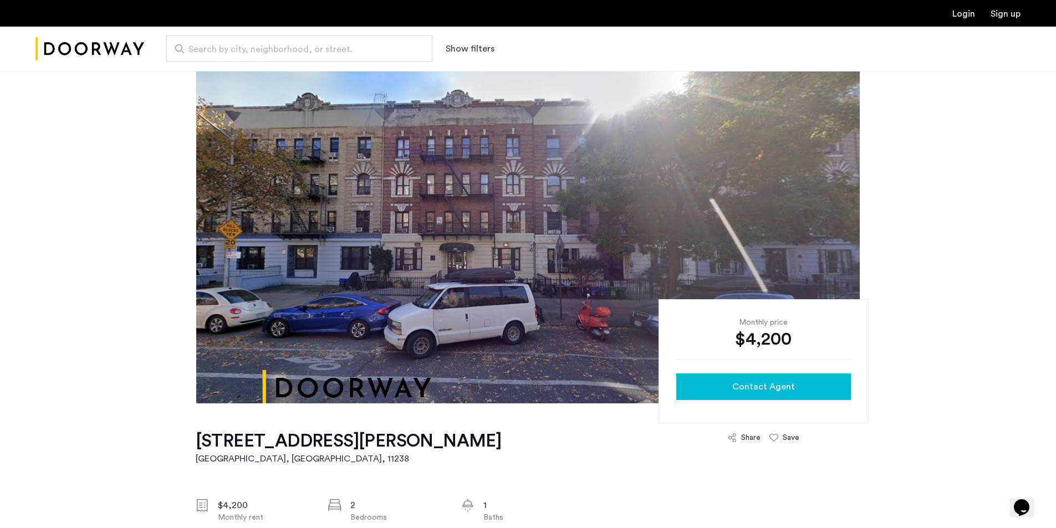
click at [814, 382] on div "Contact Agent" at bounding box center [763, 386] width 157 height 13
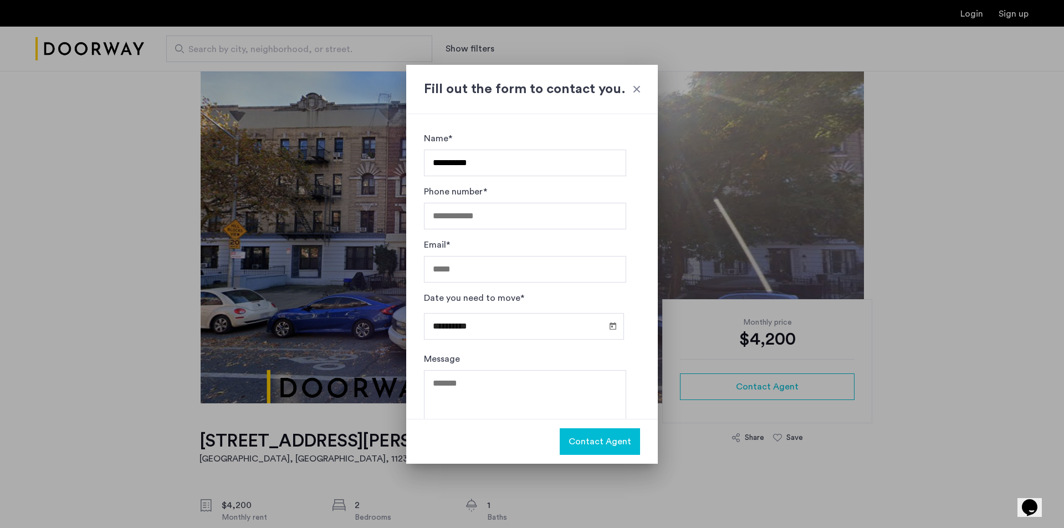
type input "**********"
click at [531, 269] on input "Email*" at bounding box center [525, 269] width 202 height 27
type input "**********"
click at [499, 317] on input "**********" at bounding box center [524, 326] width 200 height 27
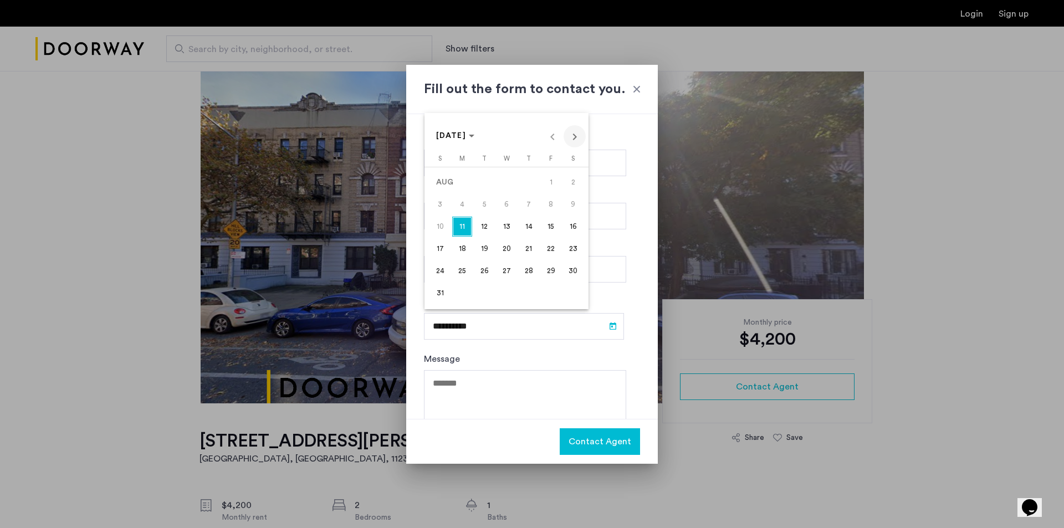
click at [577, 142] on span "Next month" at bounding box center [575, 136] width 22 height 22
click at [460, 205] on span "1" at bounding box center [462, 205] width 20 height 20
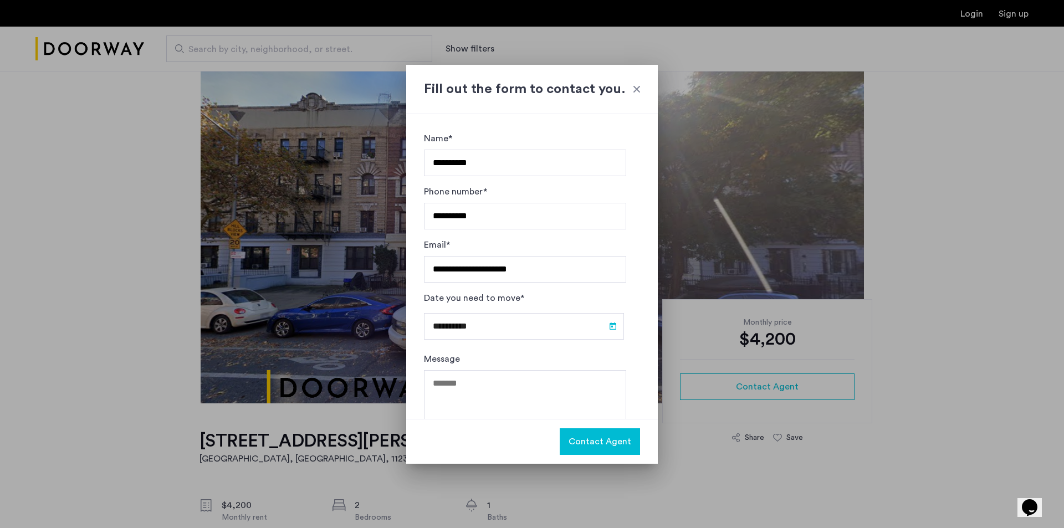
type input "**********"
click at [485, 404] on textarea "Message" at bounding box center [525, 403] width 202 height 67
type textarea "*"
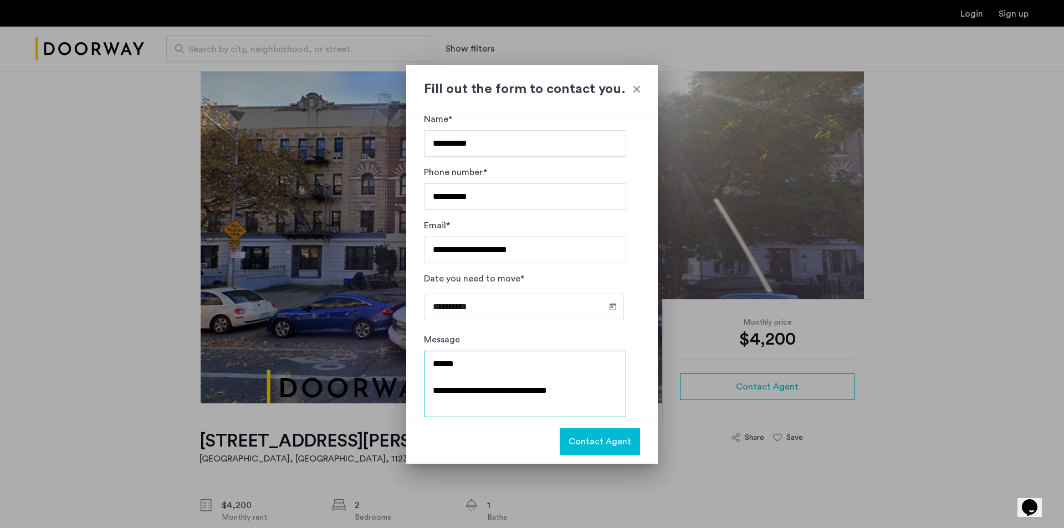
scroll to position [30, 0]
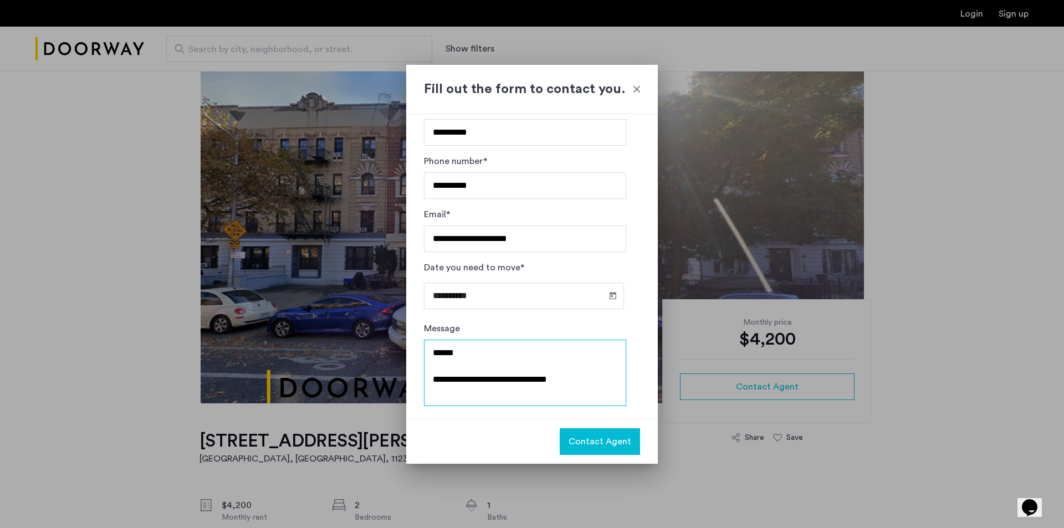
drag, startPoint x: 557, startPoint y: 385, endPoint x: 521, endPoint y: 378, distance: 36.8
click at [521, 378] on textarea "**********" at bounding box center [525, 373] width 202 height 67
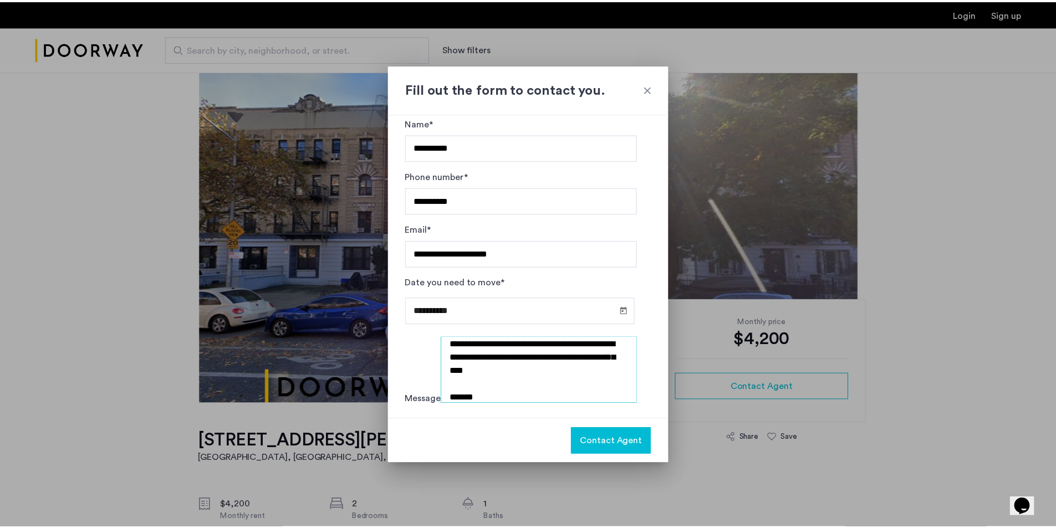
scroll to position [45, 0]
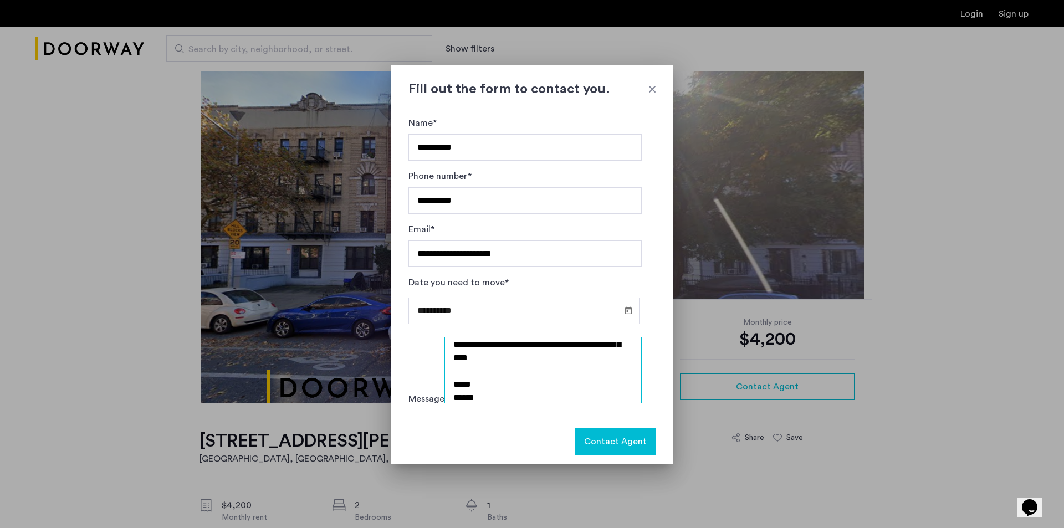
type textarea "**********"
click at [575, 441] on button "Contact Agent" at bounding box center [615, 442] width 80 height 27
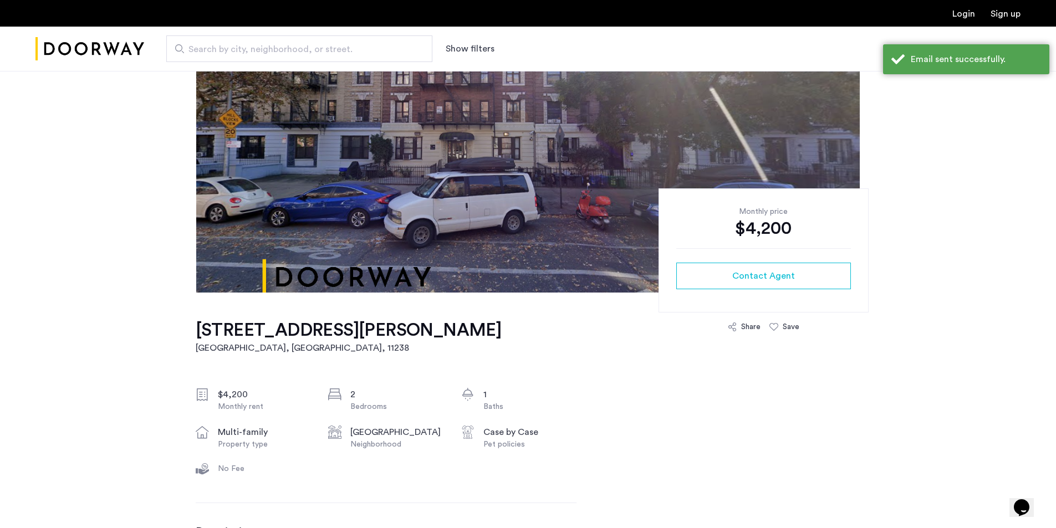
scroll to position [0, 0]
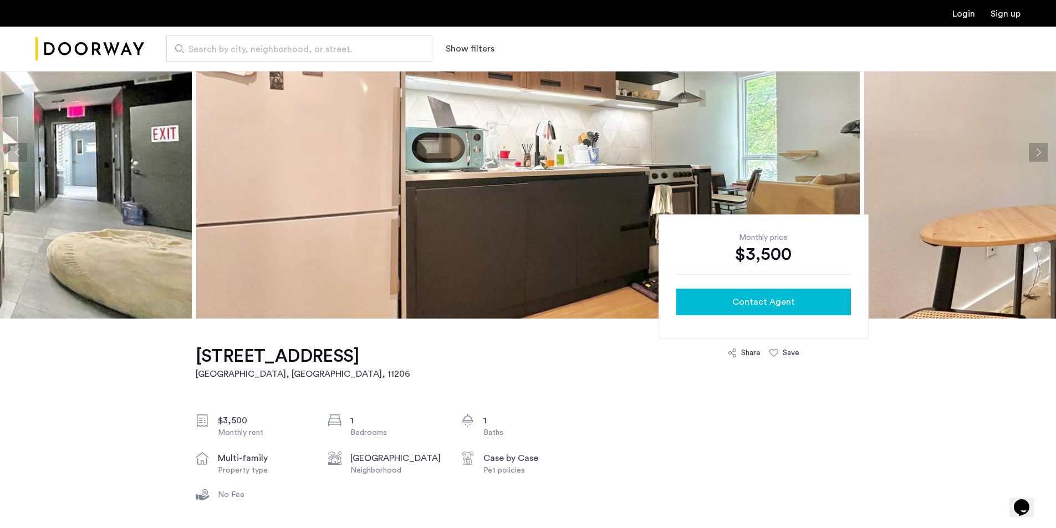
scroll to position [111, 0]
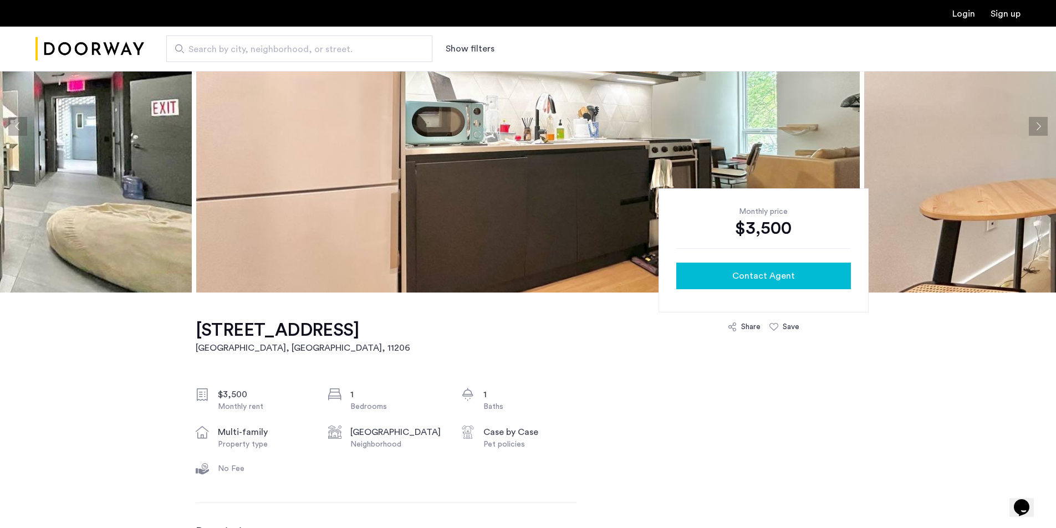
click at [704, 279] on div "Contact Agent" at bounding box center [763, 275] width 157 height 13
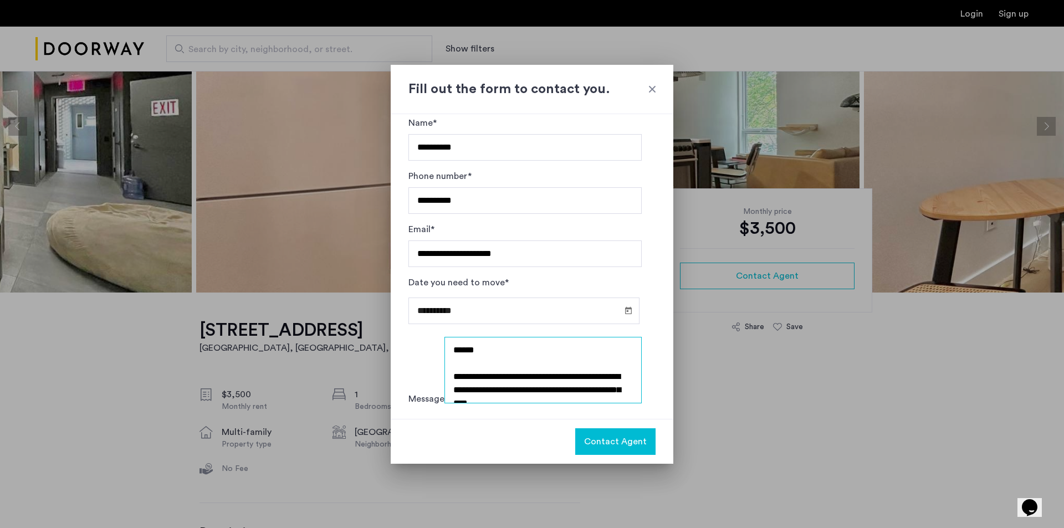
scroll to position [8, 0]
drag, startPoint x: 554, startPoint y: 402, endPoint x: 553, endPoint y: 371, distance: 31.1
click at [553, 371] on textarea "**********" at bounding box center [544, 370] width 198 height 67
type textarea "**********"
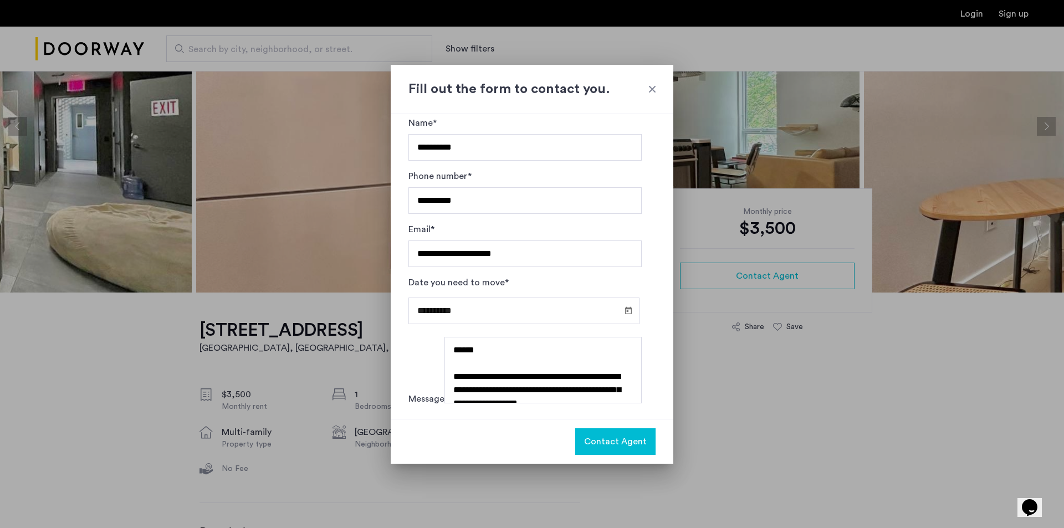
click at [613, 442] on span "Contact Agent" at bounding box center [615, 441] width 63 height 13
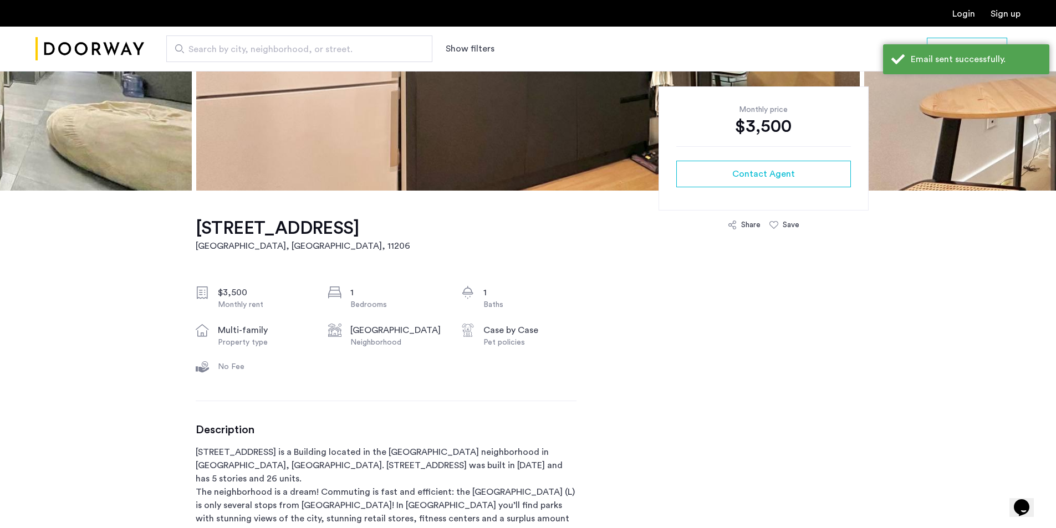
scroll to position [55, 0]
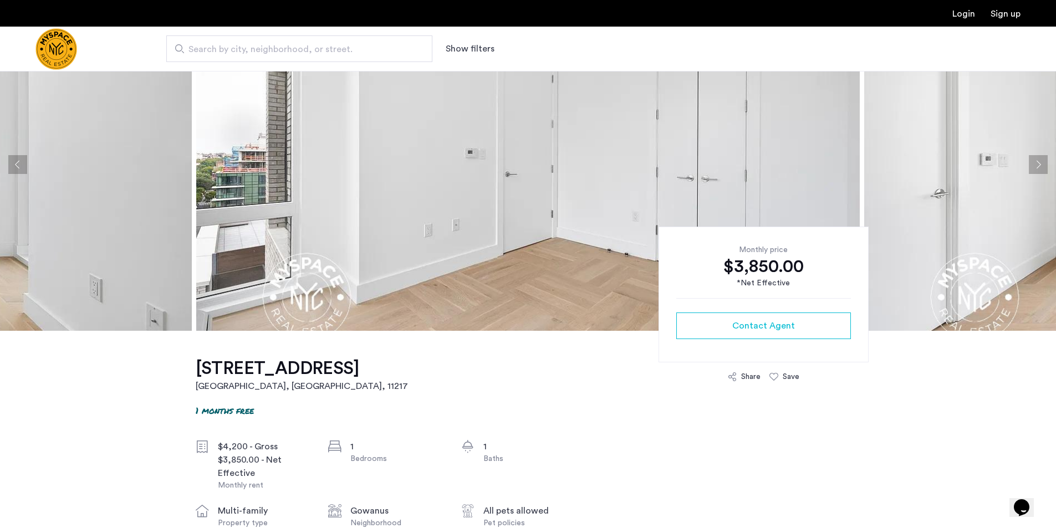
scroll to position [55, 0]
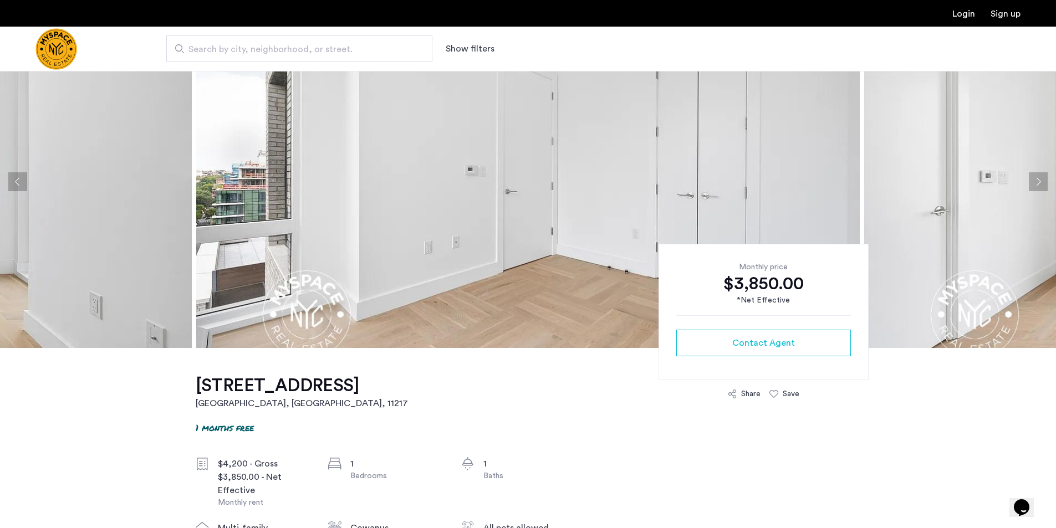
click at [18, 180] on button "Previous apartment" at bounding box center [17, 181] width 19 height 19
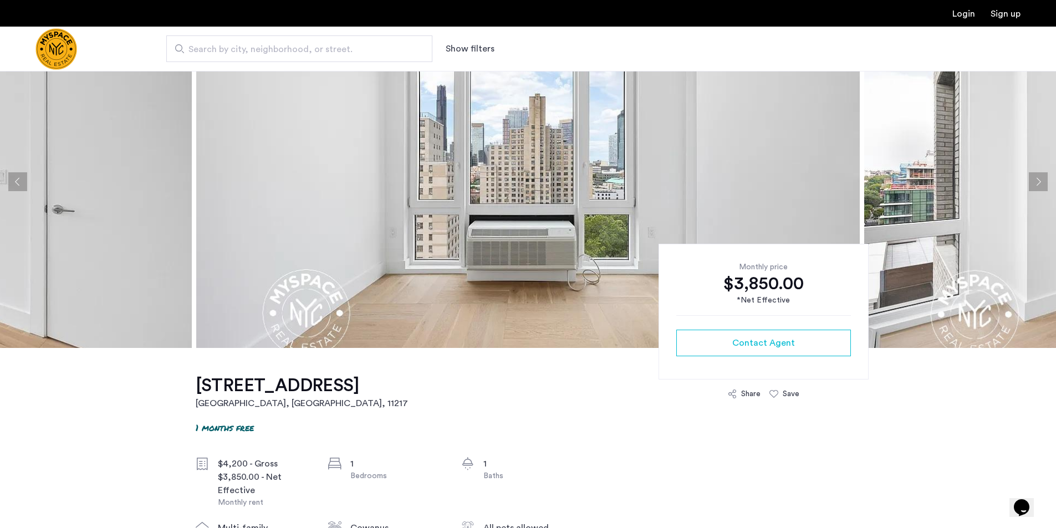
click at [18, 180] on button "Previous apartment" at bounding box center [17, 181] width 19 height 19
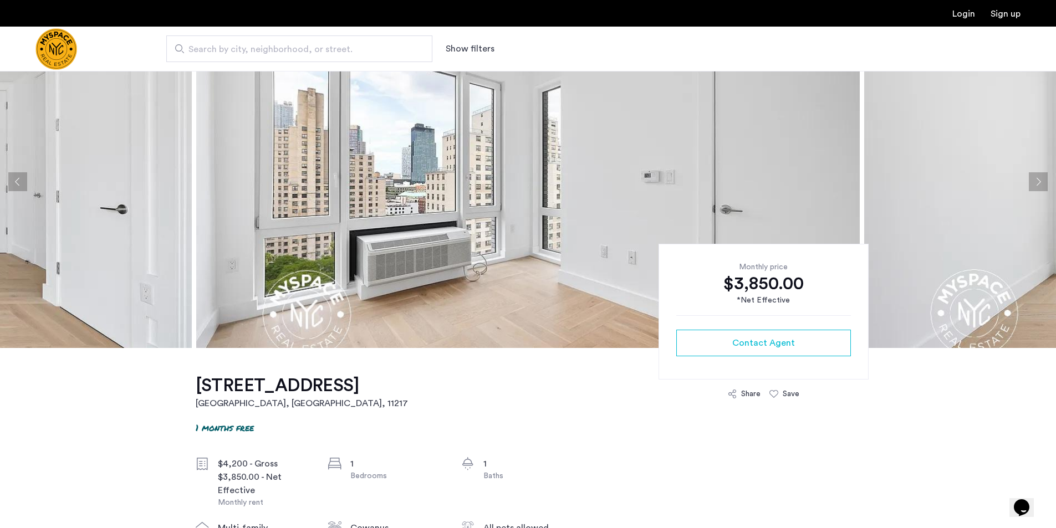
click at [18, 180] on button "Previous apartment" at bounding box center [17, 181] width 19 height 19
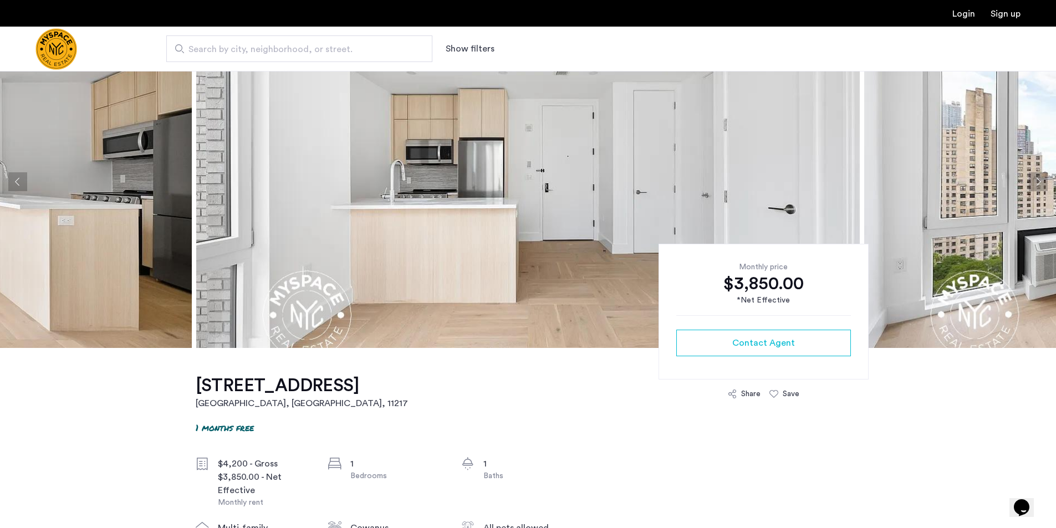
click at [18, 180] on button "Previous apartment" at bounding box center [17, 181] width 19 height 19
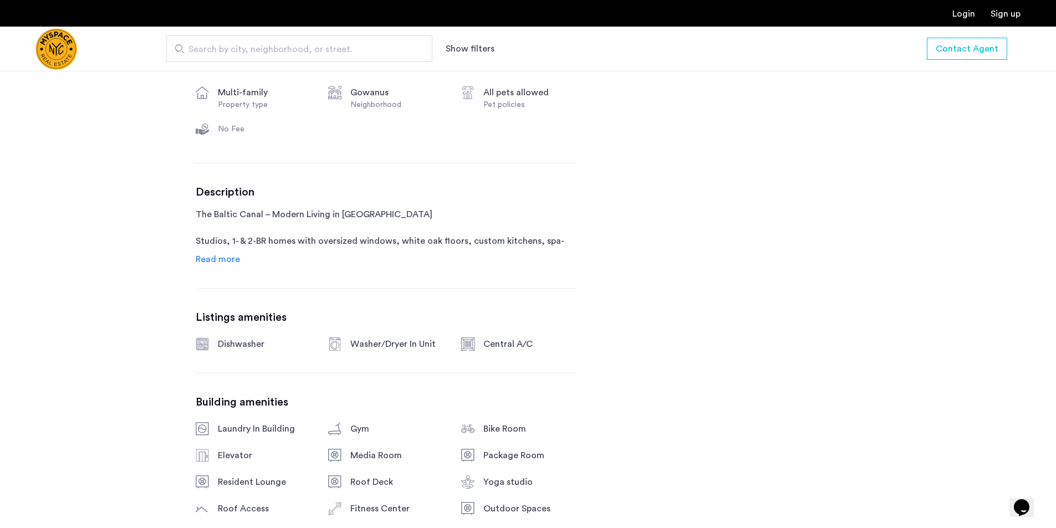
scroll to position [499, 0]
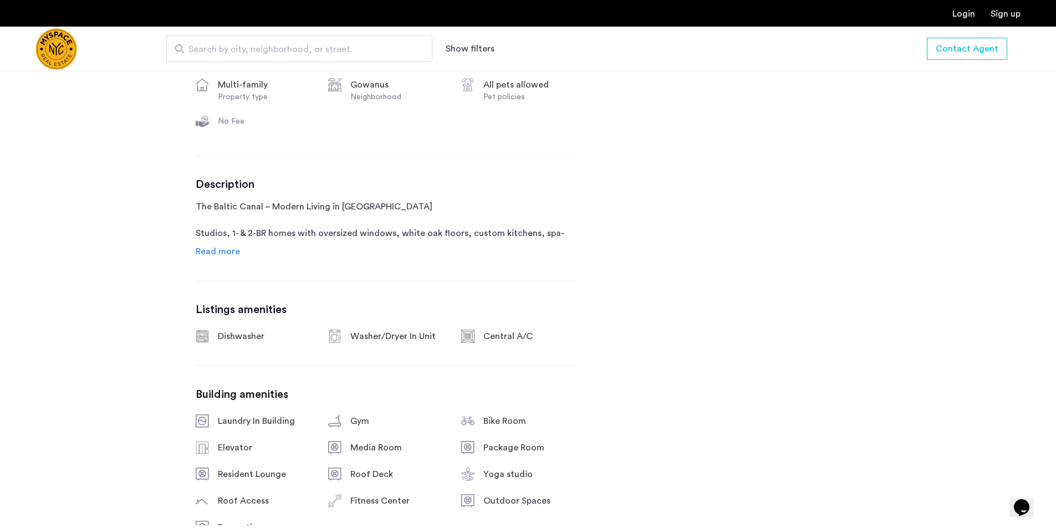
click at [215, 248] on span "Read more" at bounding box center [218, 251] width 44 height 9
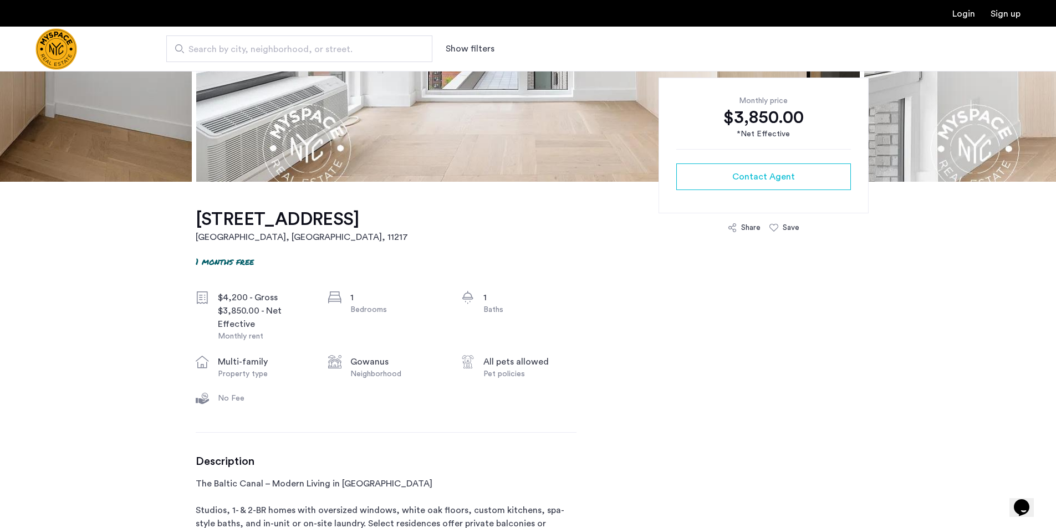
scroll to position [0, 0]
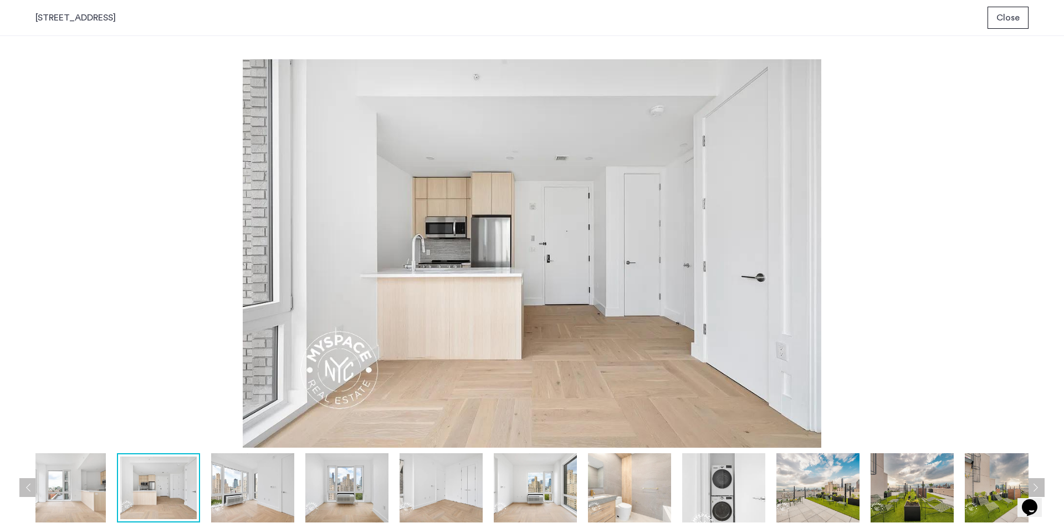
click at [1041, 236] on div "prev next prev next" at bounding box center [532, 282] width 1064 height 492
click at [1024, 21] on button "Close" at bounding box center [1008, 18] width 41 height 22
